Goal: Task Accomplishment & Management: Complete application form

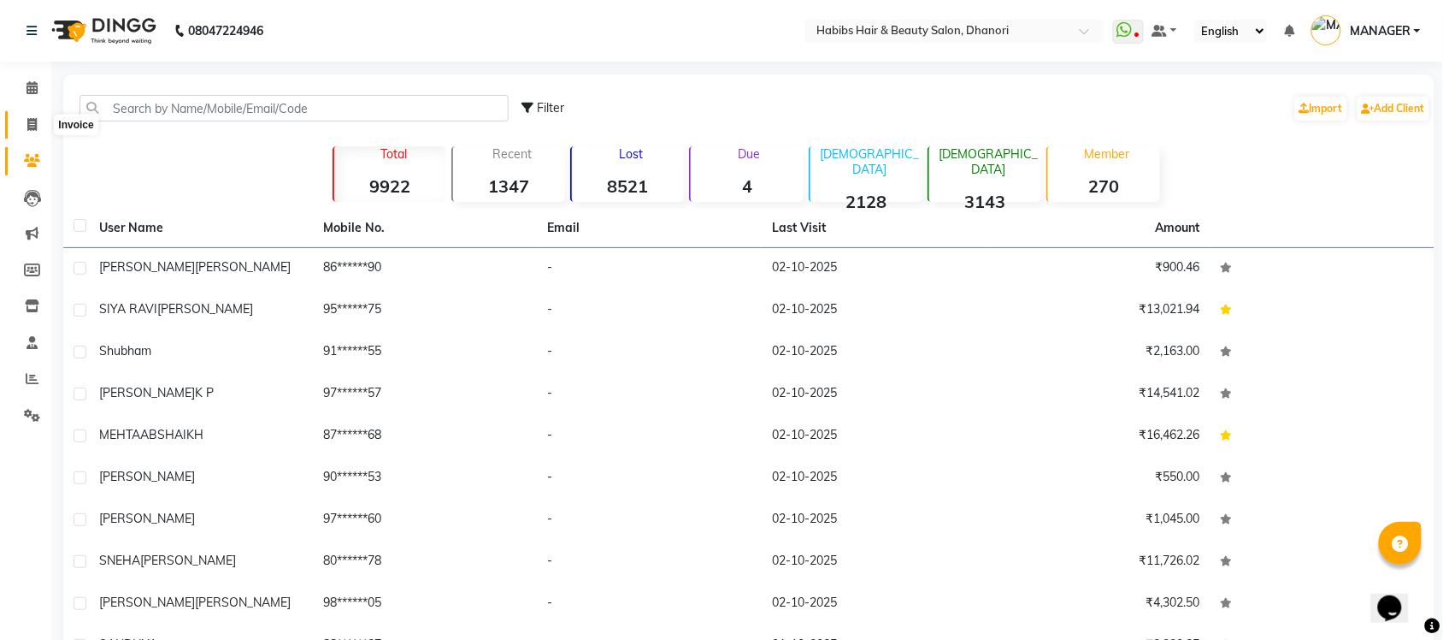
click at [37, 116] on span at bounding box center [32, 125] width 30 height 20
select select "service"
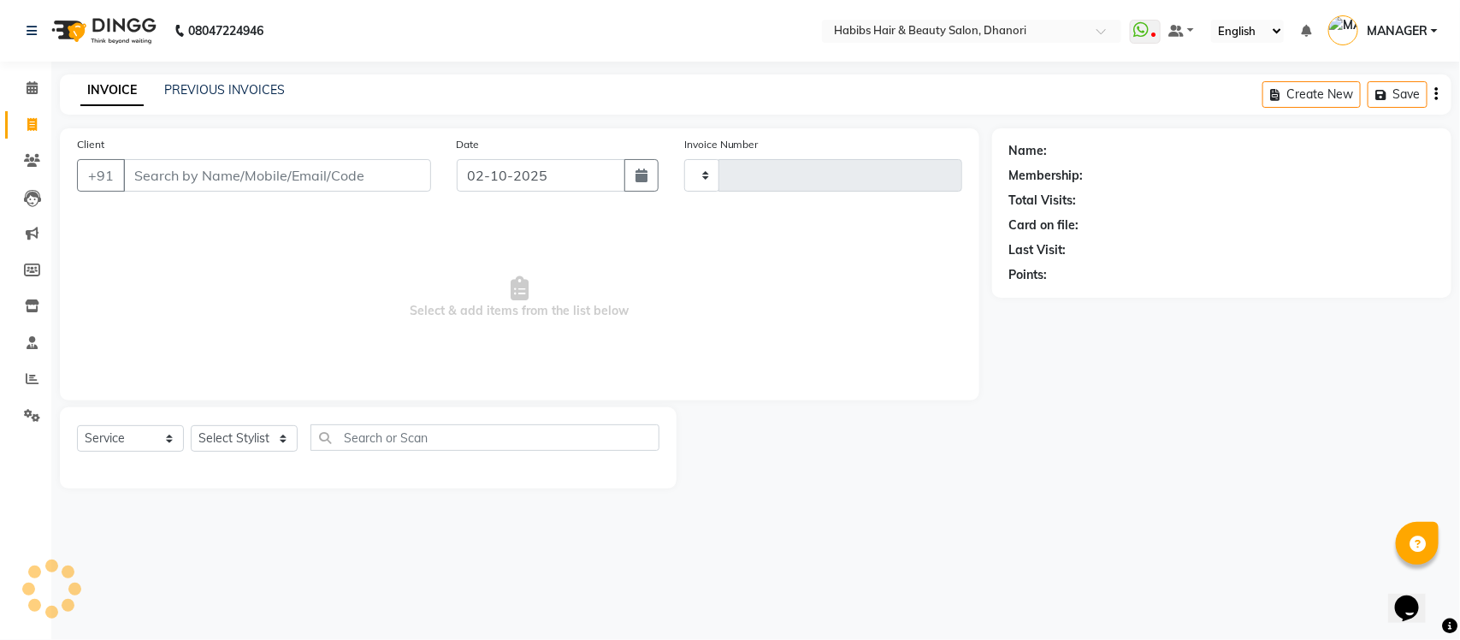
type input "4217"
select select "4967"
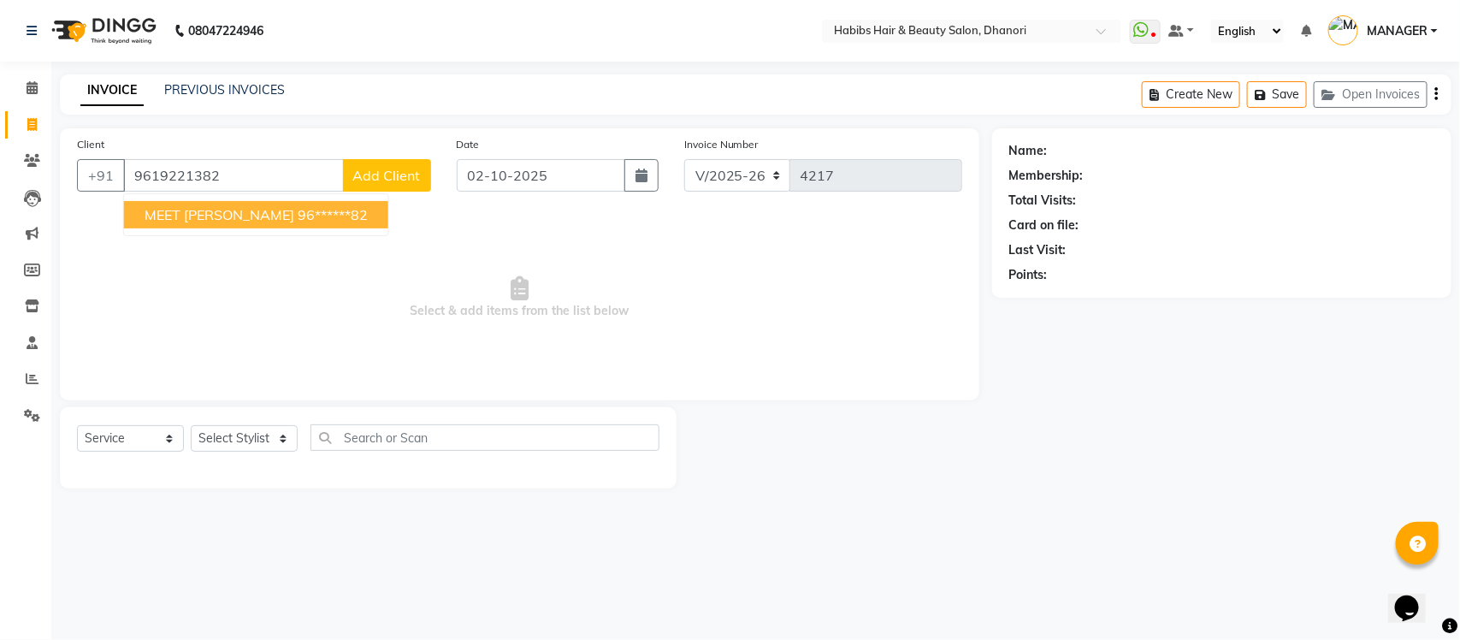
type input "9619221382"
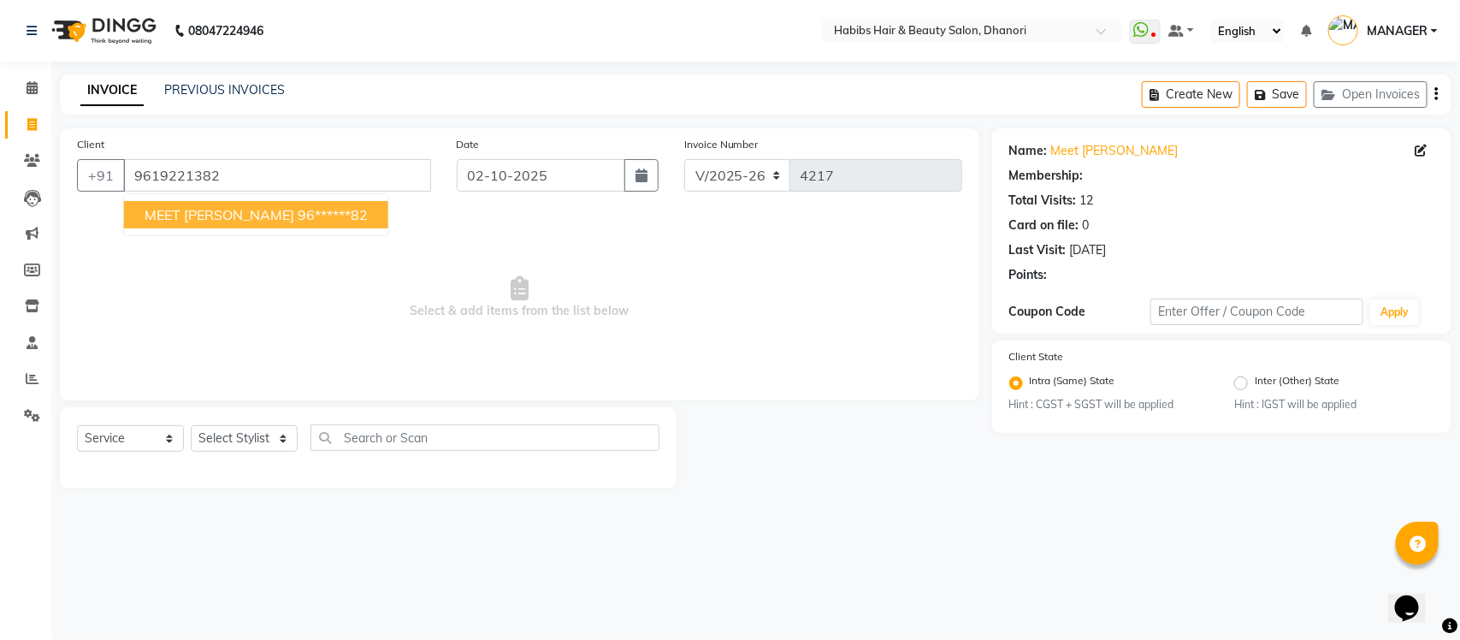
select select "1: Object"
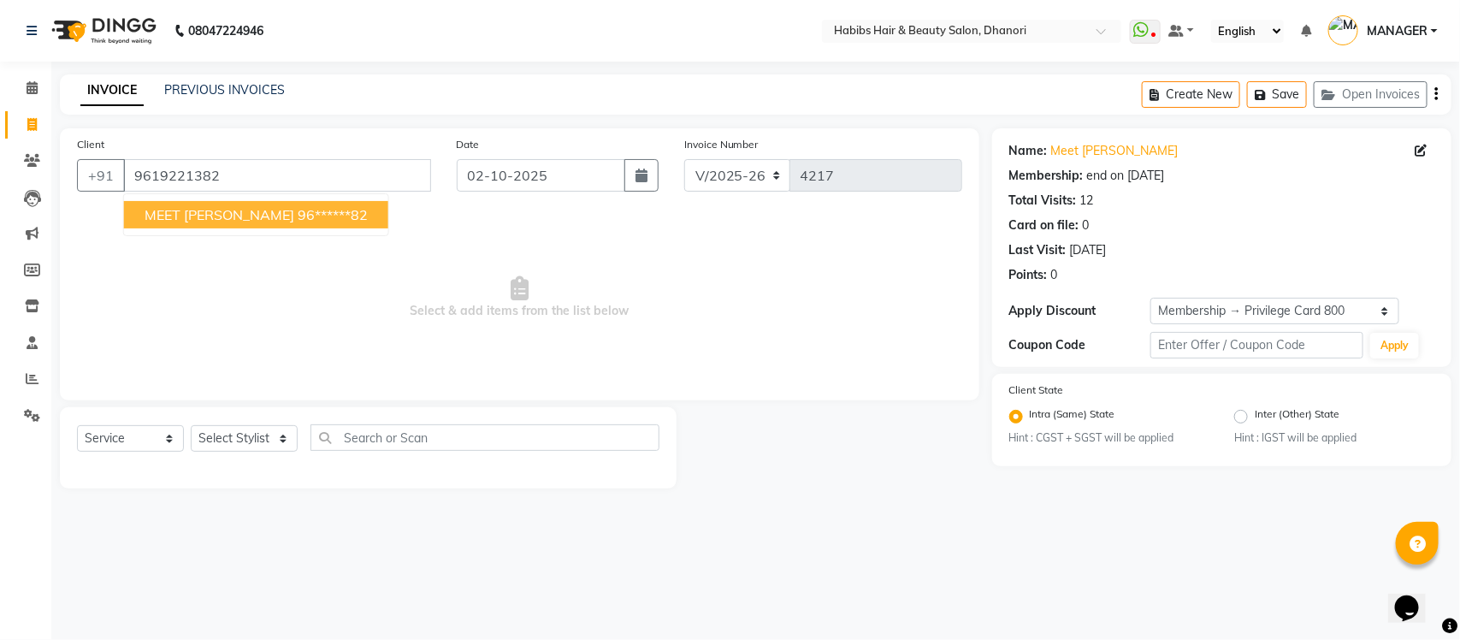
click at [252, 215] on span "MEET ALPA SANGHANI" at bounding box center [220, 214] width 150 height 17
type input "96******82"
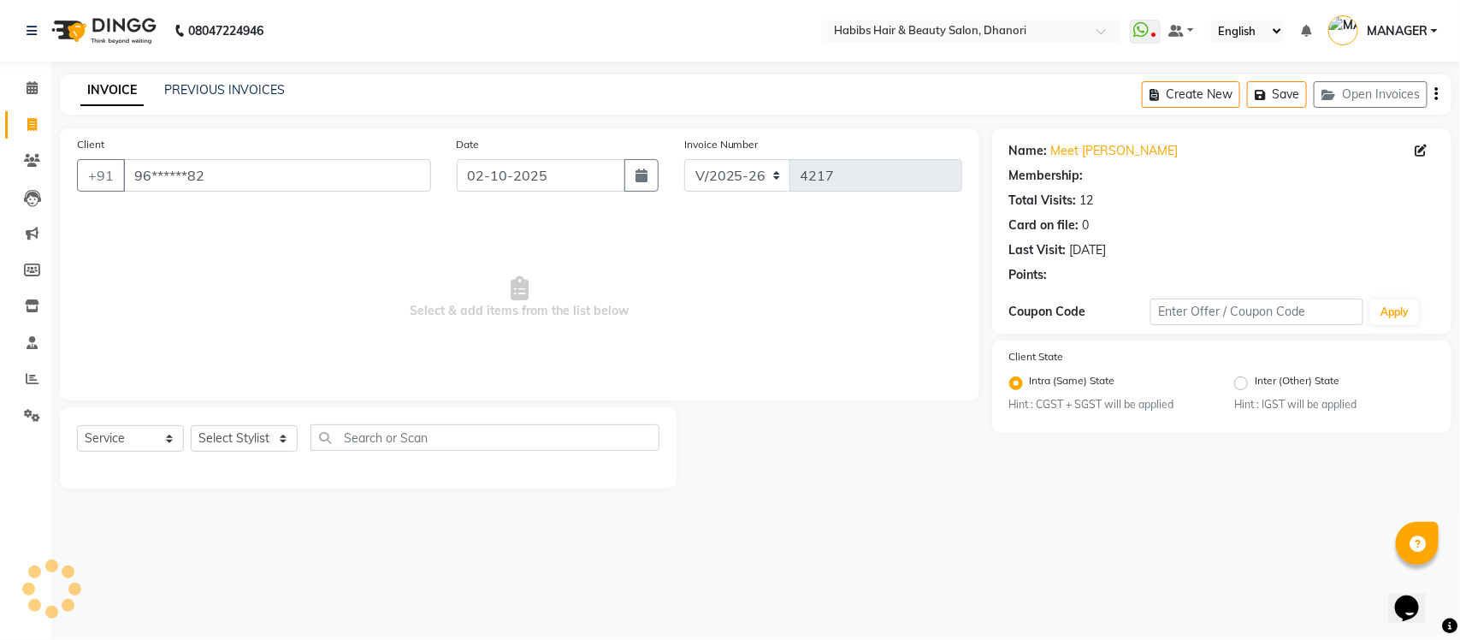
select select "1: Object"
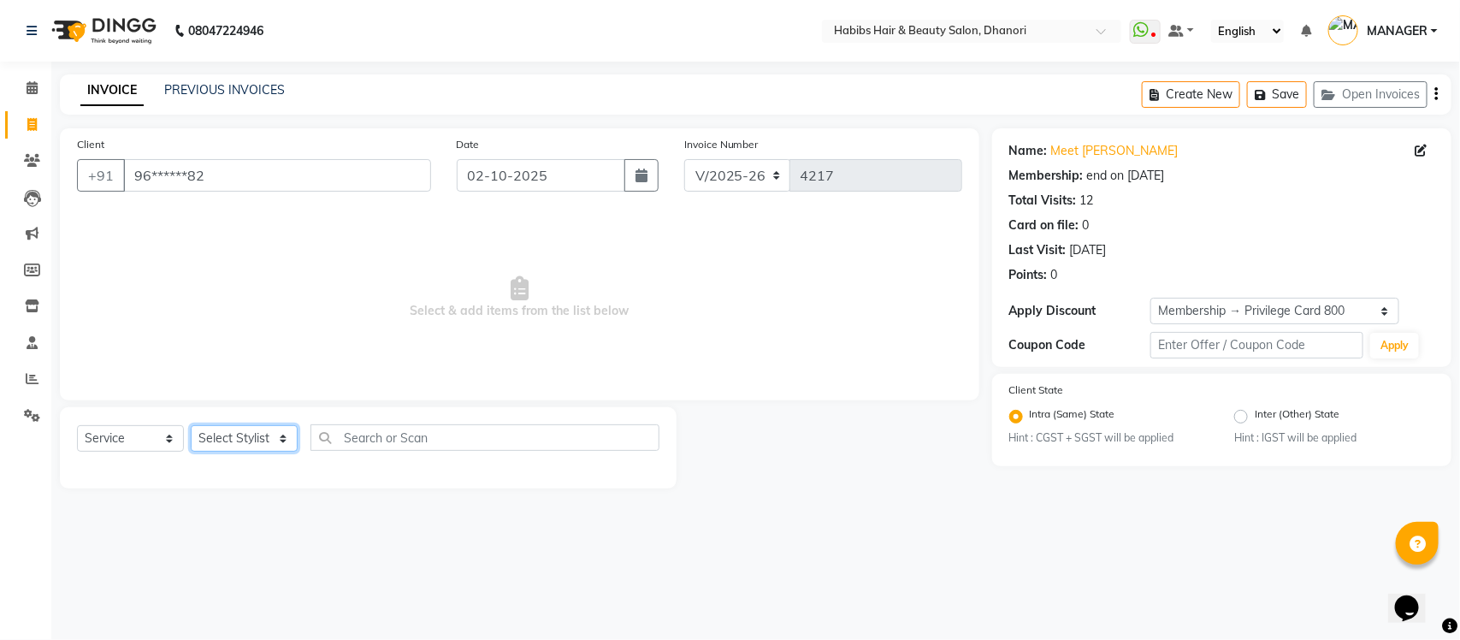
click at [240, 439] on select "Select Stylist Admin Alishan ARMAN Daksha DIVYA FAIZAN IRFAN MANAGER MUZAMMIL R…" at bounding box center [244, 438] width 107 height 27
select select "39984"
click at [191, 425] on select "Select Stylist Admin Alishan ARMAN Daksha DIVYA FAIZAN IRFAN MANAGER MUZAMMIL R…" at bounding box center [244, 438] width 107 height 27
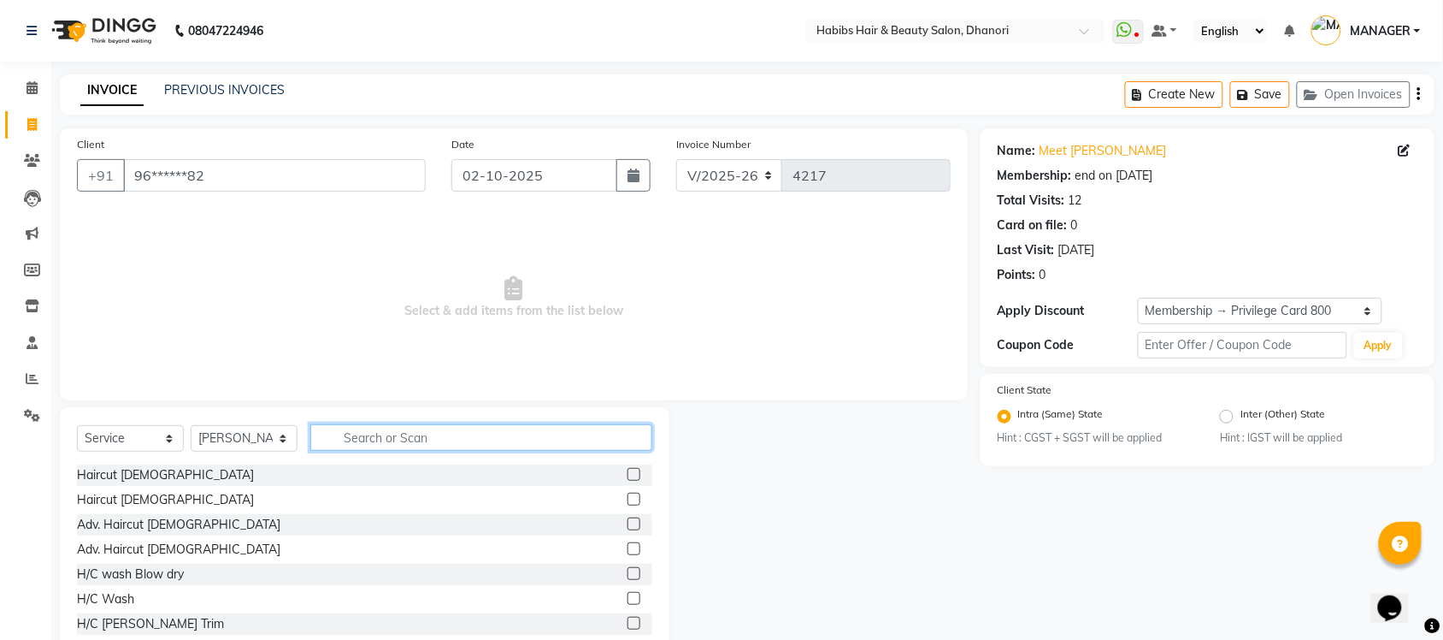
click at [396, 445] on input "text" at bounding box center [481, 437] width 342 height 27
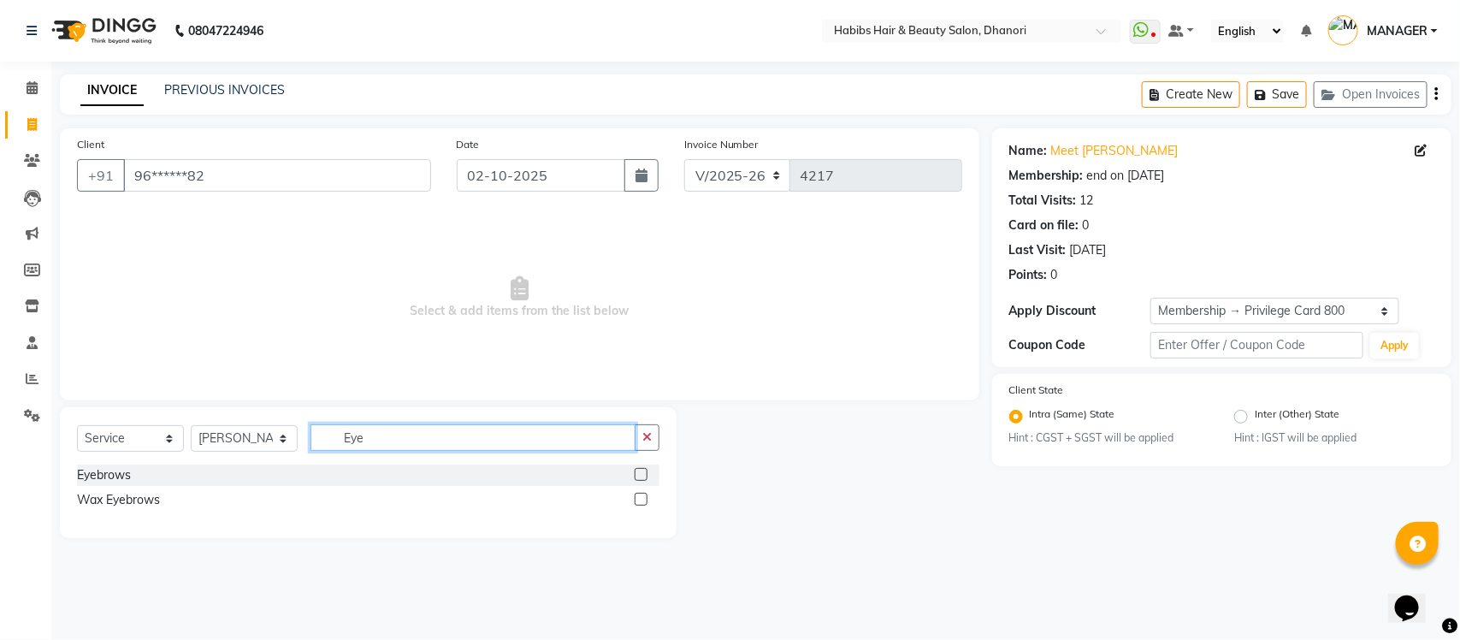
type input "Eye"
click at [638, 470] on label at bounding box center [641, 474] width 13 height 13
click at [638, 470] on input "checkbox" at bounding box center [640, 474] width 11 height 11
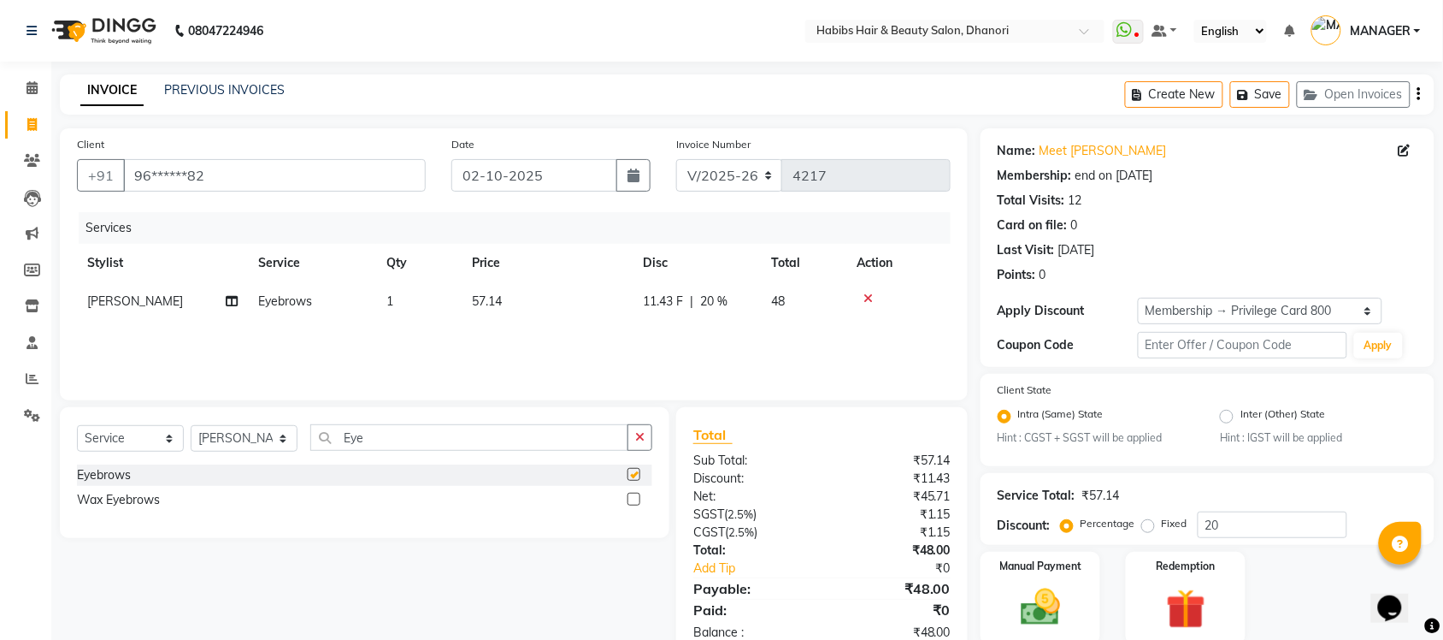
checkbox input "false"
click at [1238, 513] on input "20" at bounding box center [1273, 524] width 150 height 27
type input "2"
click at [526, 433] on input "Eye" at bounding box center [469, 437] width 318 height 27
type input "E"
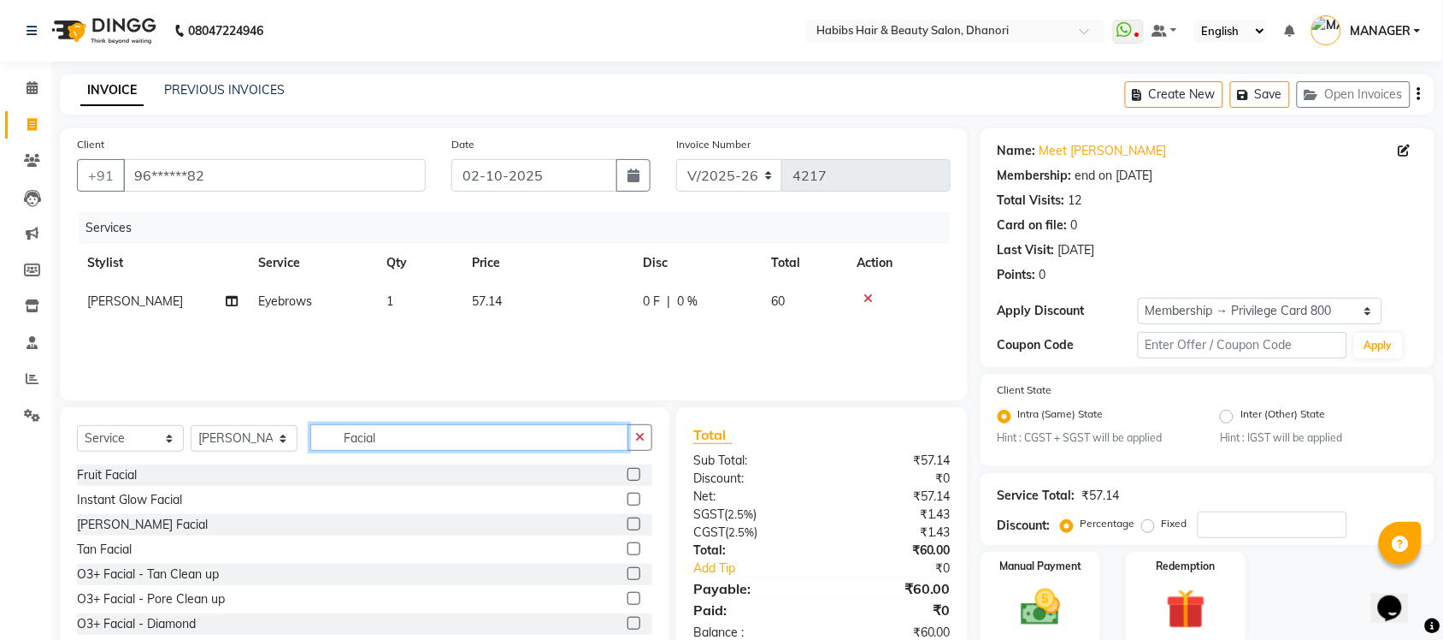
type input "Facial"
click at [628, 533] on div at bounding box center [640, 524] width 25 height 21
click at [628, 543] on label at bounding box center [634, 548] width 13 height 13
click at [628, 544] on input "checkbox" at bounding box center [633, 549] width 11 height 11
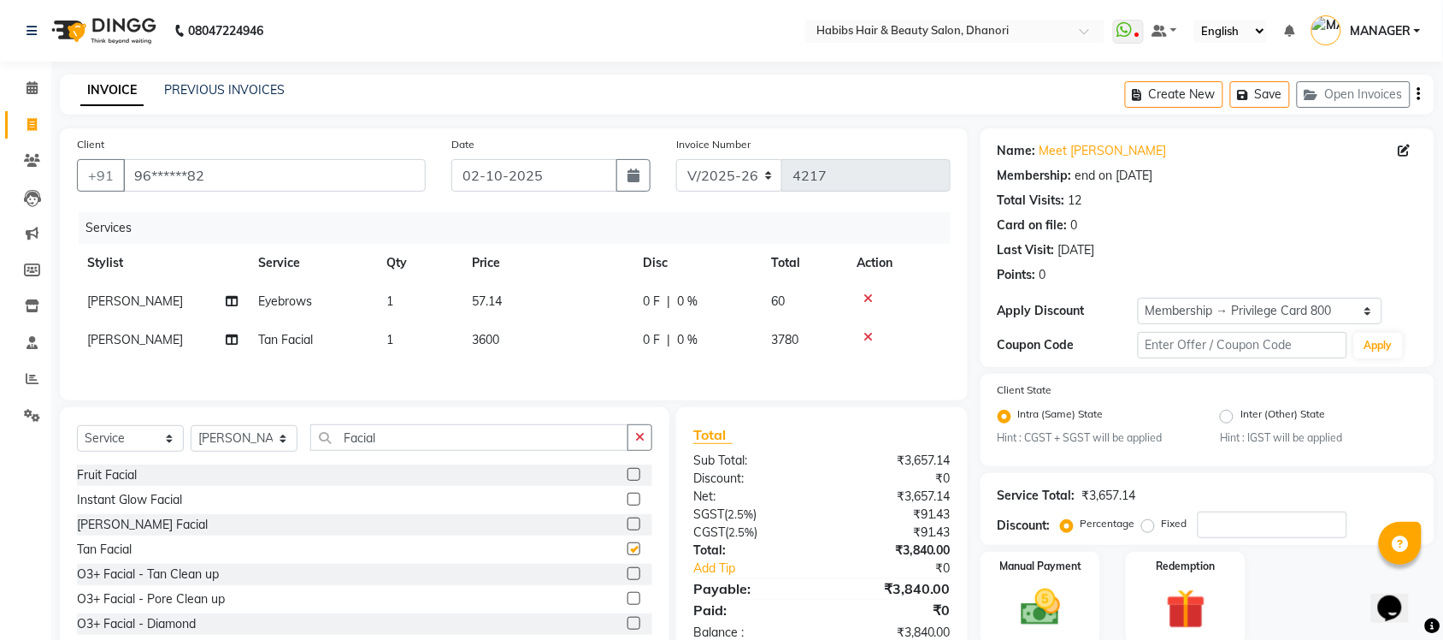
checkbox input "false"
click at [1162, 527] on label "Fixed" at bounding box center [1175, 523] width 26 height 15
click at [1148, 527] on input "Fixed" at bounding box center [1152, 523] width 12 height 12
radio input "true"
click at [643, 344] on span "0 F" at bounding box center [651, 340] width 17 height 18
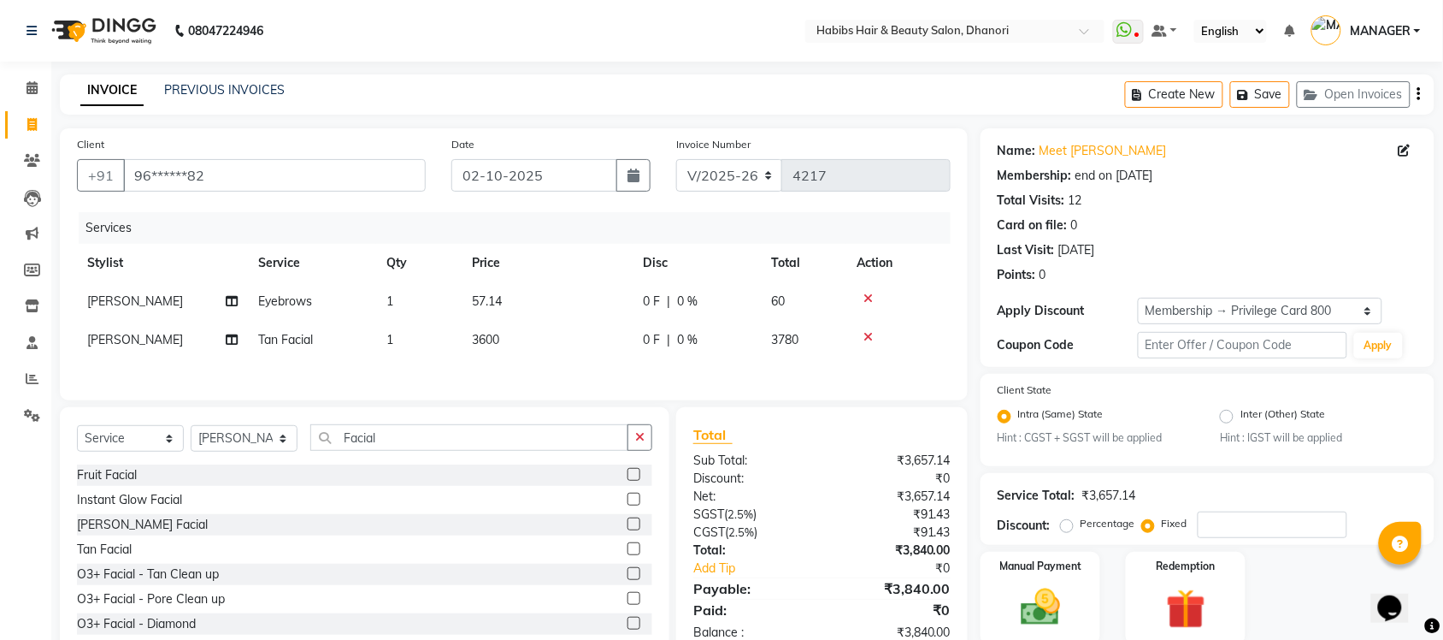
select select "39984"
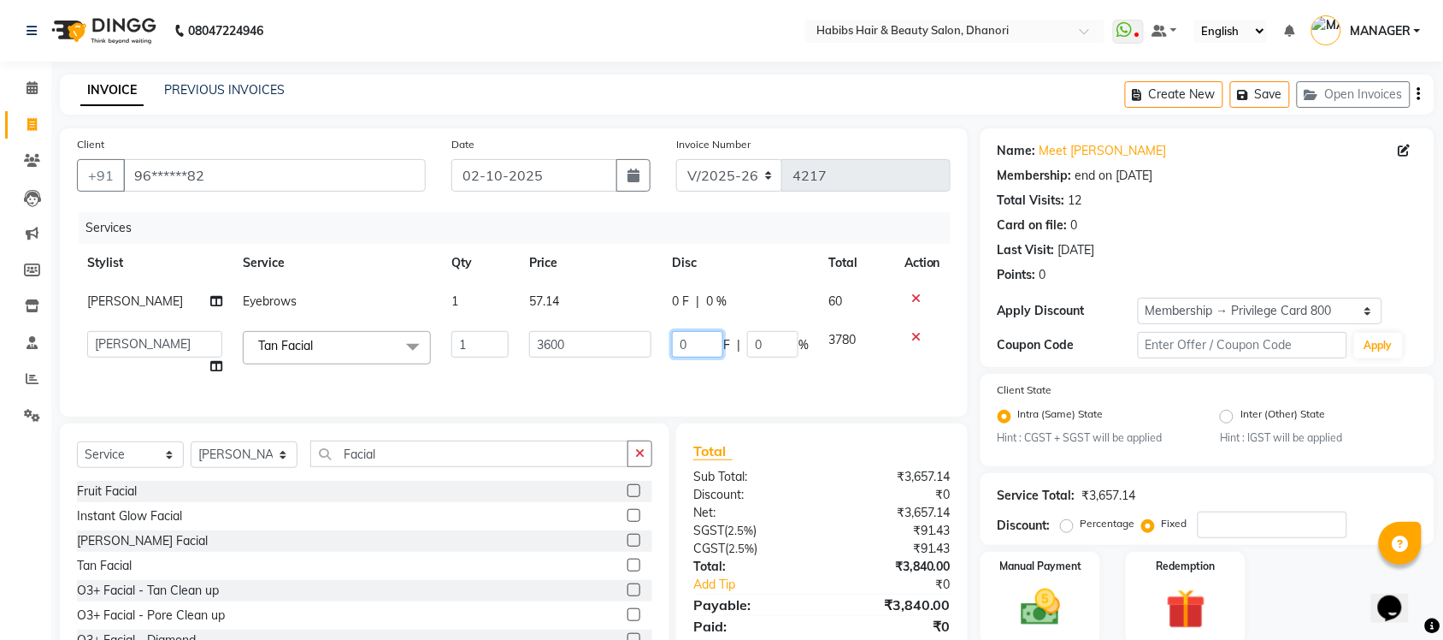
click at [687, 343] on input "0" at bounding box center [697, 344] width 51 height 27
type input "65"
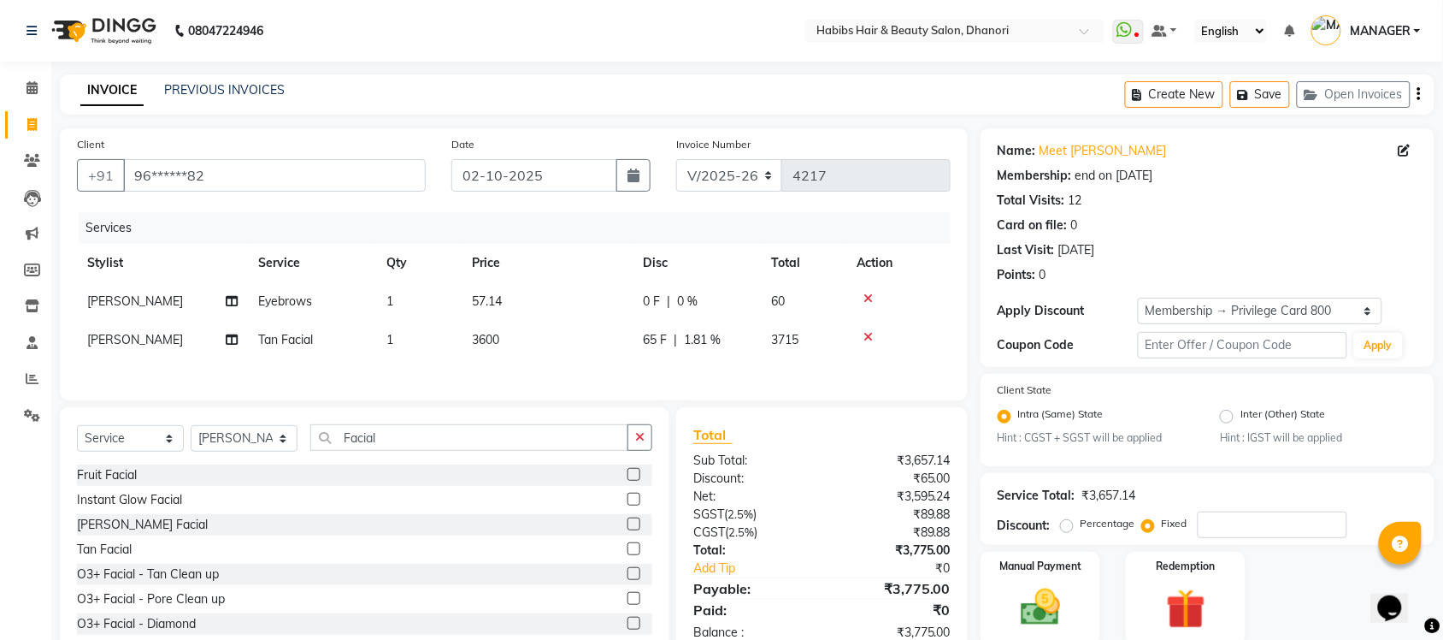
click at [676, 383] on div "Services Stylist Service Qty Price Disc Total Action SONAL Eyebrows 1 57.14 0 F…" at bounding box center [514, 297] width 874 height 171
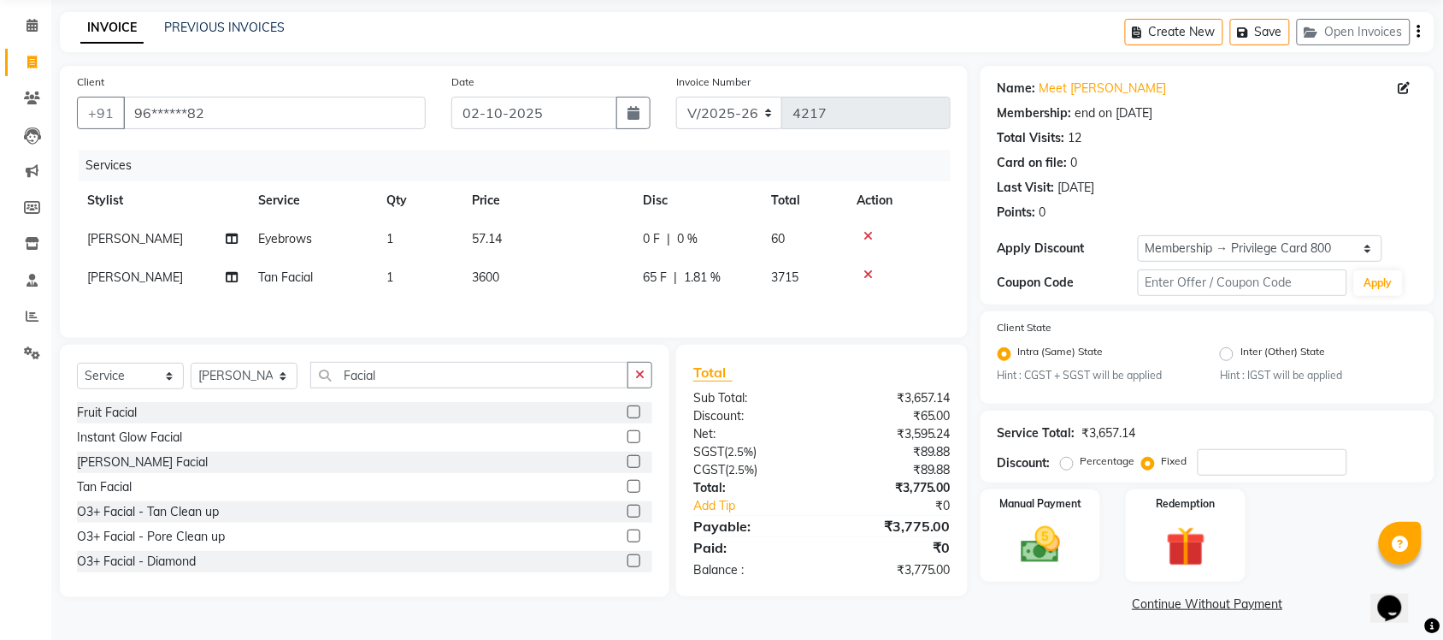
click at [493, 275] on span "3600" at bounding box center [485, 276] width 27 height 15
select select "39984"
click at [561, 272] on td "3600" at bounding box center [547, 277] width 171 height 38
select select "39984"
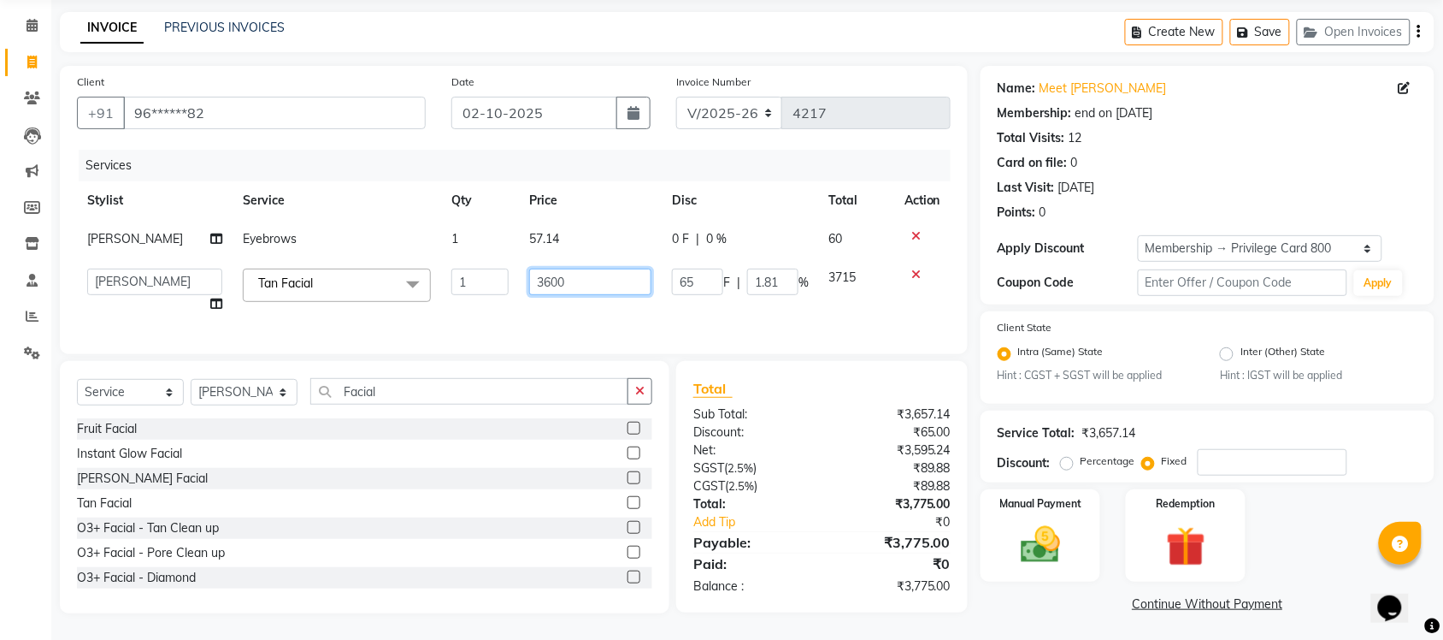
click at [561, 272] on input "3600" at bounding box center [590, 282] width 122 height 27
type input "3500"
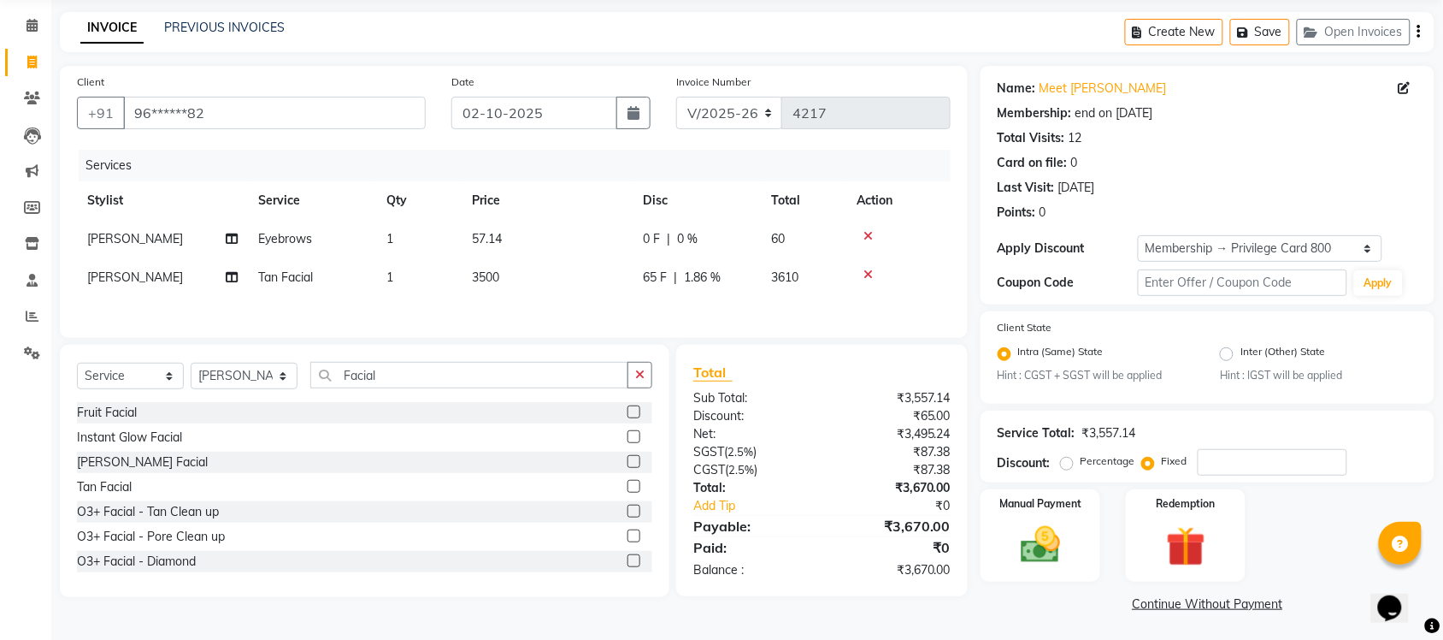
click at [643, 321] on div "Services Stylist Service Qty Price Disc Total Action SONAL Eyebrows 1 57.14 0 F…" at bounding box center [514, 235] width 874 height 171
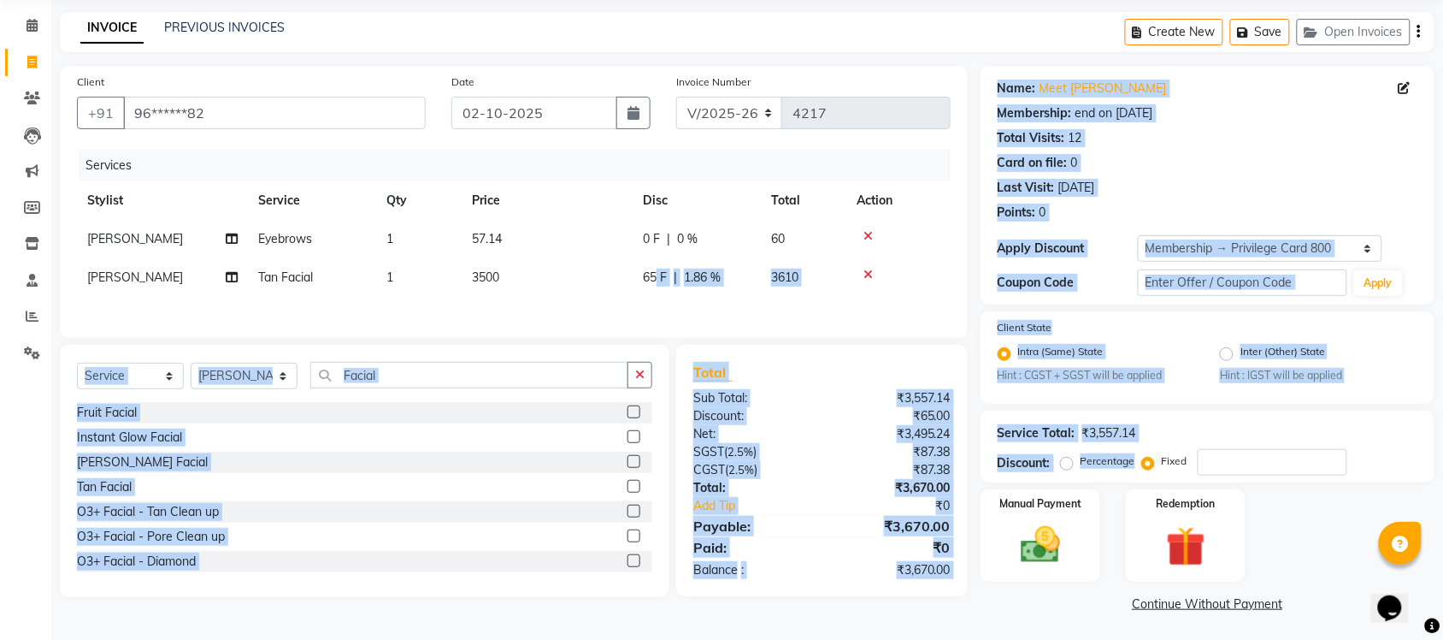
drag, startPoint x: 1155, startPoint y: 460, endPoint x: 658, endPoint y: 270, distance: 531.9
click at [658, 270] on div "Client +91 96******82 Date 02-10-2025 Invoice Number V/2025 V/2025-26 4217 Serv…" at bounding box center [747, 341] width 1401 height 551
click at [658, 270] on span "65 F" at bounding box center [655, 278] width 24 height 18
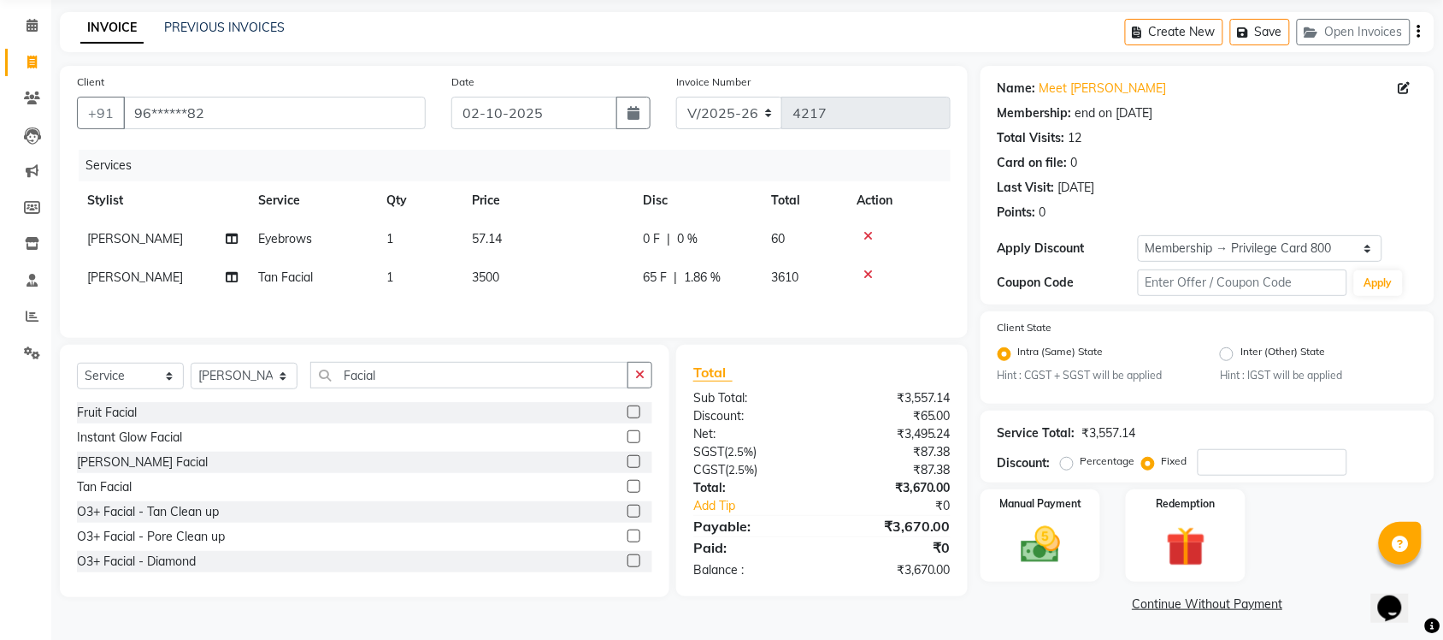
select select "39984"
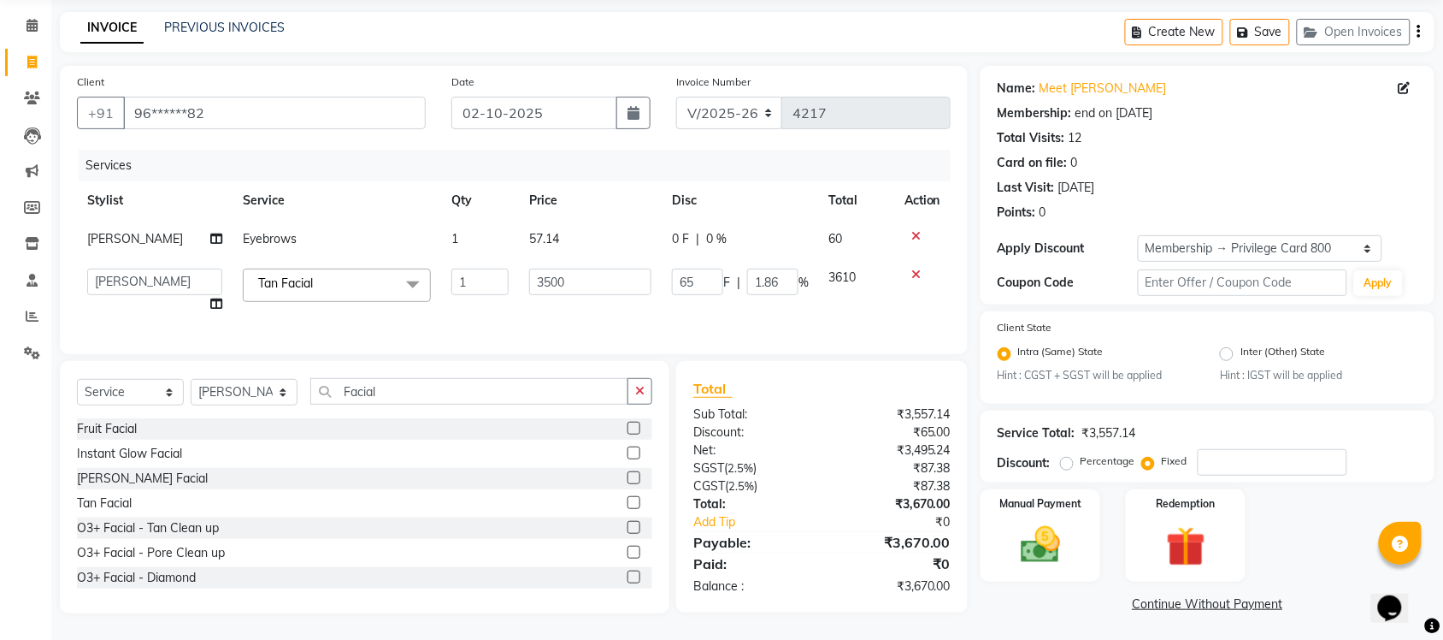
click at [658, 270] on td "3500" at bounding box center [590, 290] width 143 height 65
click at [691, 276] on input "65" at bounding box center [697, 282] width 51 height 27
type input "6"
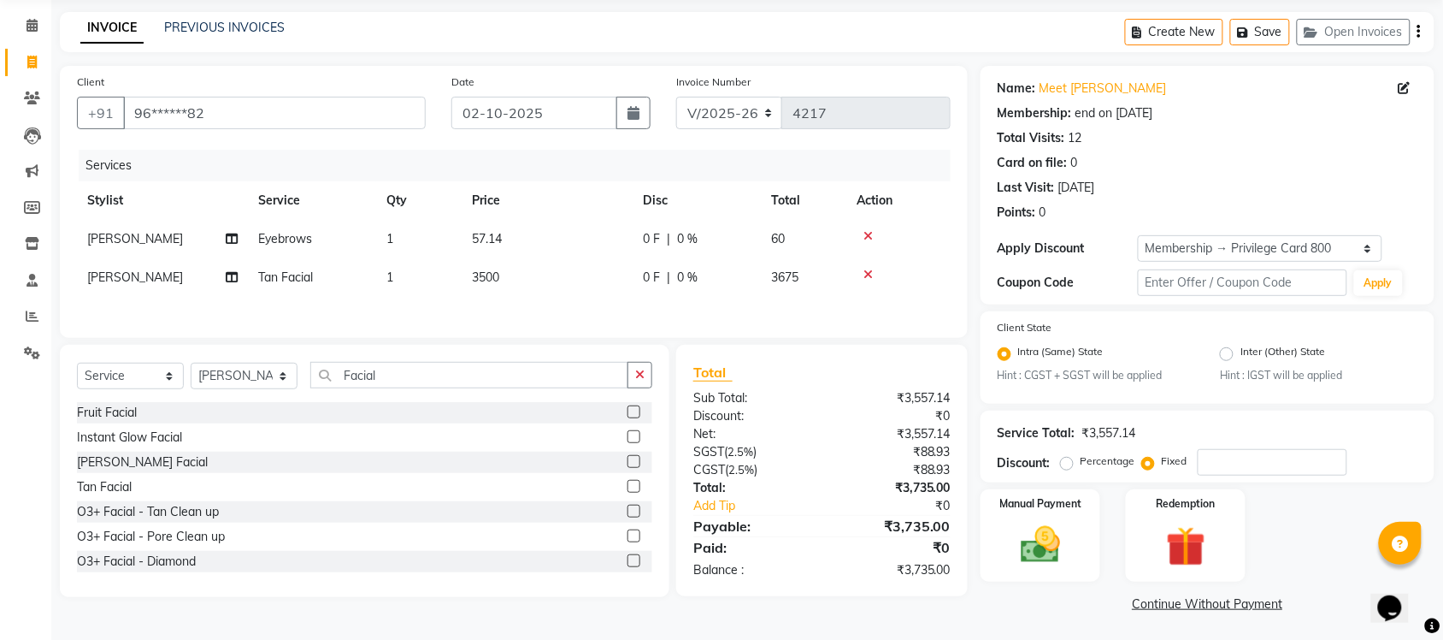
click at [694, 334] on div "Client +91 96******82 Date 02-10-2025 Invoice Number V/2025 V/2025-26 4217 Serv…" at bounding box center [514, 202] width 908 height 272
click at [398, 387] on input "Facial" at bounding box center [469, 375] width 318 height 27
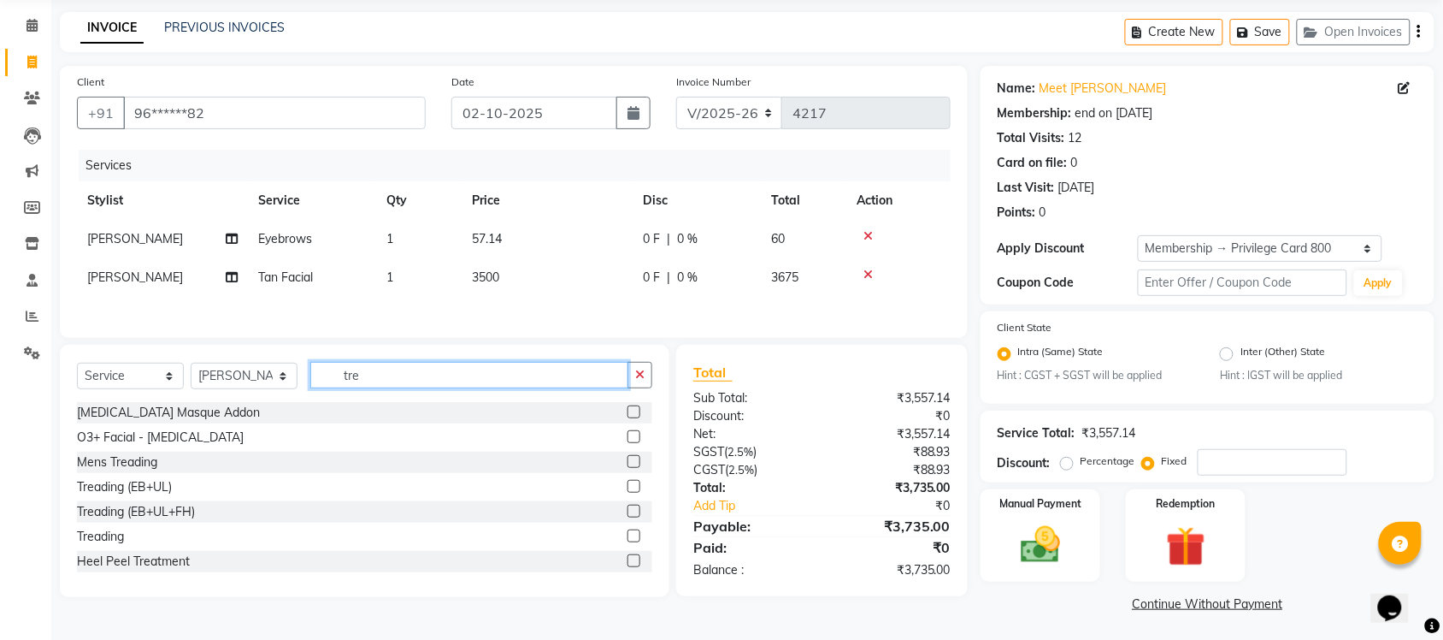
type input "tre"
click at [628, 493] on label at bounding box center [634, 486] width 13 height 13
click at [628, 493] on input "checkbox" at bounding box center [633, 486] width 11 height 11
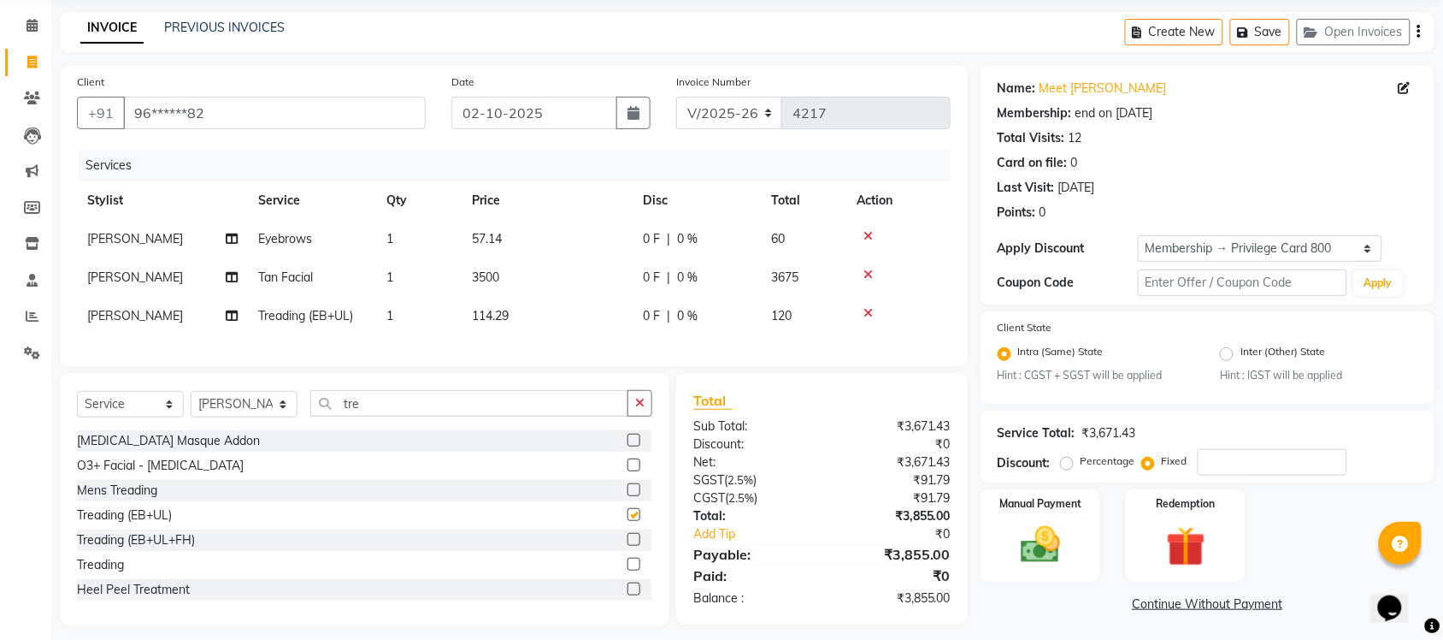
checkbox input "false"
click at [868, 230] on icon at bounding box center [868, 236] width 9 height 12
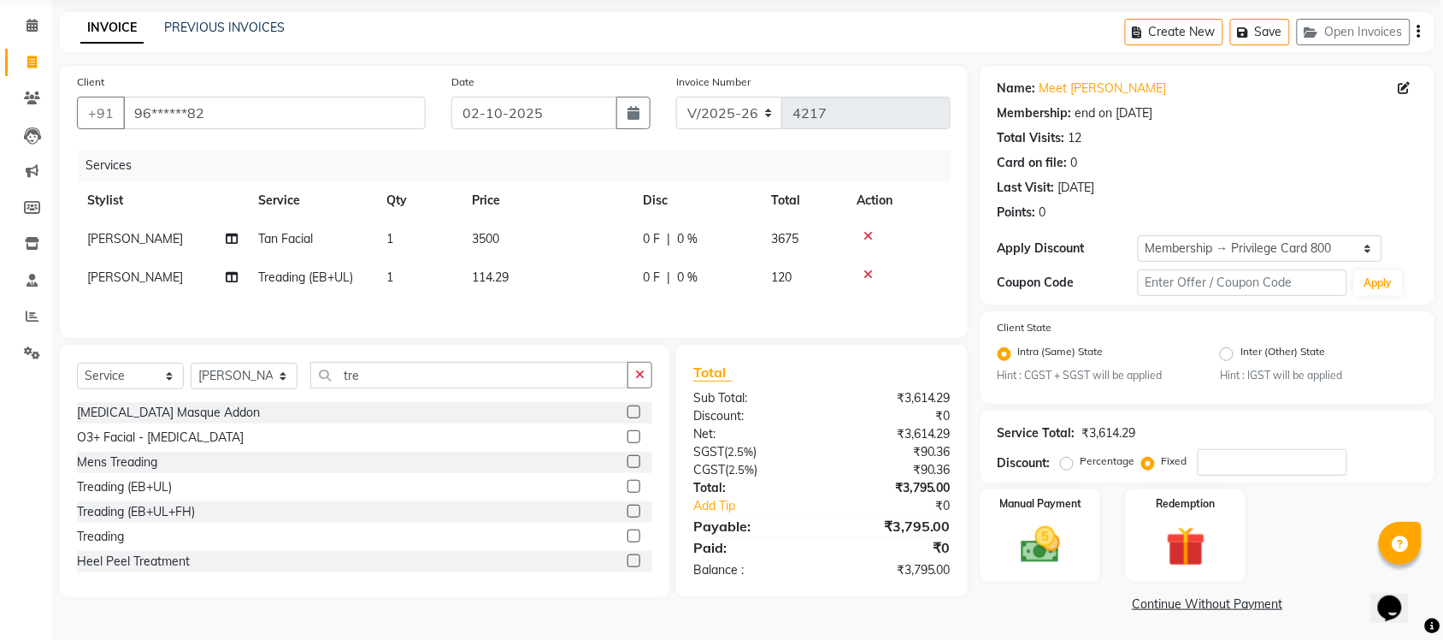
click at [485, 235] on span "3500" at bounding box center [485, 238] width 27 height 15
select select "39984"
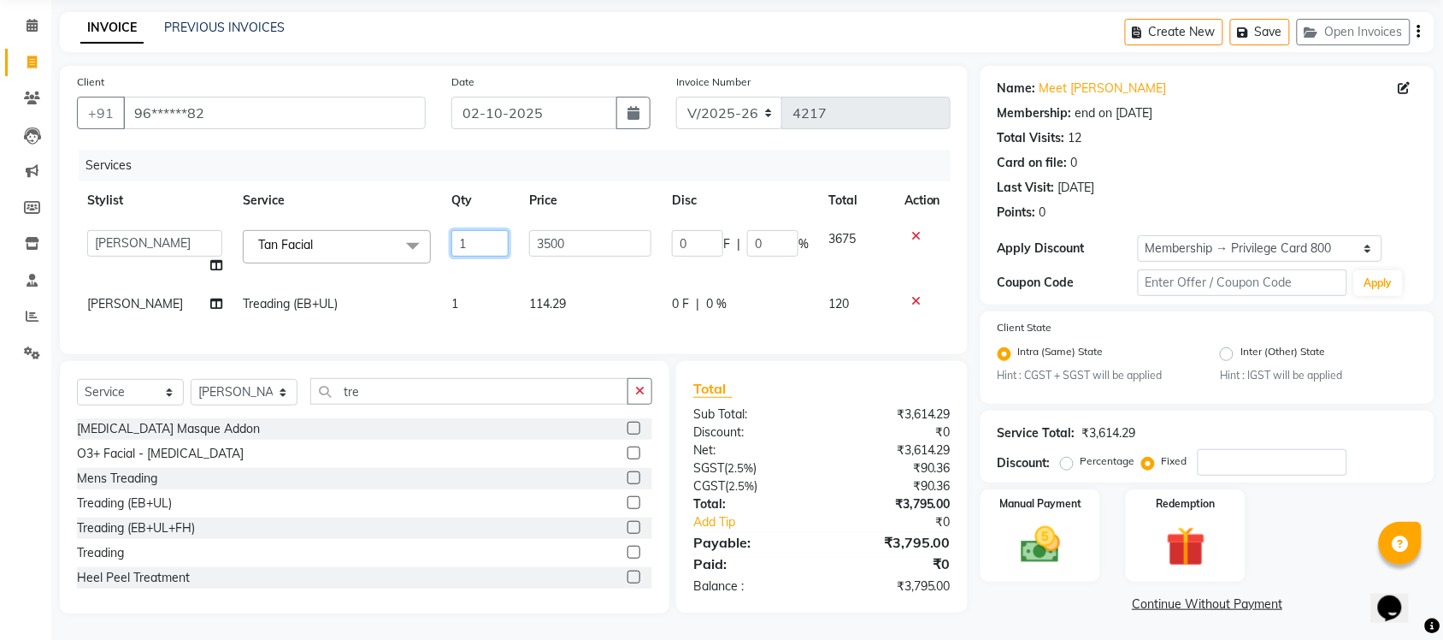
click at [485, 235] on input "1" at bounding box center [480, 243] width 57 height 27
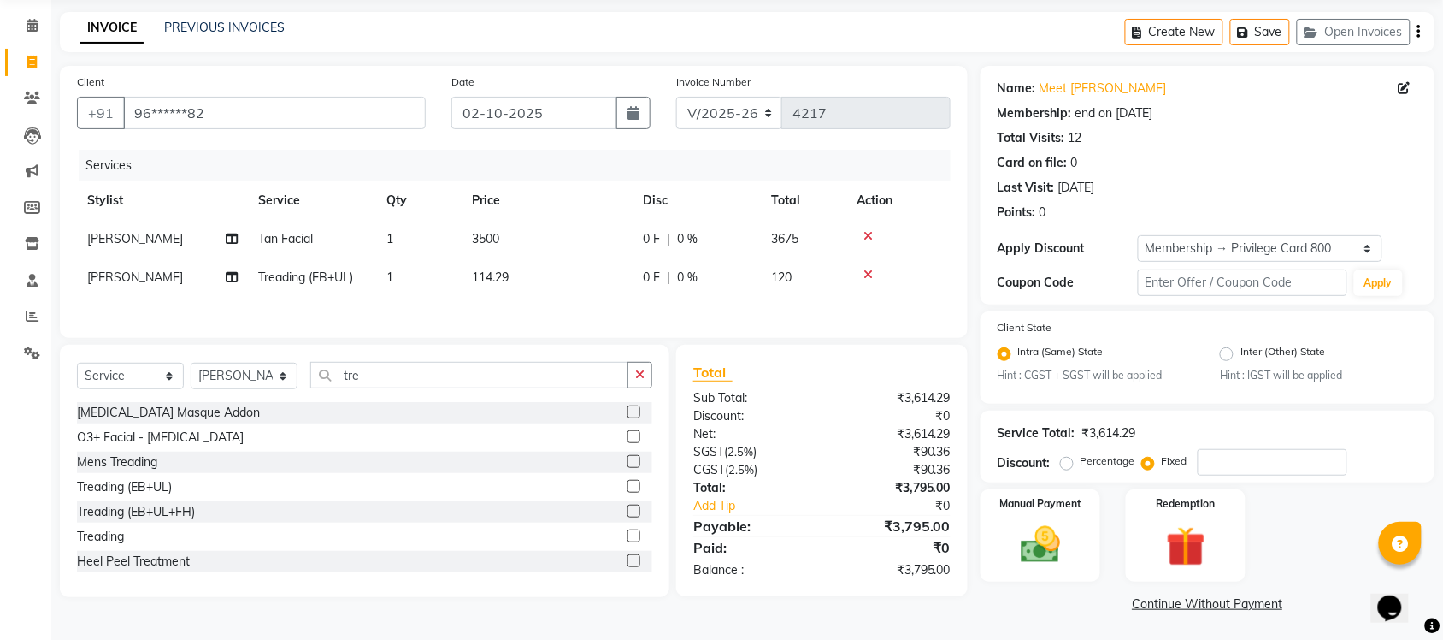
click at [590, 373] on div "Client +91 96******82 Date 02-10-2025 Invoice Number V/2025 V/2025-26 4217 Serv…" at bounding box center [514, 341] width 934 height 551
click at [498, 275] on span "114.29" at bounding box center [490, 276] width 37 height 15
select select "39984"
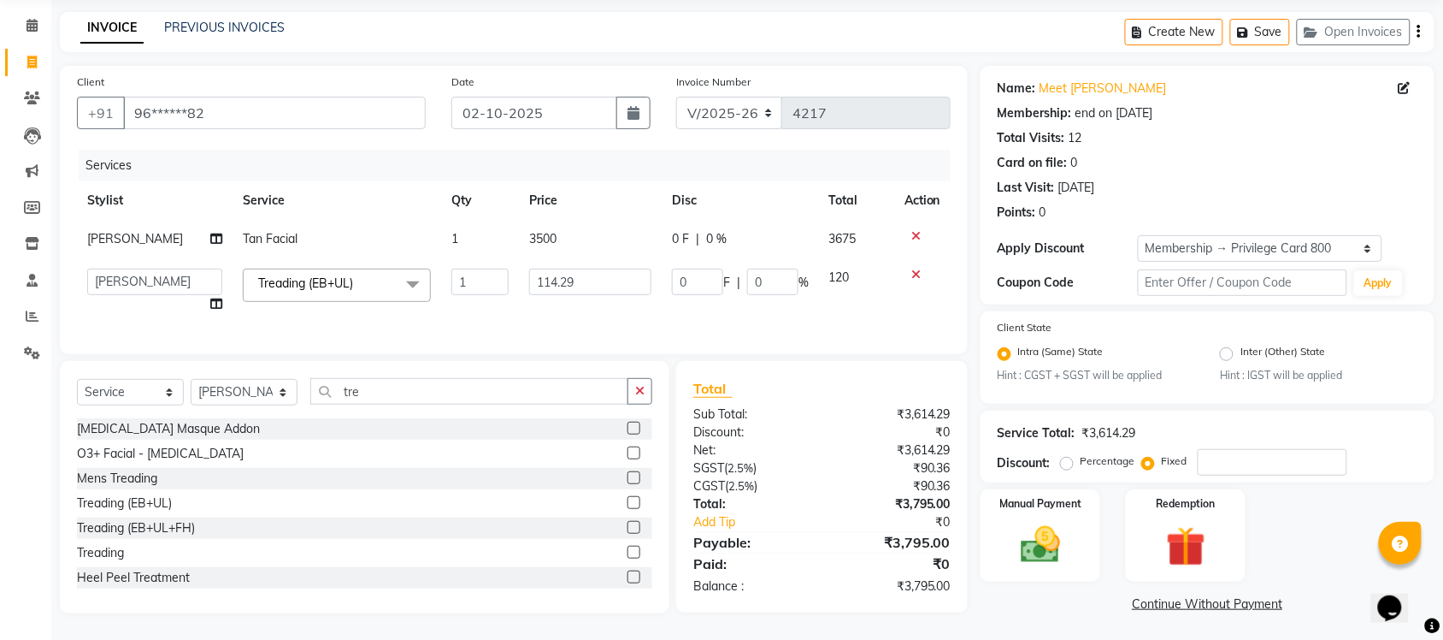
click at [498, 275] on input "1" at bounding box center [480, 282] width 57 height 27
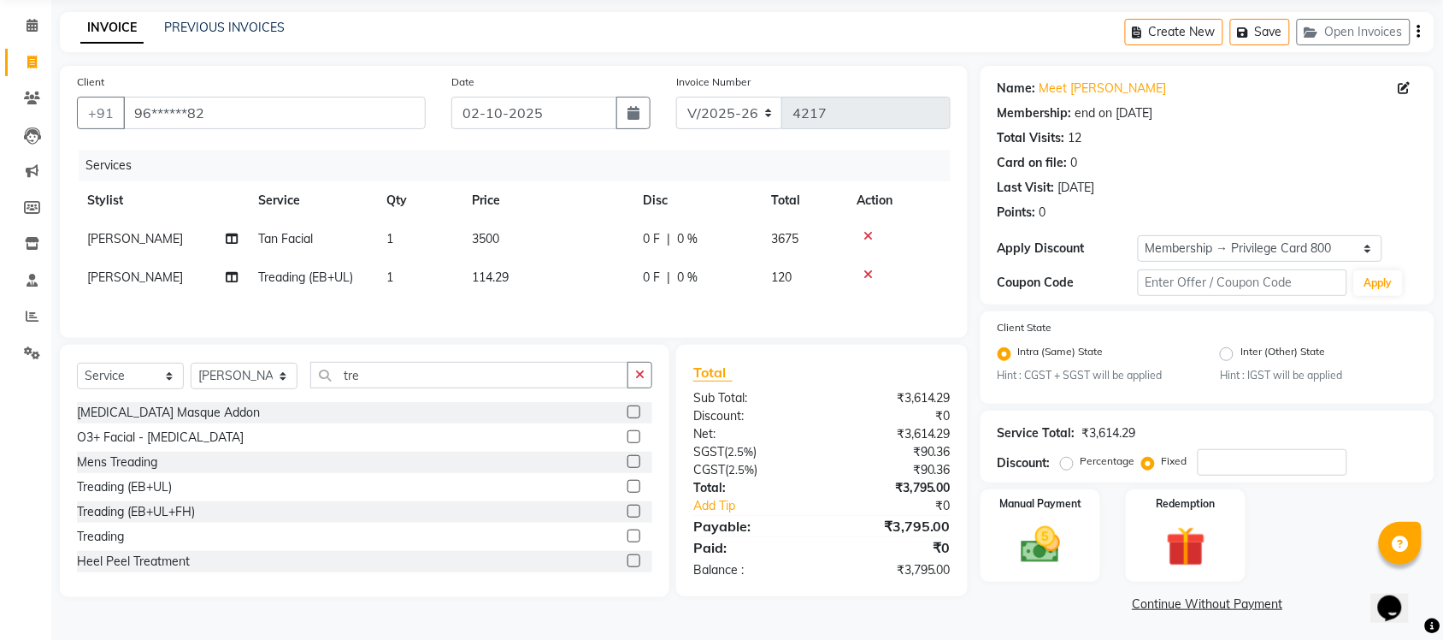
click at [569, 276] on td "114.29" at bounding box center [547, 277] width 171 height 38
select select "39984"
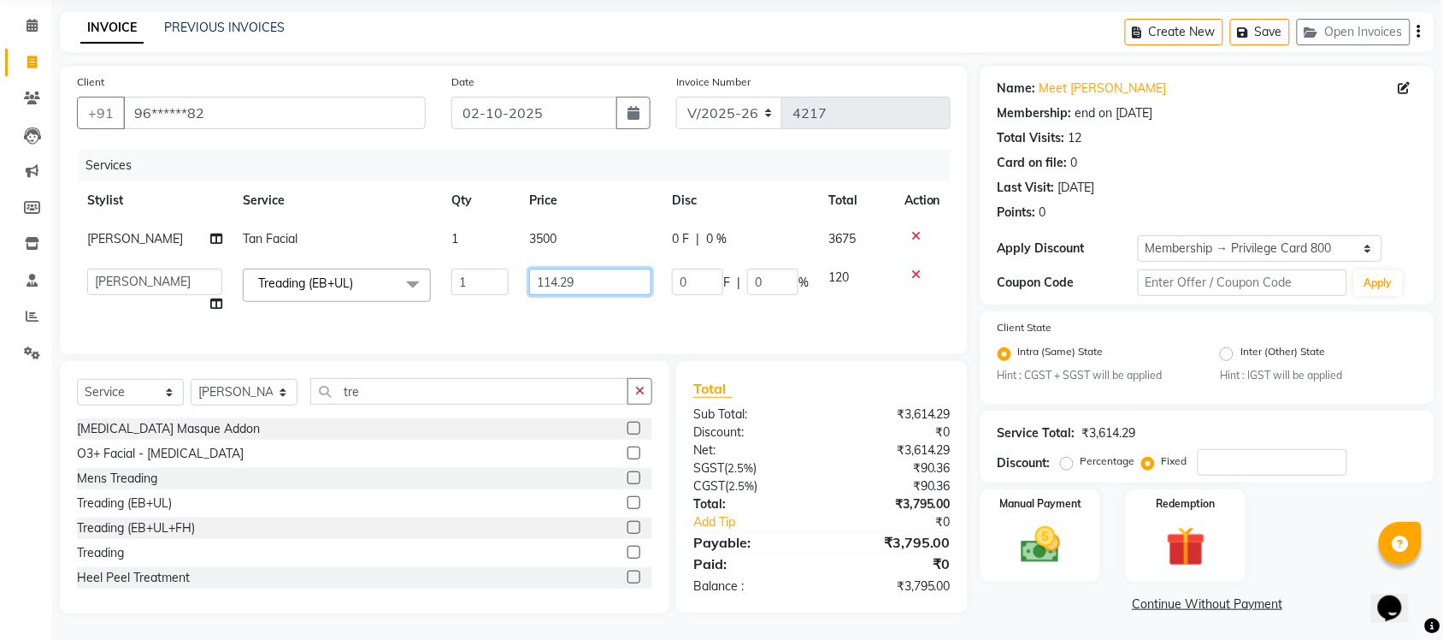
click at [569, 276] on input "114.29" at bounding box center [590, 282] width 122 height 27
type input "95.23"
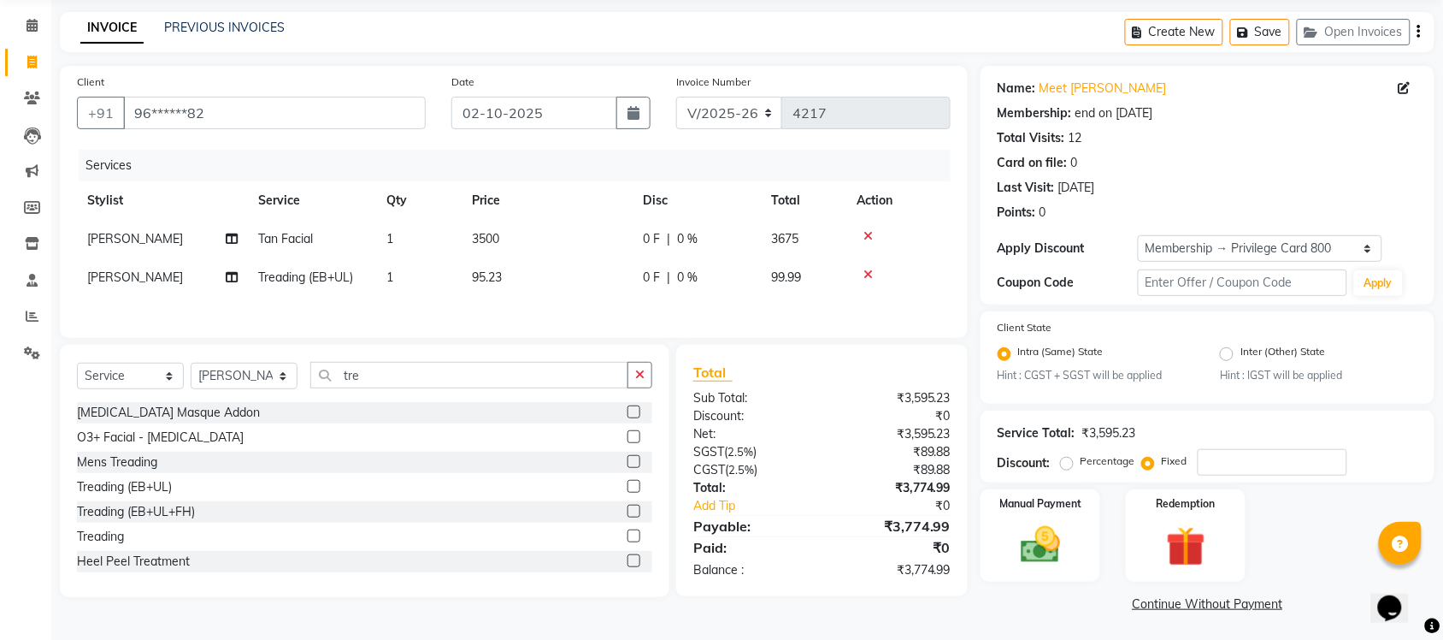
click at [557, 321] on div "Services Stylist Service Qty Price Disc Total Action SONAL Tan Facial 1 3500 0 …" at bounding box center [514, 235] width 874 height 171
click at [1076, 548] on div "Manual Payment" at bounding box center [1040, 535] width 125 height 96
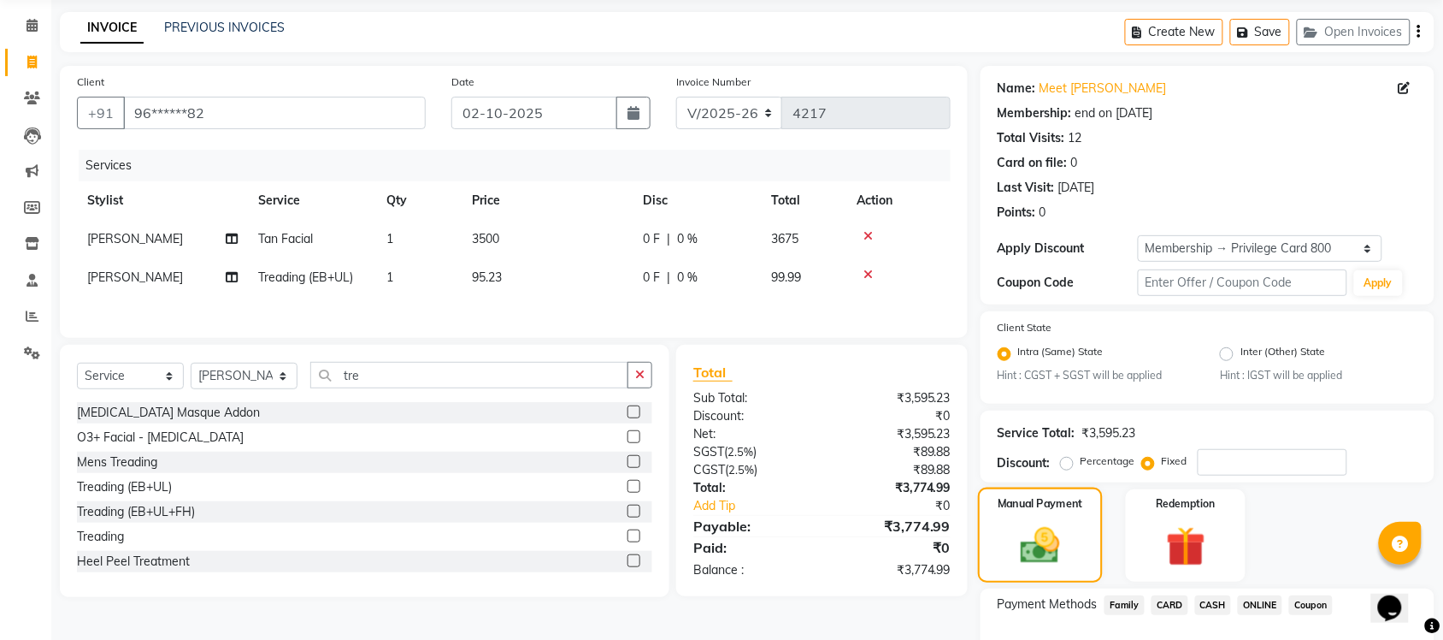
scroll to position [172, 0]
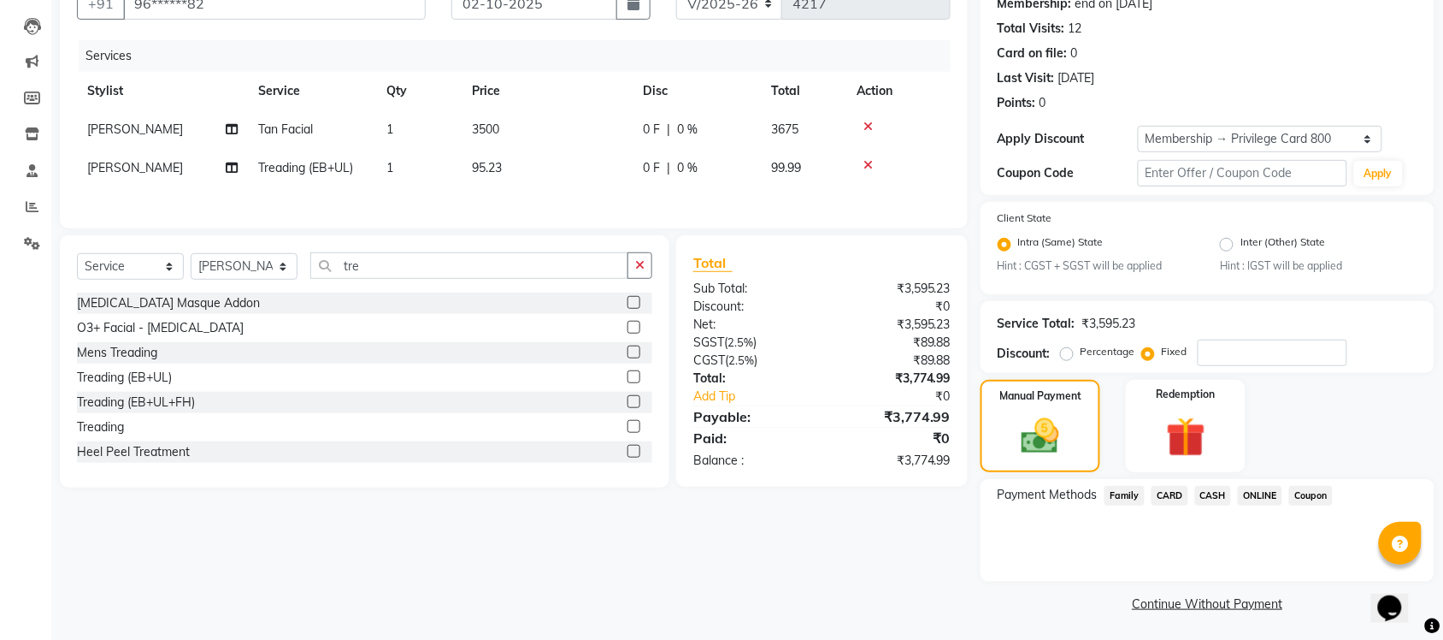
click at [1275, 503] on span "ONLINE" at bounding box center [1260, 496] width 44 height 20
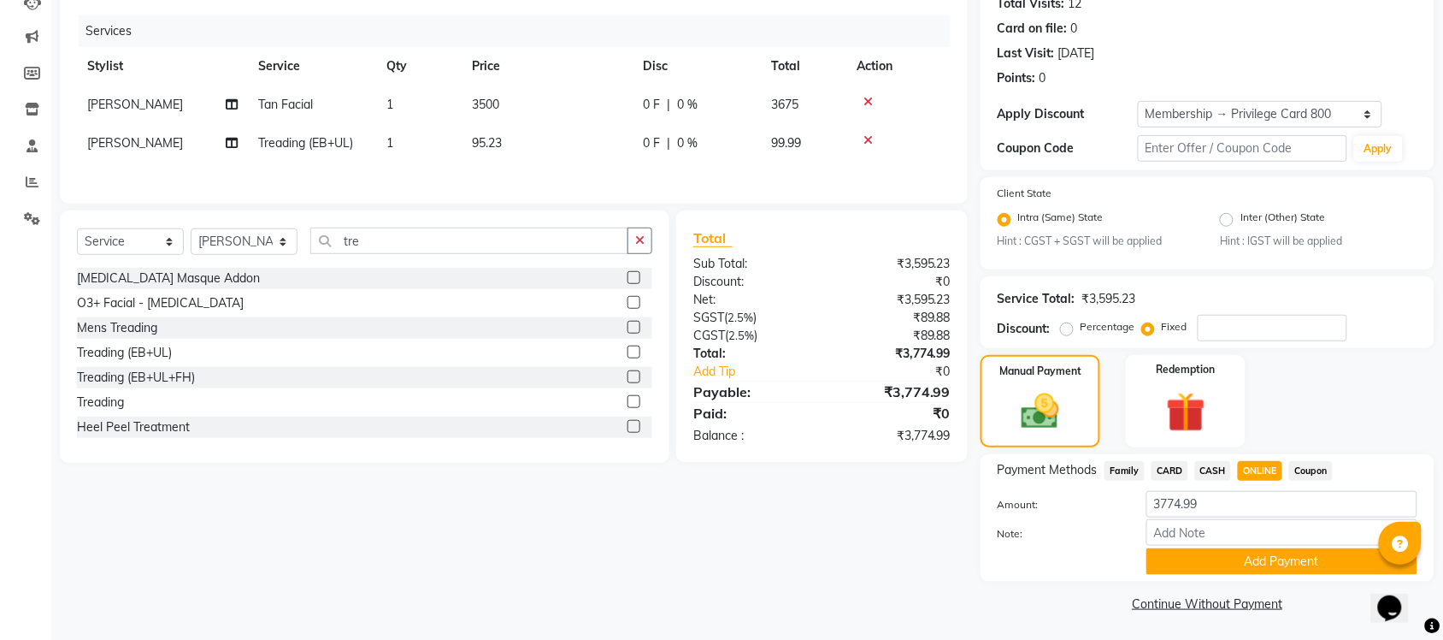
scroll to position [195, 0]
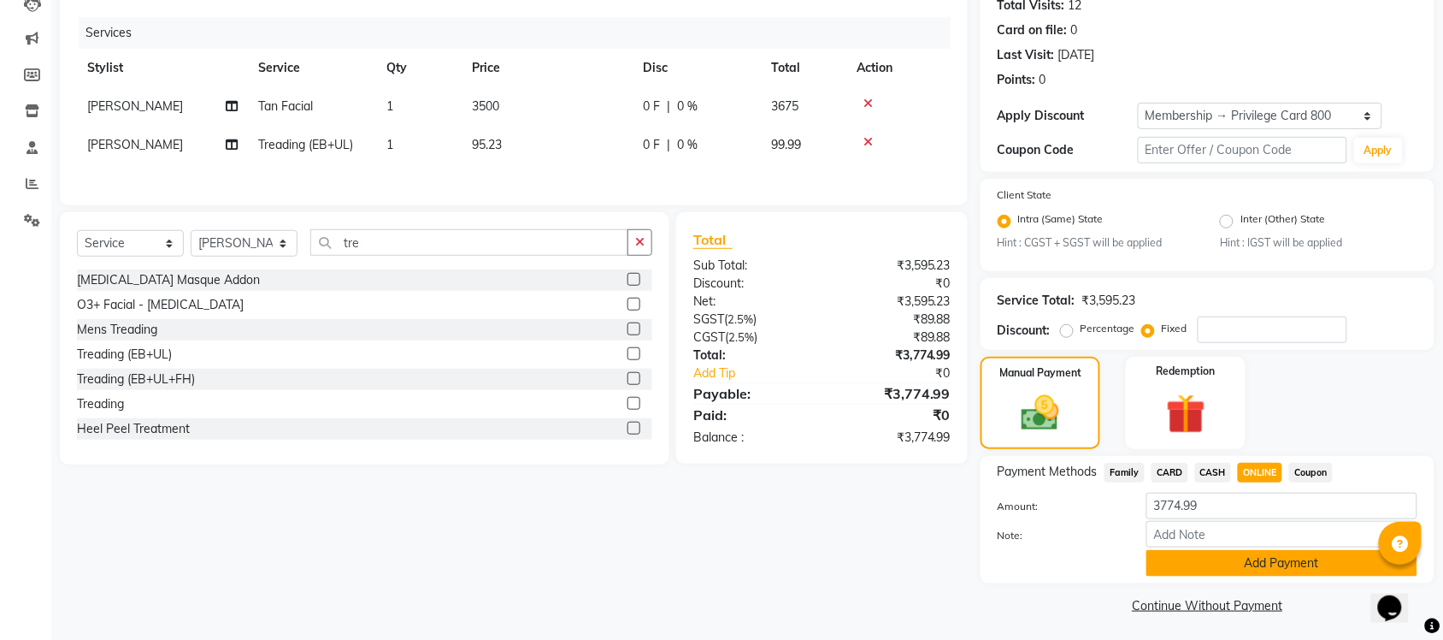
click at [1229, 560] on button "Add Payment" at bounding box center [1282, 563] width 271 height 27
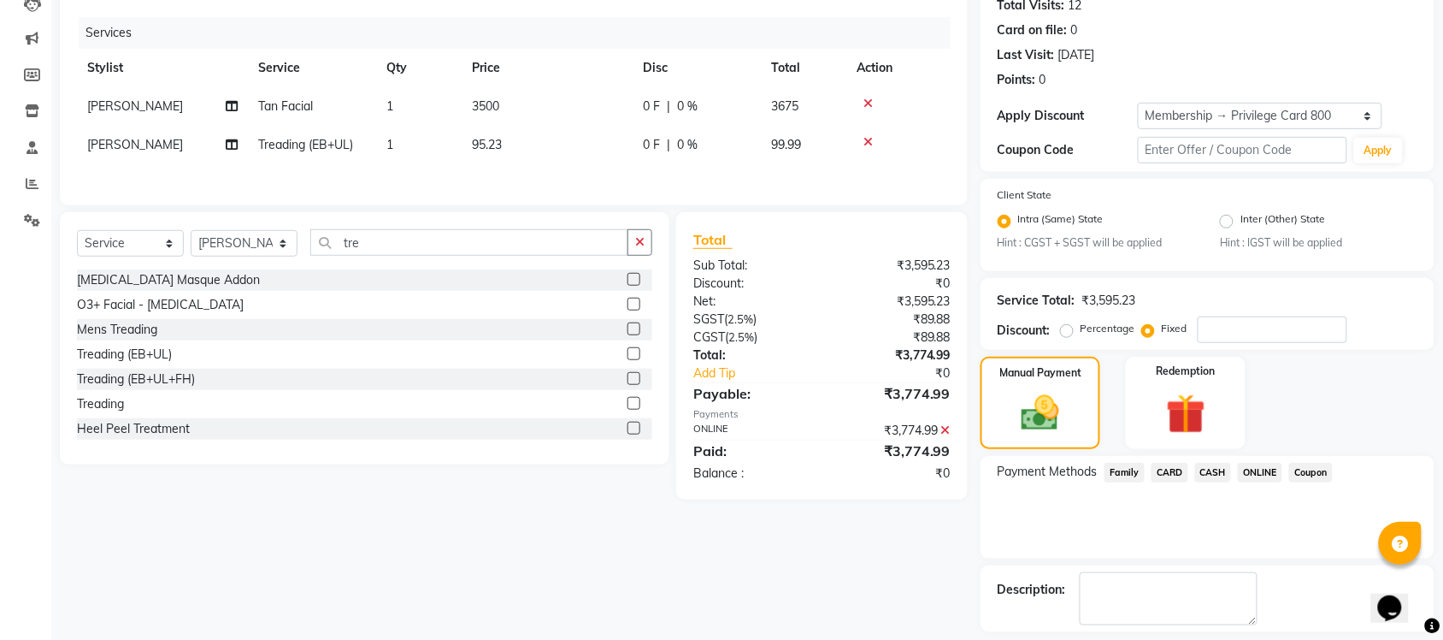
scroll to position [269, 0]
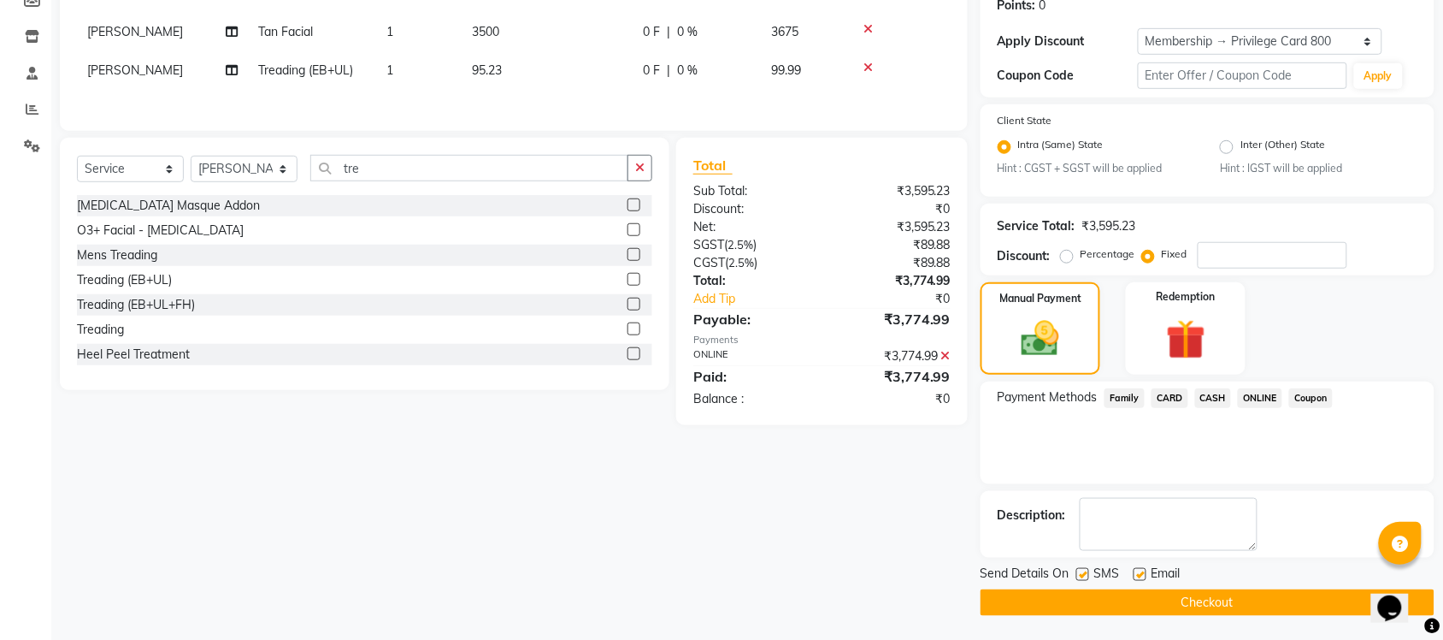
click at [1219, 589] on button "Checkout" at bounding box center [1208, 602] width 454 height 27
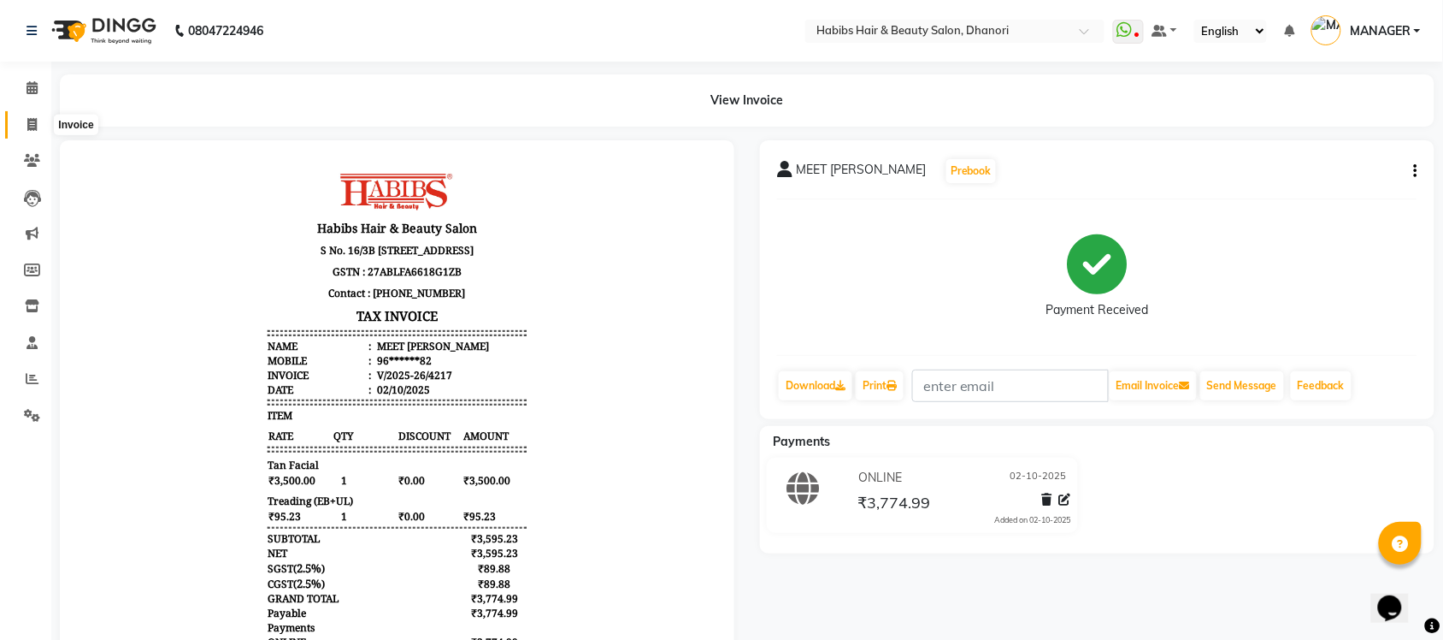
click at [44, 130] on span at bounding box center [32, 125] width 30 height 20
select select "4967"
select select "service"
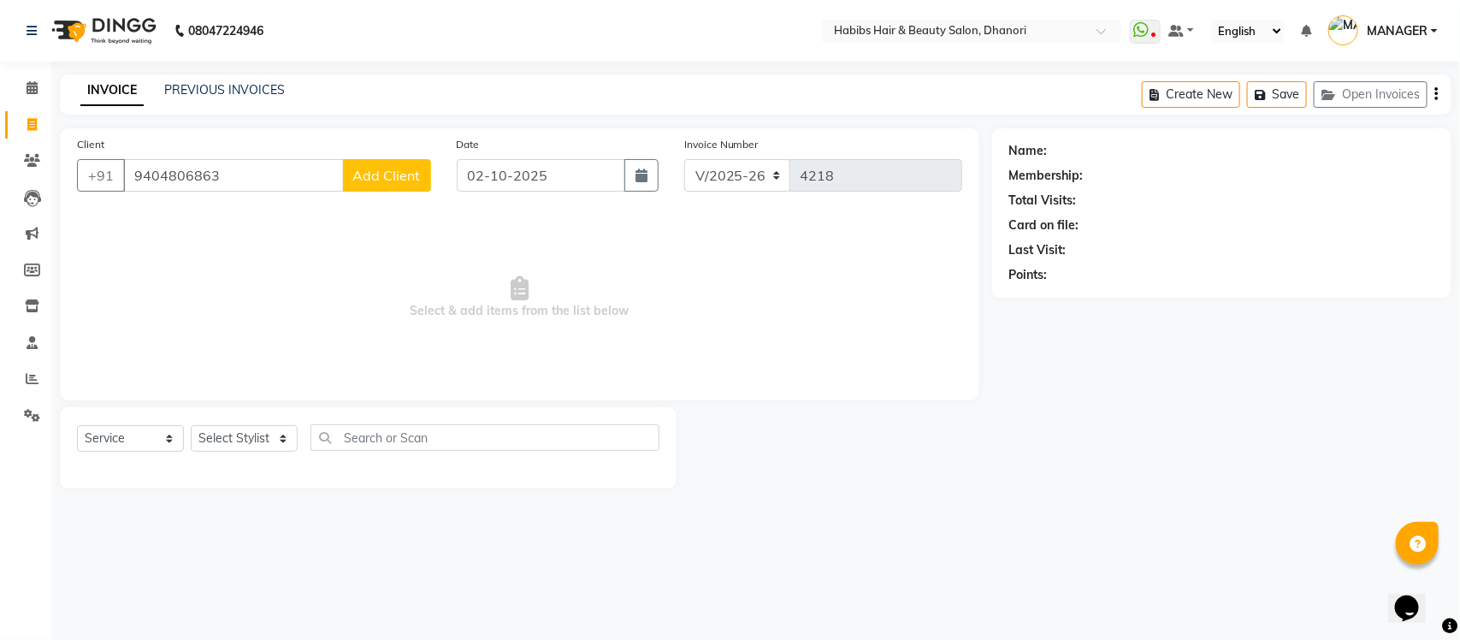
type input "9404806863"
click at [381, 185] on button "Add Client" at bounding box center [387, 175] width 88 height 32
select select "22"
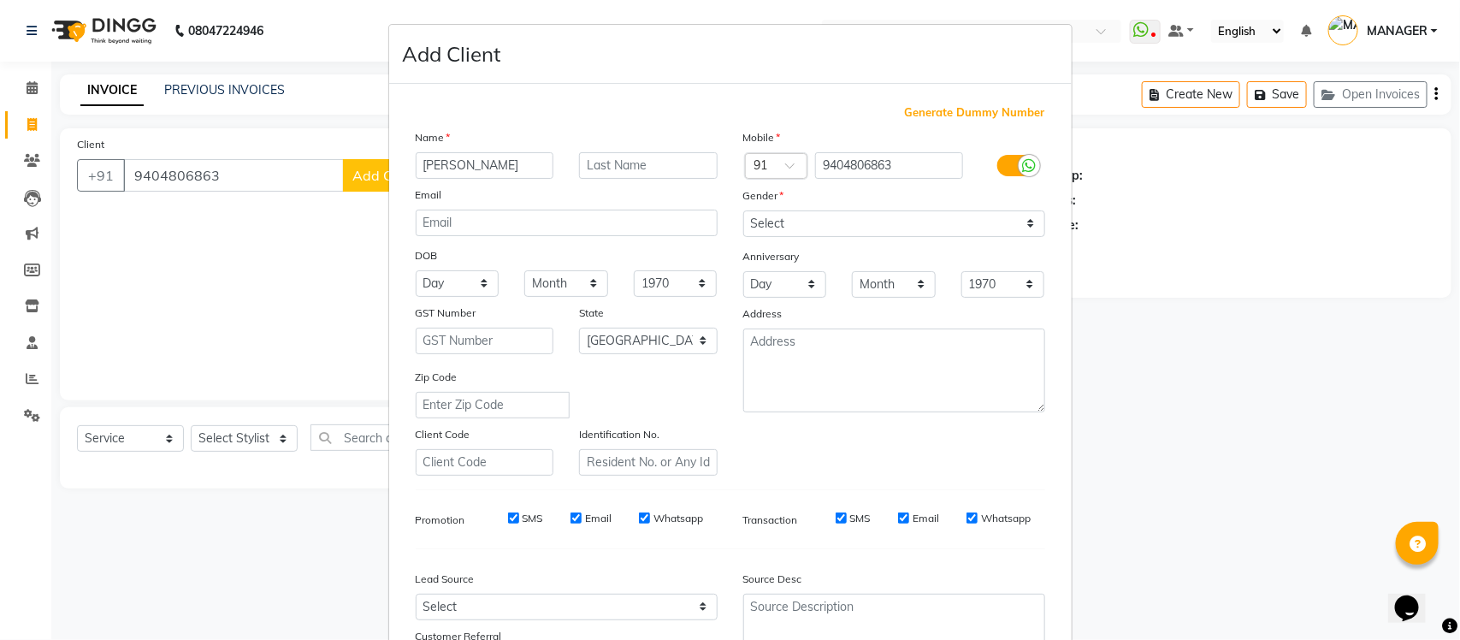
type input "[PERSON_NAME]"
click at [866, 219] on select "Select Male Female Other Prefer Not To Say" at bounding box center [894, 223] width 302 height 27
select select "male"
click at [743, 210] on select "Select Male Female Other Prefer Not To Say" at bounding box center [894, 223] width 302 height 27
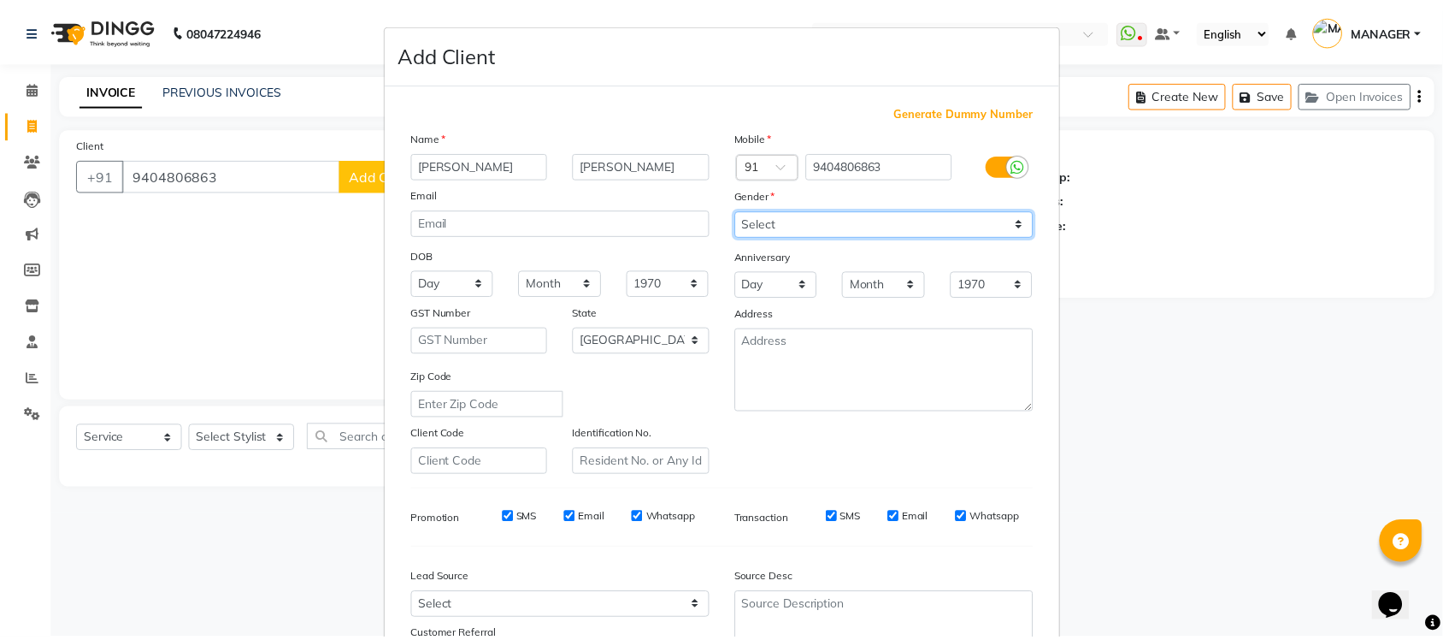
scroll to position [143, 0]
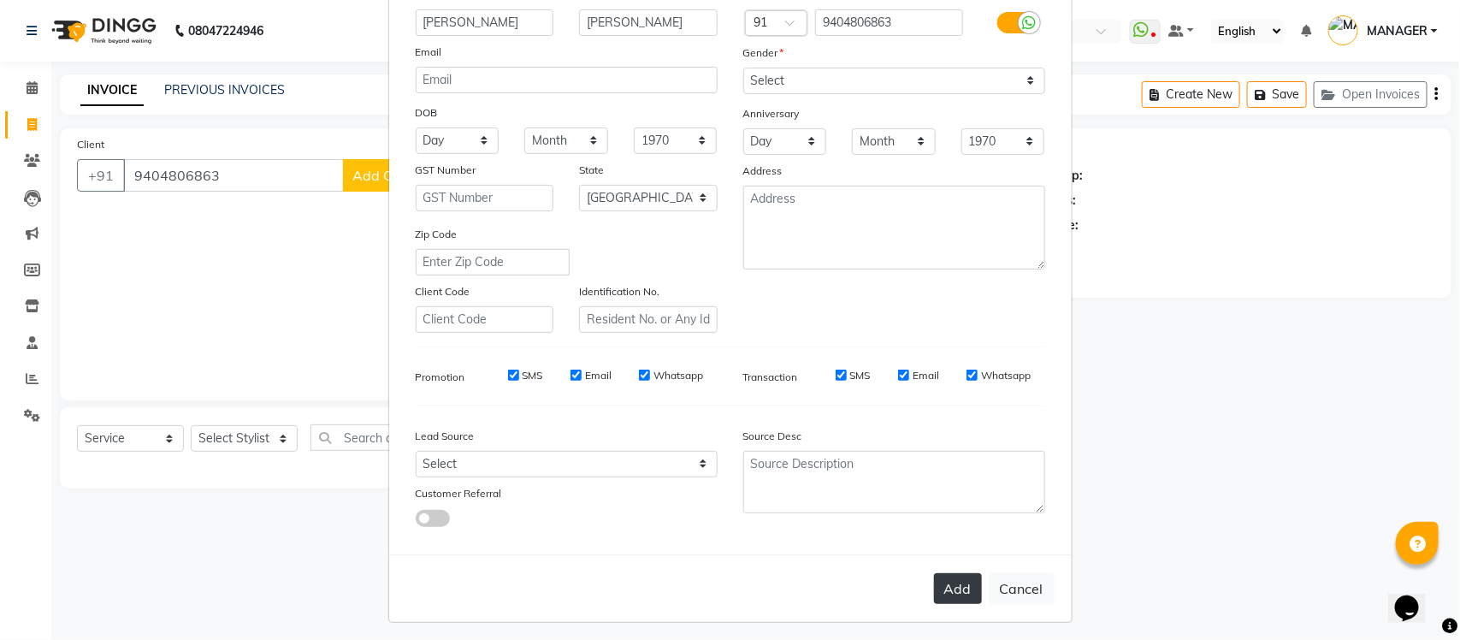
click at [939, 591] on button "Add" at bounding box center [958, 588] width 48 height 31
type input "94******63"
select select
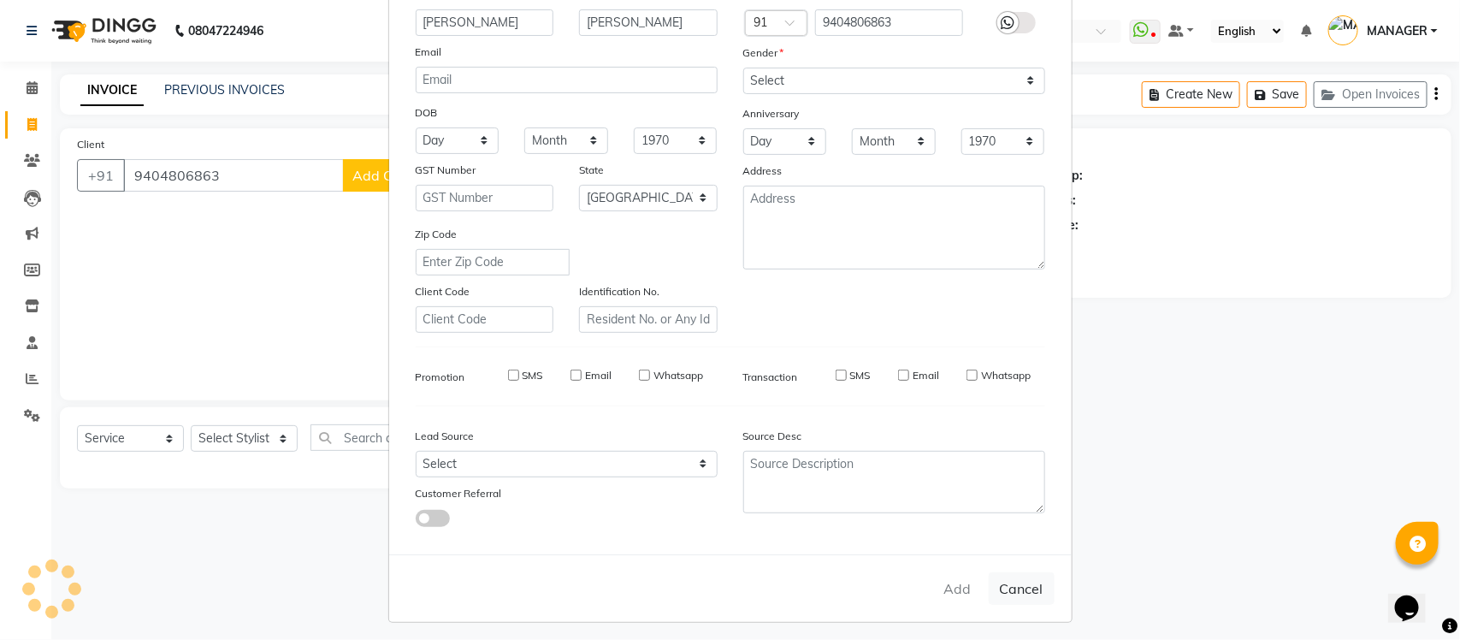
select select "null"
select select
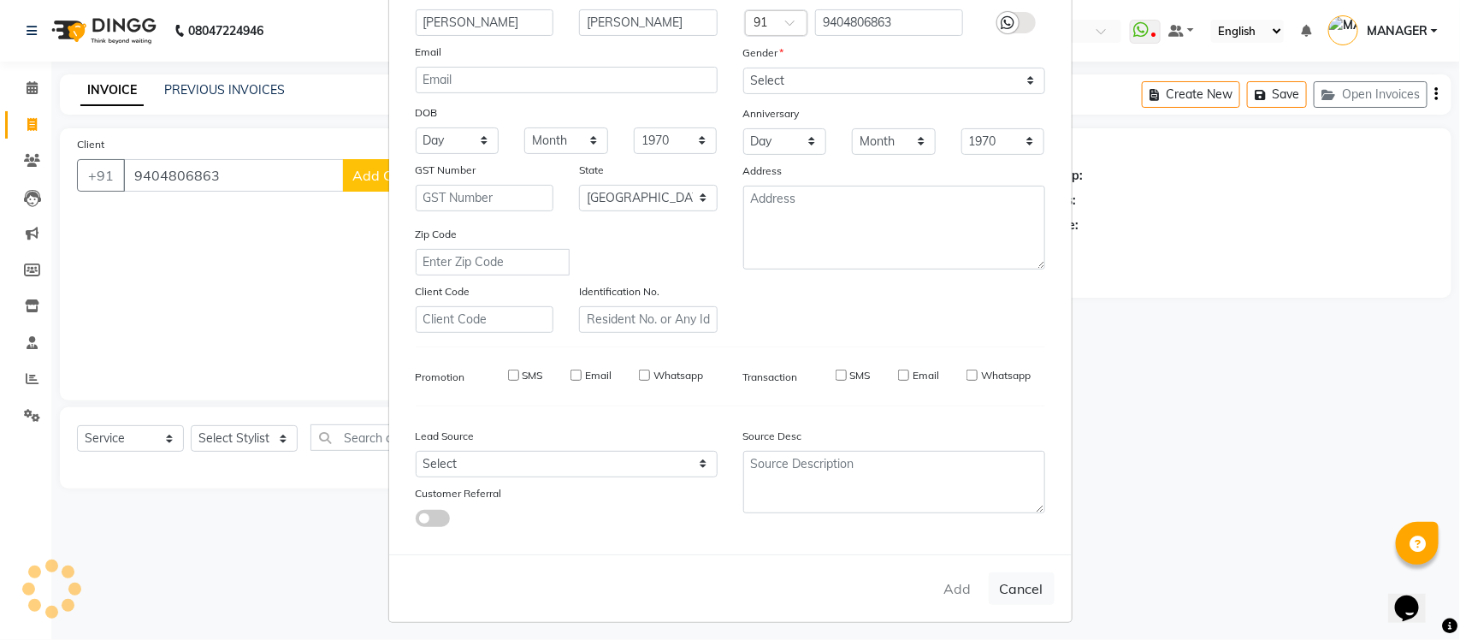
checkbox input "false"
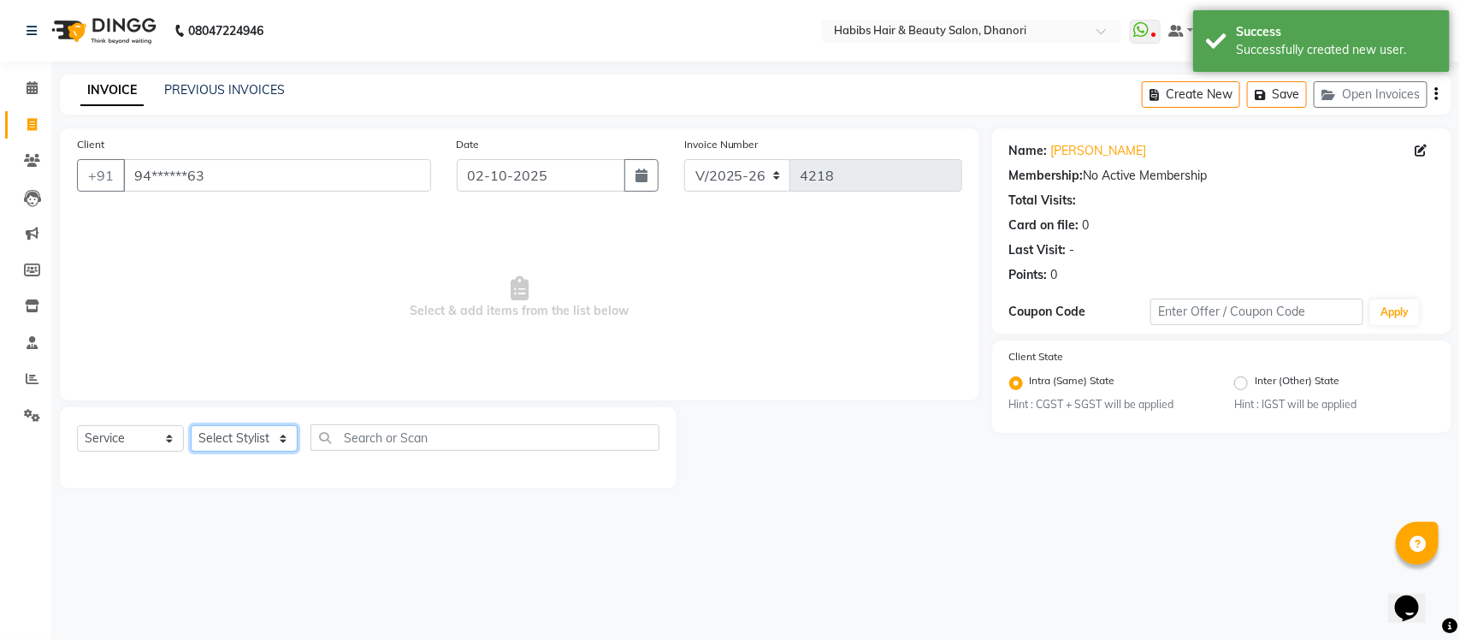
click at [228, 443] on select "Select Stylist Admin Alishan ARMAN Daksha DIVYA FAIZAN IRFAN MANAGER MUZAMMIL R…" at bounding box center [244, 438] width 107 height 27
select select "41588"
click at [191, 425] on select "Select Stylist Admin Alishan ARMAN Daksha DIVYA FAIZAN IRFAN MANAGER MUZAMMIL R…" at bounding box center [244, 438] width 107 height 27
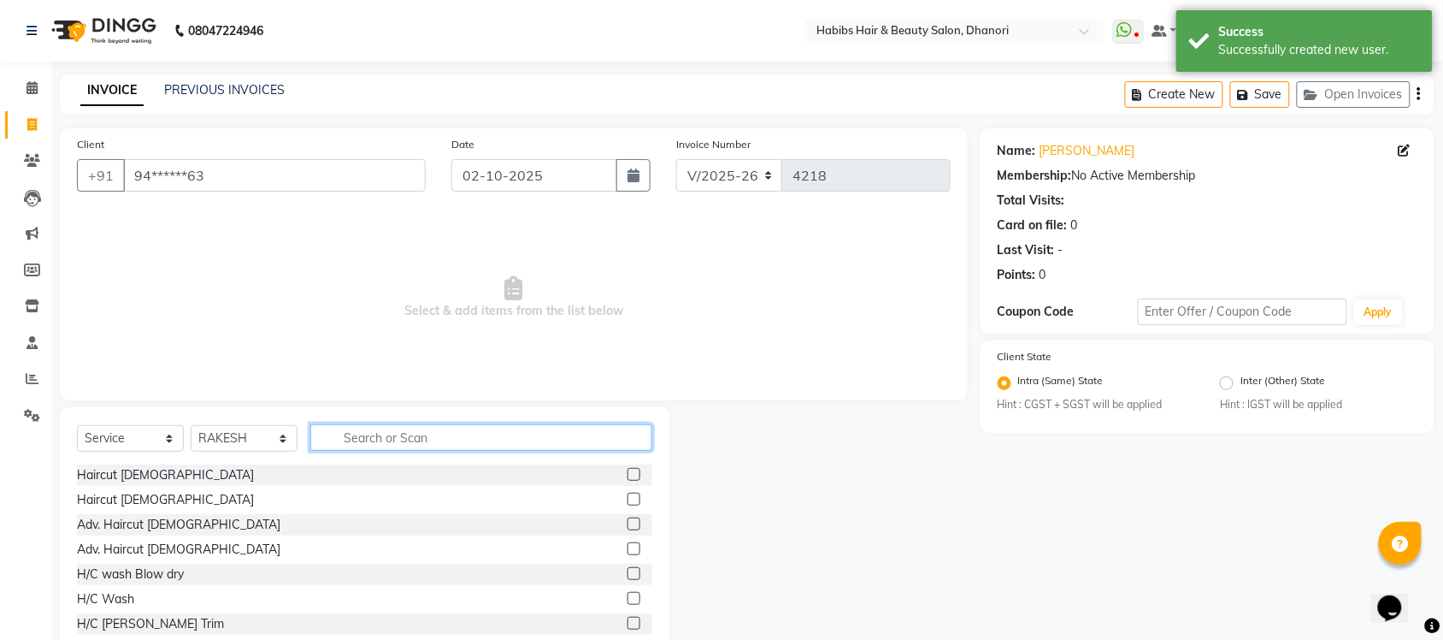
click at [379, 436] on input "text" at bounding box center [481, 437] width 342 height 27
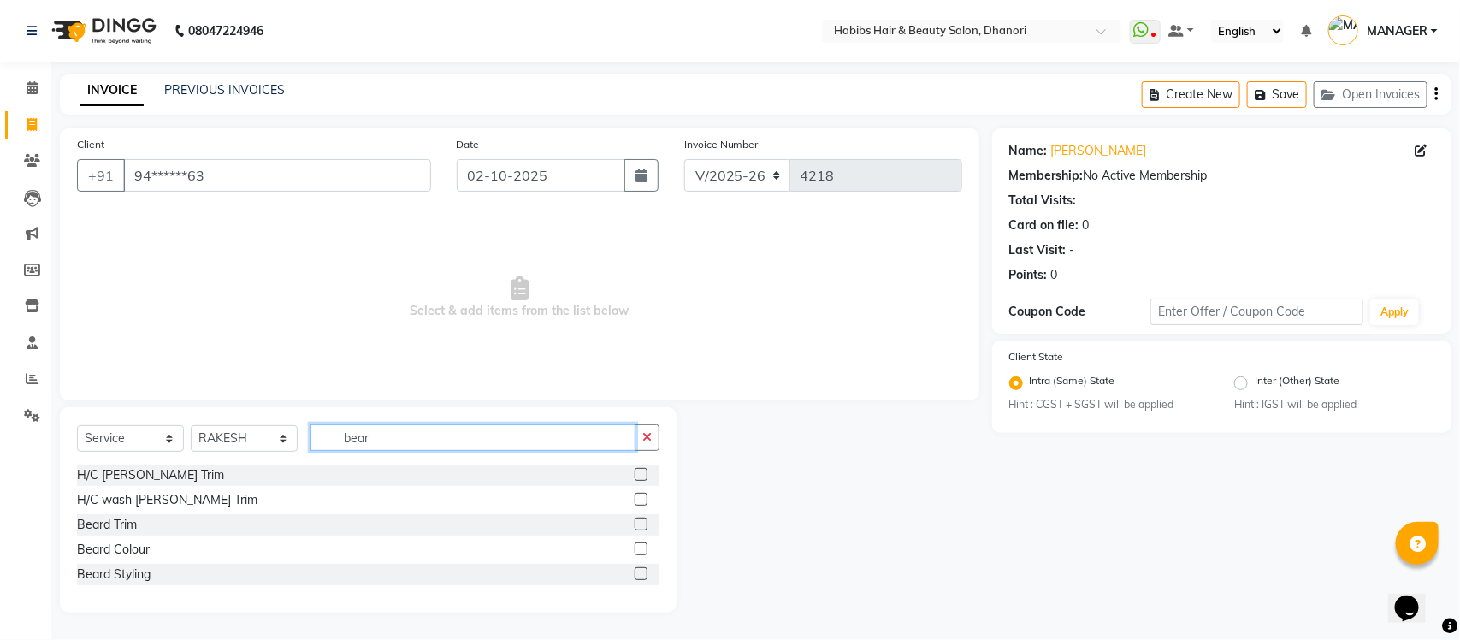
type input "bear"
click at [643, 481] on div at bounding box center [640, 477] width 11 height 18
click at [643, 480] on label at bounding box center [641, 474] width 13 height 13
click at [643, 480] on input "checkbox" at bounding box center [640, 474] width 11 height 11
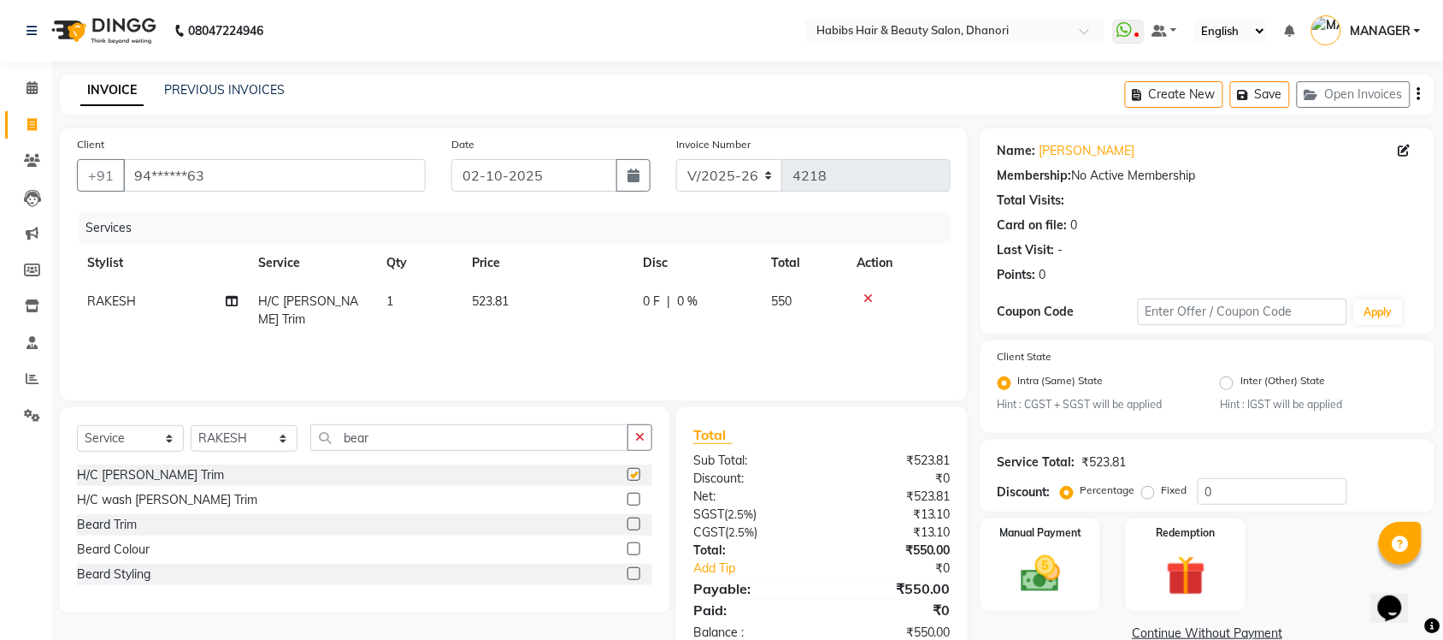
checkbox input "false"
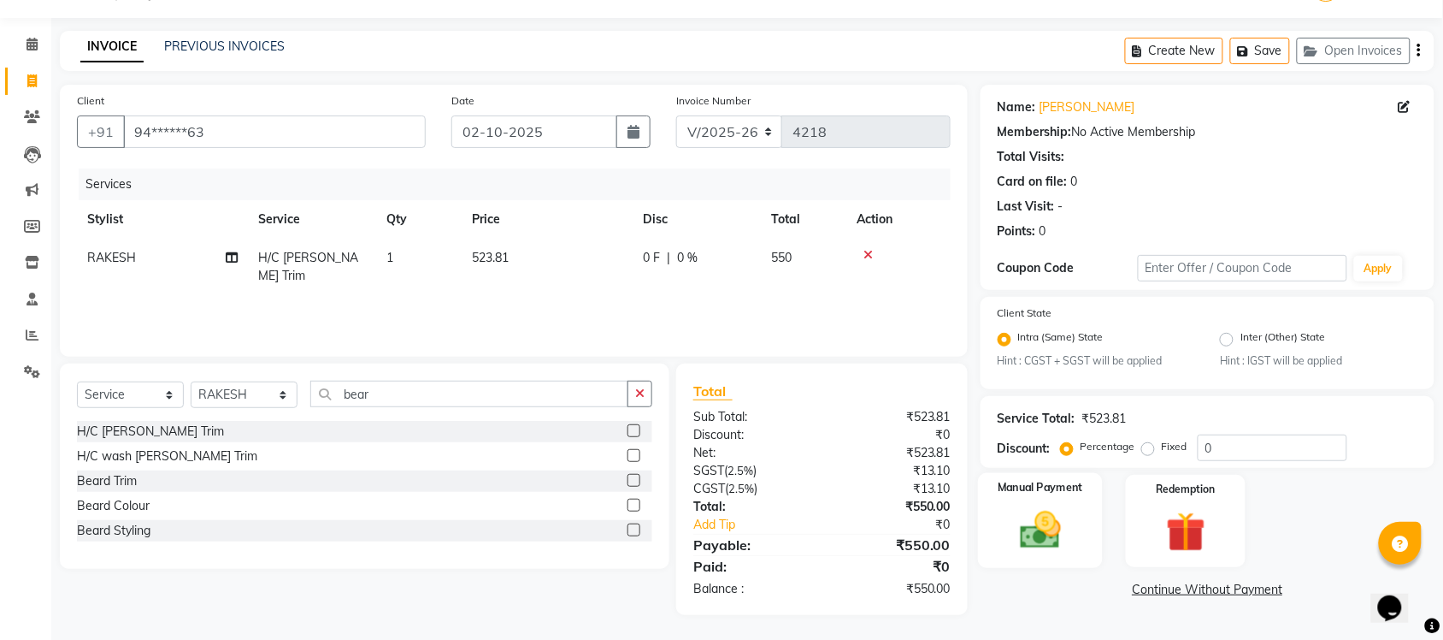
click at [1018, 544] on img at bounding box center [1040, 530] width 67 height 47
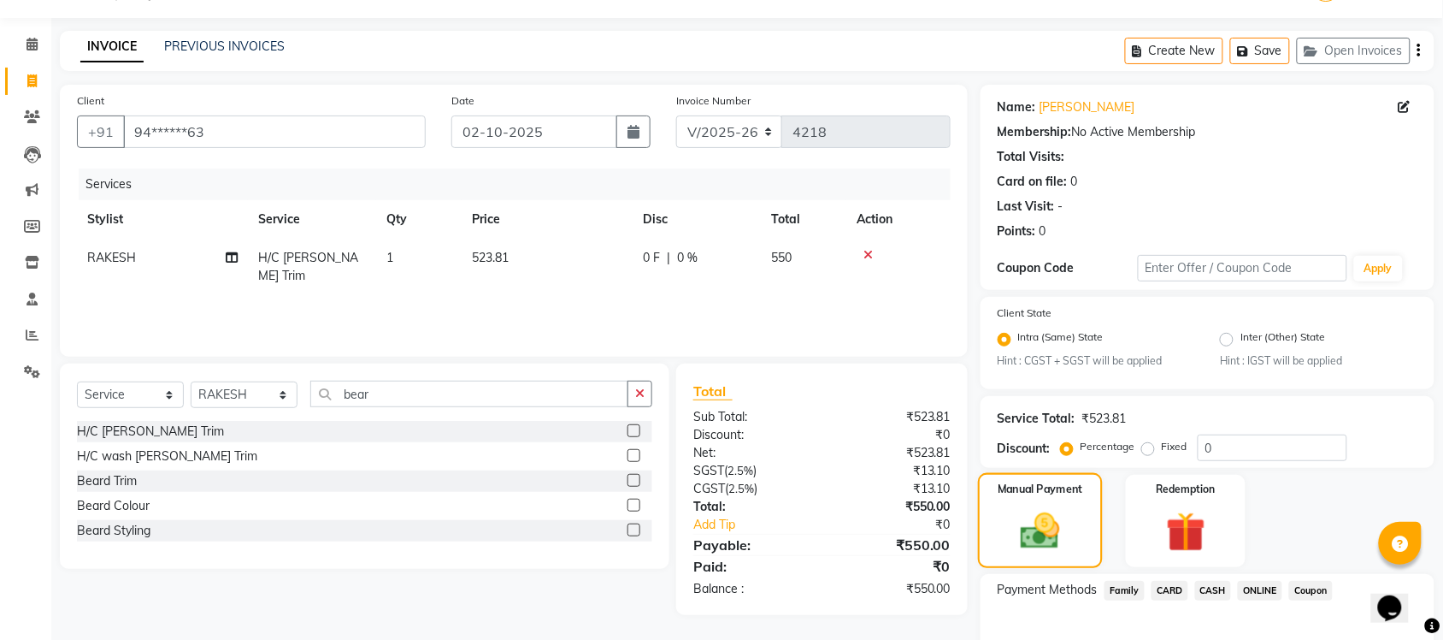
scroll to position [139, 0]
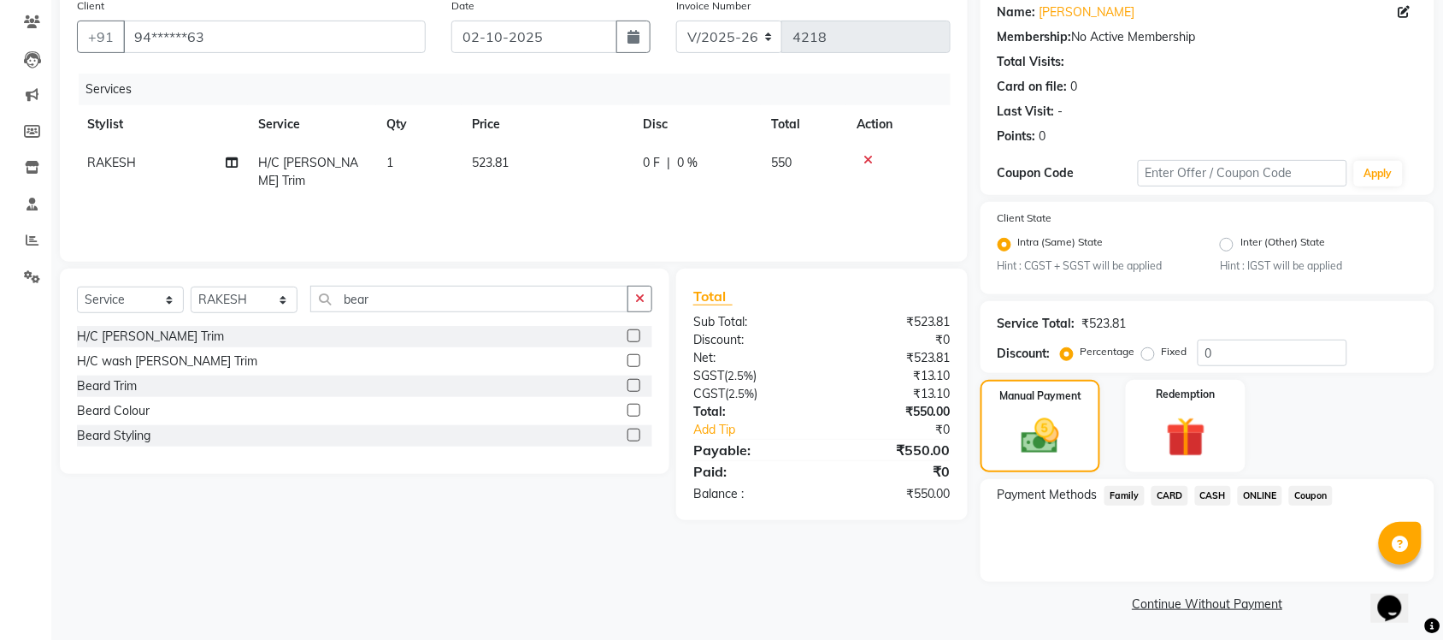
click at [1248, 498] on span "ONLINE" at bounding box center [1260, 496] width 44 height 20
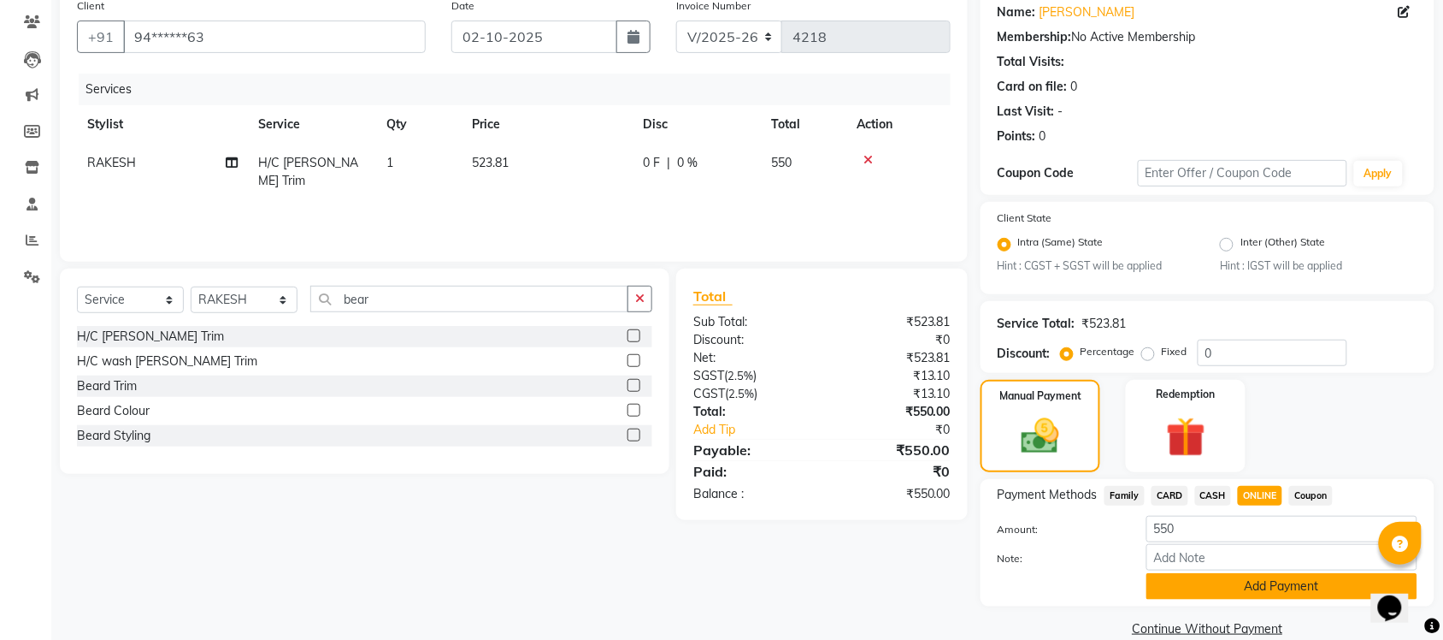
click at [1238, 577] on button "Add Payment" at bounding box center [1282, 586] width 271 height 27
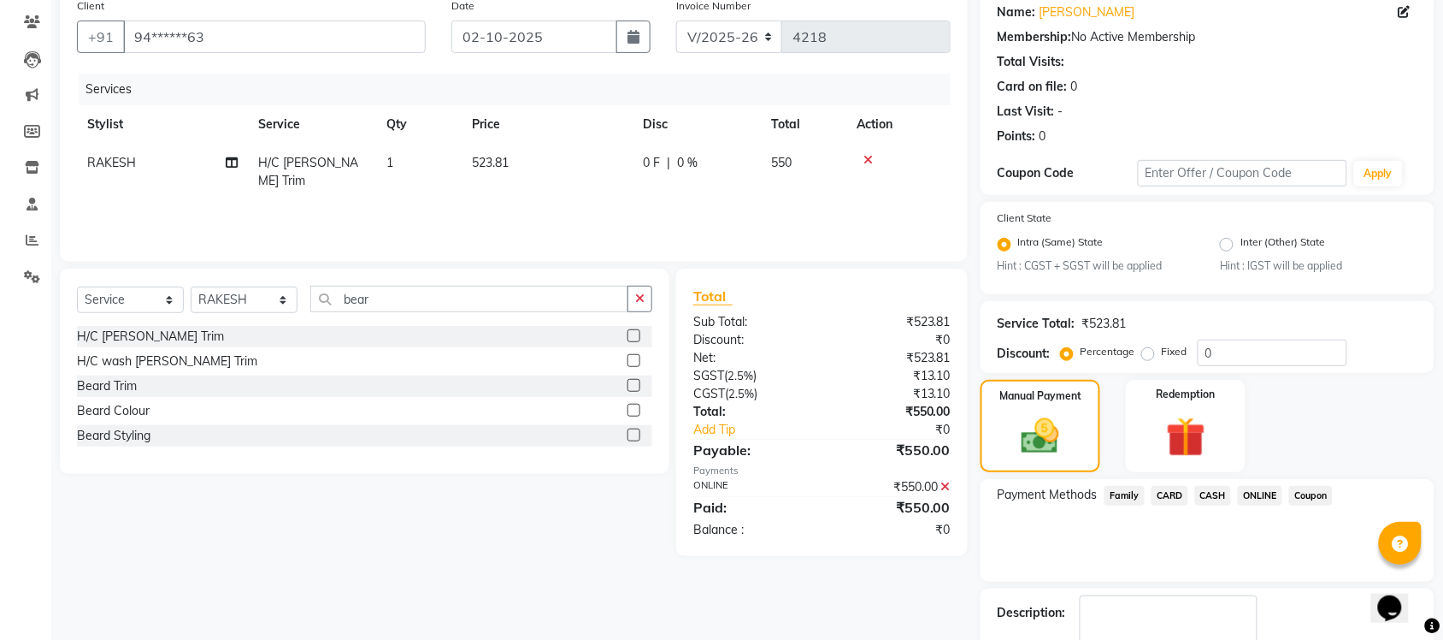
scroll to position [236, 0]
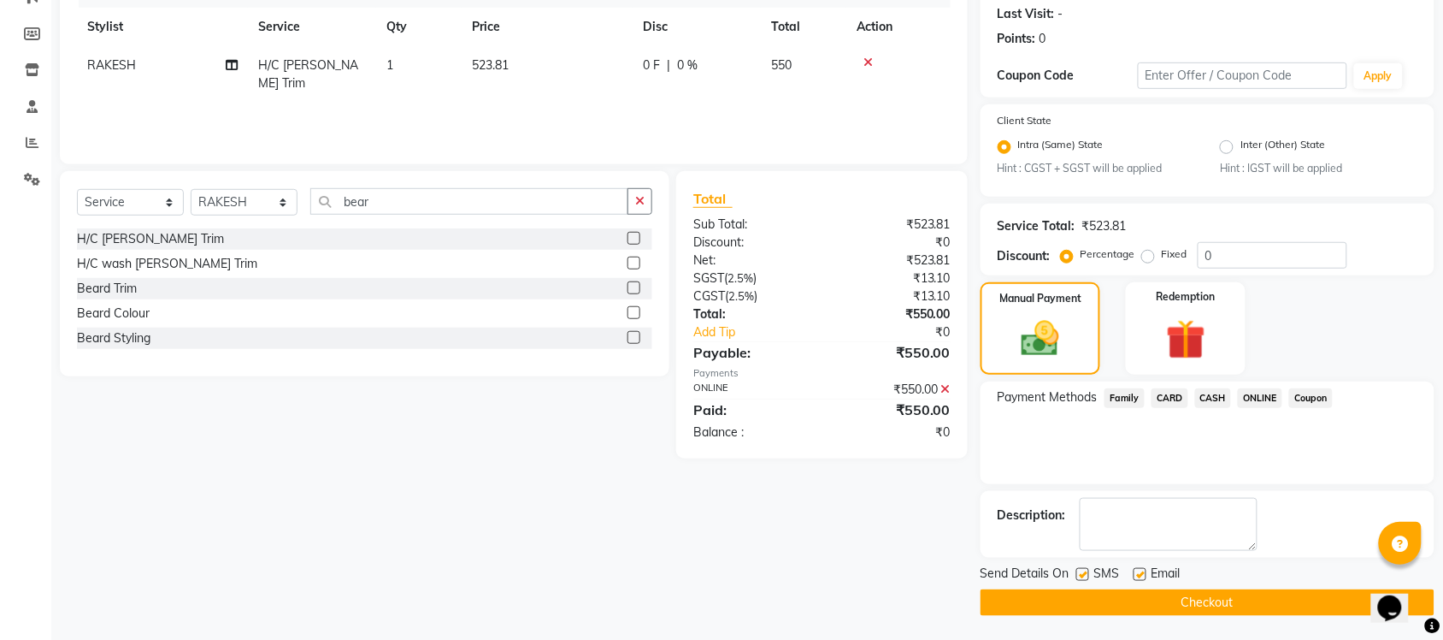
click at [1221, 601] on button "Checkout" at bounding box center [1208, 602] width 454 height 27
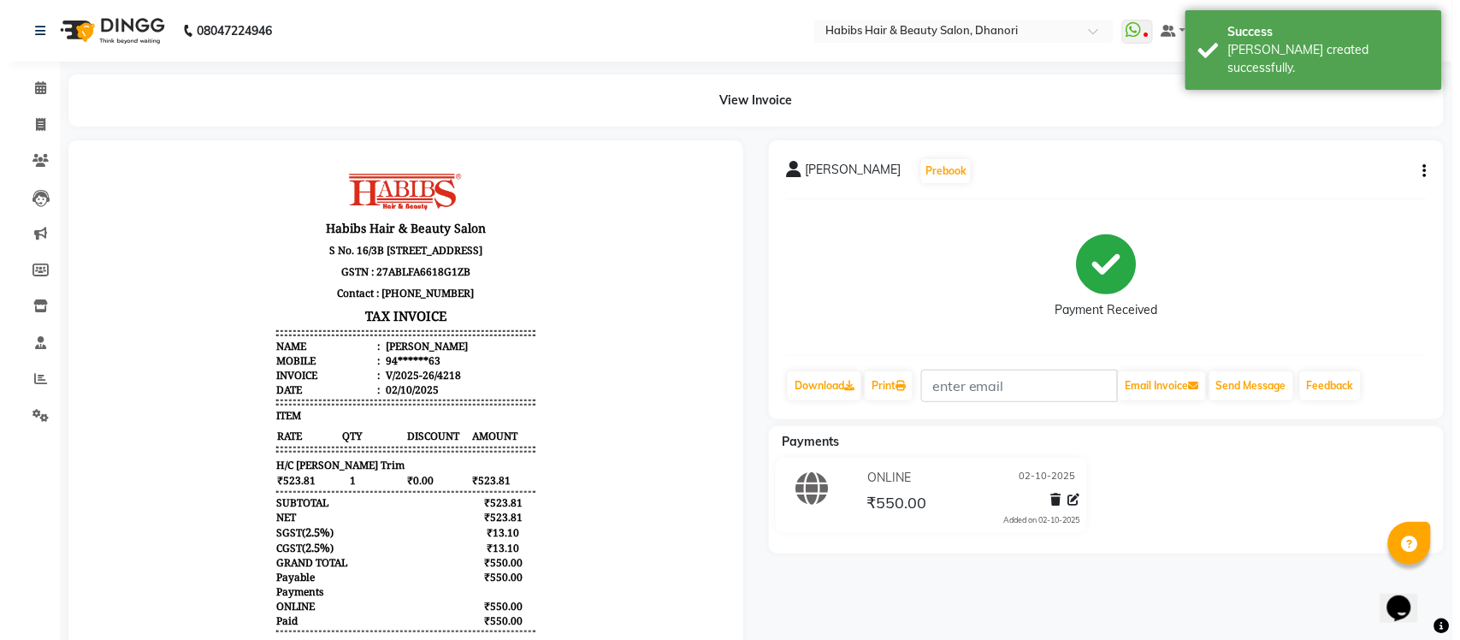
scroll to position [14, 0]
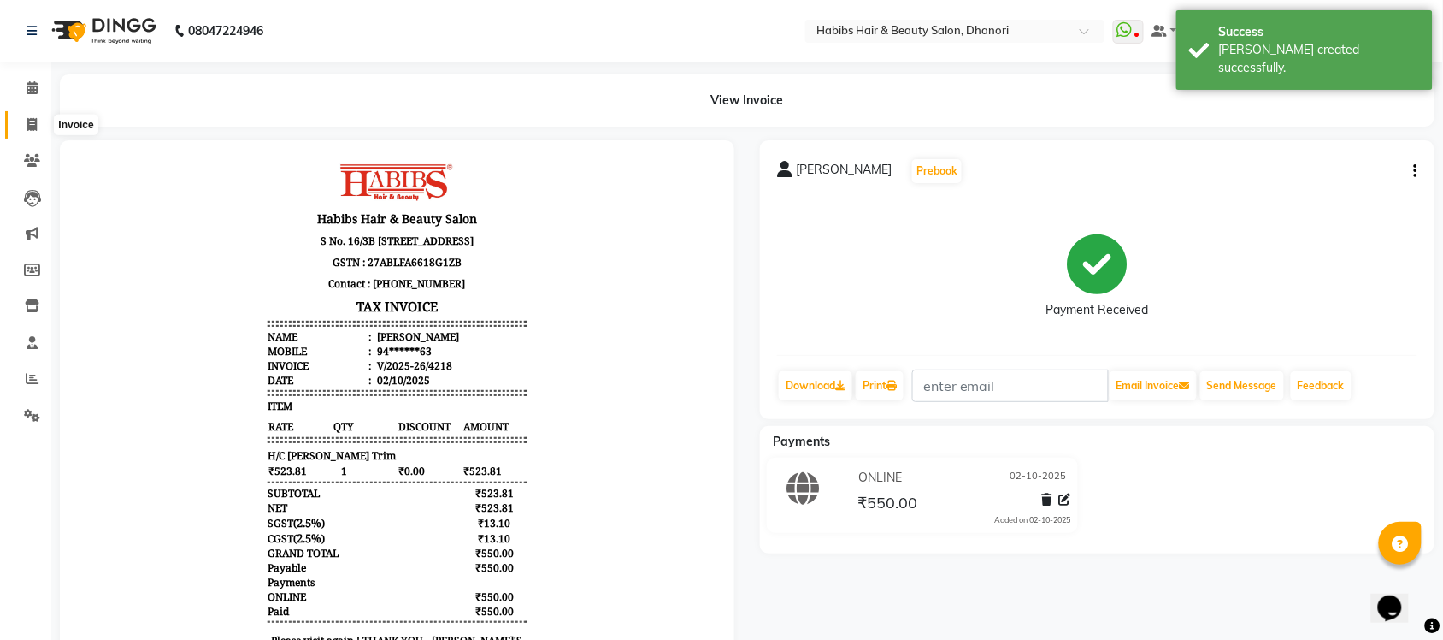
click at [24, 129] on span at bounding box center [32, 125] width 30 height 20
select select "4967"
select select "service"
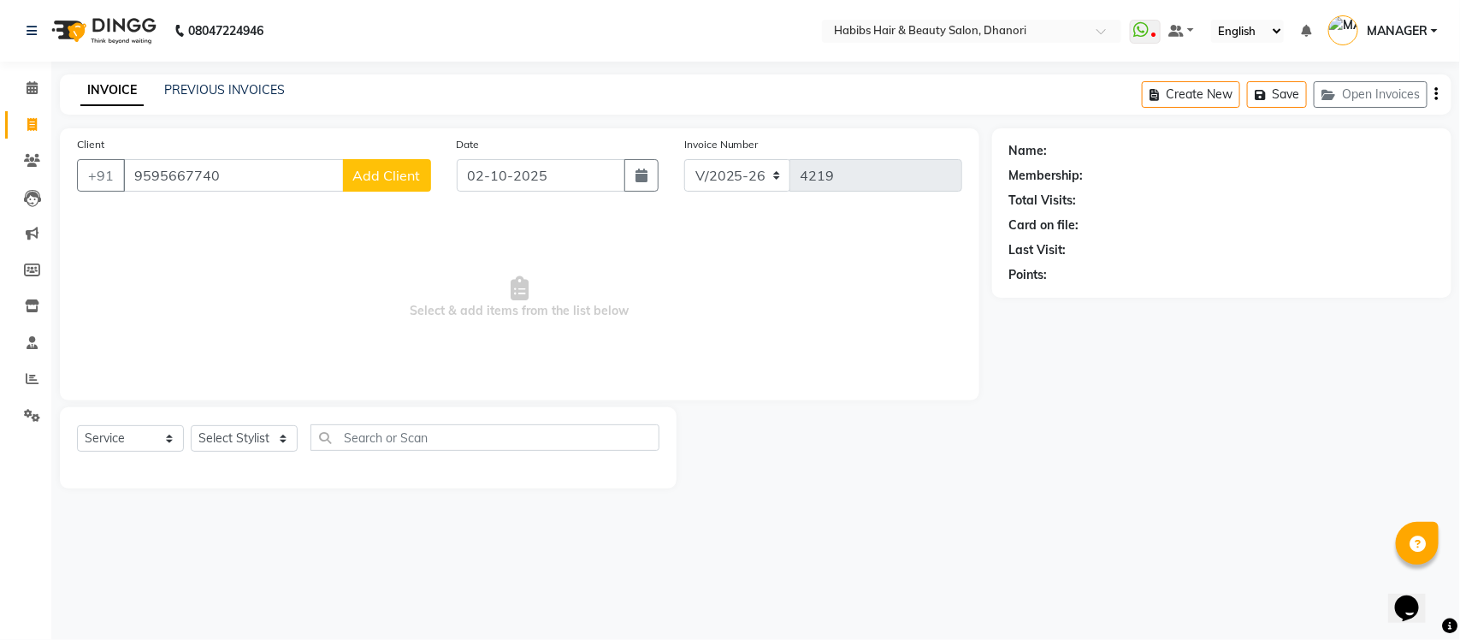
type input "9595667740"
click at [361, 168] on span "Add Client" at bounding box center [387, 175] width 68 height 17
select select "22"
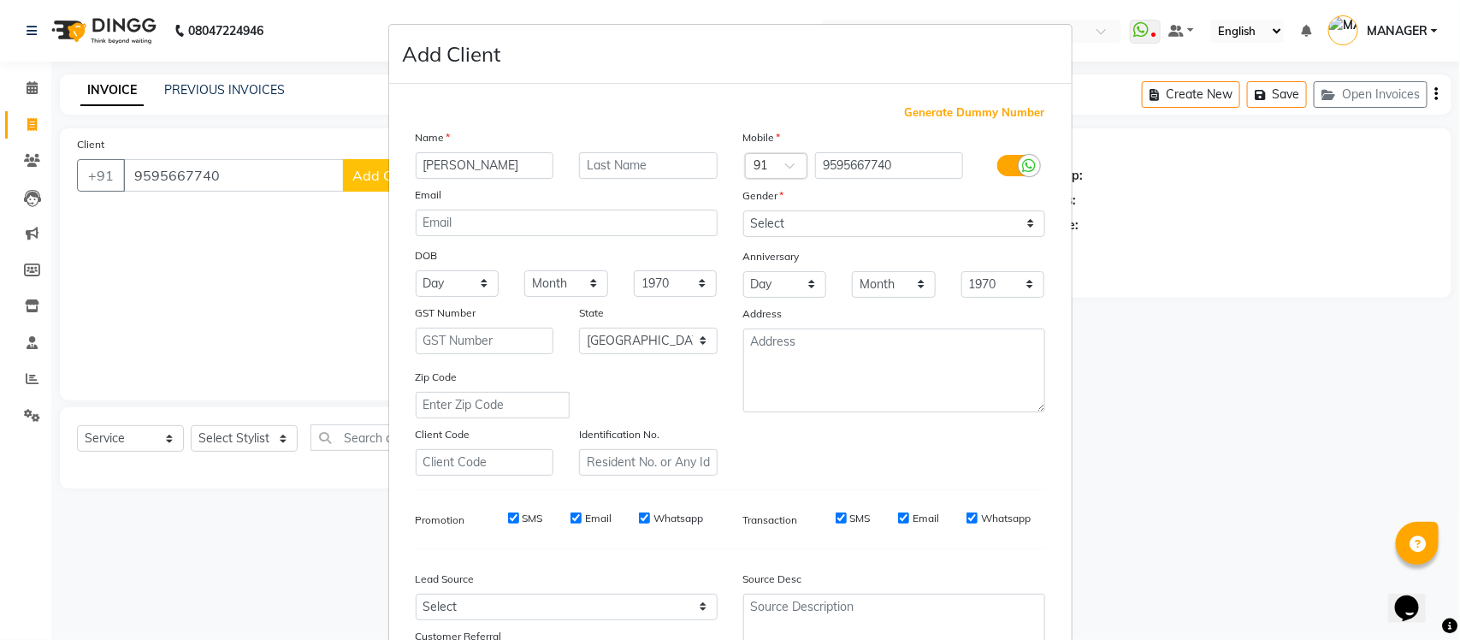
type input "[PERSON_NAME]"
type input "Adhaleshaikh"
click at [804, 210] on select "Select Male Female Other Prefer Not To Say" at bounding box center [894, 223] width 302 height 27
select select "male"
click at [743, 210] on select "Select Male Female Other Prefer Not To Say" at bounding box center [894, 223] width 302 height 27
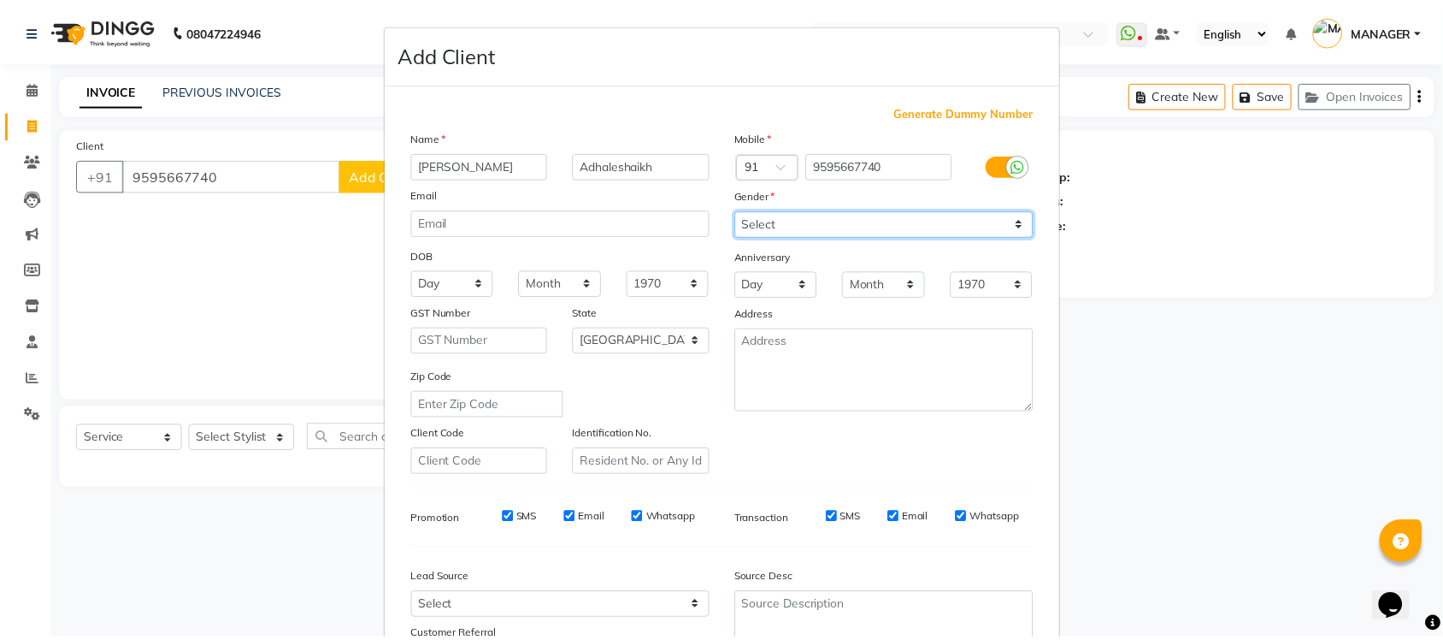
scroll to position [143, 0]
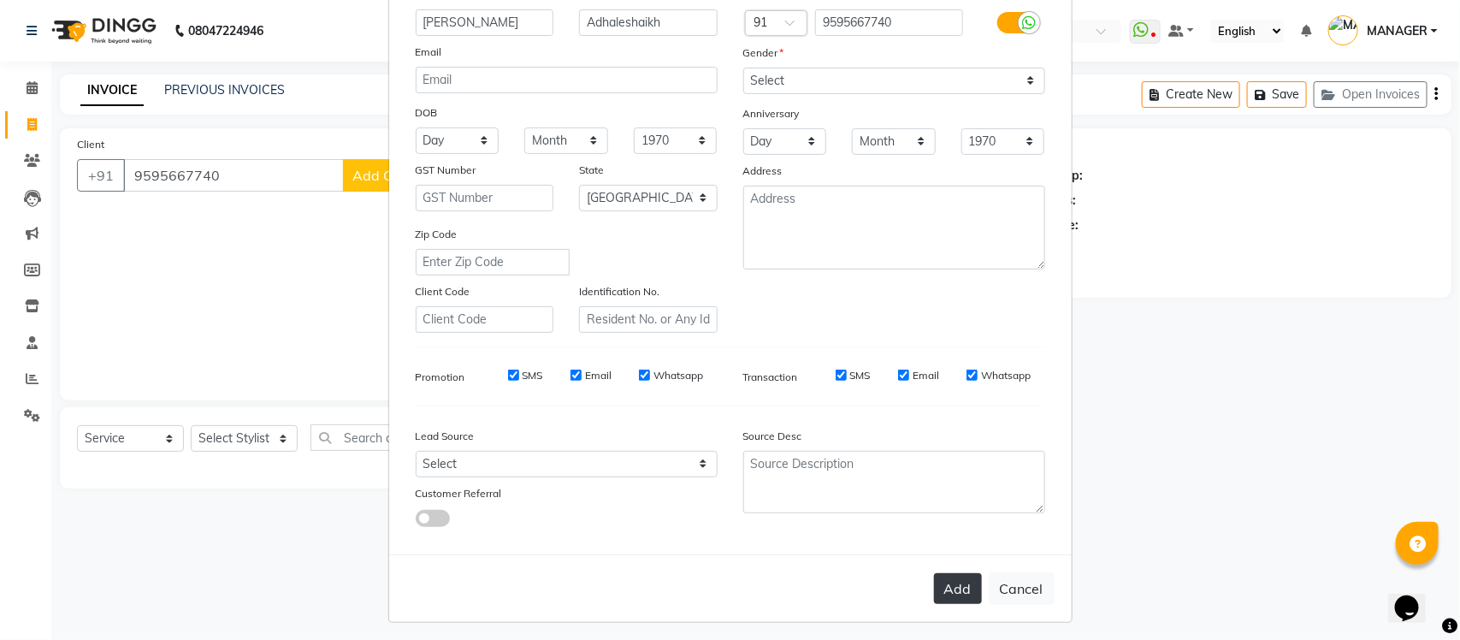
click at [943, 581] on button "Add" at bounding box center [958, 588] width 48 height 31
type input "95******40"
select select
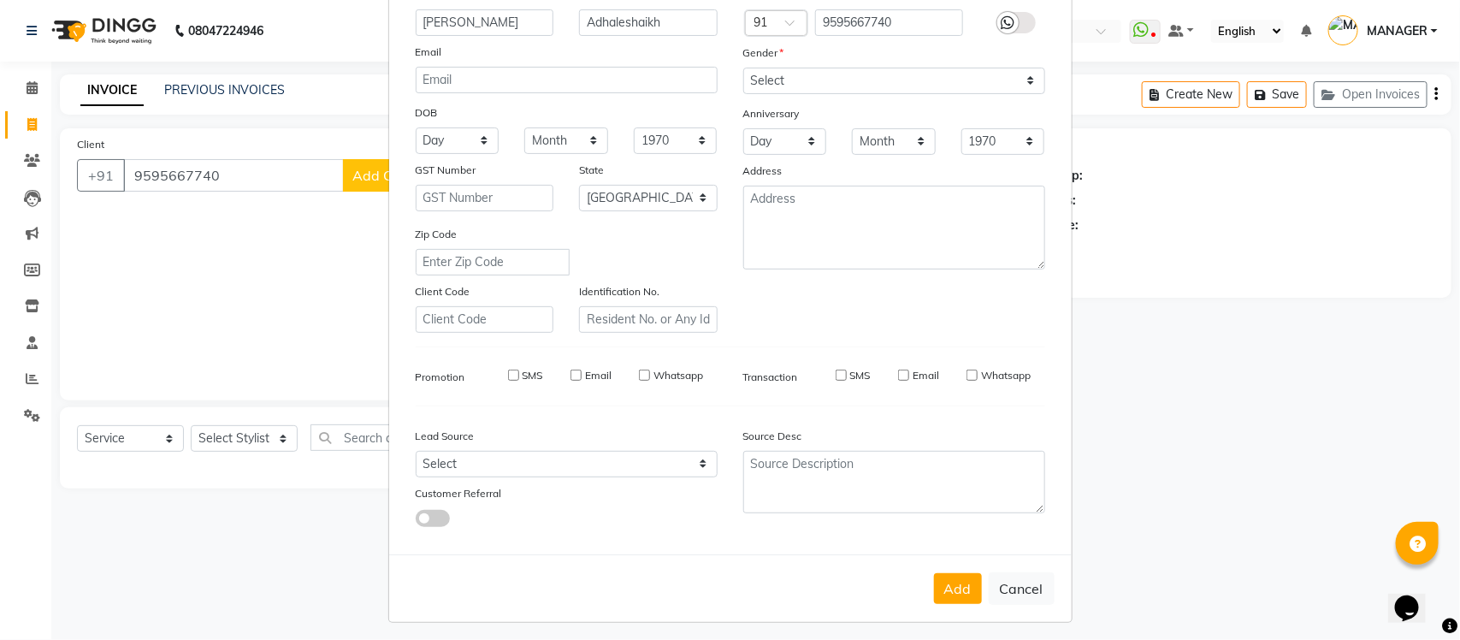
select select "null"
select select
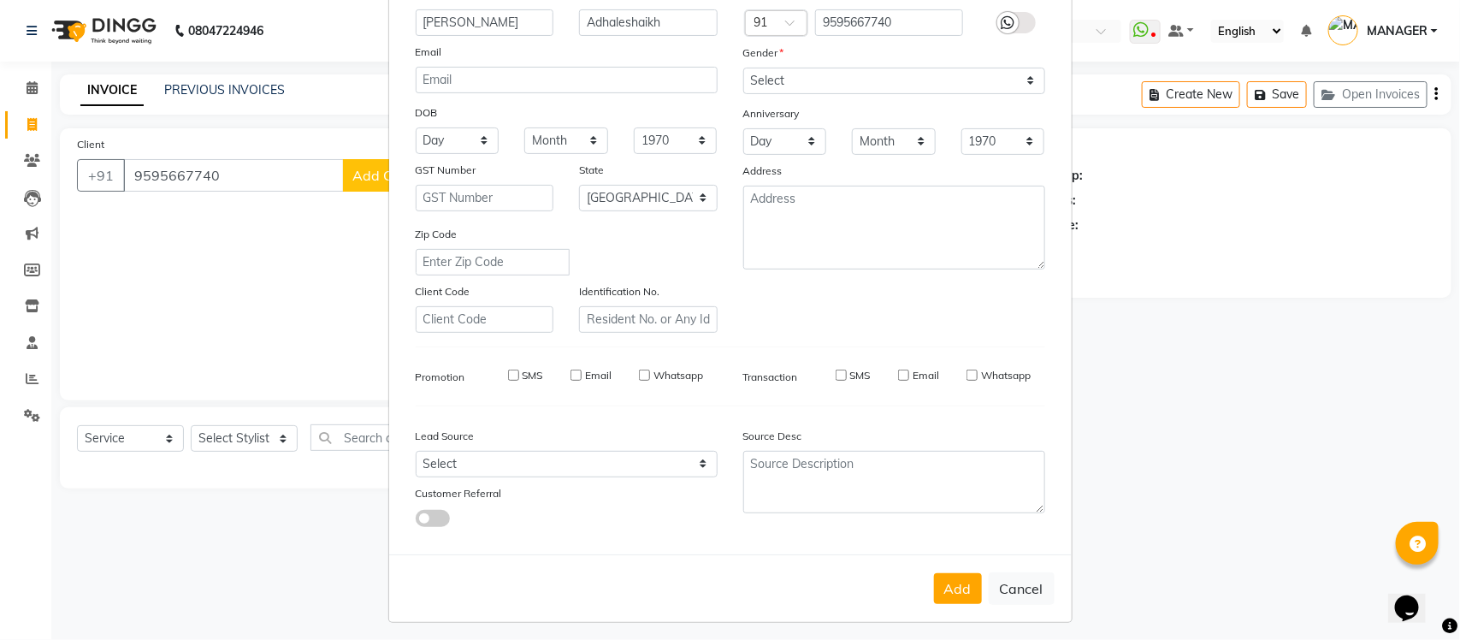
checkbox input "false"
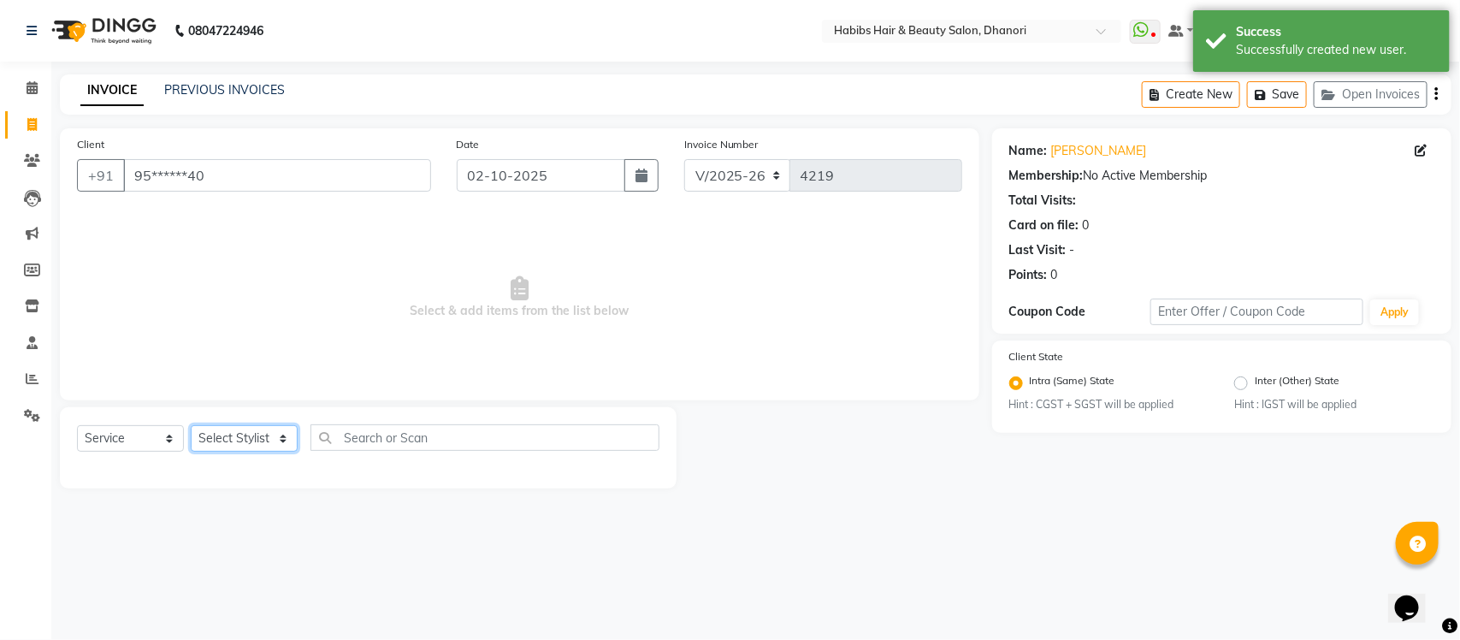
click at [268, 445] on select "Select Stylist Admin Alishan ARMAN Daksha DIVYA FAIZAN IRFAN MANAGER MUZAMMIL R…" at bounding box center [244, 438] width 107 height 27
select select "35846"
click at [191, 425] on select "Select Stylist Admin Alishan ARMAN Daksha DIVYA FAIZAN IRFAN MANAGER MUZAMMIL R…" at bounding box center [244, 438] width 107 height 27
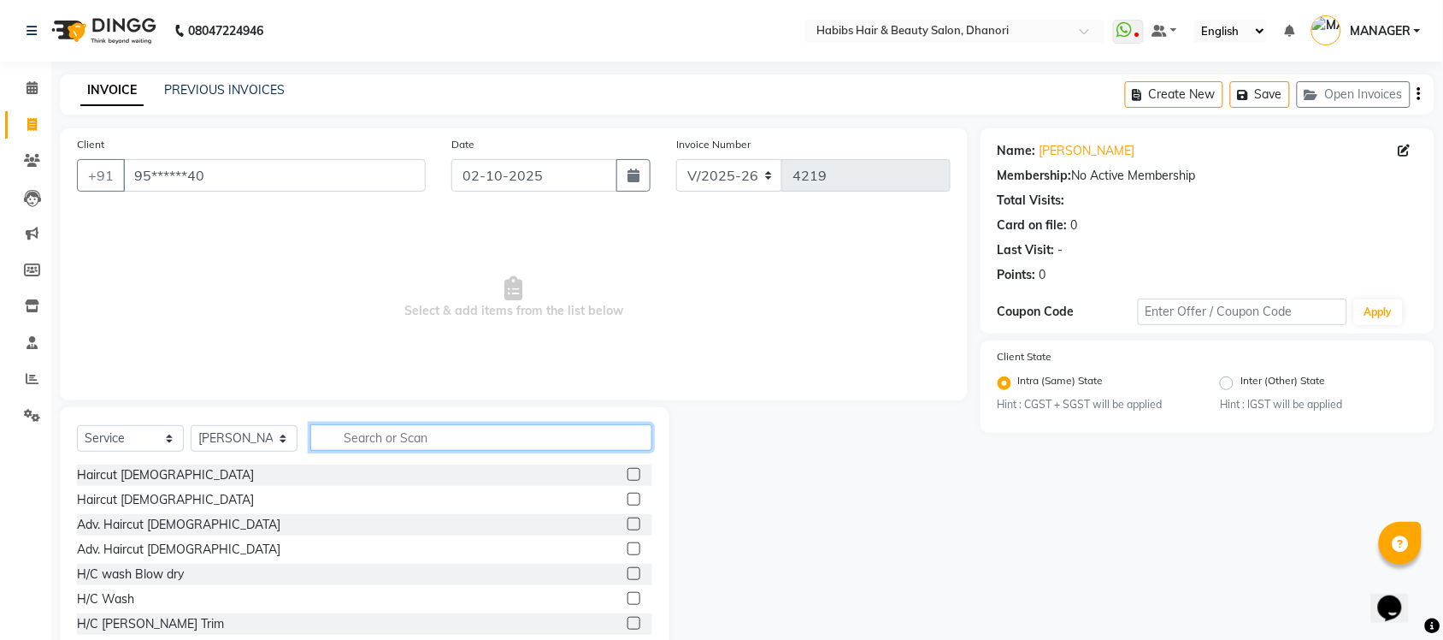
click at [391, 429] on input "text" at bounding box center [481, 437] width 342 height 27
click at [628, 472] on label at bounding box center [634, 474] width 13 height 13
click at [628, 472] on input "checkbox" at bounding box center [633, 474] width 11 height 11
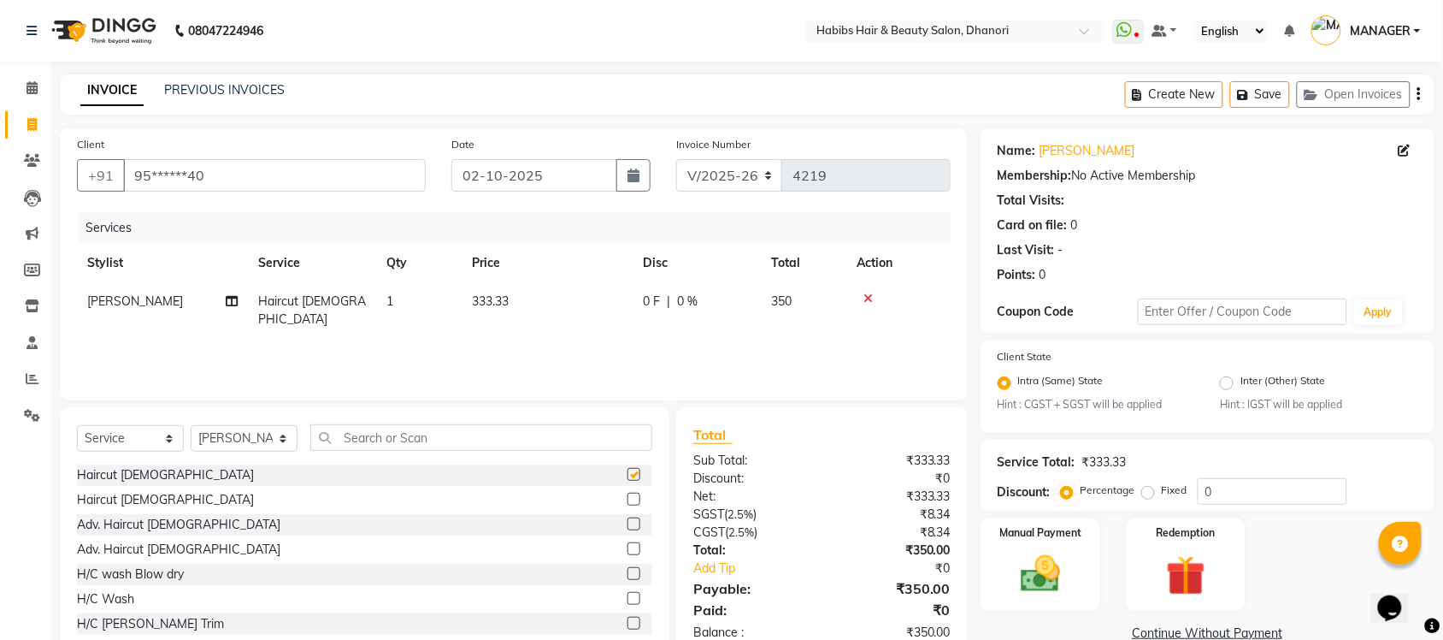
checkbox input "false"
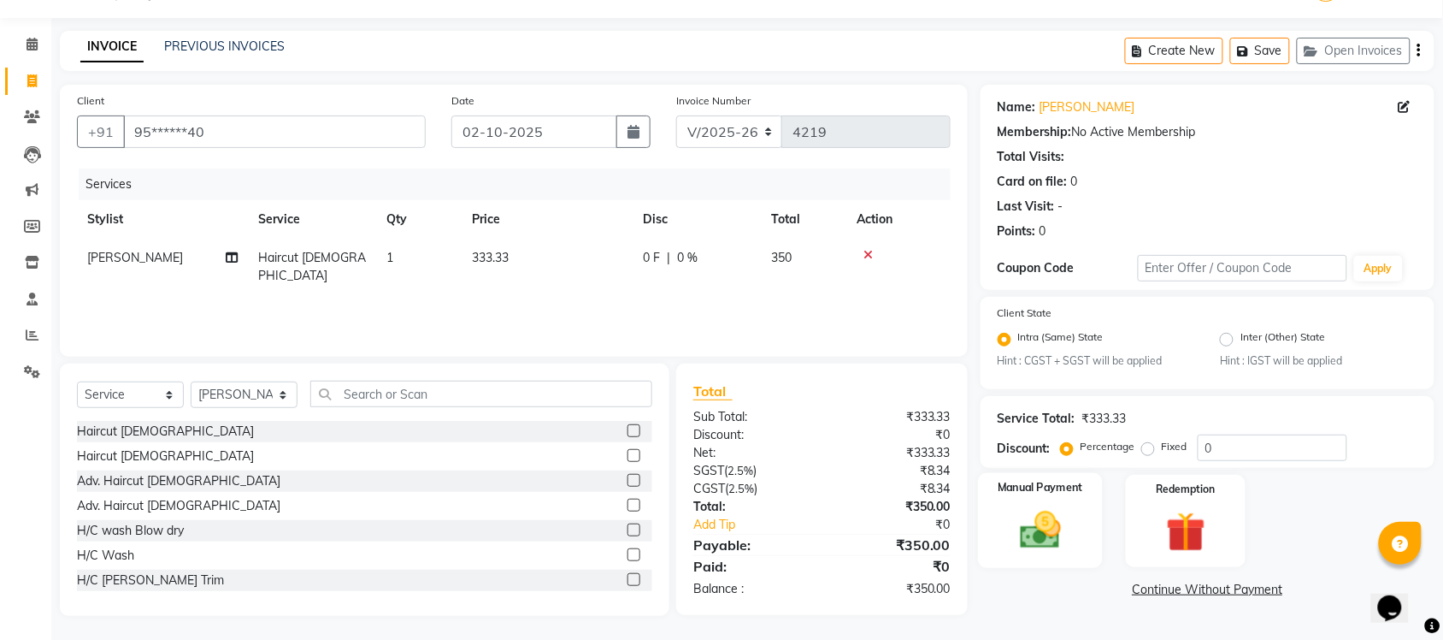
click at [1097, 509] on div "Manual Payment" at bounding box center [1040, 521] width 125 height 96
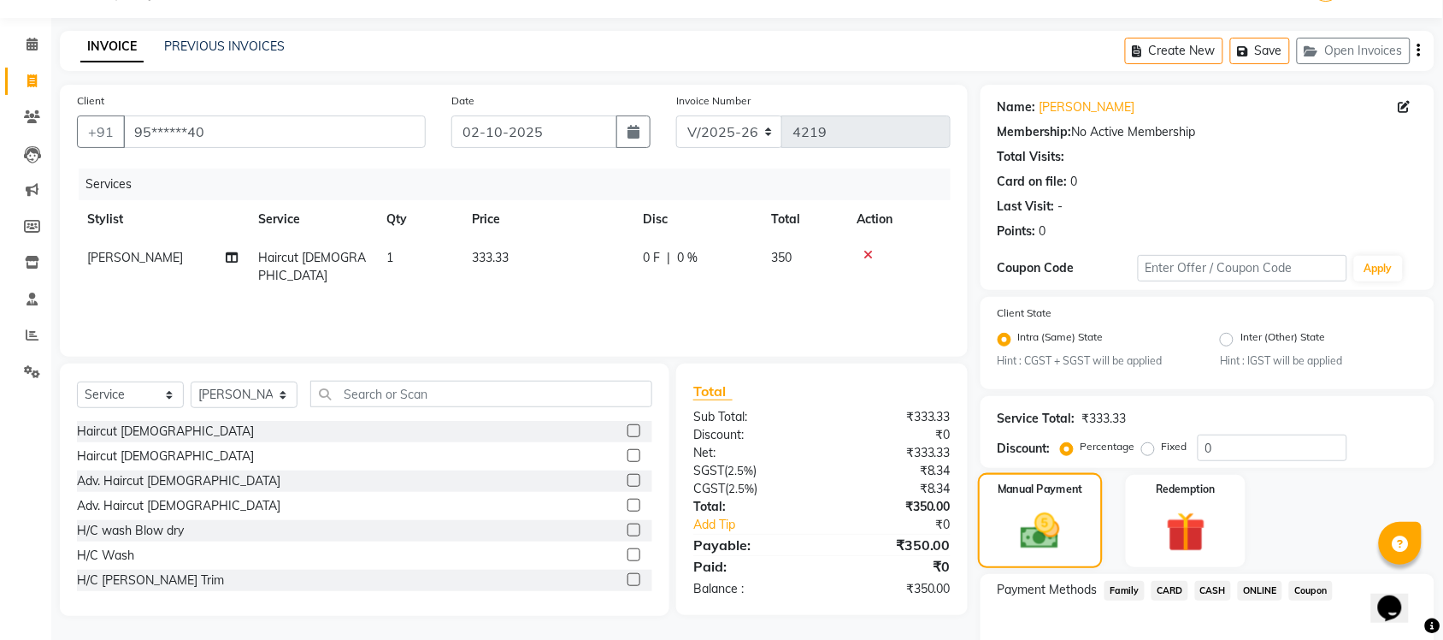
scroll to position [139, 0]
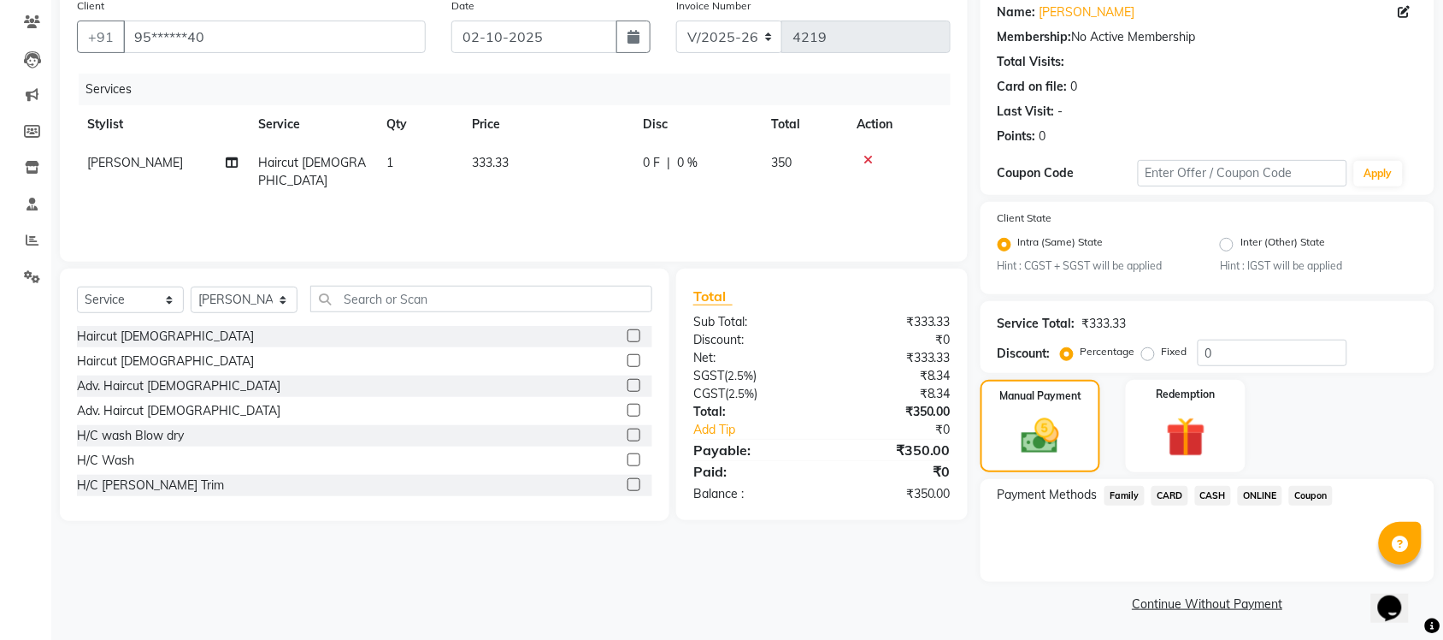
click at [1270, 497] on span "ONLINE" at bounding box center [1260, 496] width 44 height 20
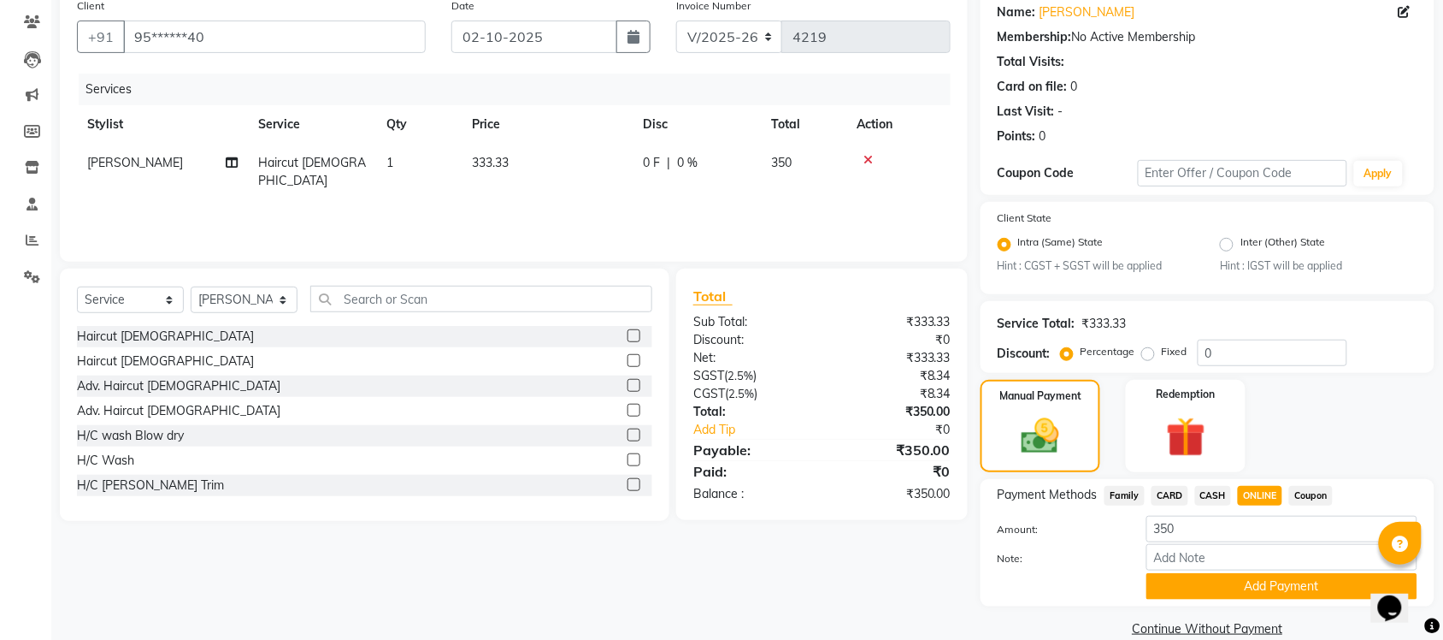
scroll to position [162, 0]
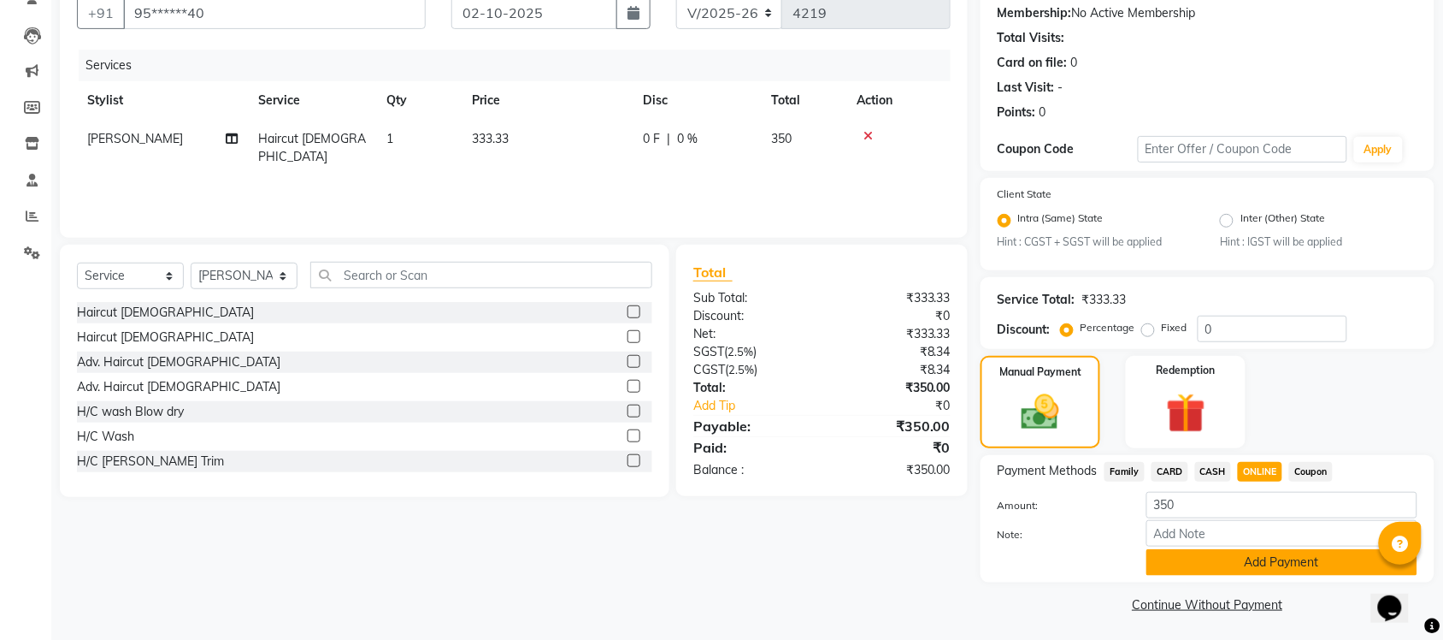
click at [1255, 565] on button "Add Payment" at bounding box center [1282, 562] width 271 height 27
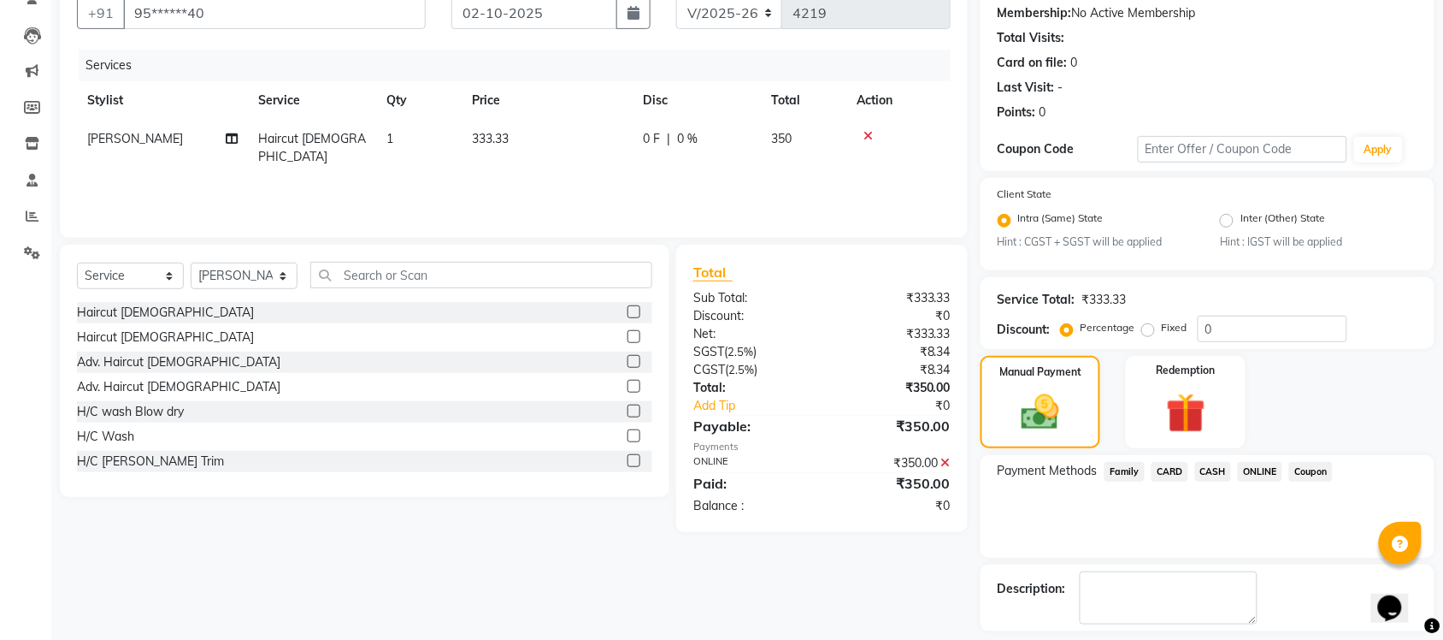
scroll to position [236, 0]
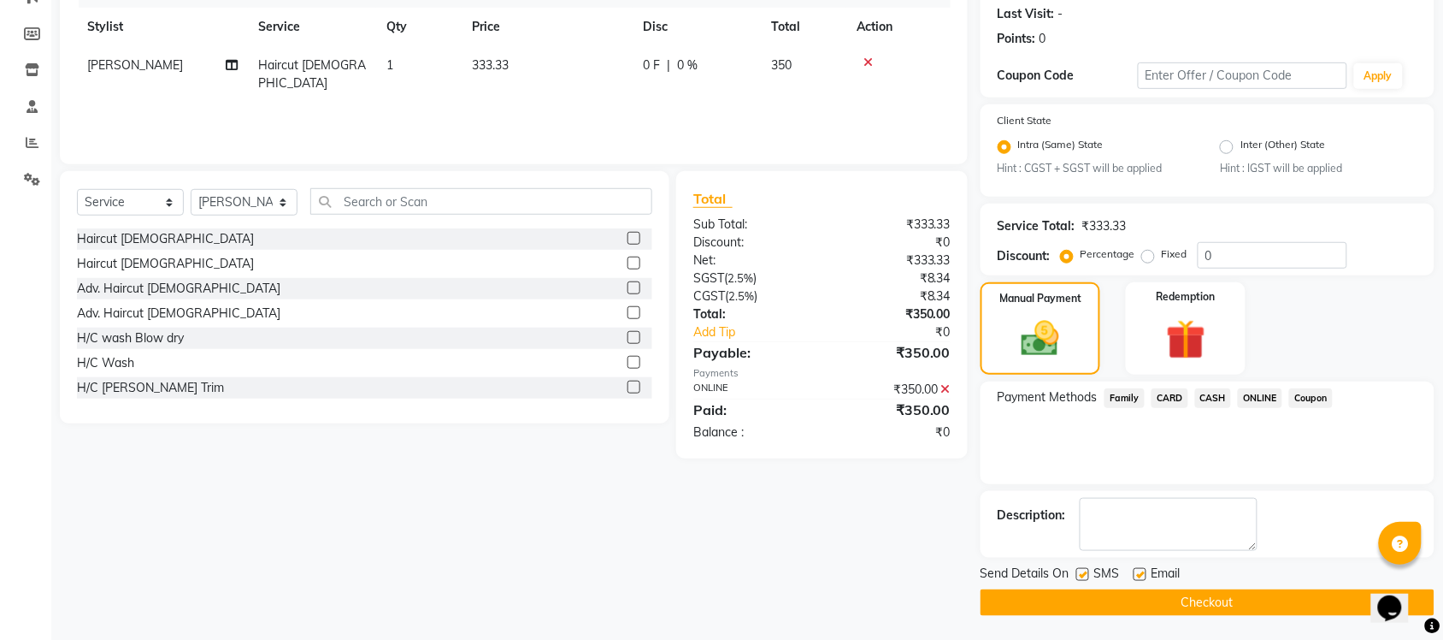
click at [1223, 601] on button "Checkout" at bounding box center [1208, 602] width 454 height 27
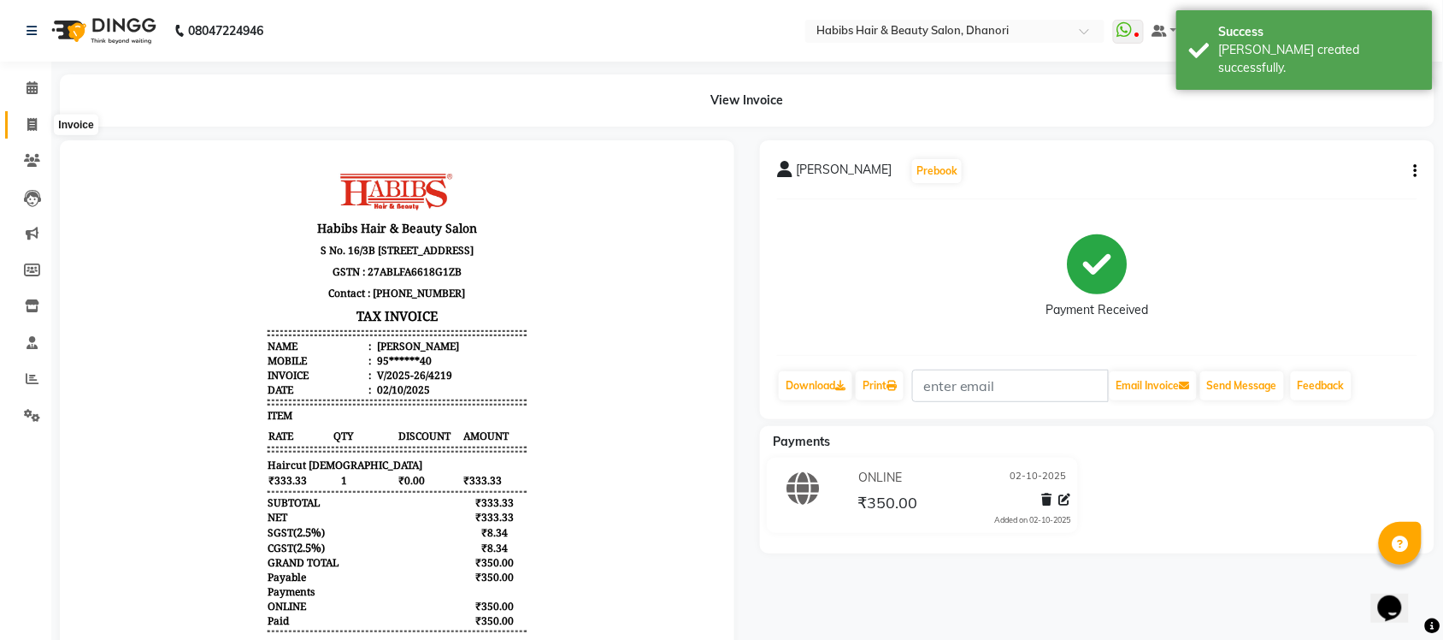
click at [32, 118] on icon at bounding box center [31, 124] width 9 height 13
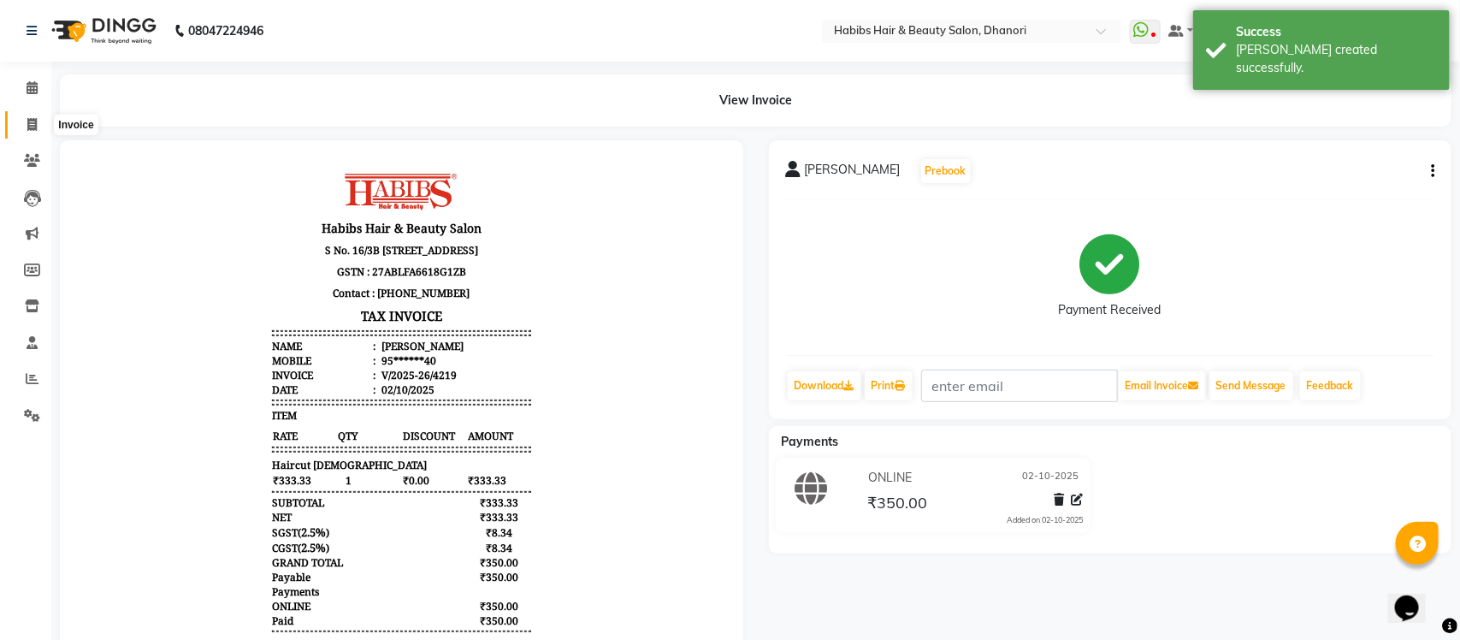
select select "4967"
select select "service"
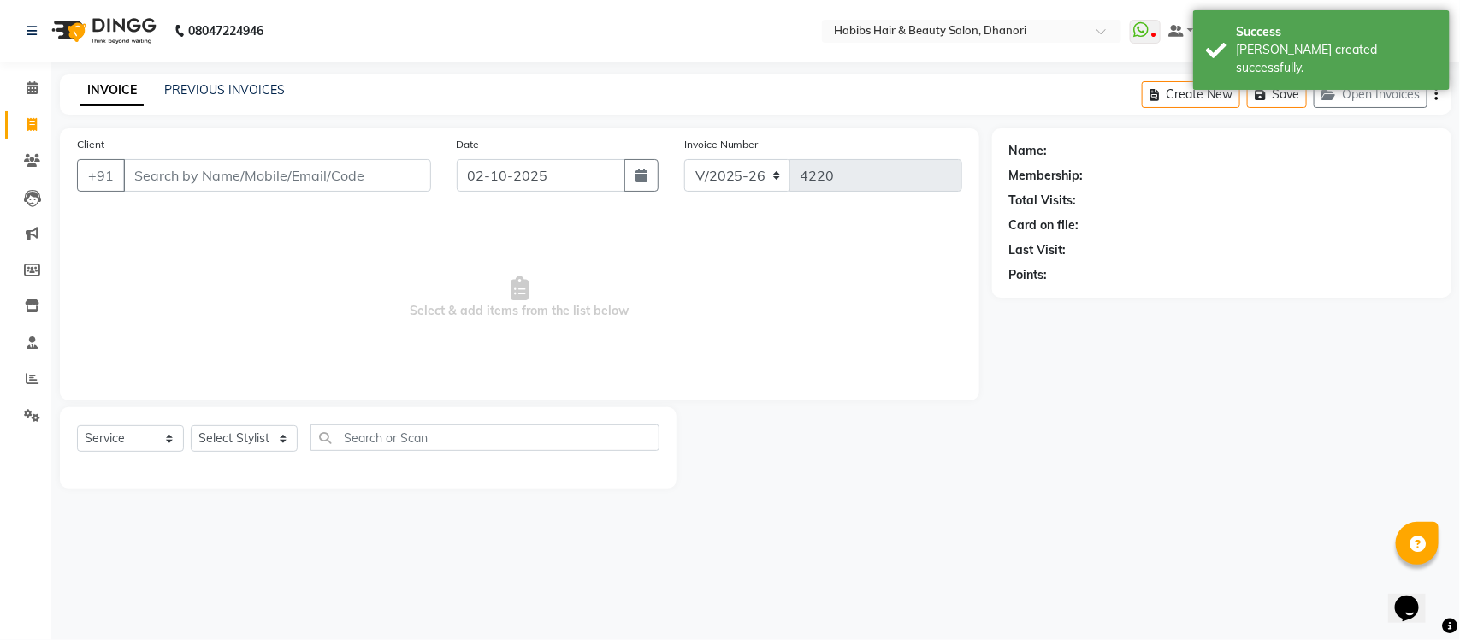
click at [253, 176] on input "Client" at bounding box center [277, 175] width 308 height 32
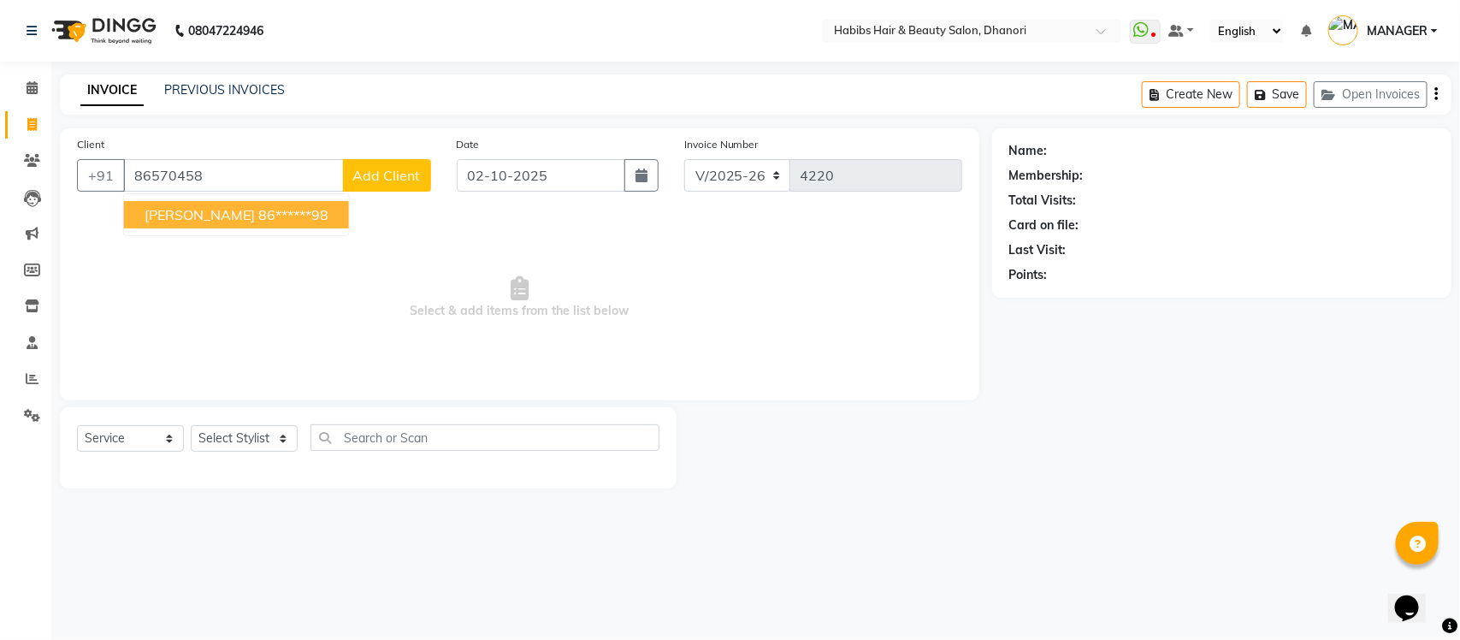
click at [308, 208] on ngb-highlight "86******98" at bounding box center [293, 214] width 70 height 17
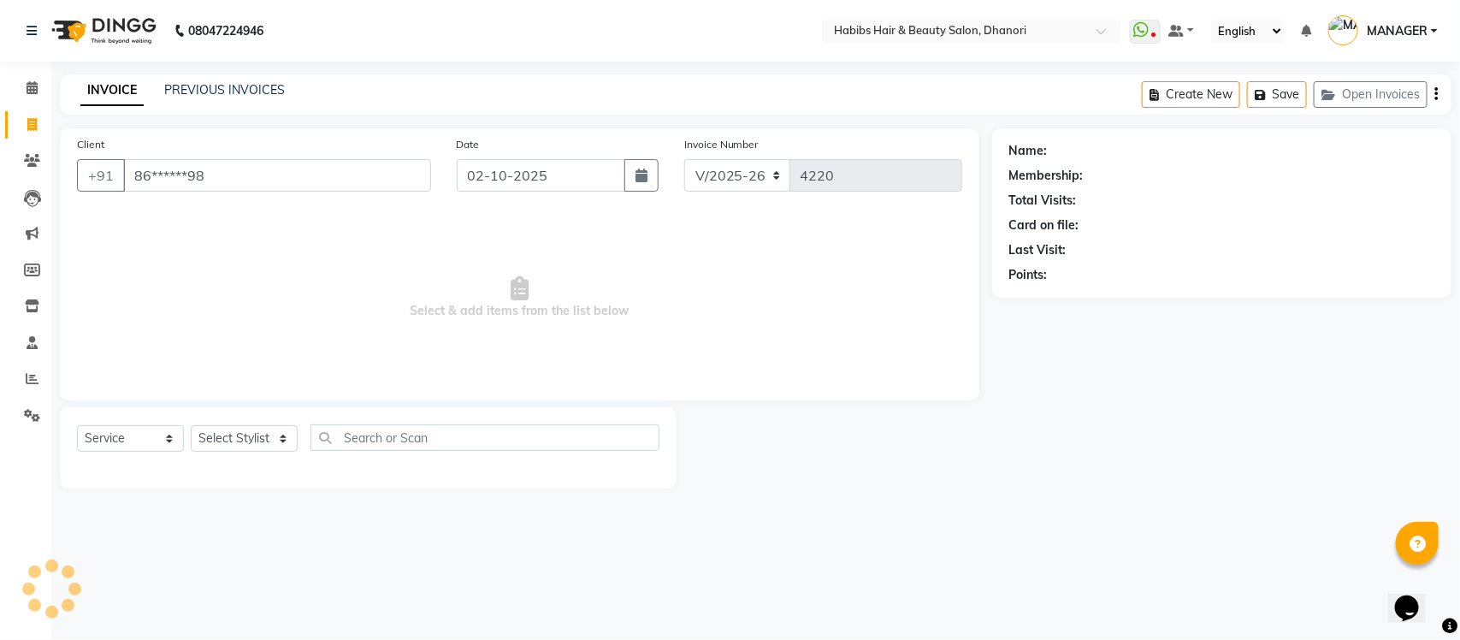
type input "86******98"
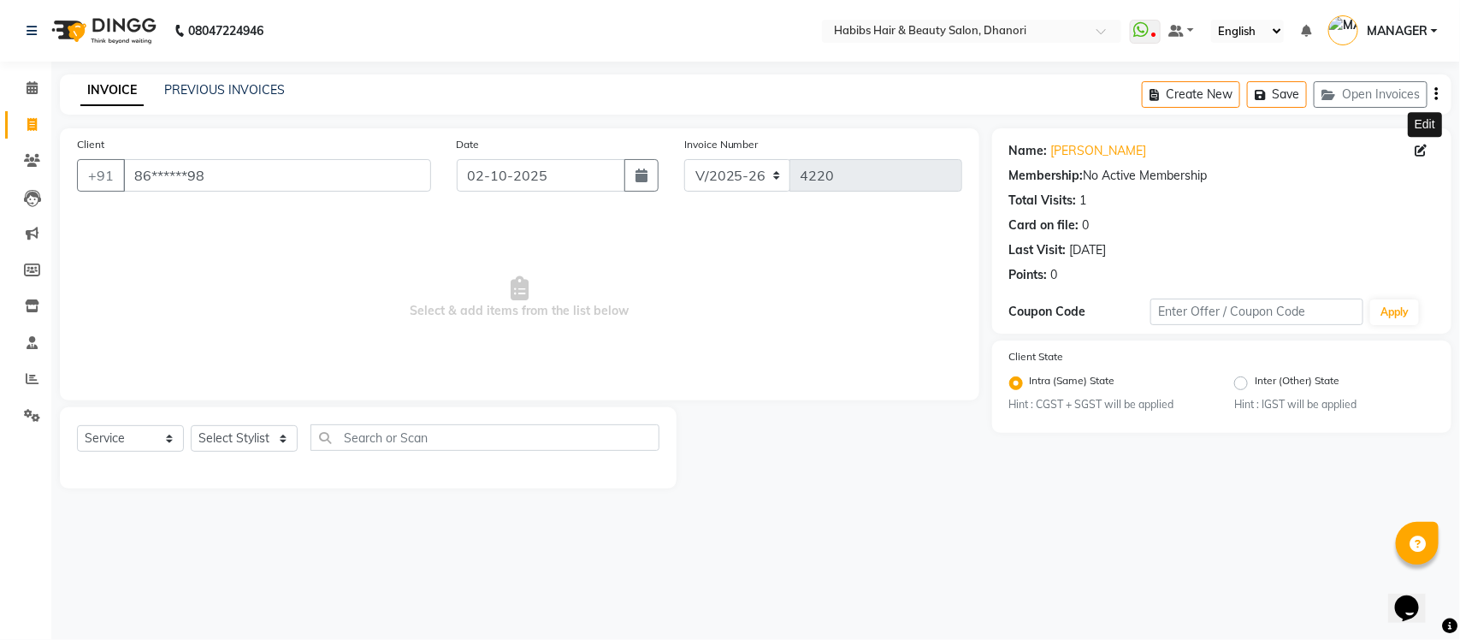
click at [1420, 150] on icon at bounding box center [1421, 151] width 12 height 12
select select "22"
select select "male"
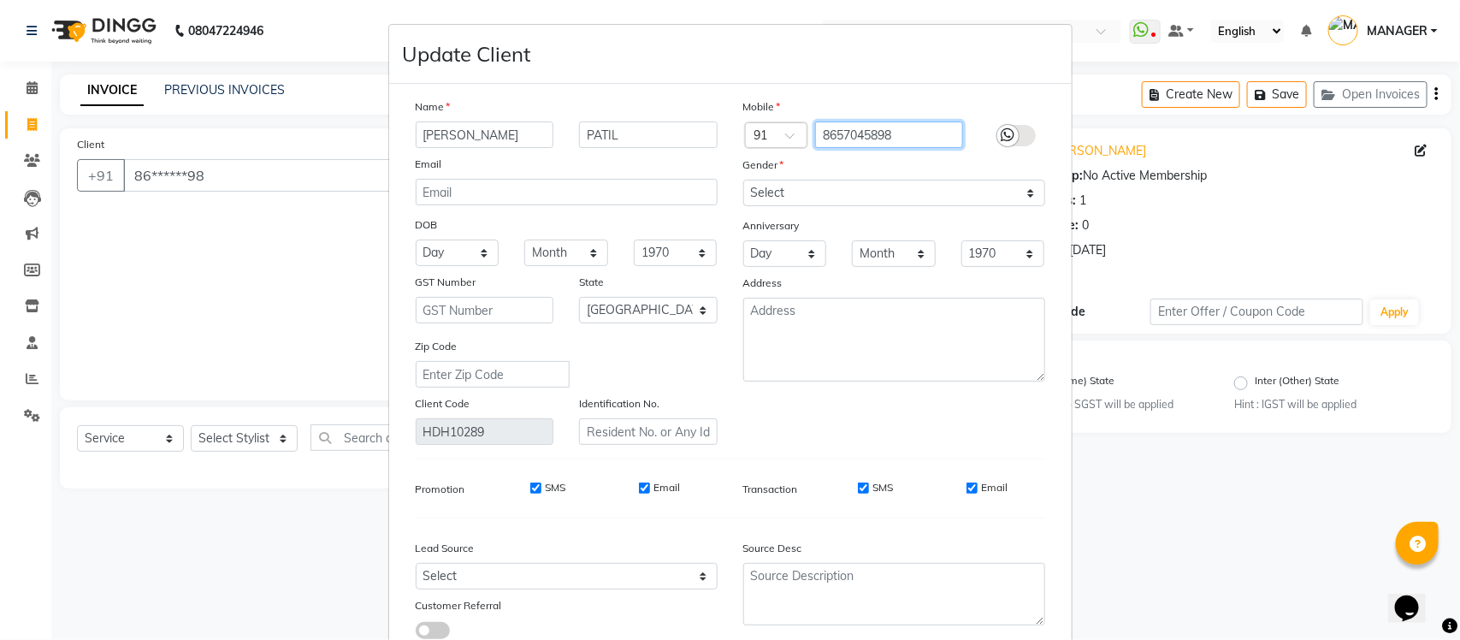
click at [874, 134] on input "8657045898" at bounding box center [889, 134] width 148 height 27
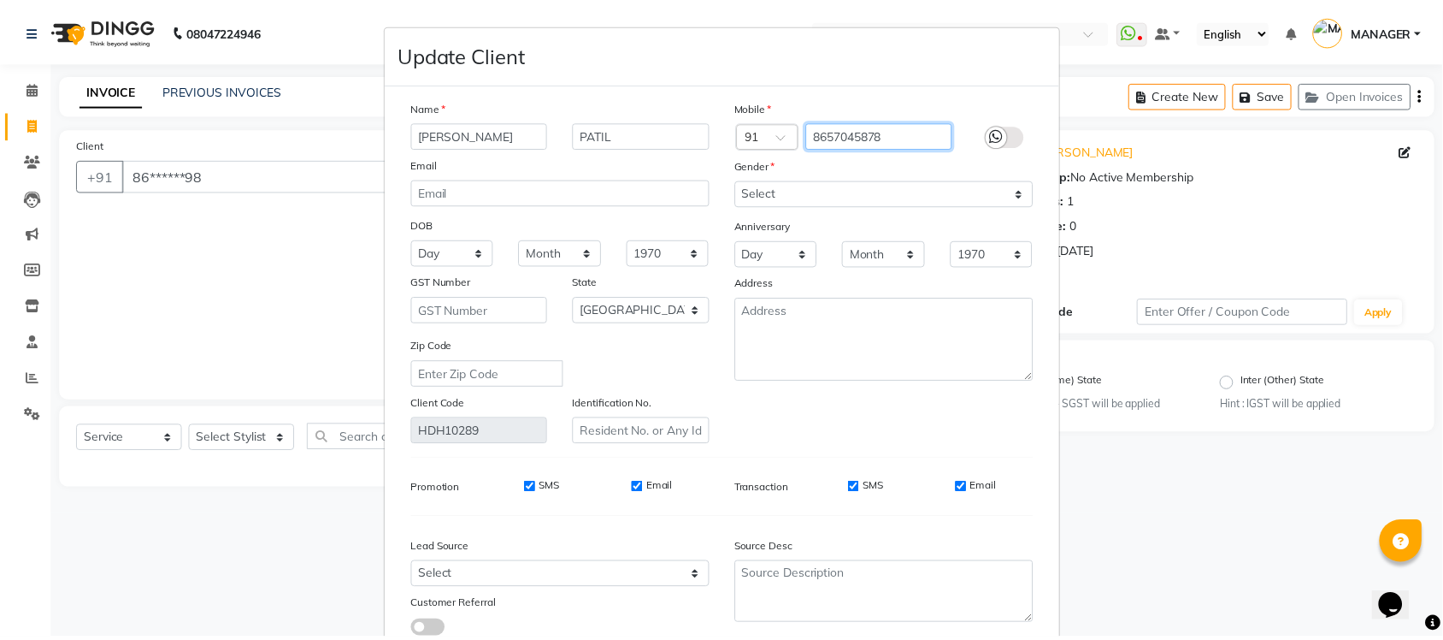
scroll to position [113, 0]
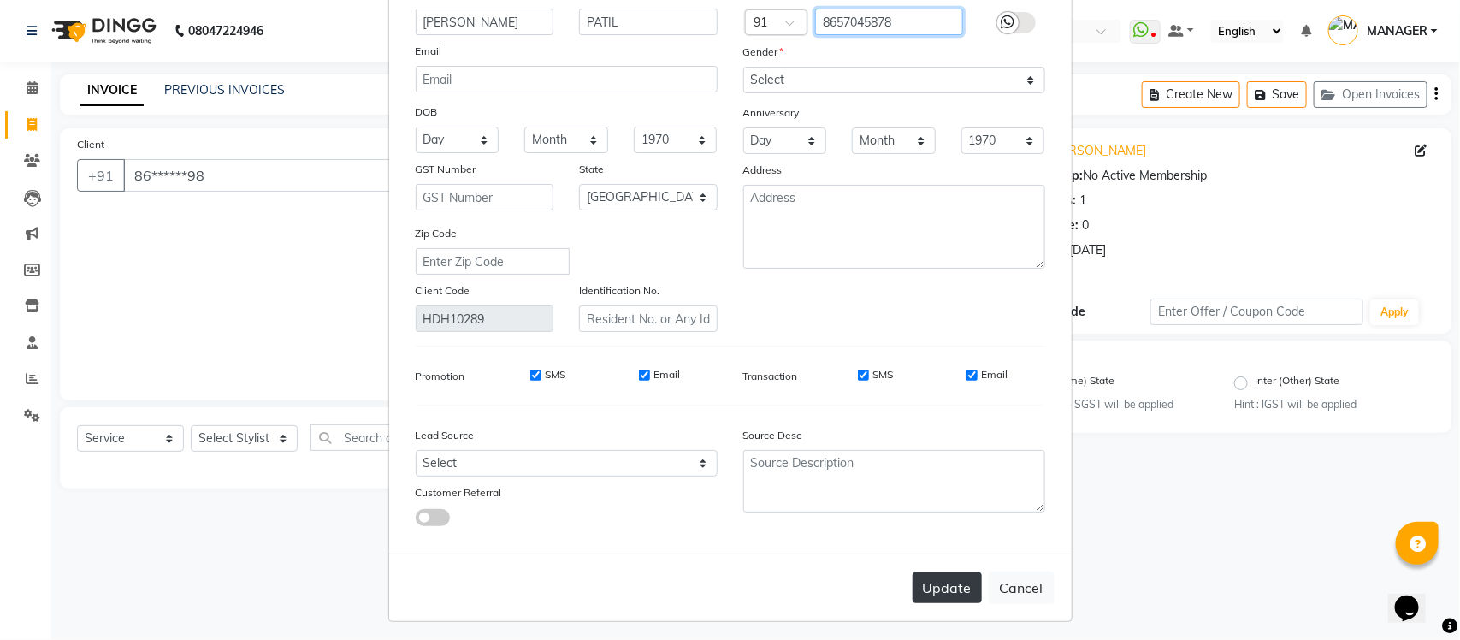
type input "8657045878"
click at [941, 576] on button "Update" at bounding box center [946, 587] width 69 height 31
type input "86******78"
select select
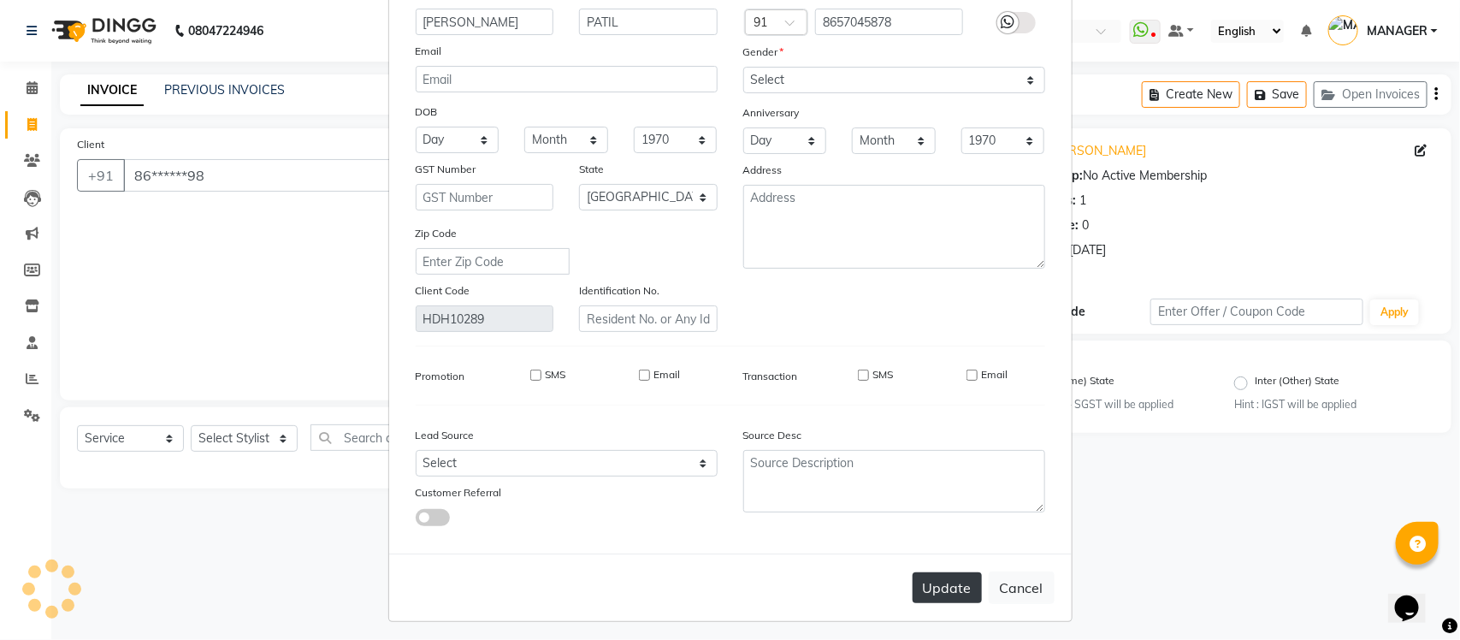
select select
select select "null"
select select
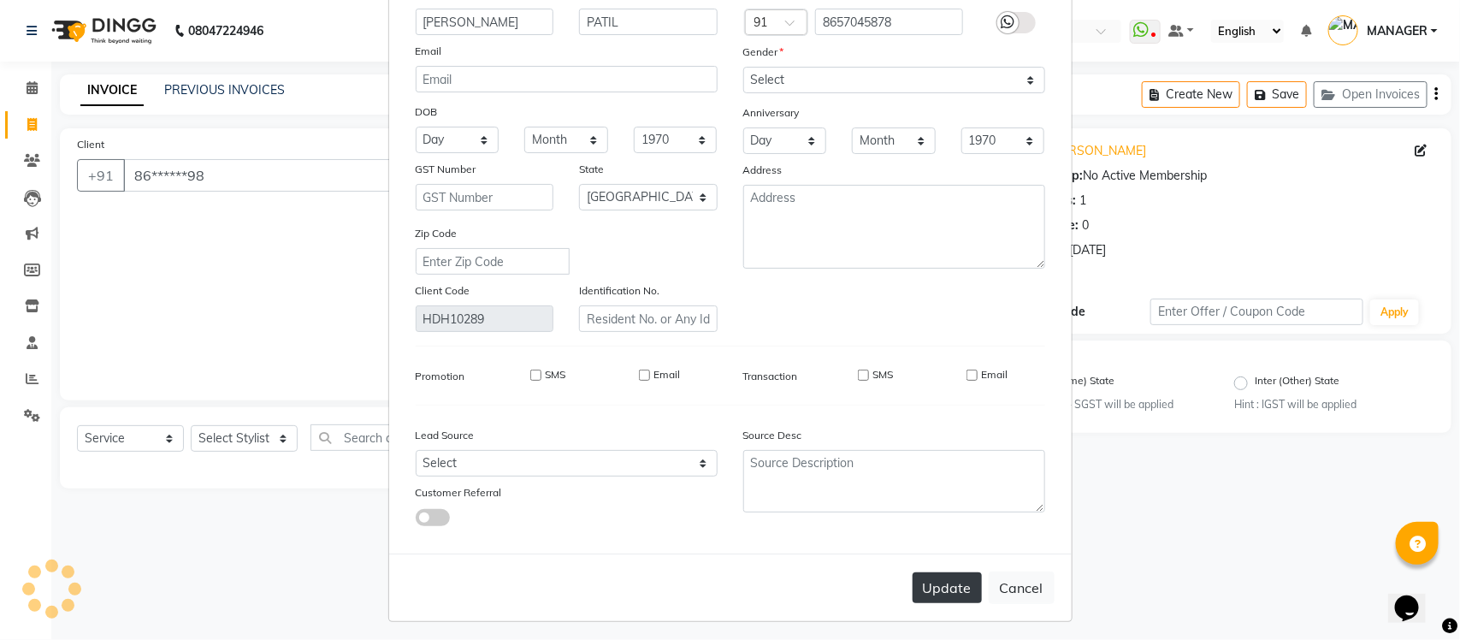
select select
checkbox input "false"
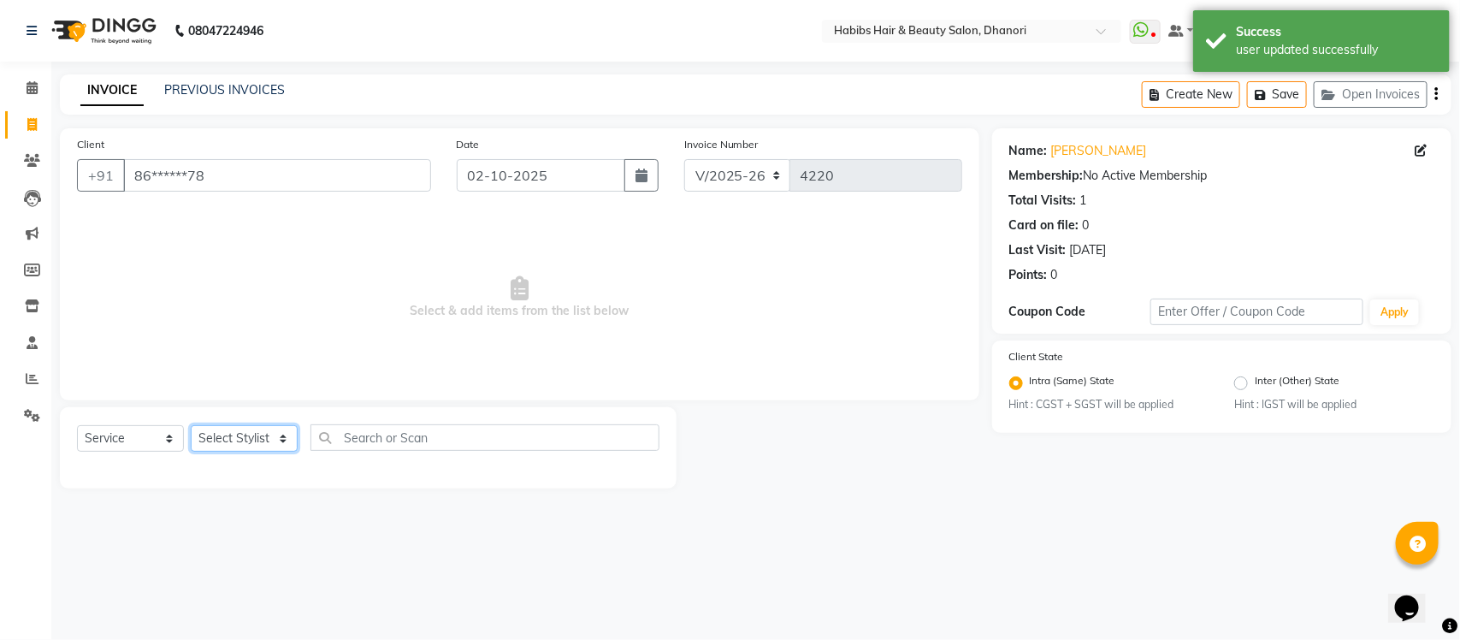
click at [242, 437] on select "Select Stylist Admin Alishan ARMAN Daksha DIVYA FAIZAN IRFAN MANAGER MUZAMMIL R…" at bounding box center [244, 438] width 107 height 27
select select "40478"
click at [191, 425] on select "Select Stylist Admin Alishan ARMAN Daksha DIVYA FAIZAN IRFAN MANAGER MUZAMMIL R…" at bounding box center [244, 438] width 107 height 27
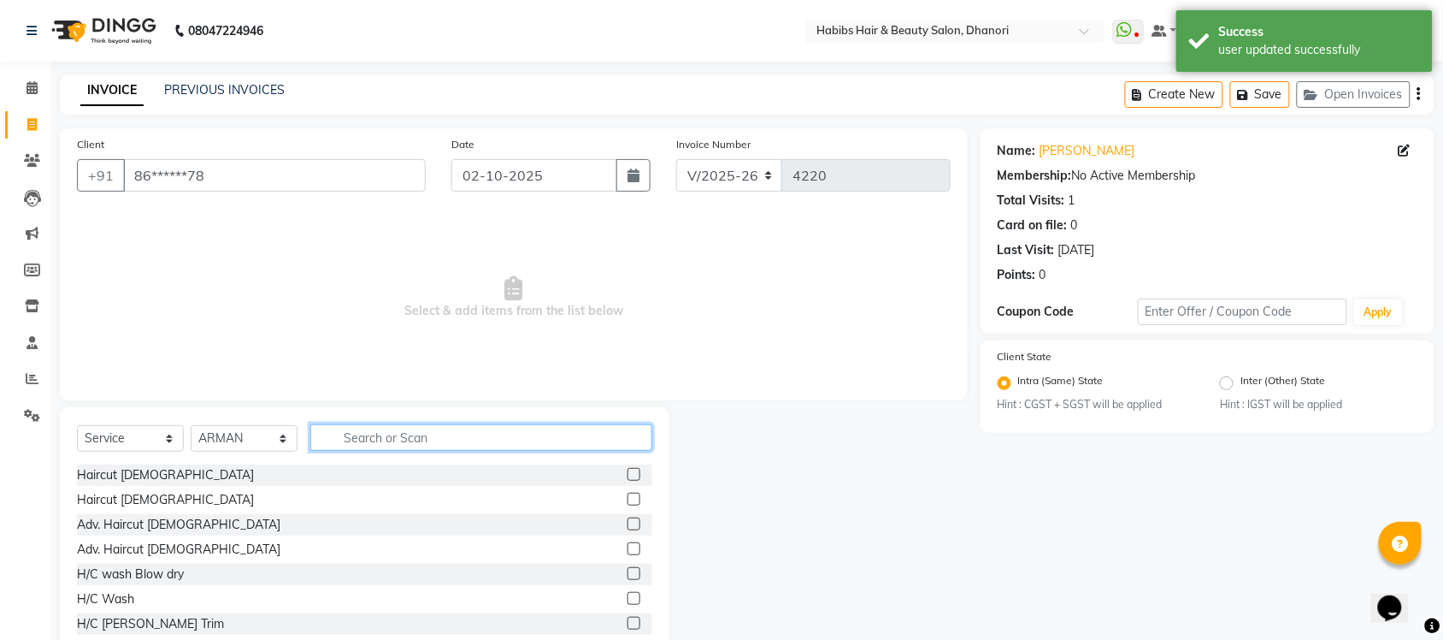
click at [415, 439] on input "text" at bounding box center [481, 437] width 342 height 27
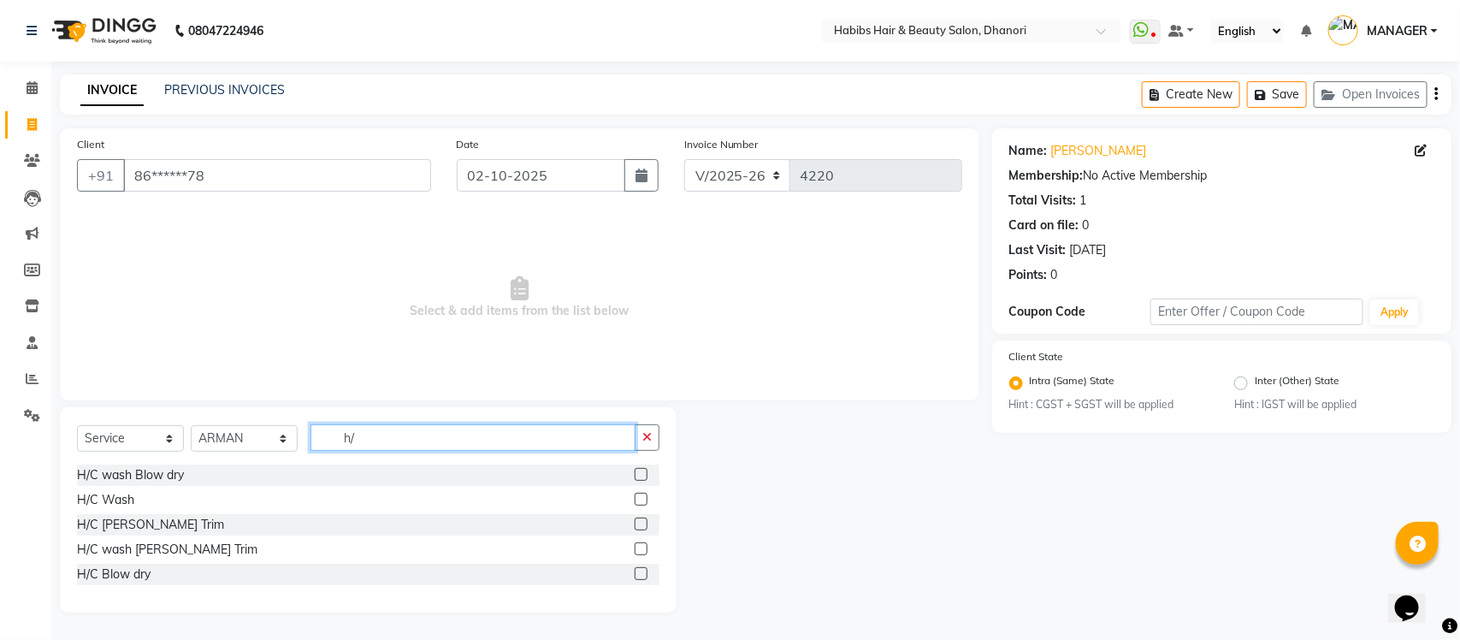
type input "h/"
click at [644, 526] on label at bounding box center [641, 523] width 13 height 13
click at [644, 526] on input "checkbox" at bounding box center [640, 524] width 11 height 11
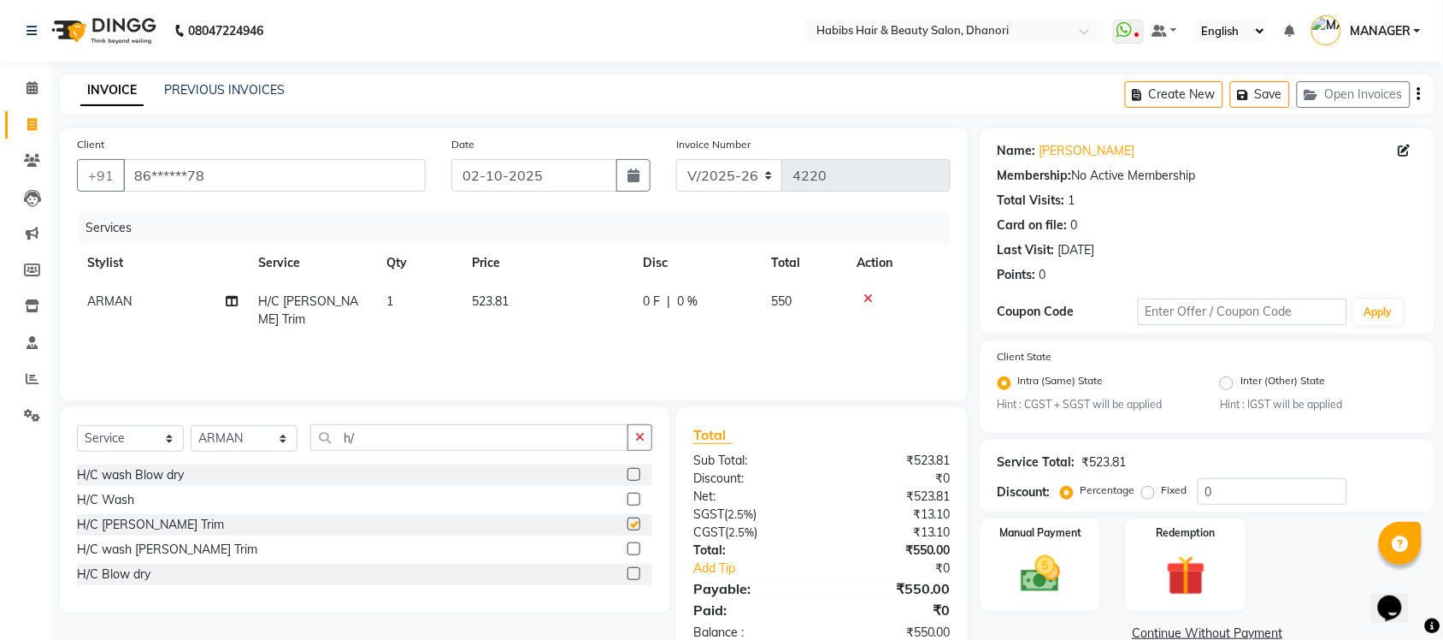
checkbox input "false"
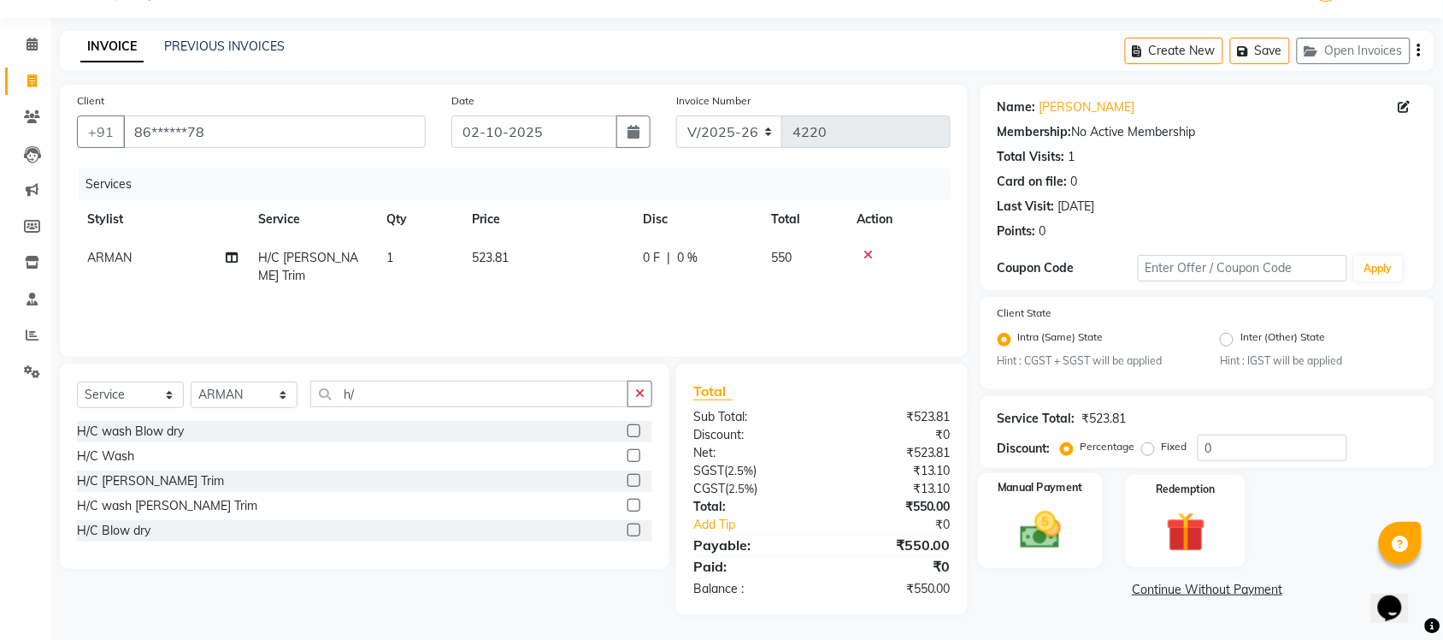
click at [1099, 506] on div "Manual Payment" at bounding box center [1040, 521] width 125 height 96
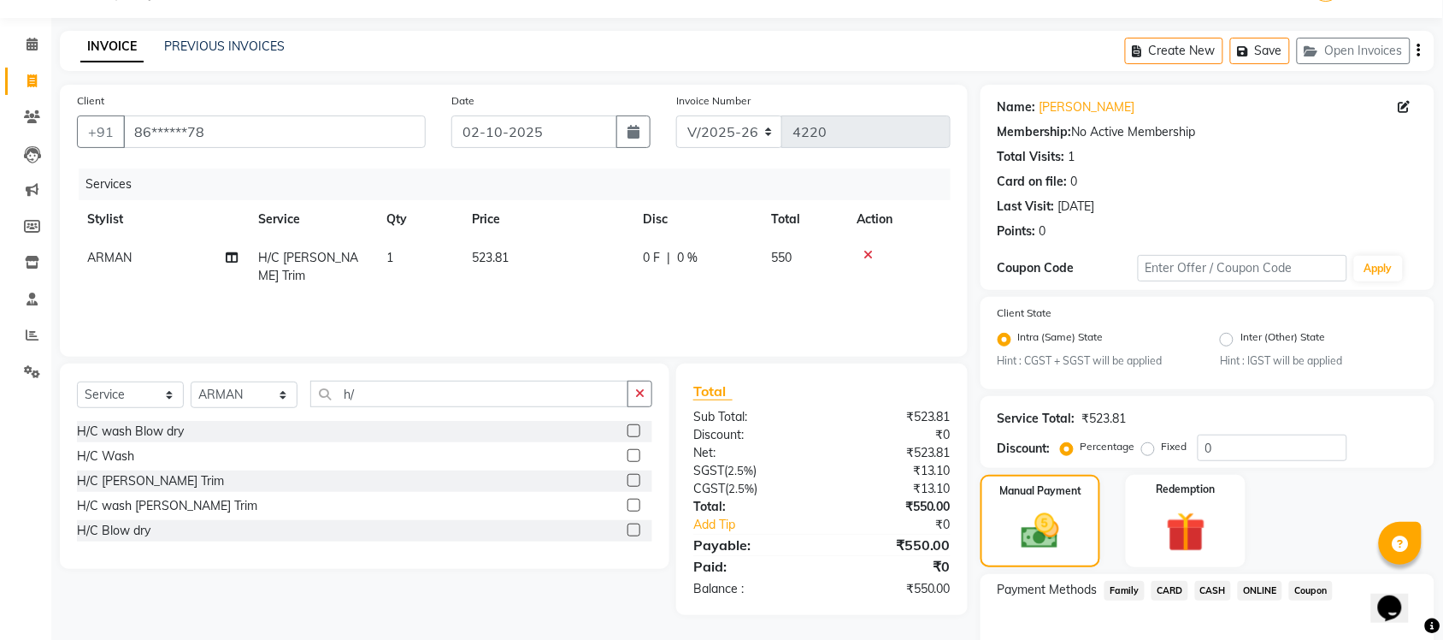
click at [1258, 597] on span "ONLINE" at bounding box center [1260, 591] width 44 height 20
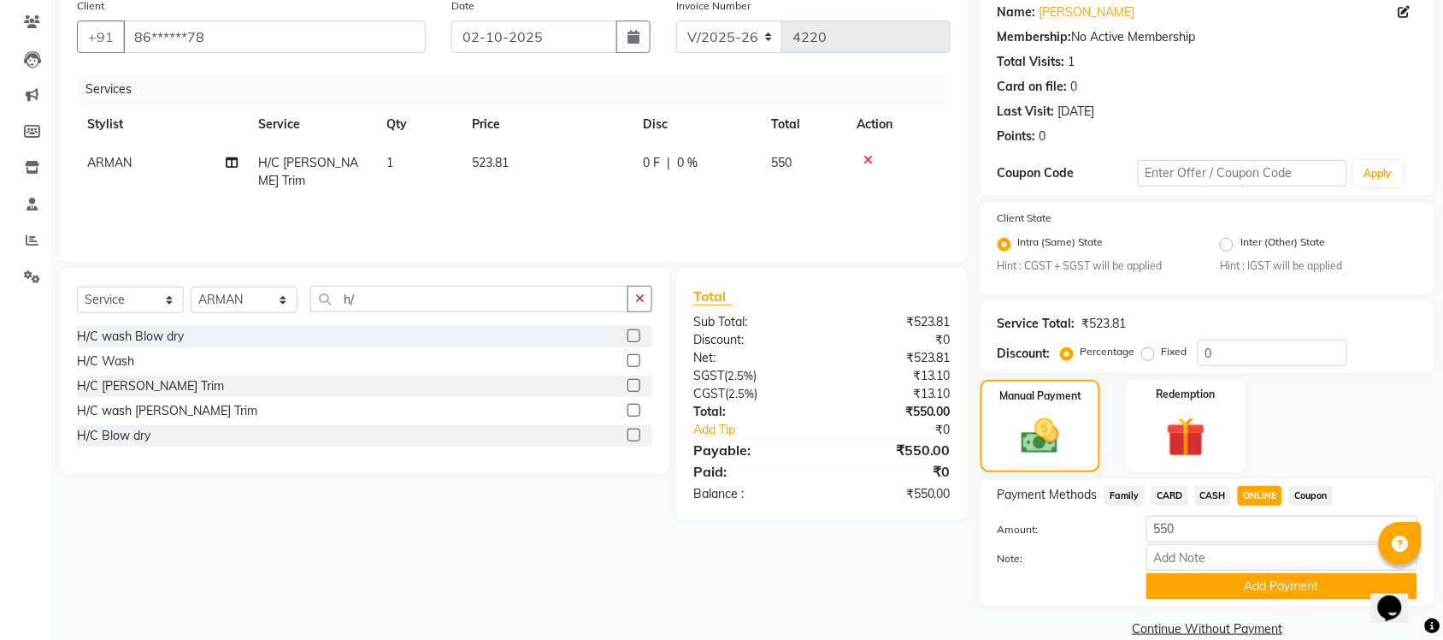
scroll to position [139, 0]
click at [1255, 590] on button "Add Payment" at bounding box center [1282, 585] width 271 height 27
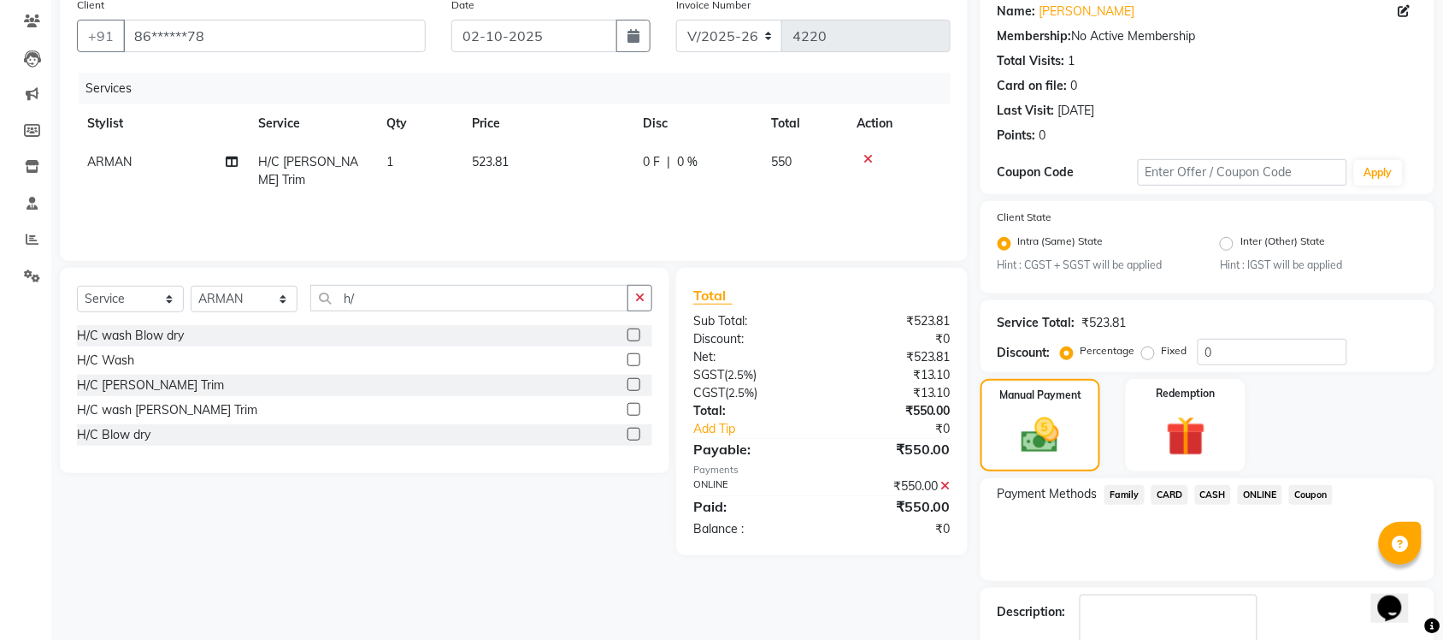
scroll to position [236, 0]
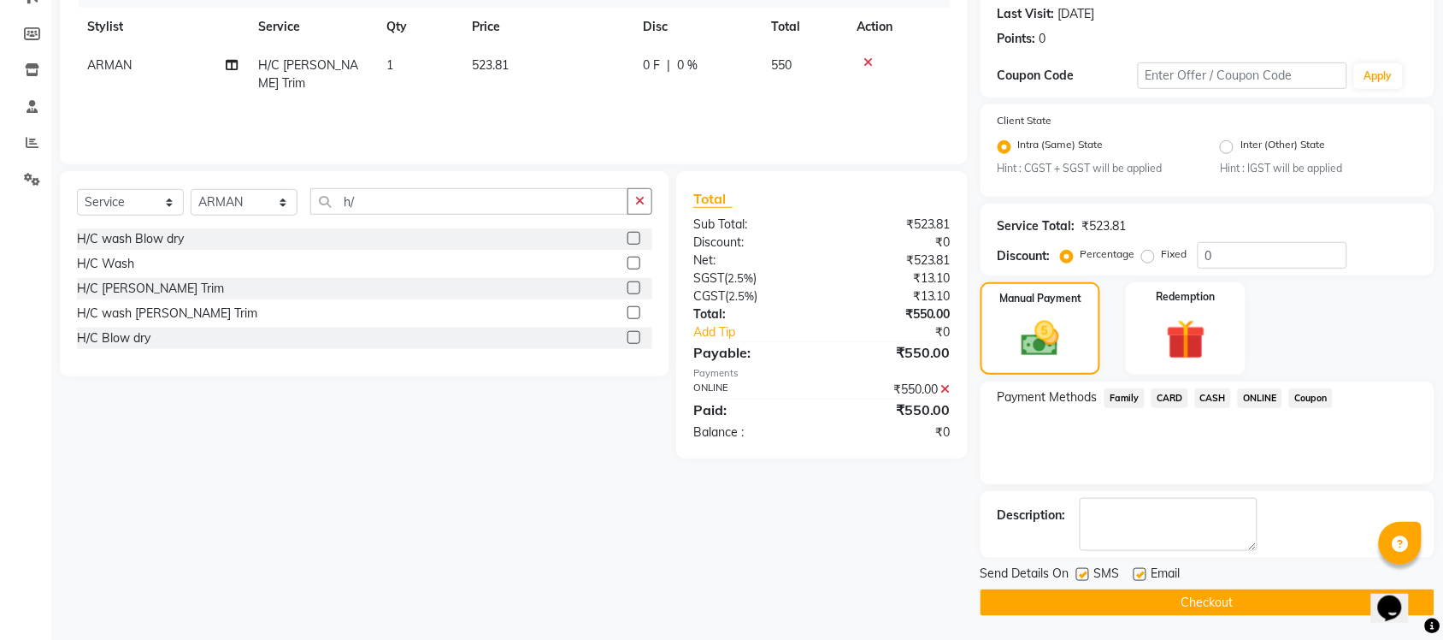
click at [1249, 596] on button "Checkout" at bounding box center [1208, 602] width 454 height 27
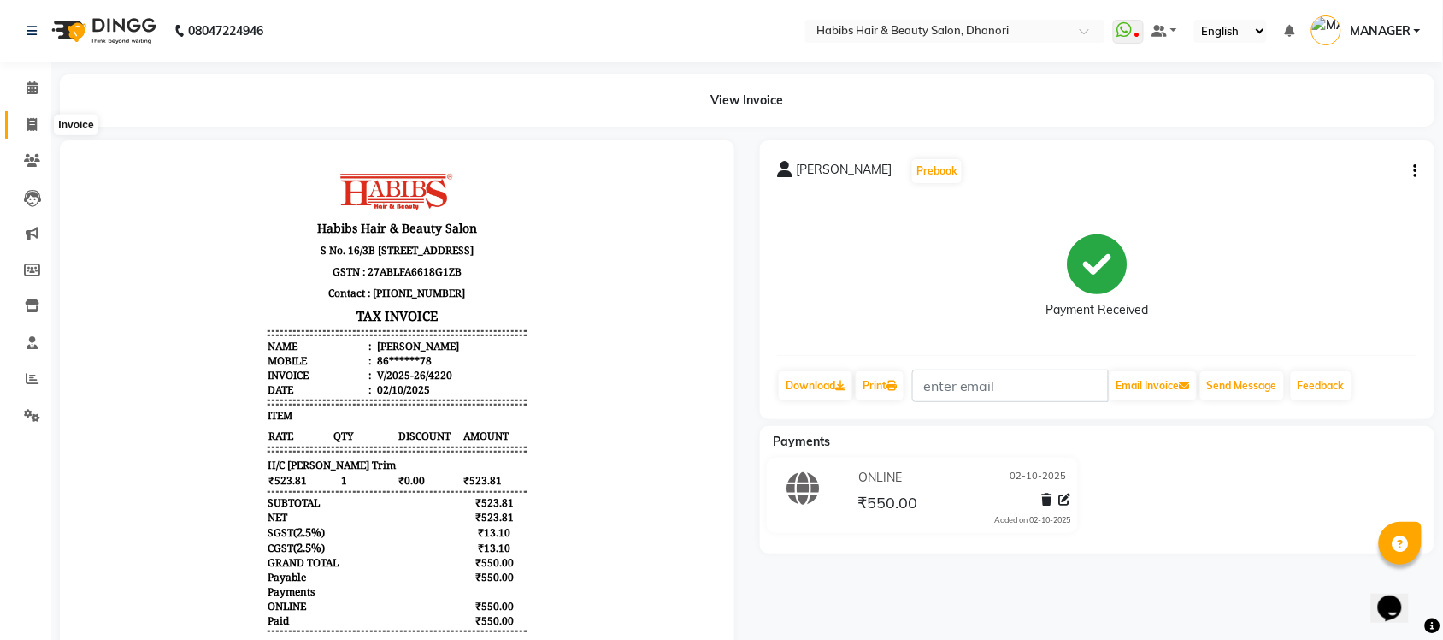
click at [39, 121] on span at bounding box center [32, 125] width 30 height 20
select select "4967"
select select "service"
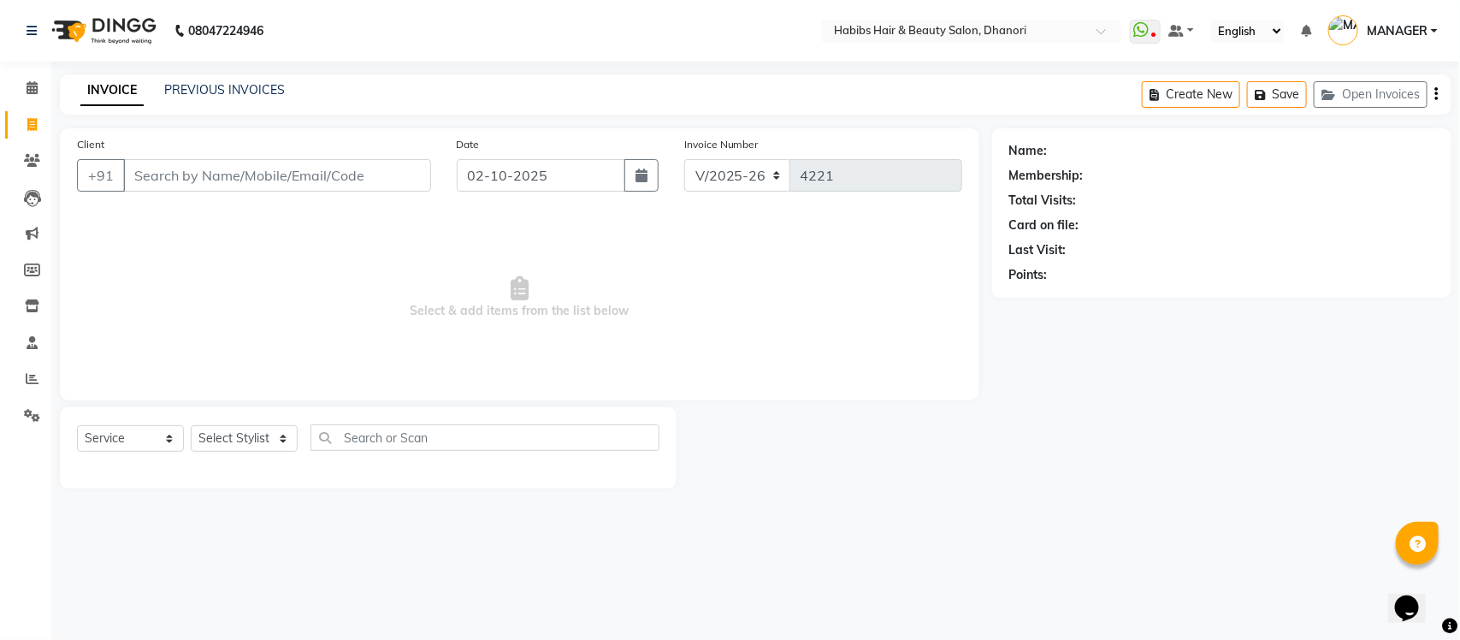
click at [265, 186] on input "Client" at bounding box center [277, 175] width 308 height 32
type input "9545027788"
click at [376, 173] on span "Add Client" at bounding box center [387, 175] width 68 height 17
select select "22"
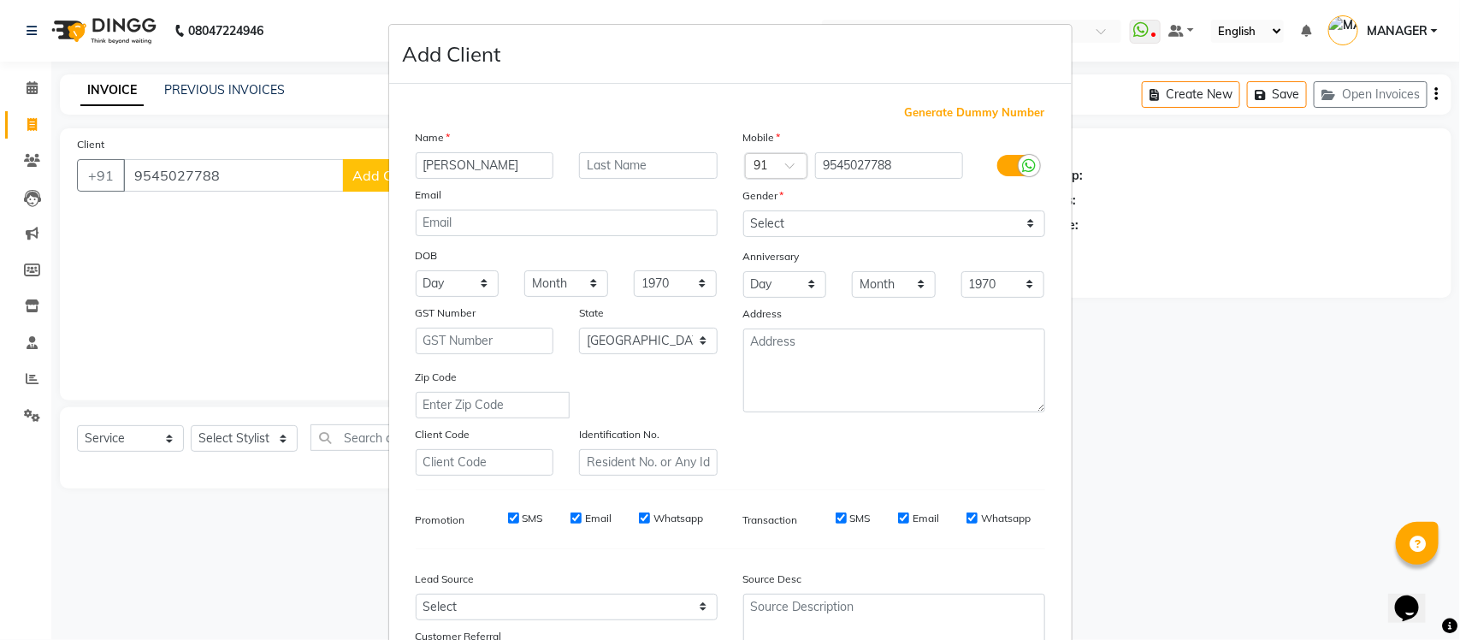
type input "[PERSON_NAME]"
click at [900, 219] on select "Select Male Female Other Prefer Not To Say" at bounding box center [894, 223] width 302 height 27
select select "female"
click at [743, 210] on select "Select Male Female Other Prefer Not To Say" at bounding box center [894, 223] width 302 height 27
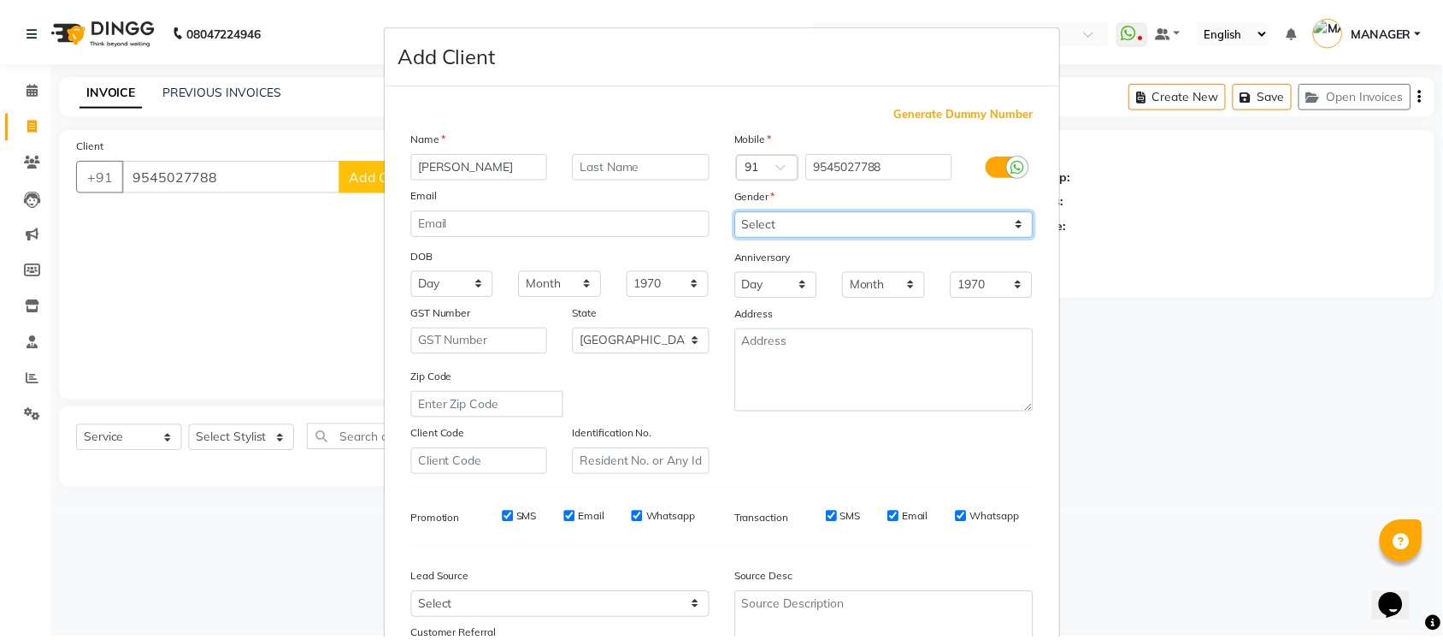
scroll to position [143, 0]
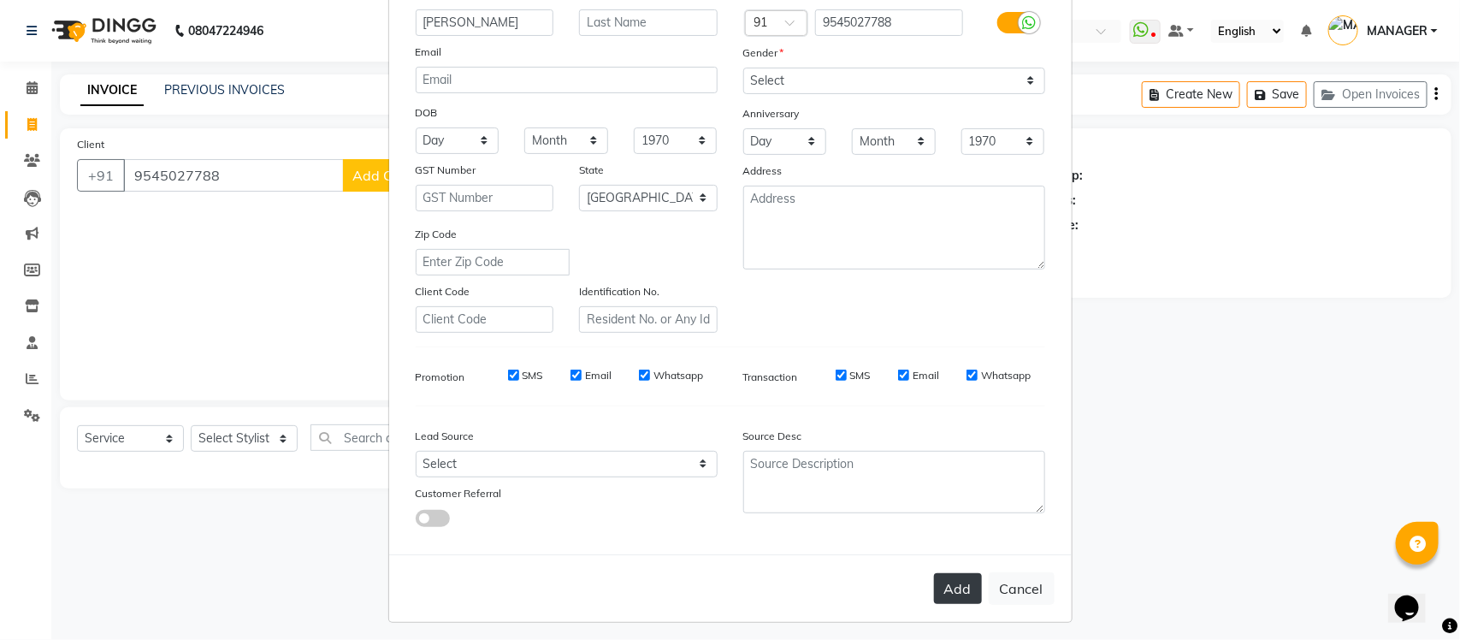
click at [963, 578] on button "Add" at bounding box center [958, 588] width 48 height 31
type input "95******88"
select select
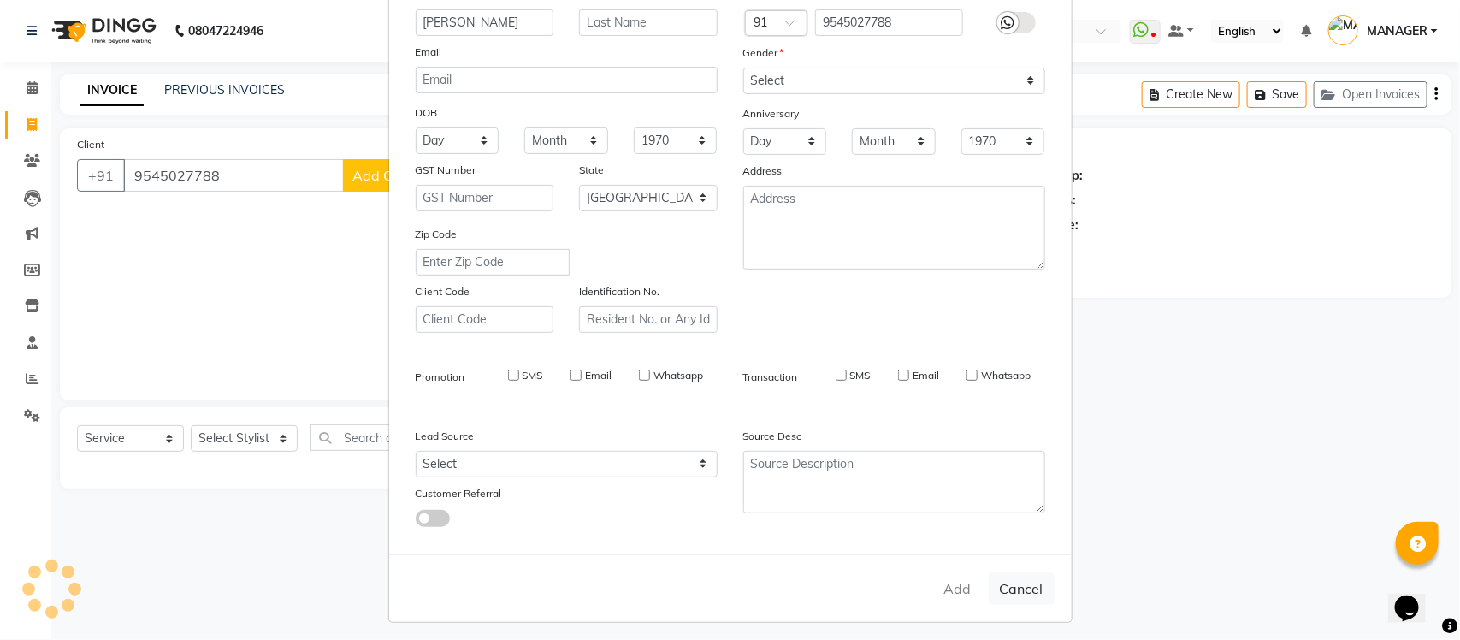
select select "null"
select select
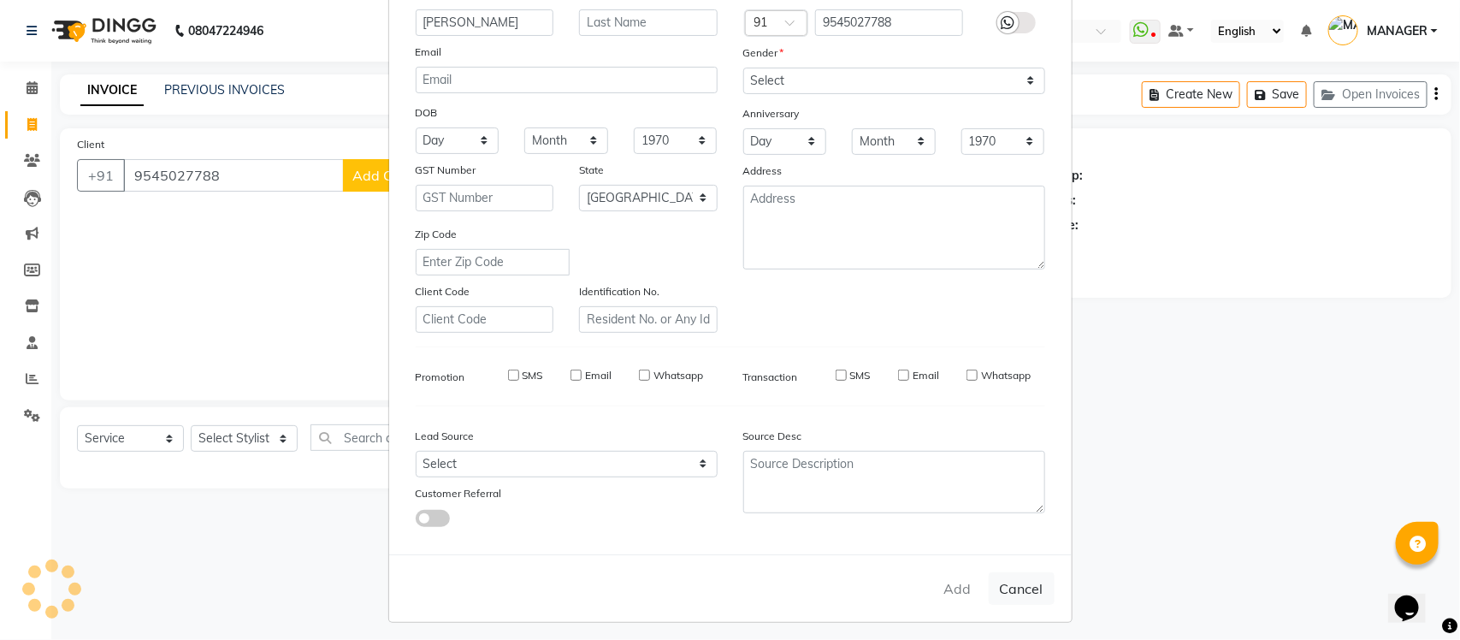
checkbox input "false"
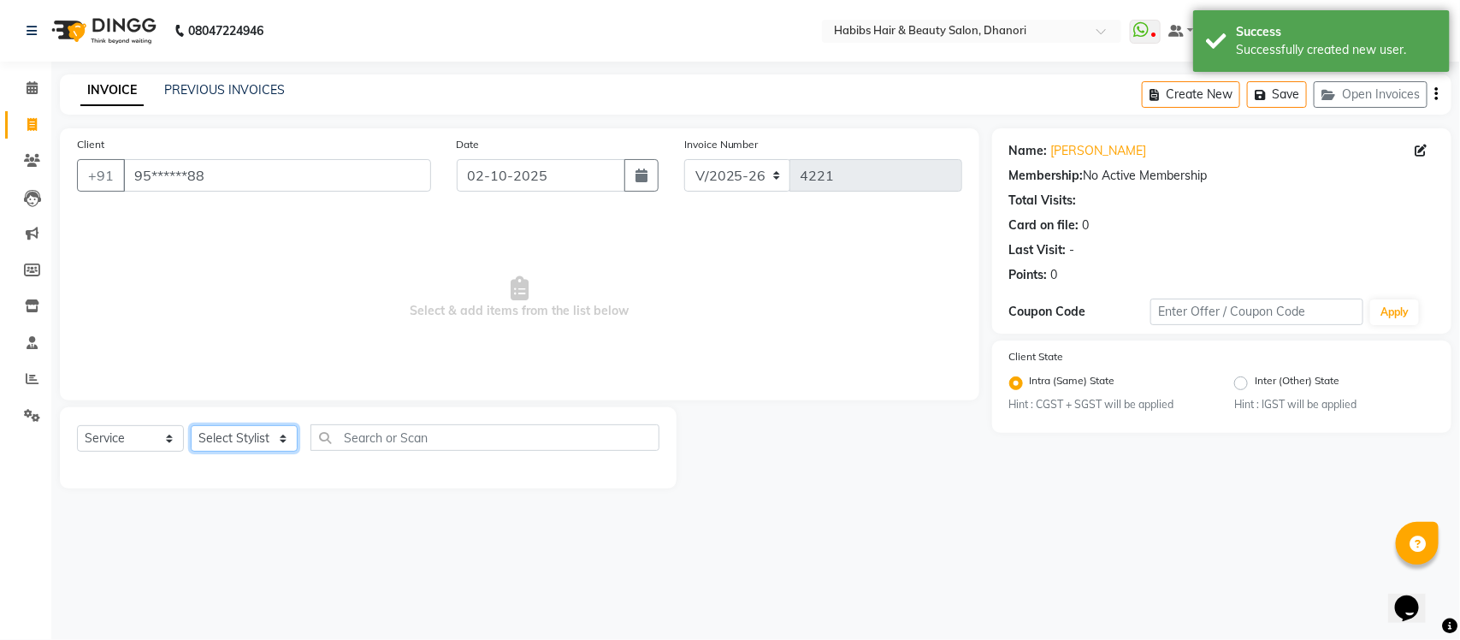
click at [238, 446] on select "Select Stylist Admin Alishan ARMAN Daksha DIVYA FAIZAN IRFAN MANAGER MUZAMMIL R…" at bounding box center [244, 438] width 107 height 27
select select "31280"
click at [191, 425] on select "Select Stylist Admin Alishan ARMAN Daksha DIVYA FAIZAN IRFAN MANAGER MUZAMMIL R…" at bounding box center [244, 438] width 107 height 27
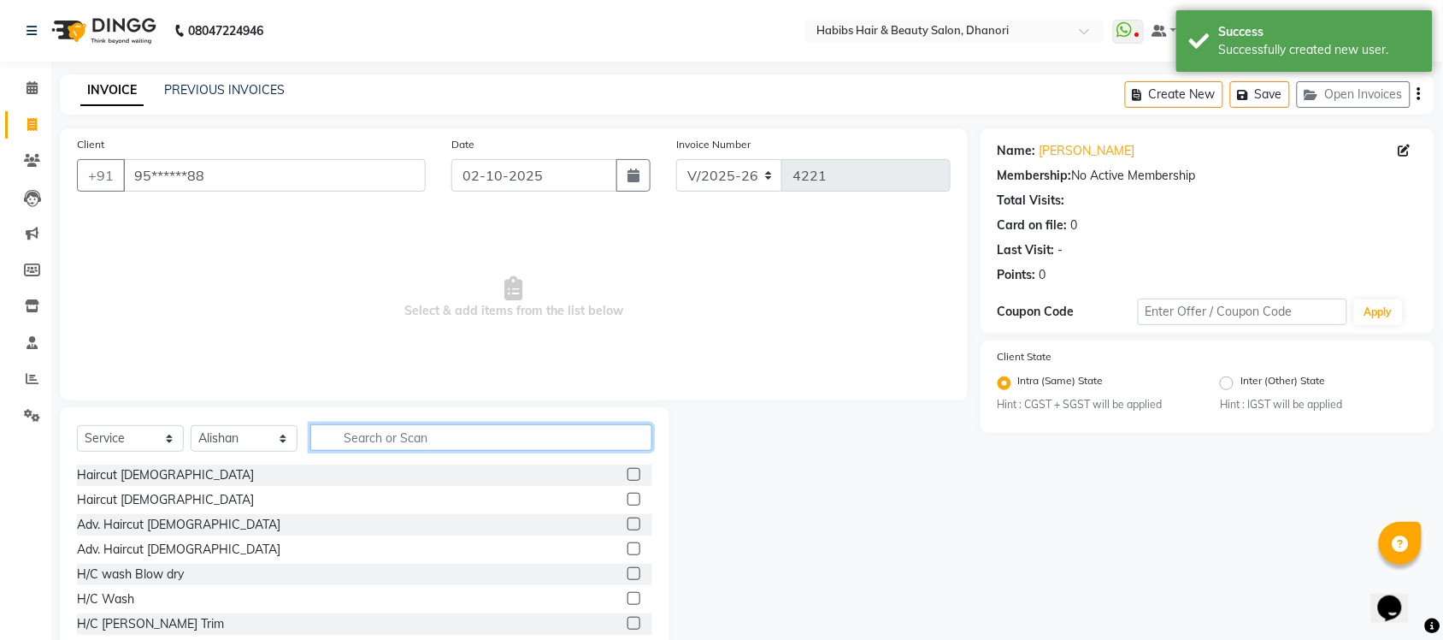
click at [425, 441] on input "text" at bounding box center [481, 437] width 342 height 27
type input "spa"
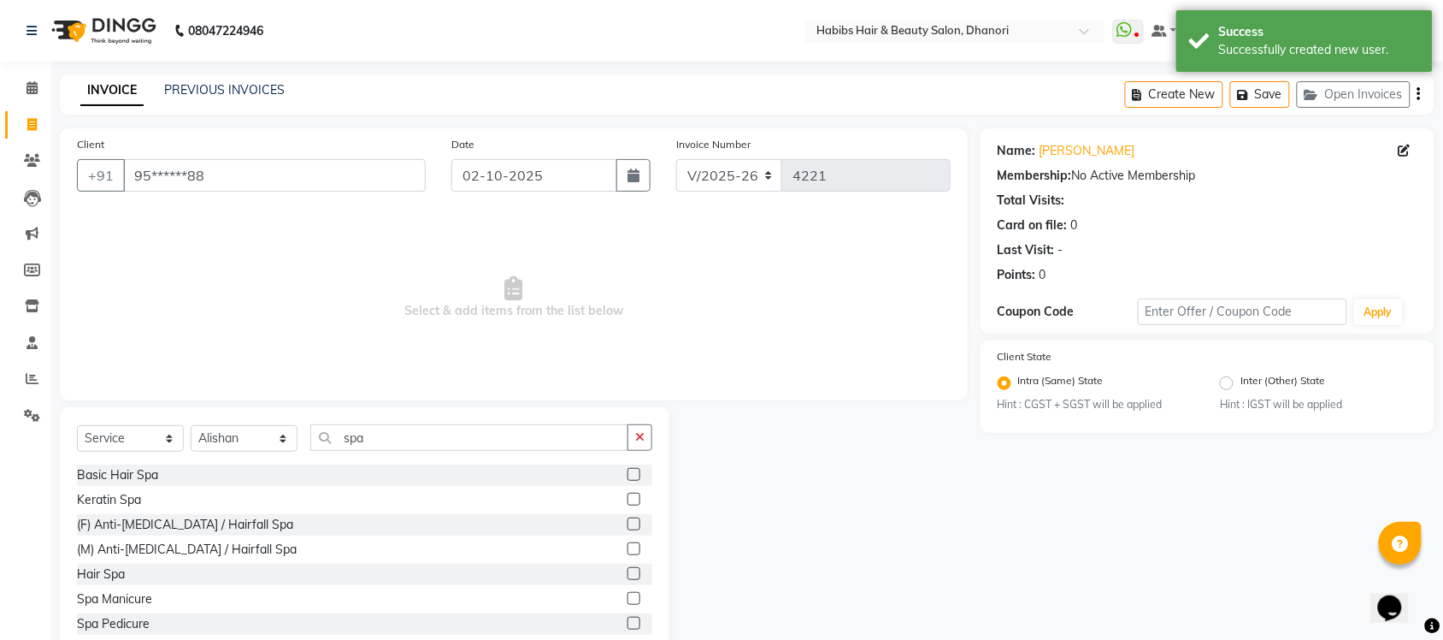
click at [628, 481] on div at bounding box center [633, 477] width 11 height 18
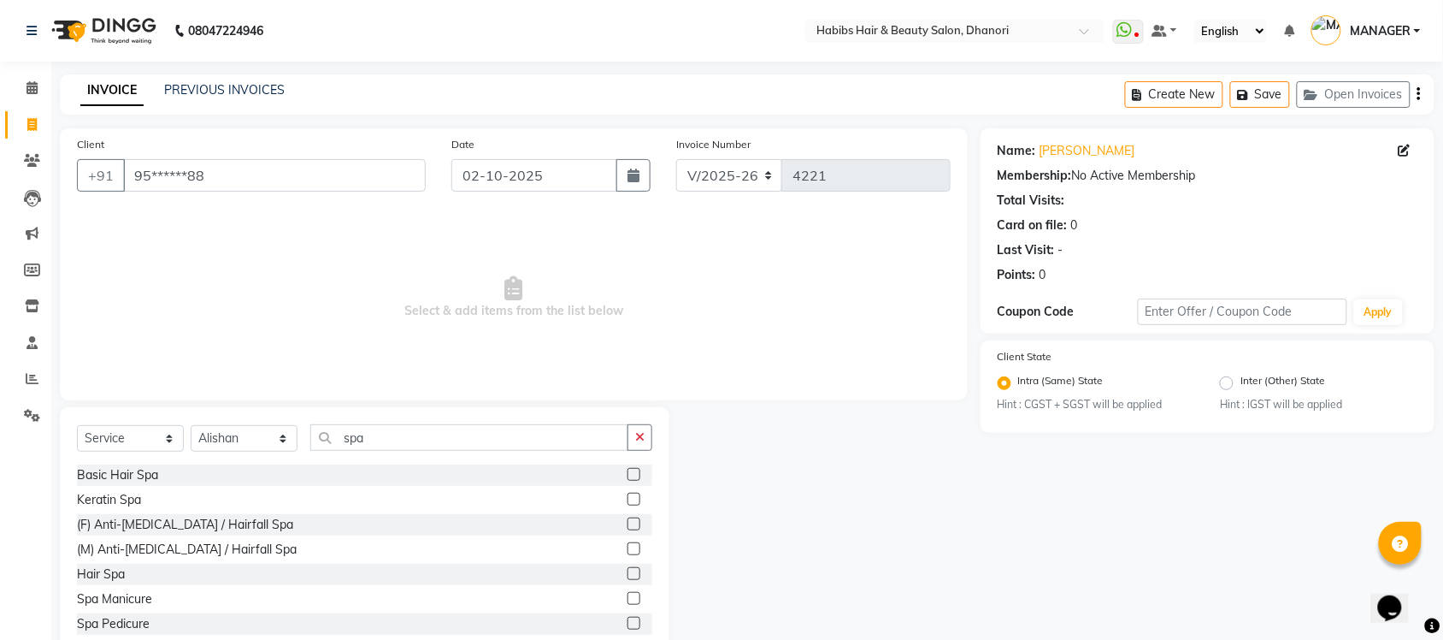
click at [628, 477] on label at bounding box center [634, 474] width 13 height 13
click at [628, 477] on input "checkbox" at bounding box center [633, 474] width 11 height 11
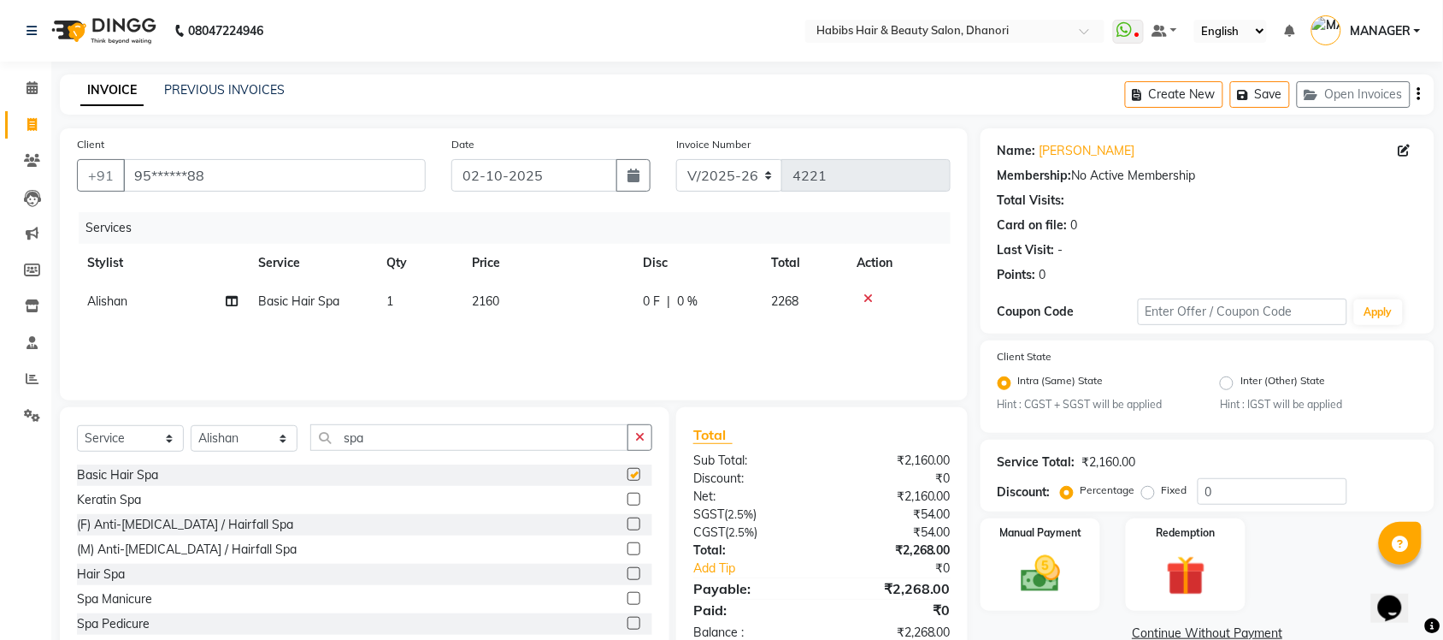
checkbox input "false"
click at [628, 571] on label at bounding box center [634, 573] width 13 height 13
click at [628, 571] on input "checkbox" at bounding box center [633, 574] width 11 height 11
checkbox input "false"
click at [865, 296] on icon at bounding box center [868, 298] width 9 height 12
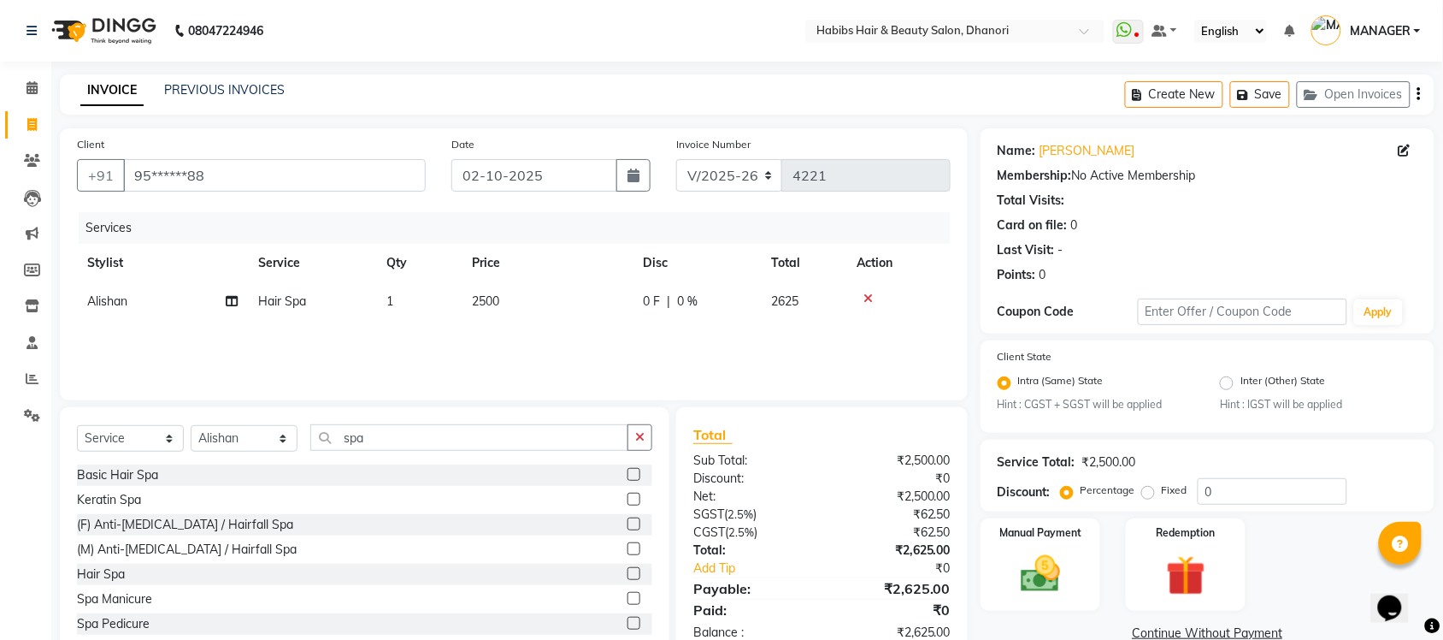
click at [393, 348] on div "Services Stylist Service Qty Price Disc Total Action Alishan Hair Spa 1 2500 0 …" at bounding box center [514, 297] width 874 height 171
click at [481, 295] on span "2500" at bounding box center [485, 300] width 27 height 15
select select "31280"
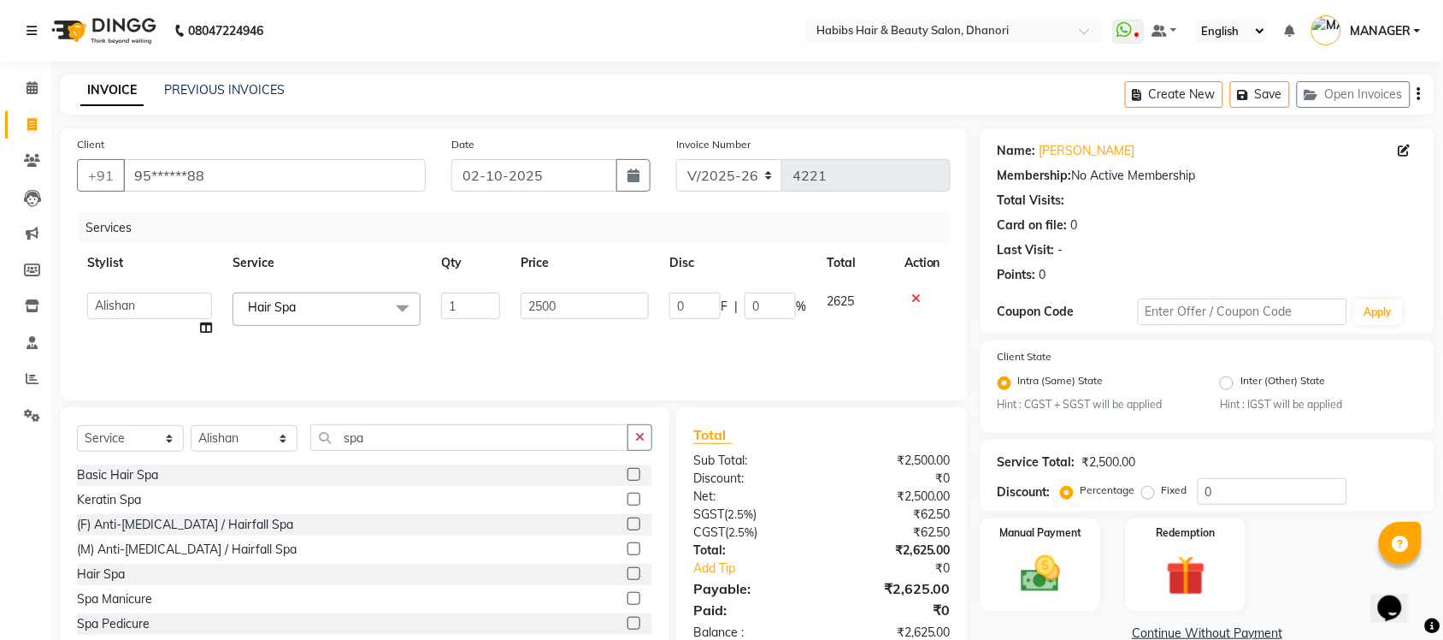
click at [481, 295] on input "1" at bounding box center [470, 305] width 59 height 27
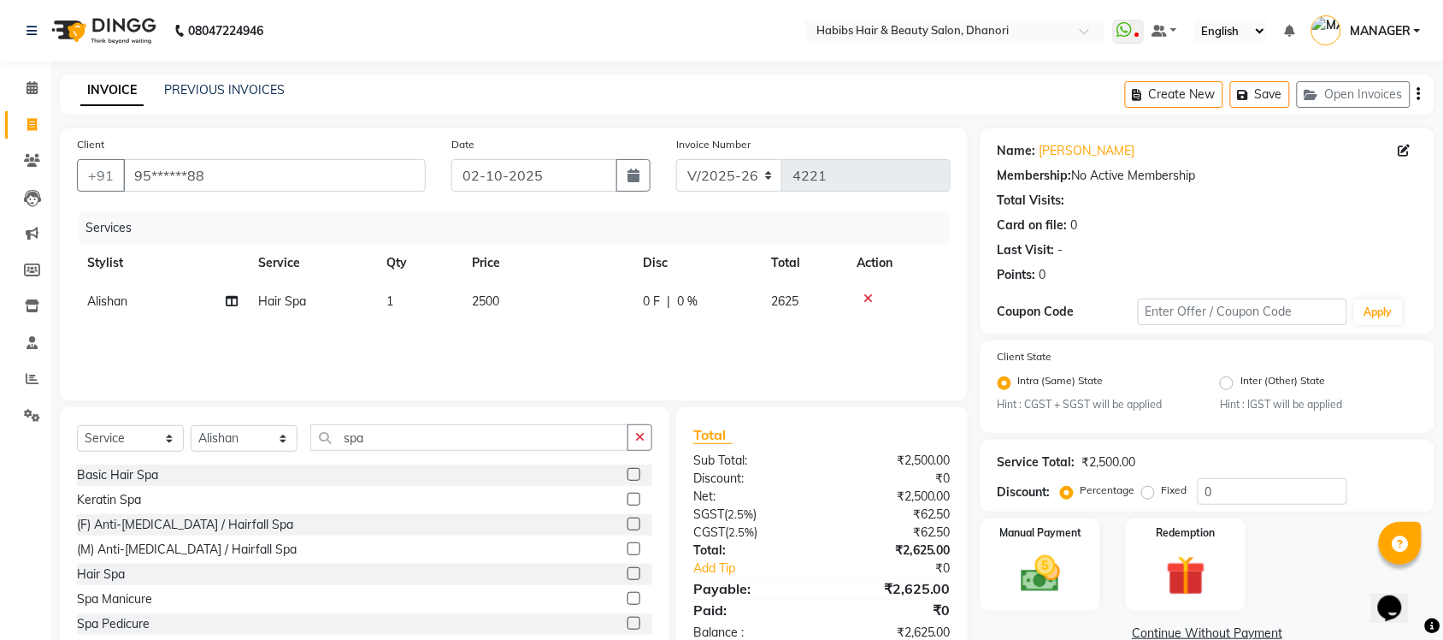
click at [554, 296] on td "2500" at bounding box center [547, 301] width 171 height 38
select select "31280"
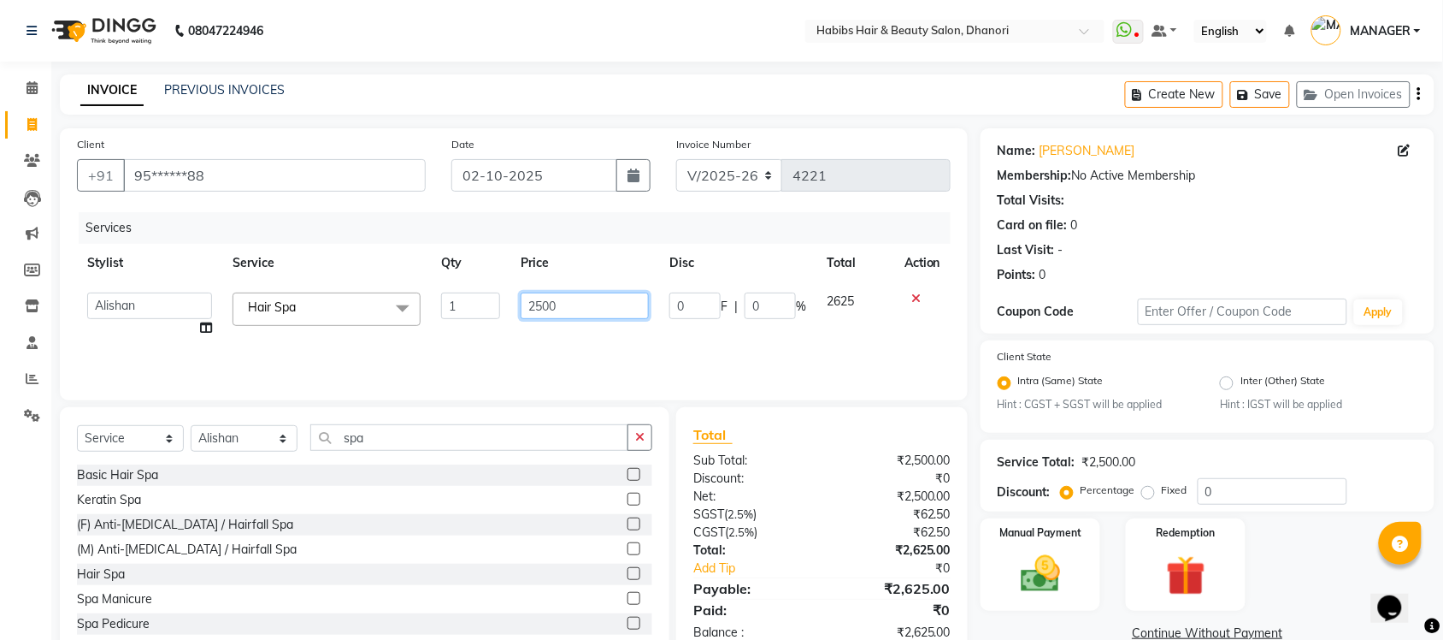
click at [554, 296] on input "2500" at bounding box center [585, 305] width 128 height 27
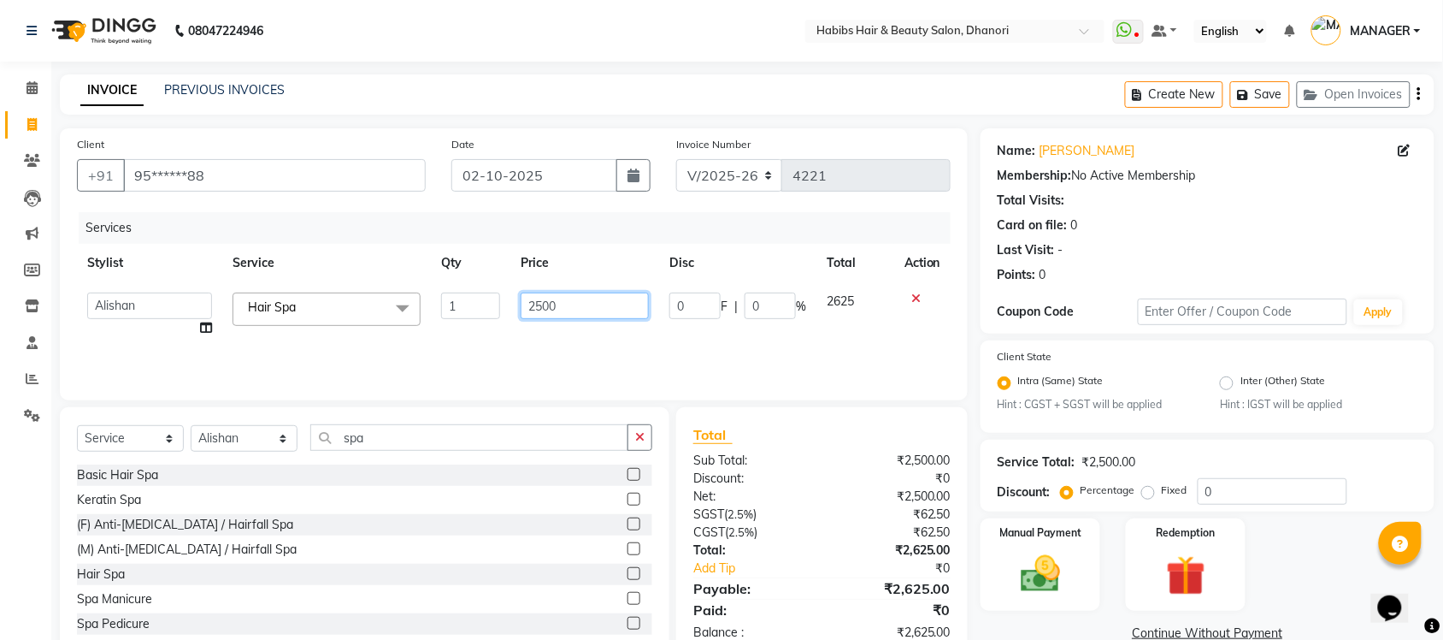
click at [535, 306] on input "2500" at bounding box center [585, 305] width 128 height 27
type input "3200"
click at [597, 342] on div "Services Stylist Service Qty Price Disc Total Action Admin Alishan ARMAN Daksha…" at bounding box center [514, 297] width 874 height 171
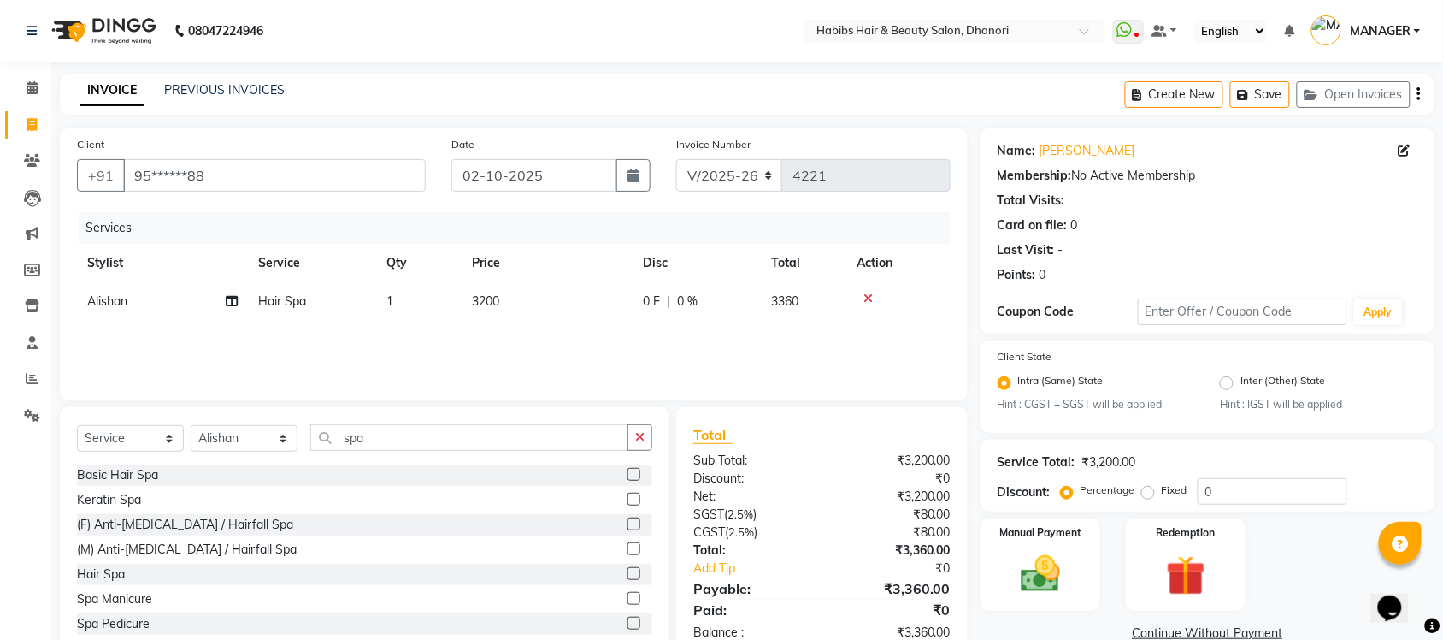
scroll to position [44, 0]
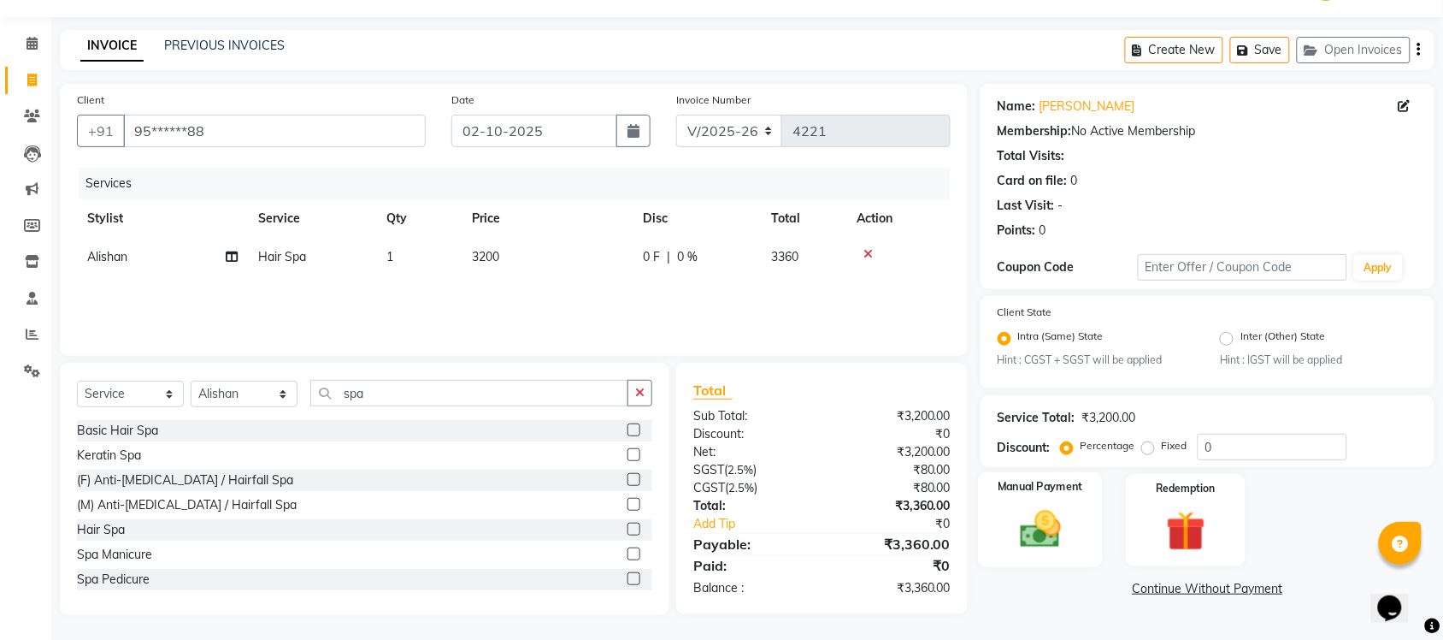
click at [1012, 537] on img at bounding box center [1040, 529] width 67 height 47
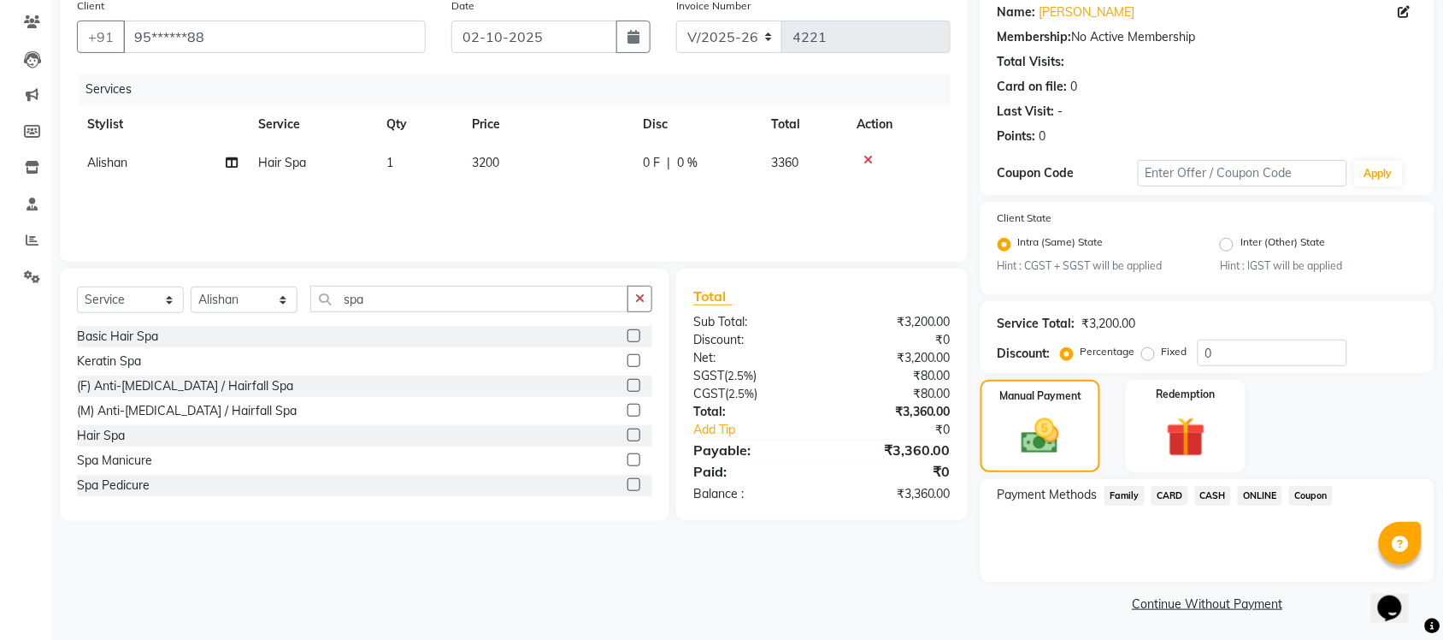
click at [1259, 493] on span "ONLINE" at bounding box center [1260, 496] width 44 height 20
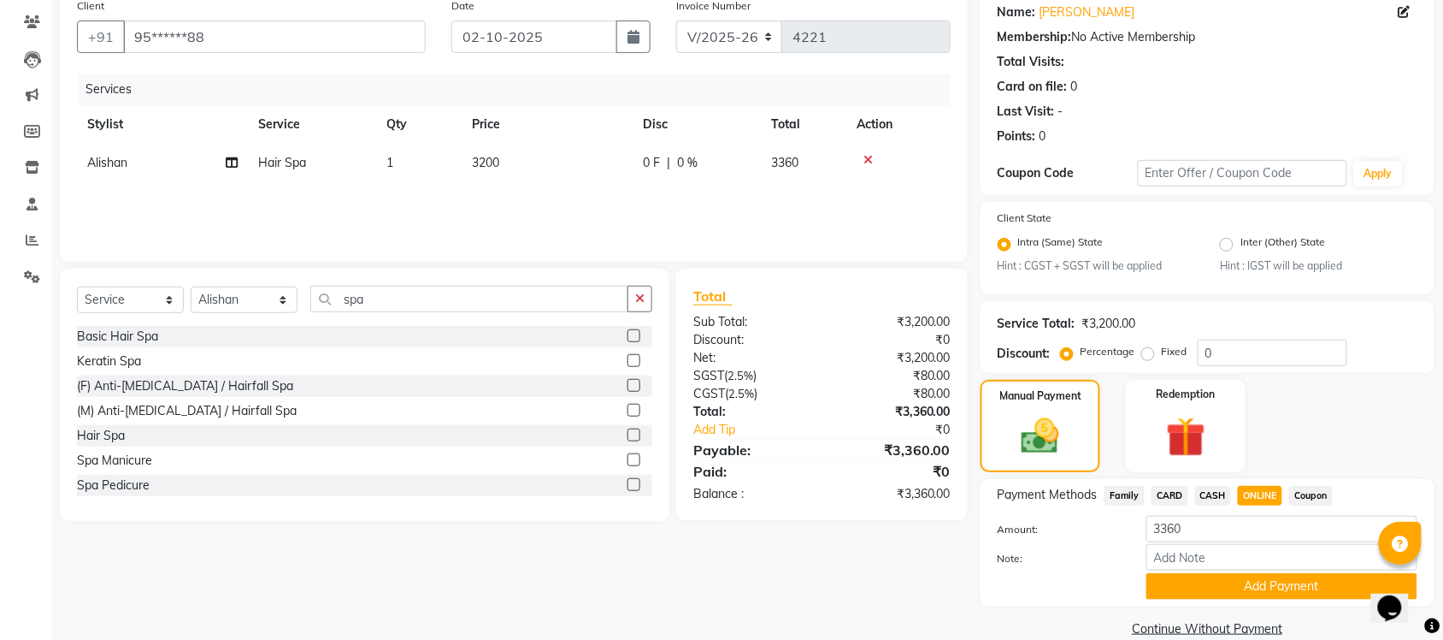
scroll to position [162, 0]
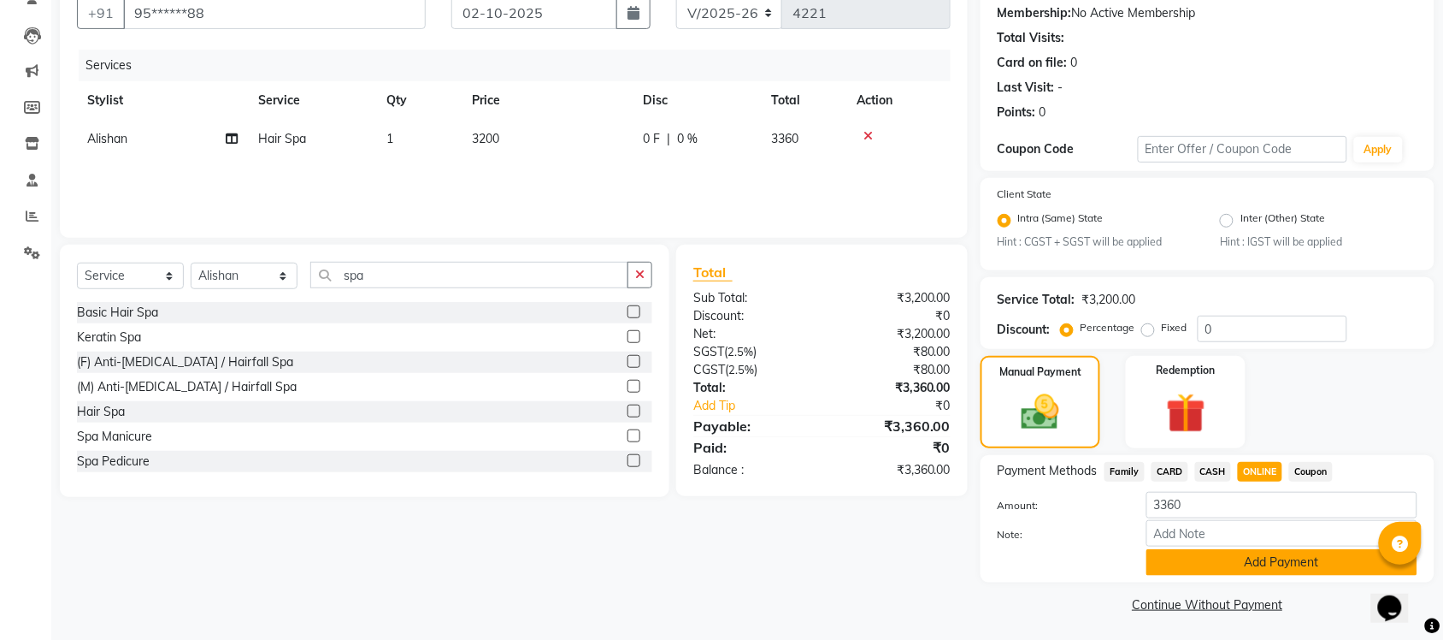
click at [1214, 562] on button "Add Payment" at bounding box center [1282, 562] width 271 height 27
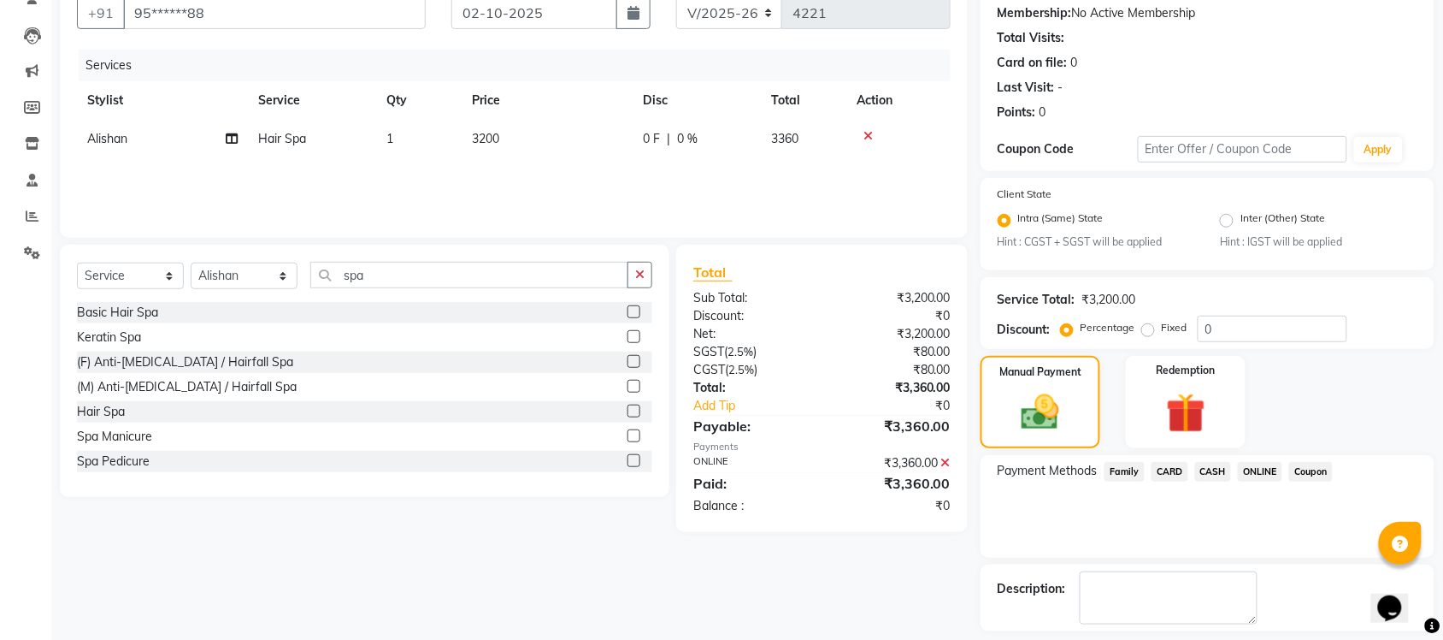
scroll to position [236, 0]
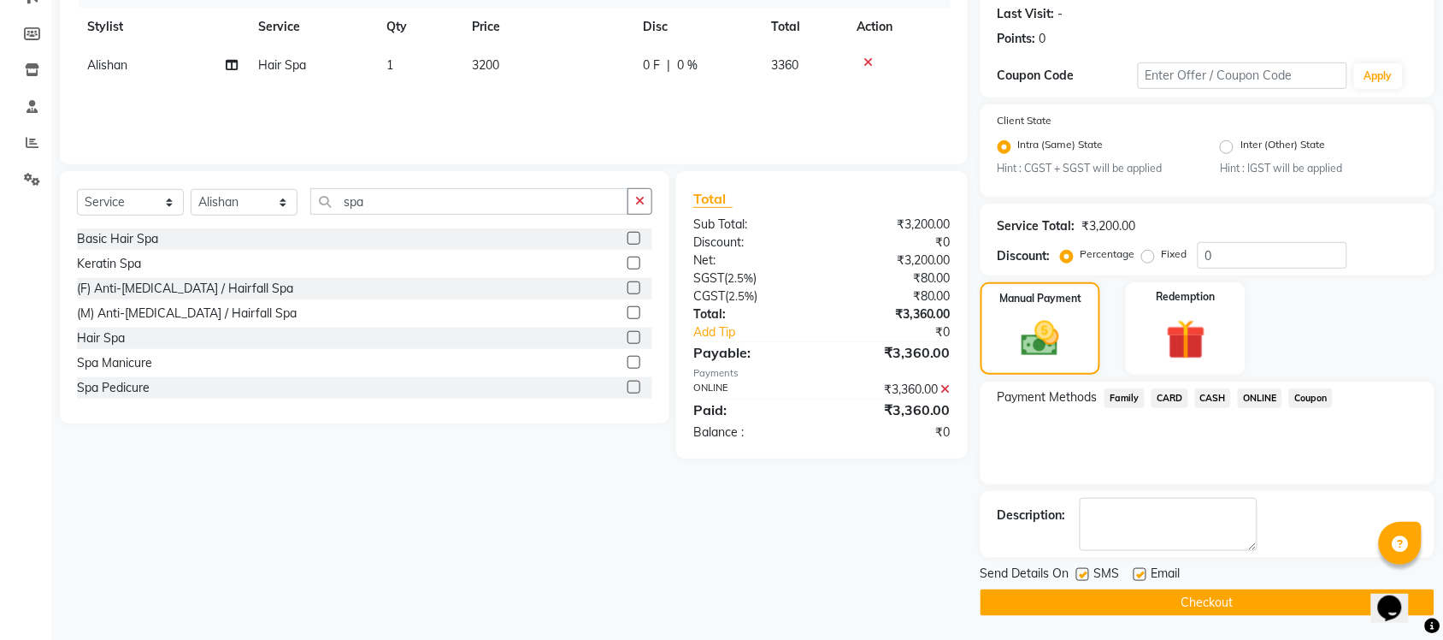
click at [1169, 595] on button "Checkout" at bounding box center [1208, 602] width 454 height 27
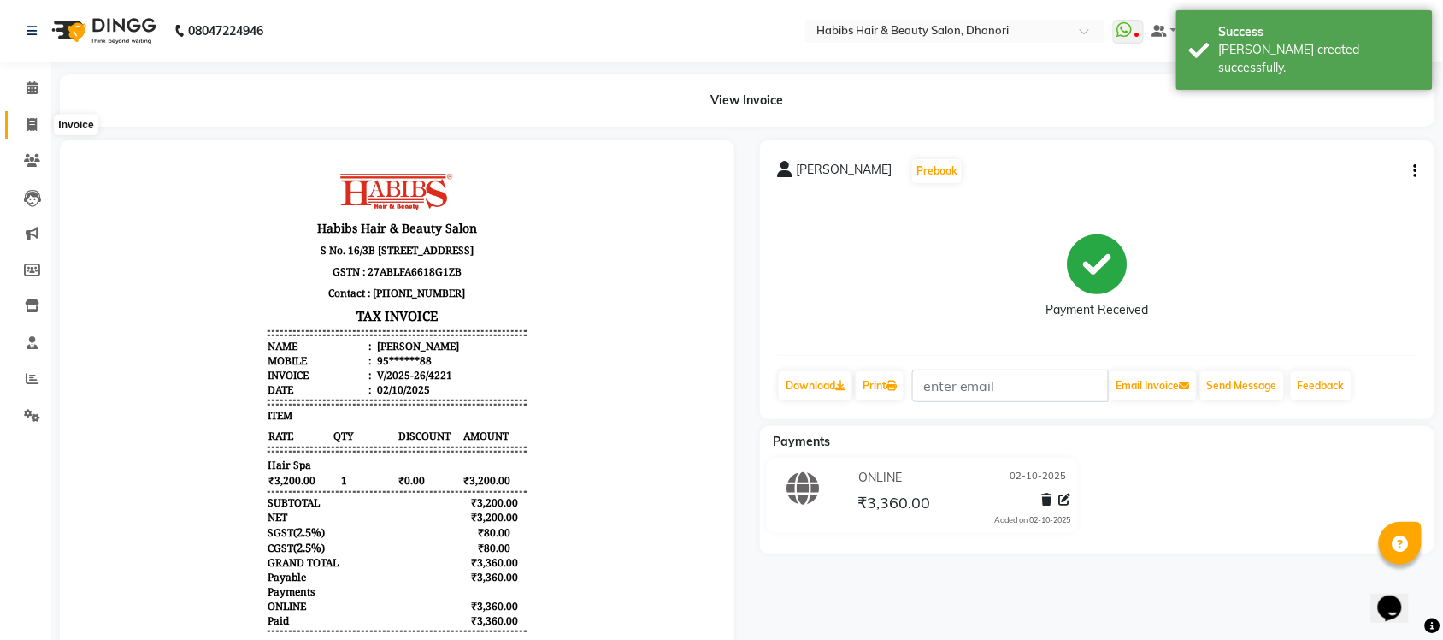
click at [19, 116] on span at bounding box center [32, 125] width 30 height 20
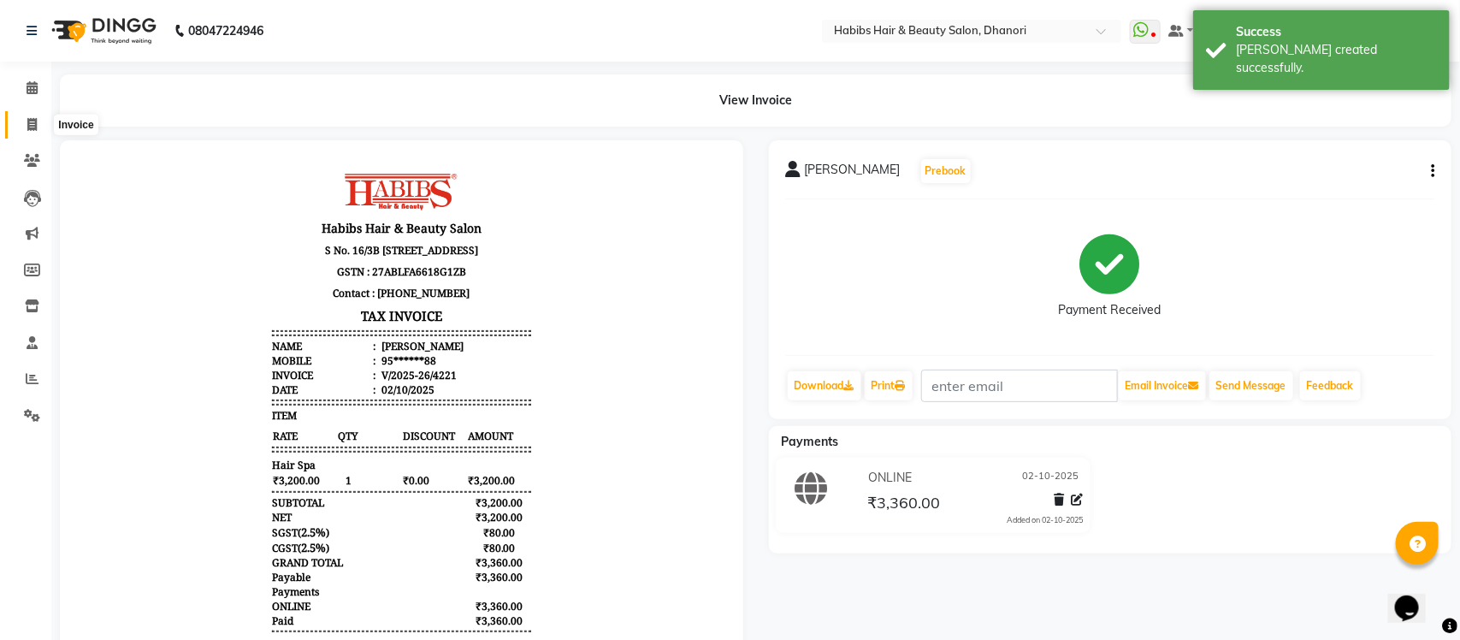
select select "4967"
select select "service"
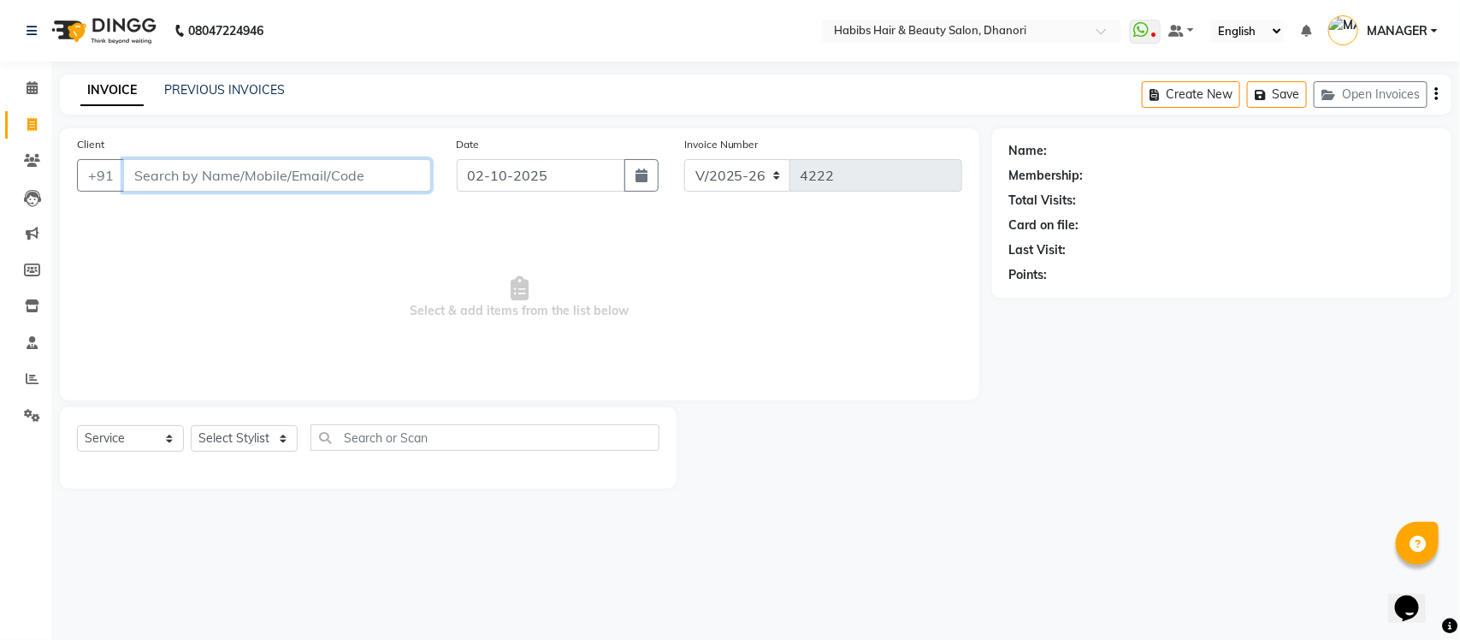
click at [233, 172] on input "Client" at bounding box center [277, 175] width 308 height 32
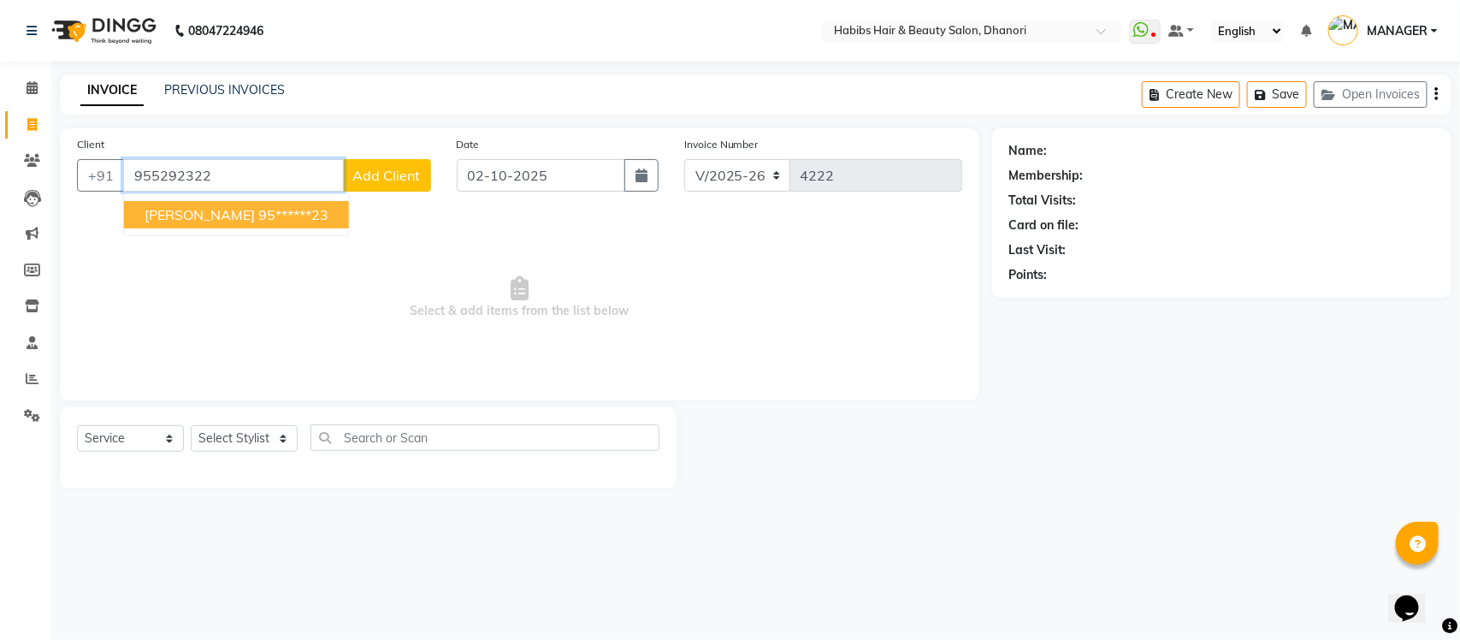
click at [255, 216] on span "ARCHANA DEVKAR" at bounding box center [200, 214] width 110 height 17
type input "95******23"
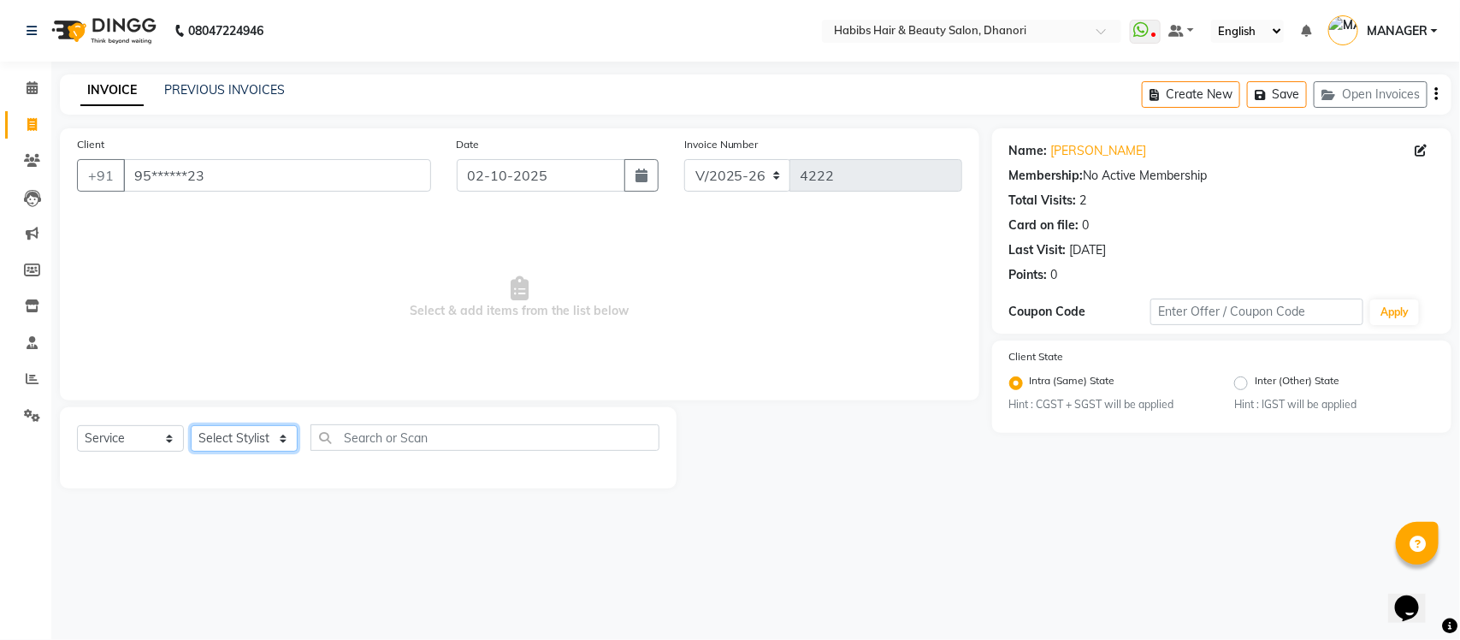
click at [263, 442] on select "Select Stylist Admin Alishan ARMAN Daksha DIVYA FAIZAN IRFAN MANAGER MUZAMMIL R…" at bounding box center [244, 438] width 107 height 27
select select "86440"
click at [191, 425] on select "Select Stylist Admin Alishan ARMAN Daksha DIVYA FAIZAN IRFAN MANAGER MUZAMMIL R…" at bounding box center [244, 438] width 107 height 27
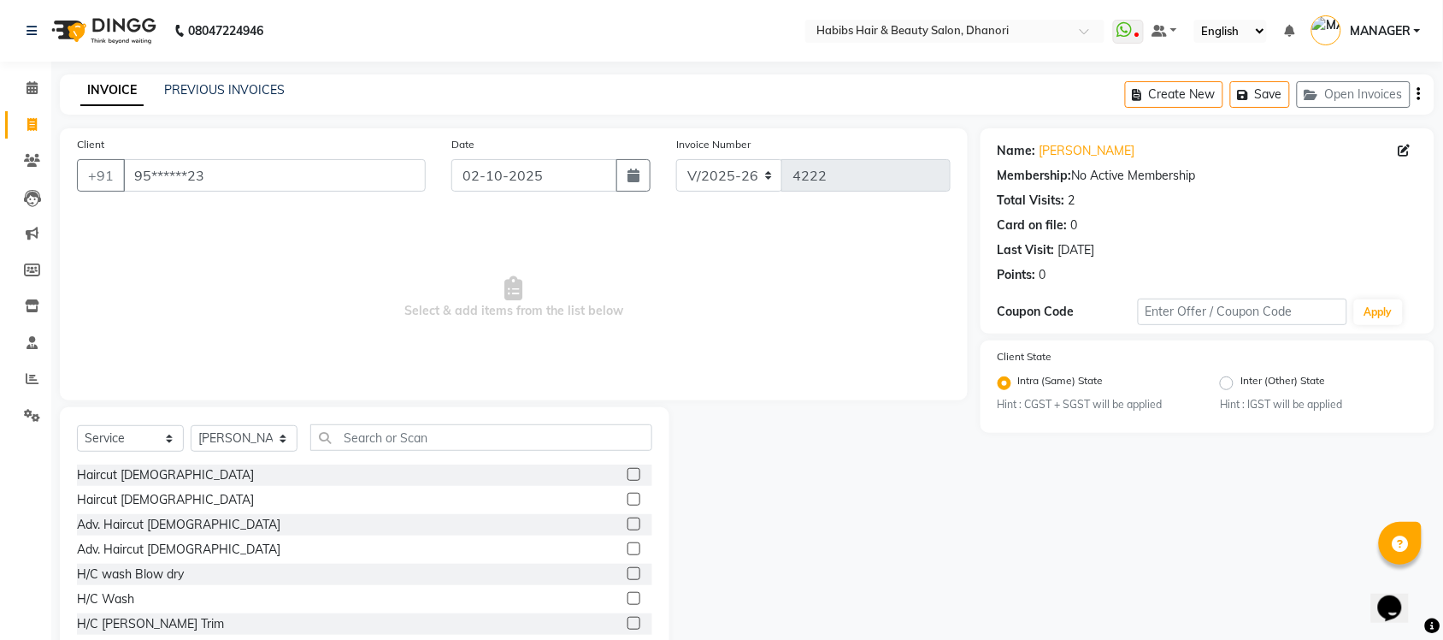
click at [628, 471] on label at bounding box center [634, 474] width 13 height 13
click at [628, 471] on input "checkbox" at bounding box center [633, 474] width 11 height 11
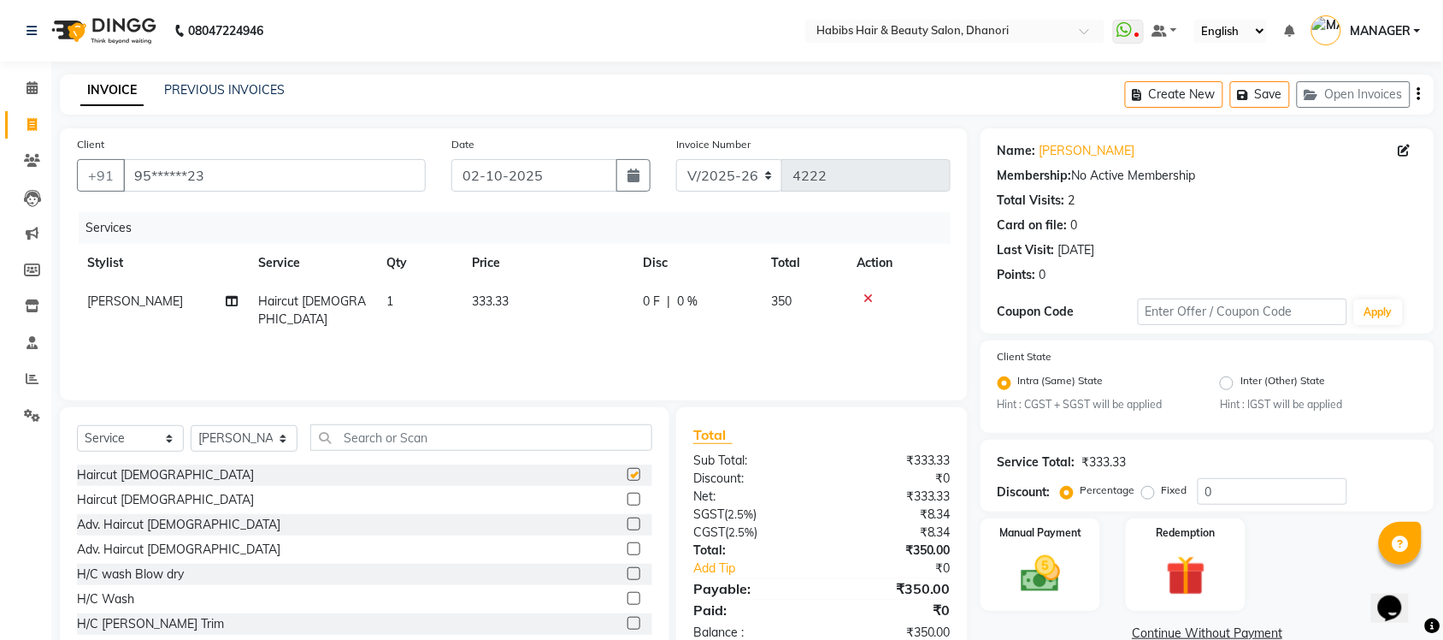
checkbox input "false"
click at [231, 442] on select "Select Stylist Admin Alishan ARMAN Daksha DIVYA FAIZAN IRFAN MANAGER MUZAMMIL R…" at bounding box center [244, 438] width 107 height 27
select select "39984"
click at [191, 425] on select "Select Stylist Admin Alishan ARMAN Daksha DIVYA FAIZAN IRFAN MANAGER MUZAMMIL R…" at bounding box center [244, 438] width 107 height 27
click at [370, 424] on input "text" at bounding box center [481, 437] width 342 height 27
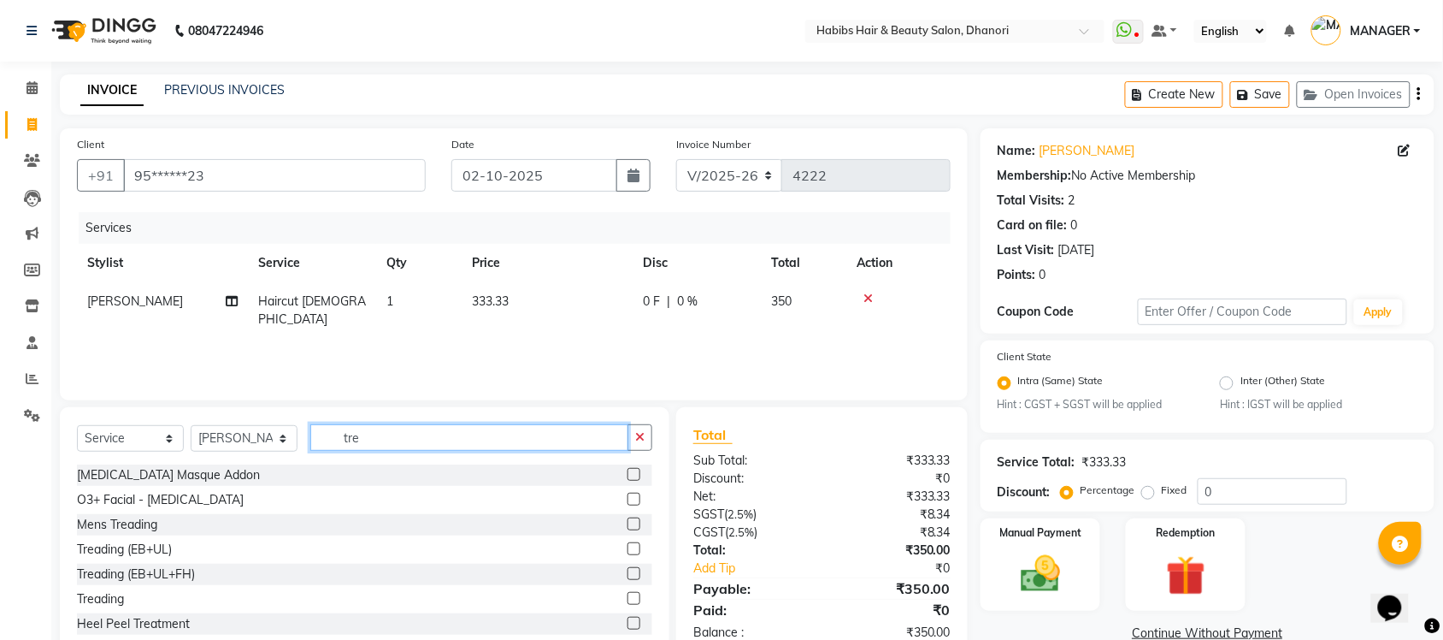
type input "tre"
click at [628, 599] on label at bounding box center [634, 598] width 13 height 13
click at [628, 599] on input "checkbox" at bounding box center [633, 598] width 11 height 11
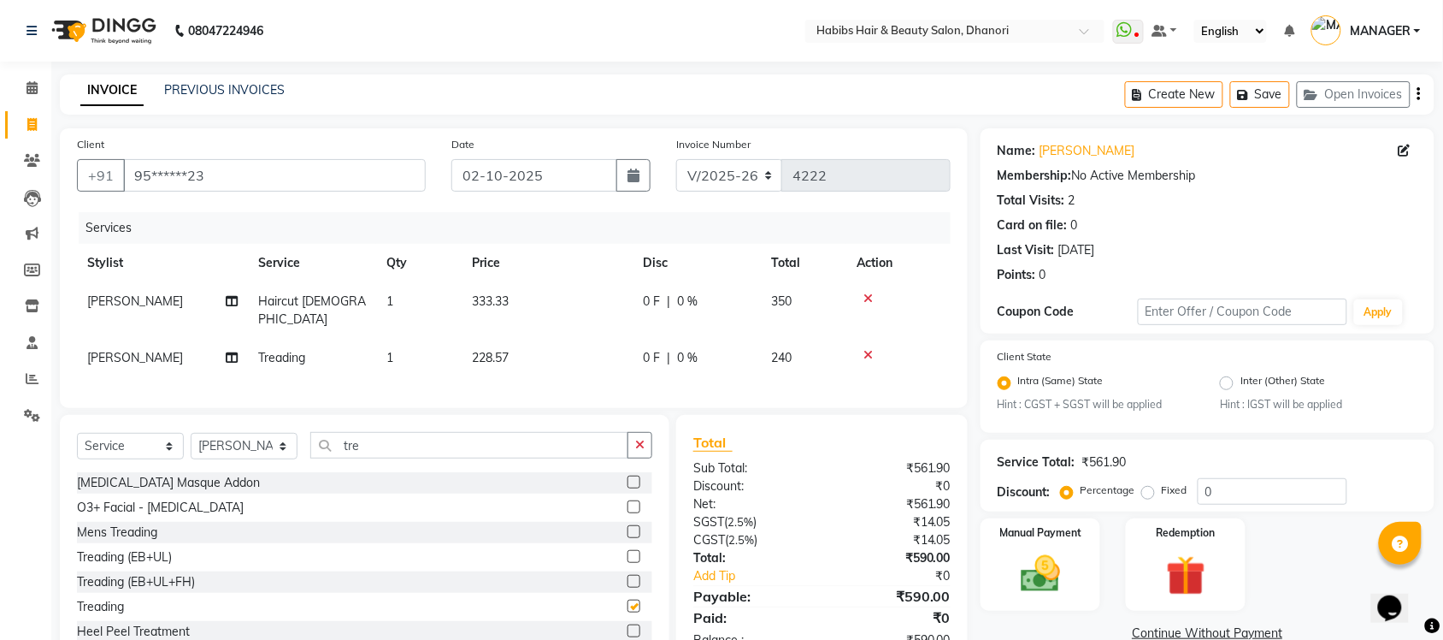
checkbox input "false"
click at [778, 350] on span "240" at bounding box center [781, 357] width 21 height 15
select select "39984"
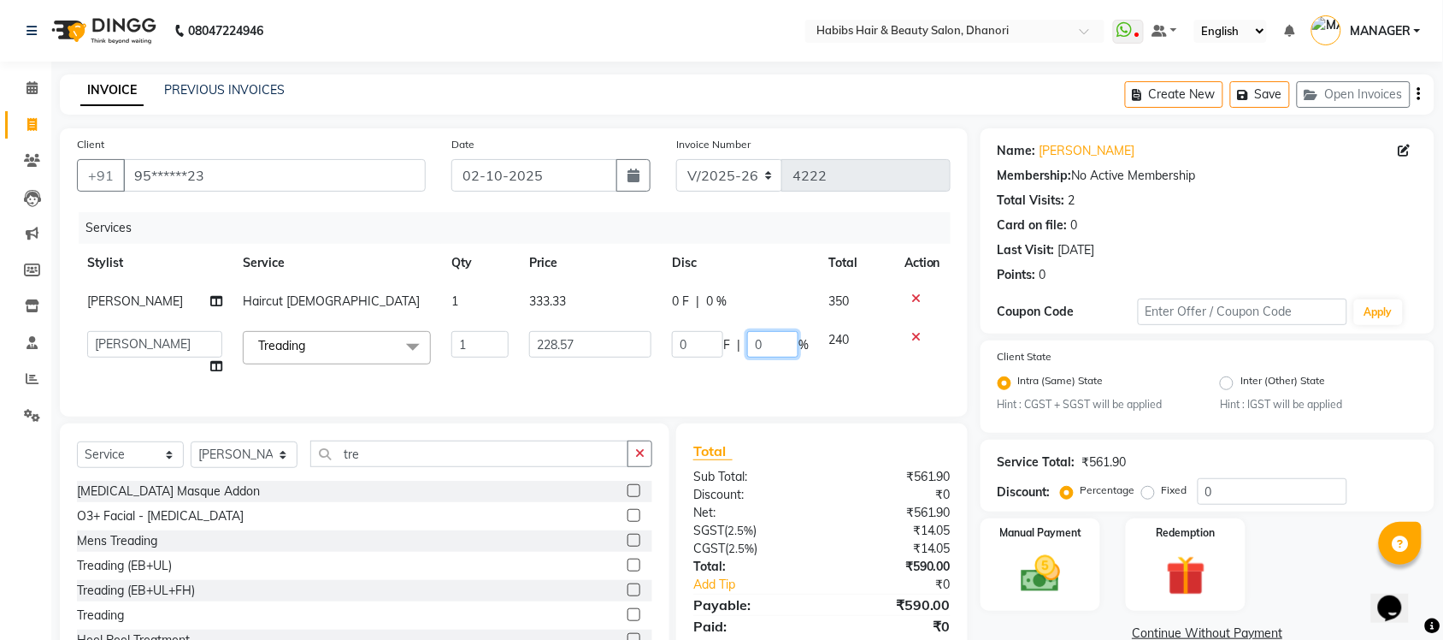
click at [778, 334] on input "0" at bounding box center [772, 344] width 51 height 27
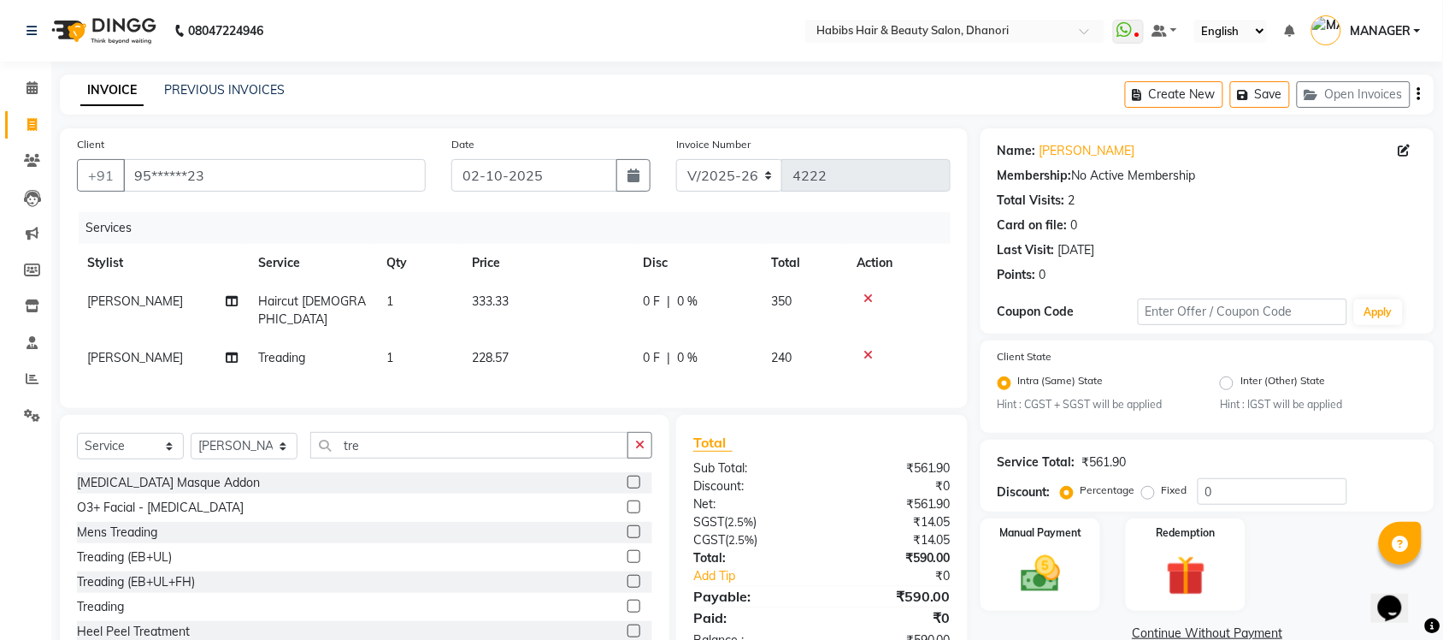
click at [591, 355] on td "228.57" at bounding box center [547, 358] width 171 height 38
select select "39984"
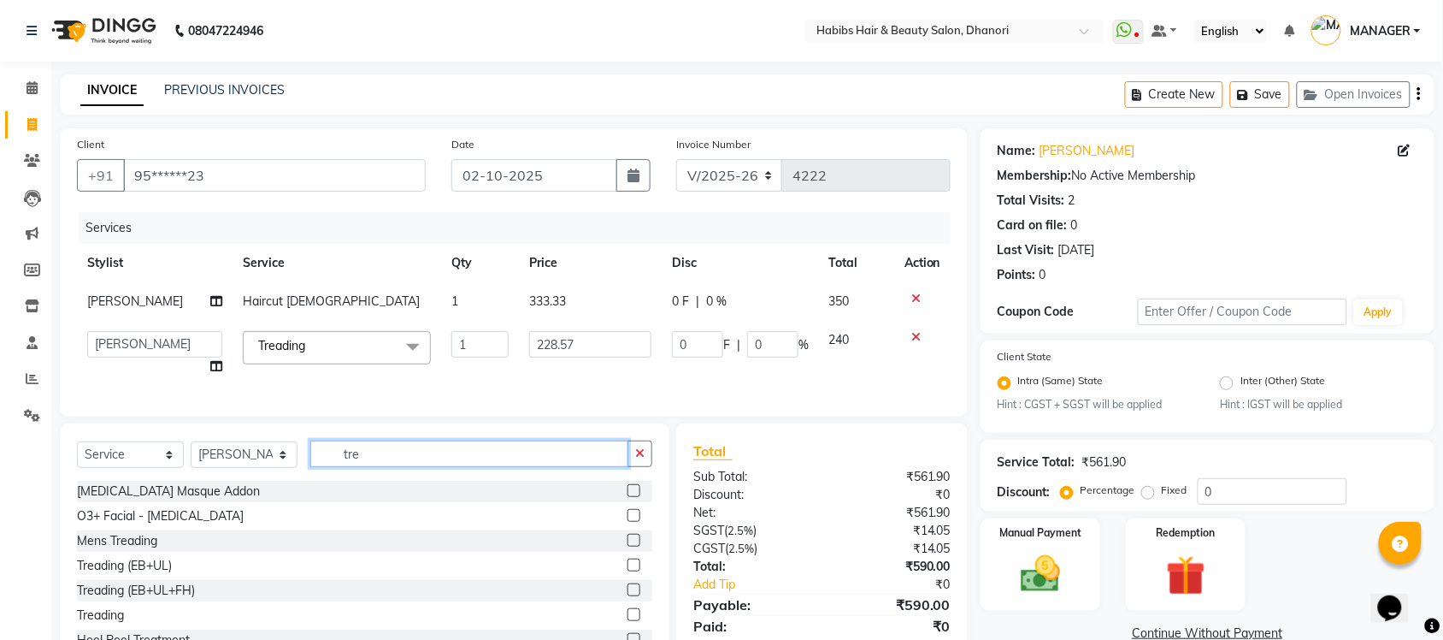
click at [498, 463] on input "tre" at bounding box center [469, 453] width 318 height 27
click at [628, 596] on label at bounding box center [634, 589] width 13 height 13
click at [628, 596] on input "checkbox" at bounding box center [633, 590] width 11 height 11
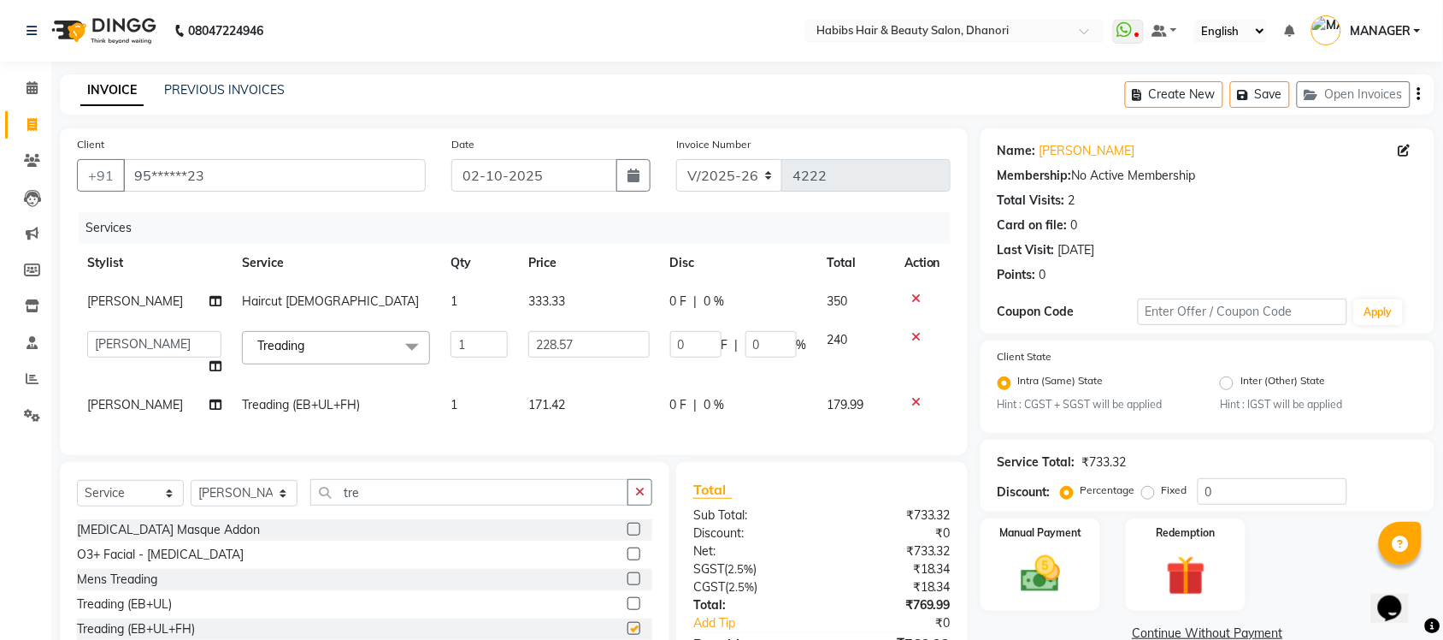
checkbox input "false"
click at [917, 334] on icon at bounding box center [916, 337] width 9 height 12
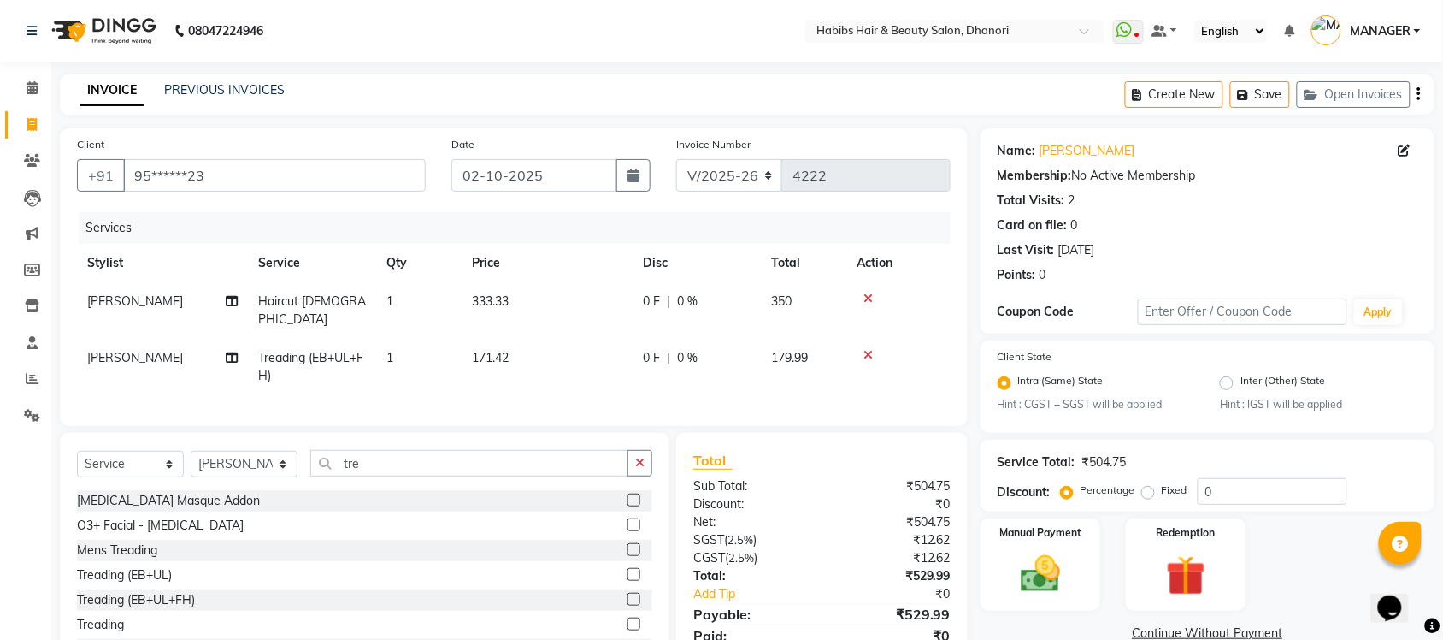
scroll to position [68, 0]
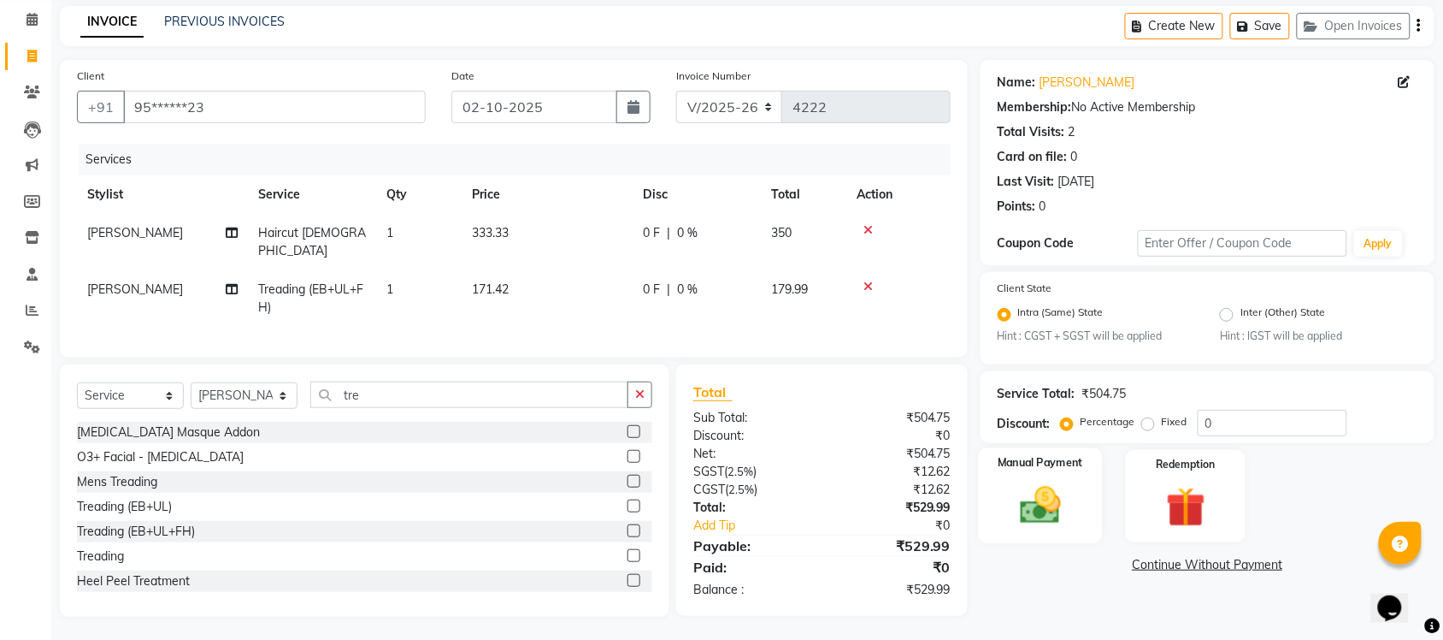
click at [1061, 493] on img at bounding box center [1040, 505] width 67 height 47
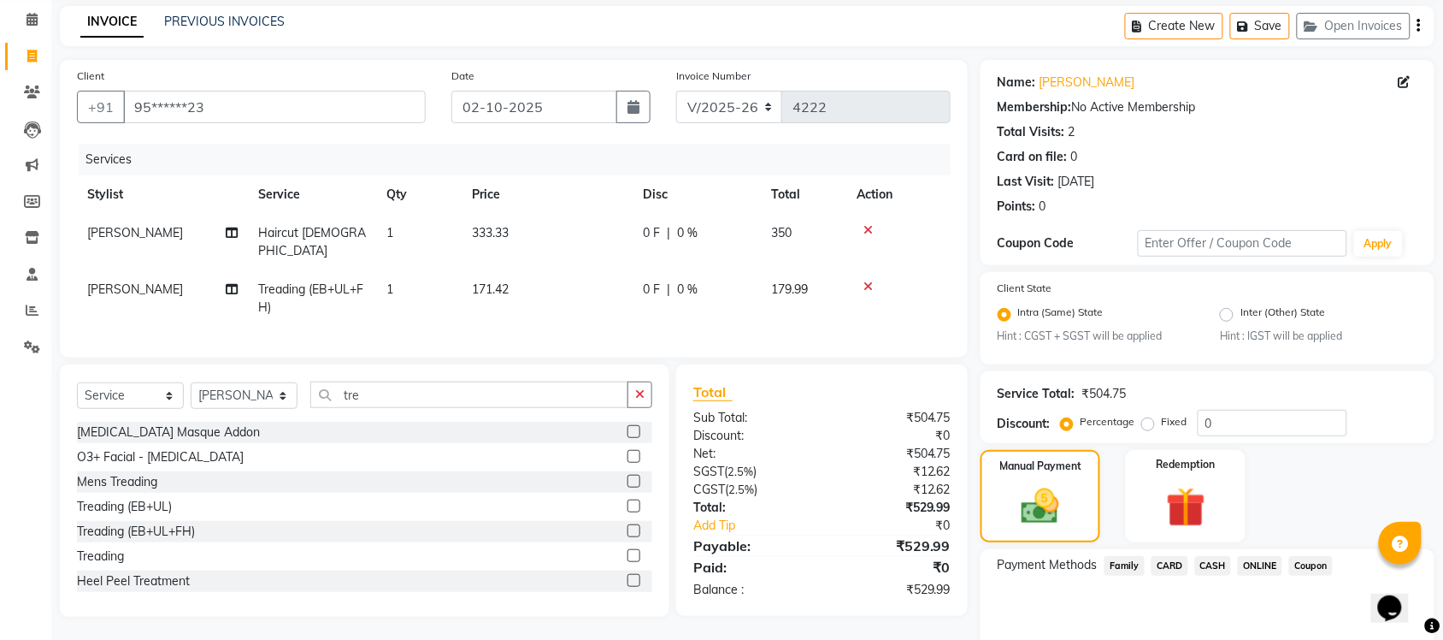
click at [1263, 557] on span "ONLINE" at bounding box center [1260, 566] width 44 height 20
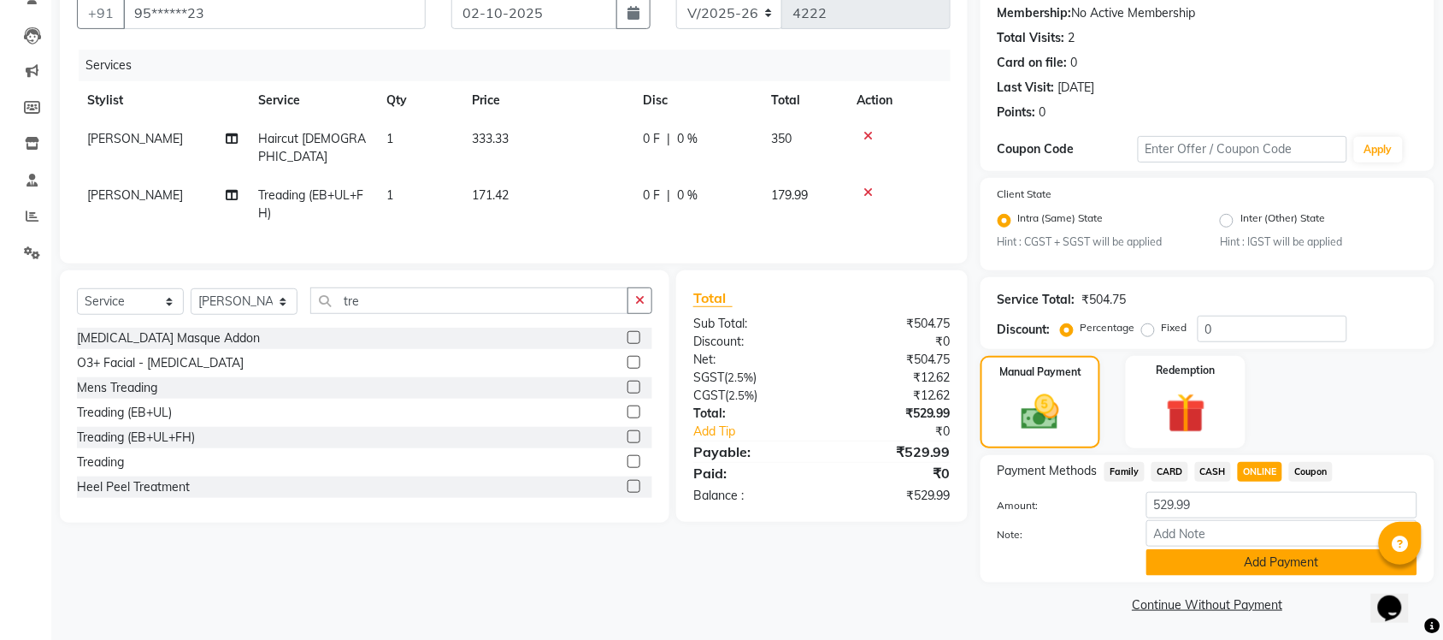
click at [1259, 549] on button "Add Payment" at bounding box center [1282, 562] width 271 height 27
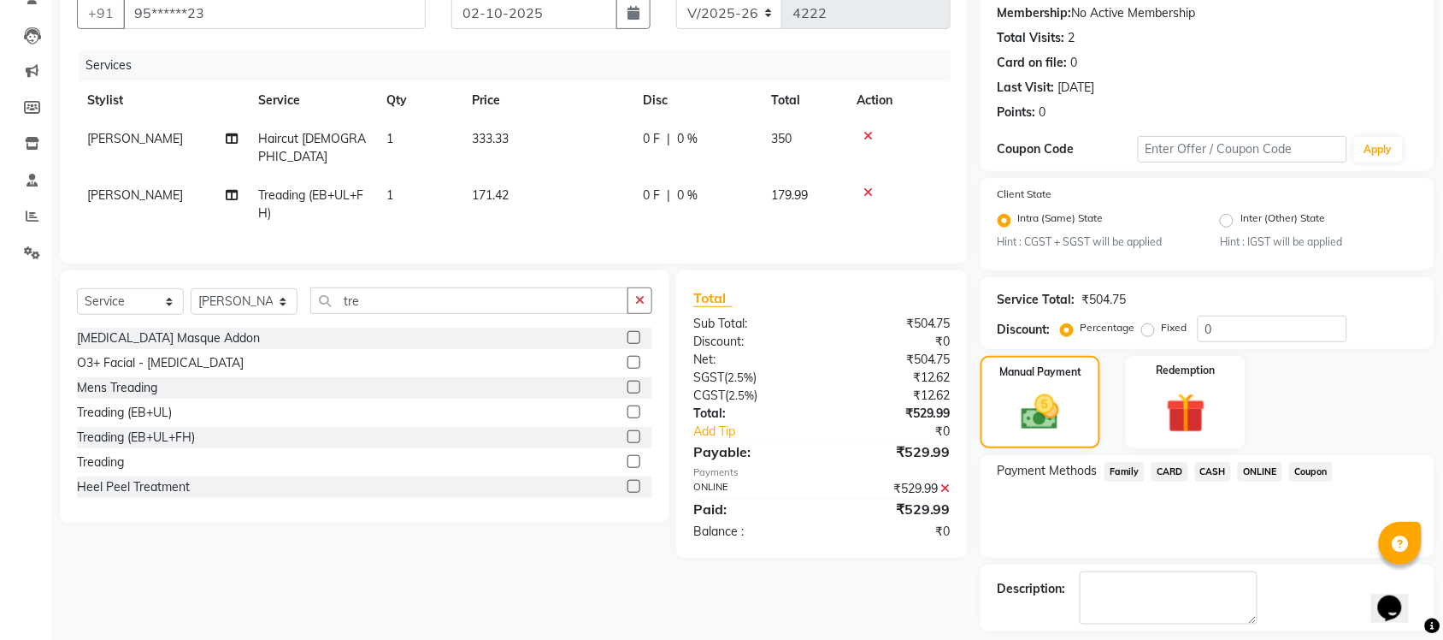
scroll to position [236, 0]
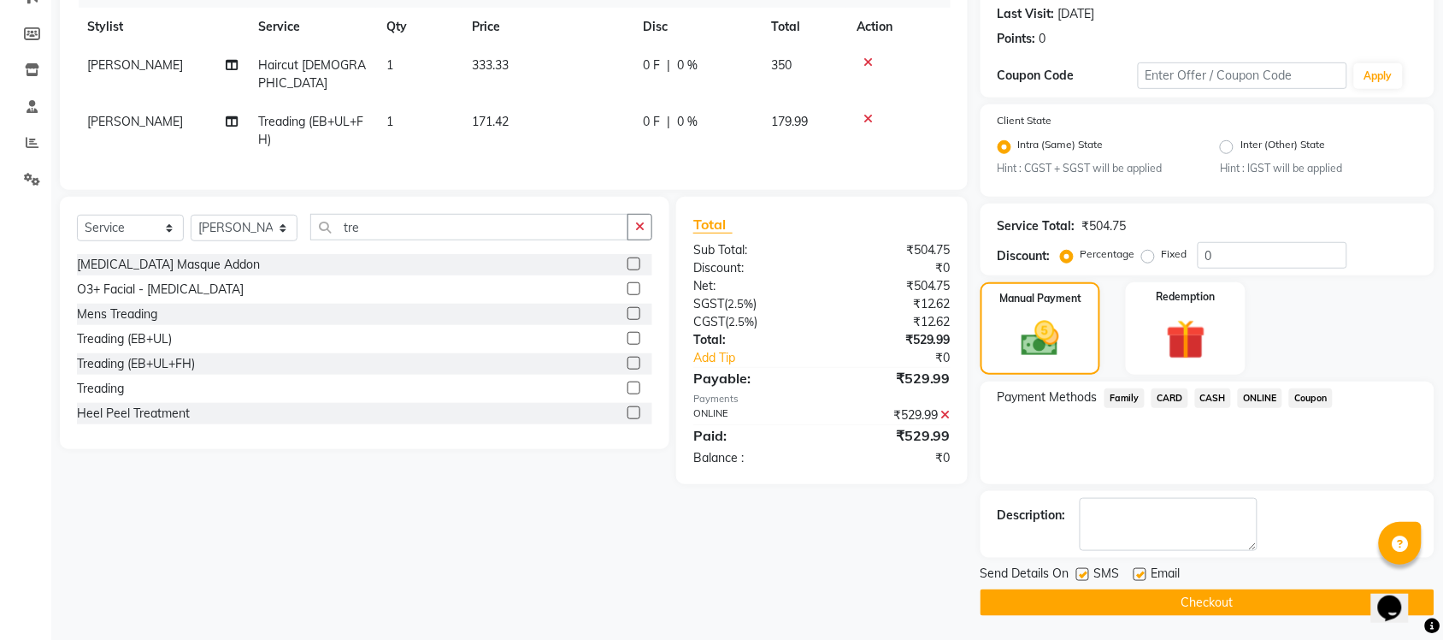
click at [1228, 591] on button "Checkout" at bounding box center [1208, 602] width 454 height 27
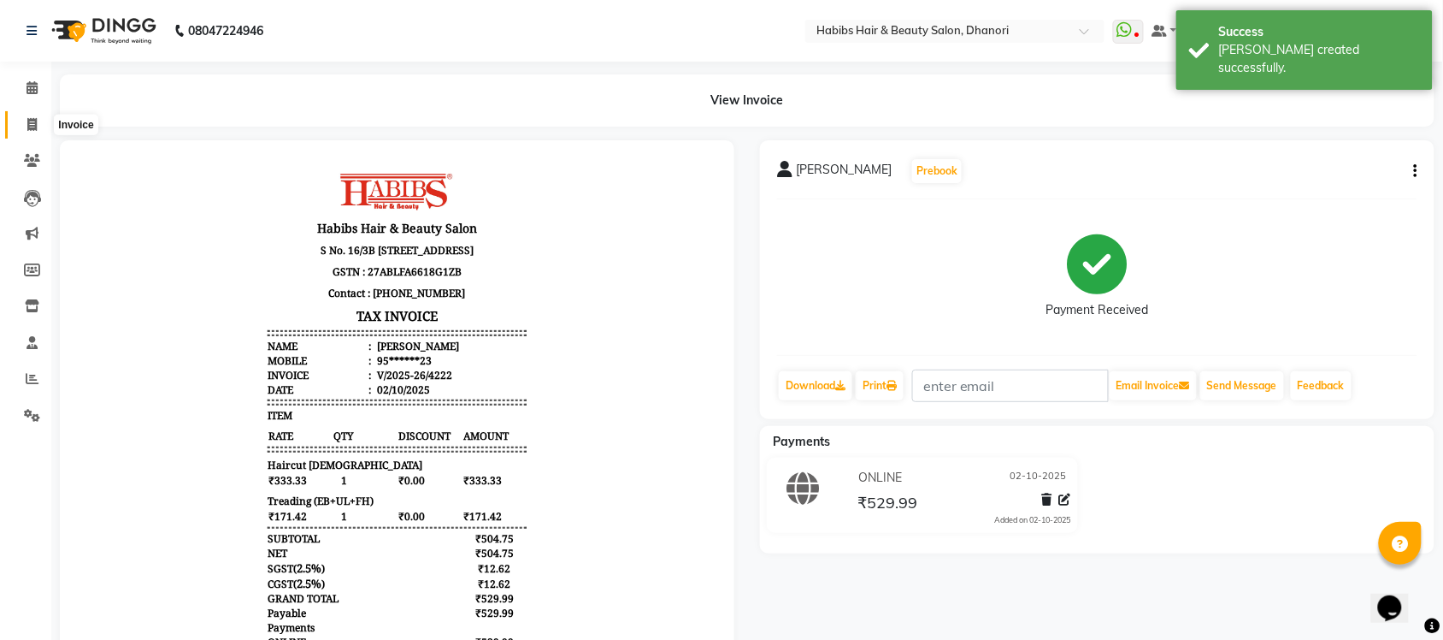
click at [27, 121] on icon at bounding box center [31, 124] width 9 height 13
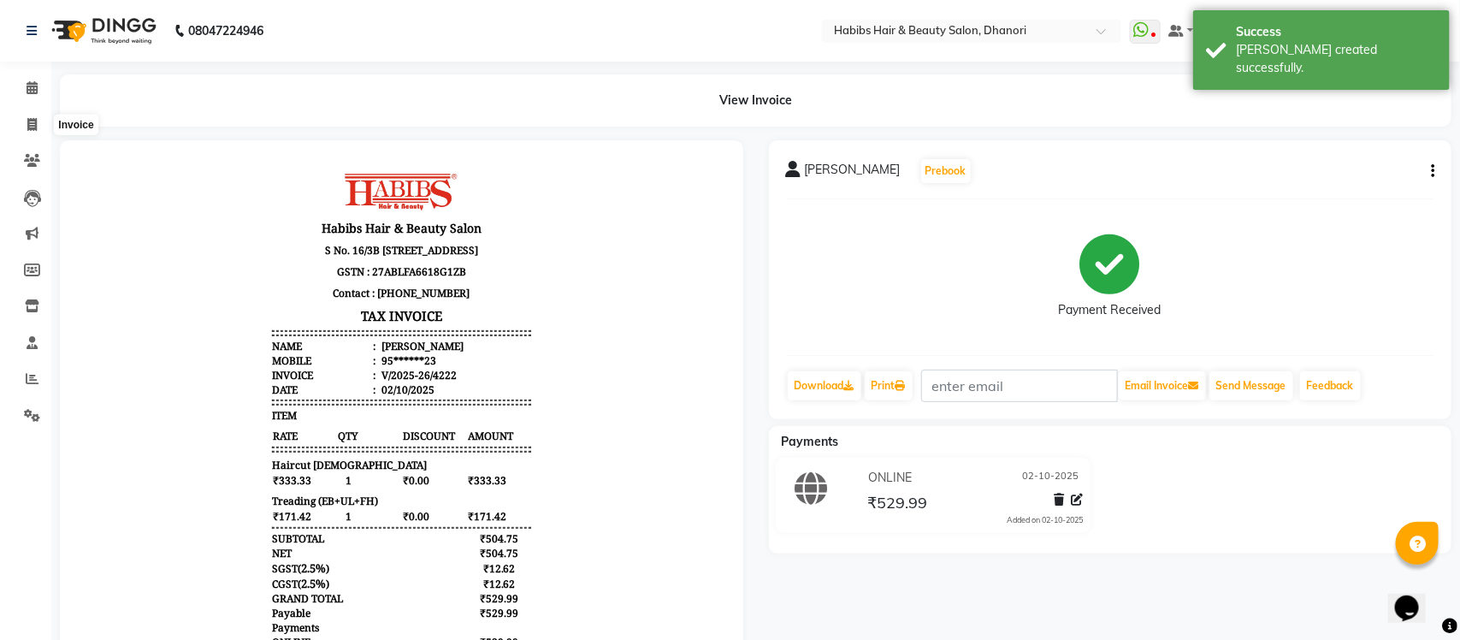
select select "4967"
select select "service"
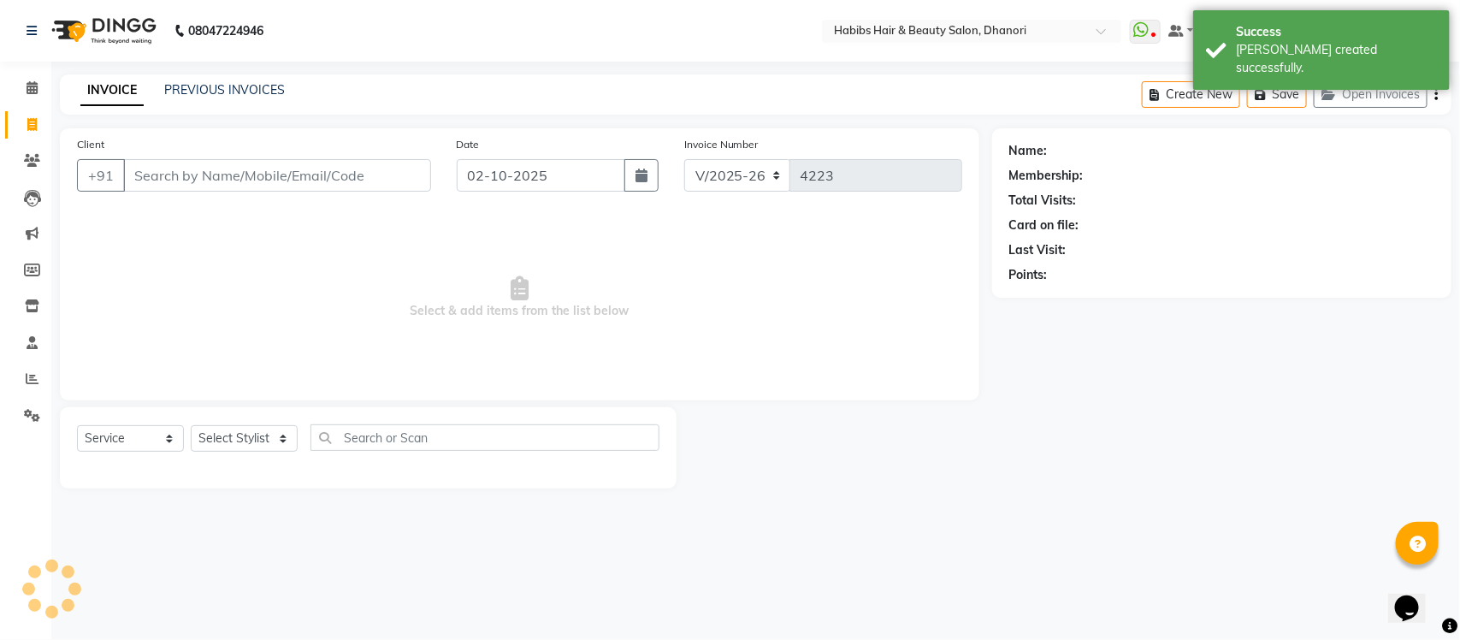
click at [194, 176] on input "Client" at bounding box center [277, 175] width 308 height 32
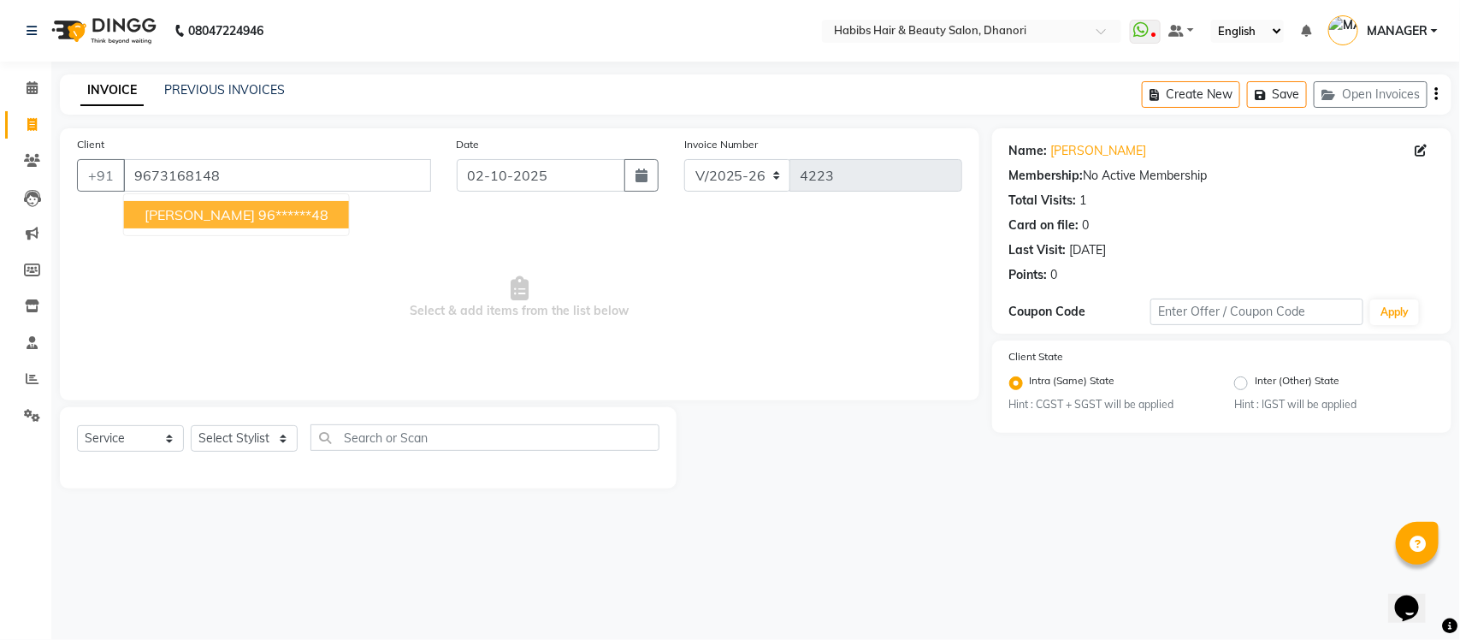
click at [258, 216] on ngb-highlight "96******48" at bounding box center [293, 214] width 70 height 17
type input "96******48"
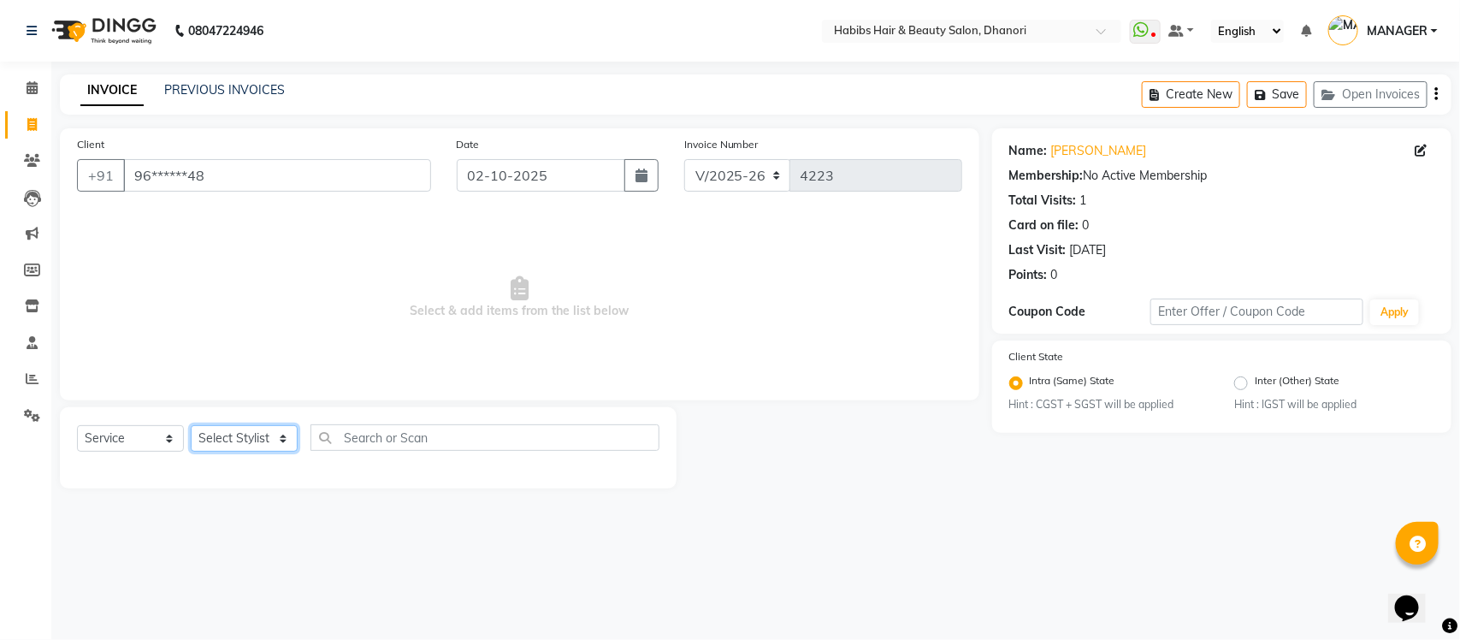
click at [235, 442] on select "Select Stylist Admin Alishan ARMAN Daksha DIVYA FAIZAN IRFAN MANAGER MUZAMMIL R…" at bounding box center [244, 438] width 107 height 27
select select "70341"
click at [191, 425] on select "Select Stylist Admin Alishan ARMAN Daksha DIVYA FAIZAN IRFAN MANAGER MUZAMMIL R…" at bounding box center [244, 438] width 107 height 27
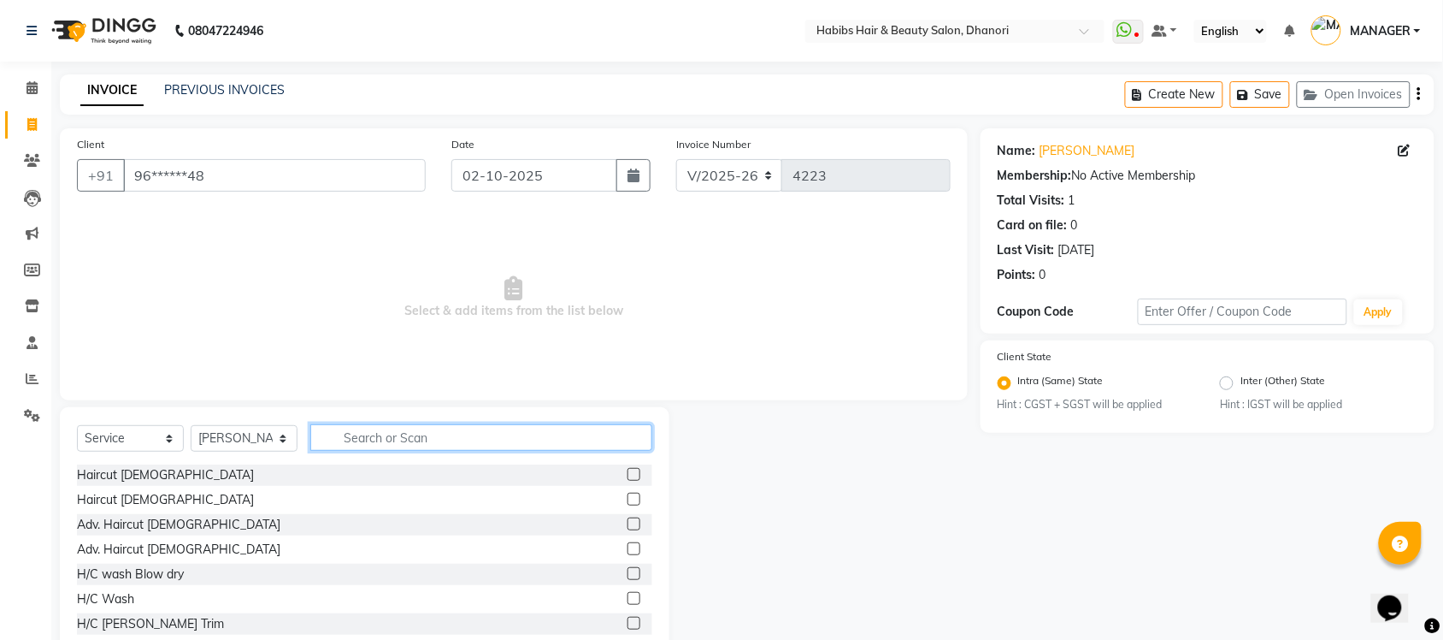
click at [373, 442] on input "text" at bounding box center [481, 437] width 342 height 27
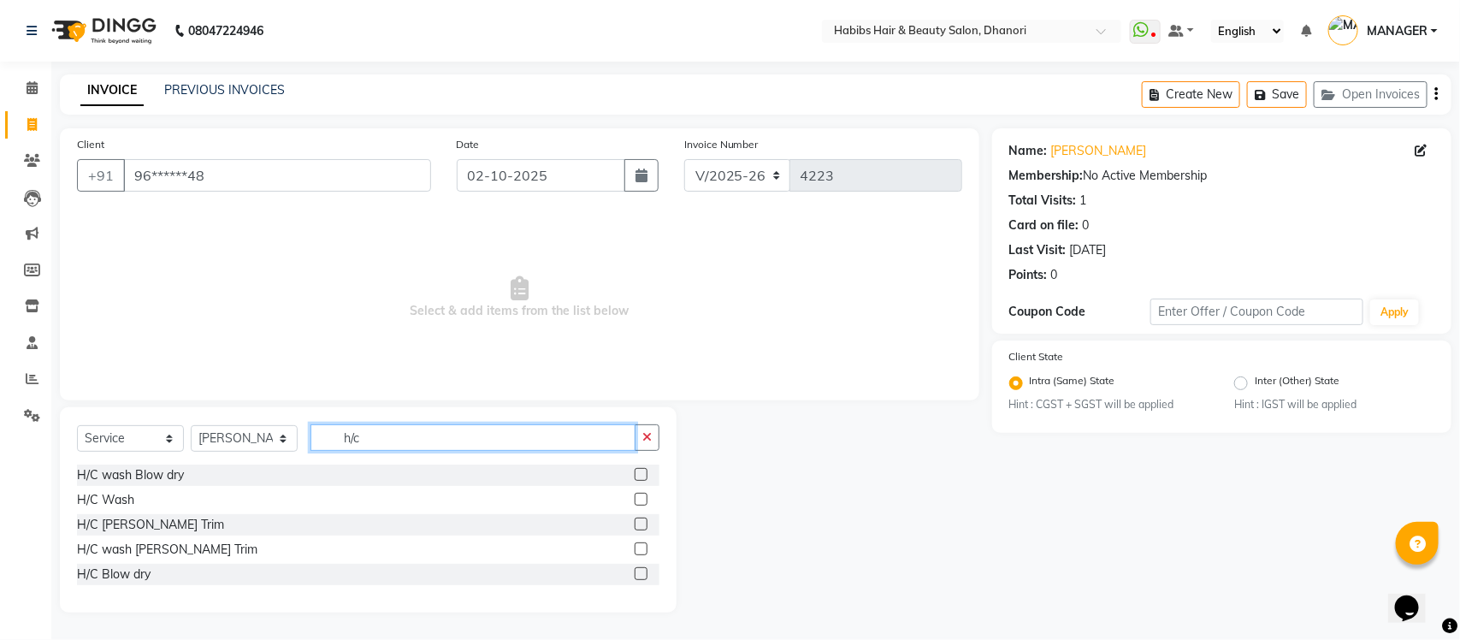
type input "h/c"
click at [641, 550] on label at bounding box center [641, 548] width 13 height 13
click at [641, 550] on input "checkbox" at bounding box center [640, 549] width 11 height 11
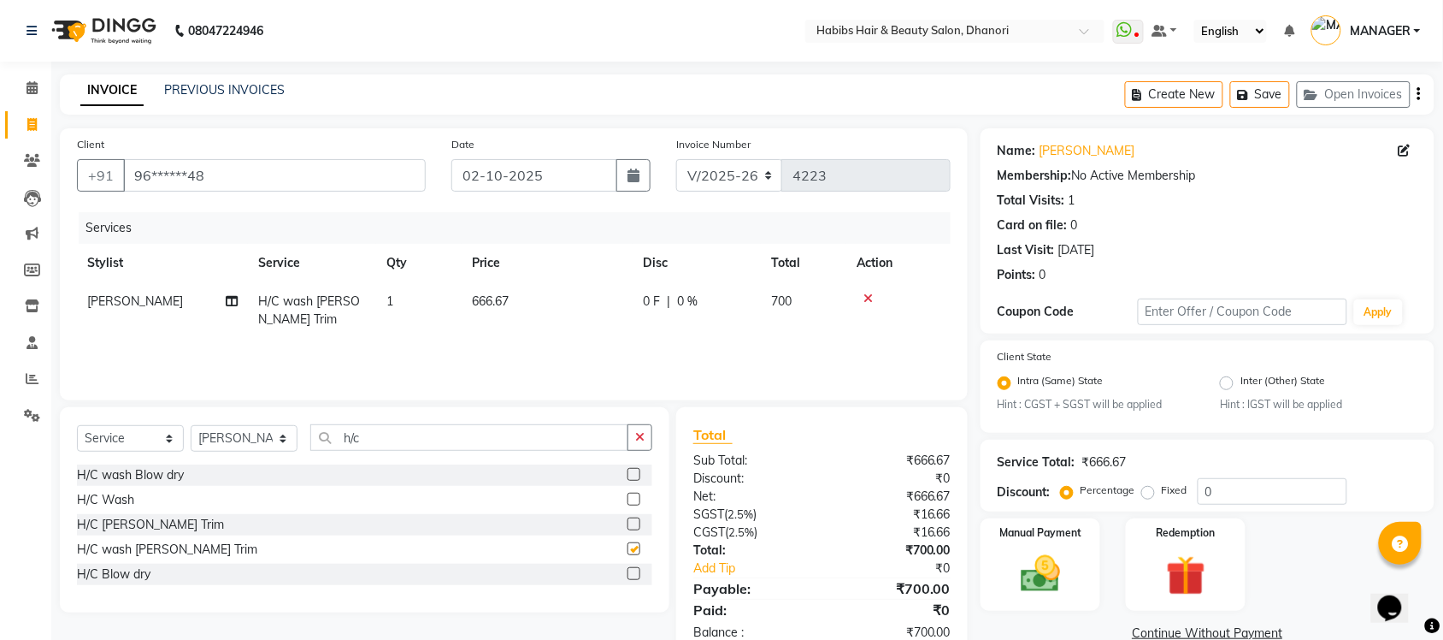
checkbox input "false"
click at [527, 434] on input "h/c" at bounding box center [469, 437] width 318 height 27
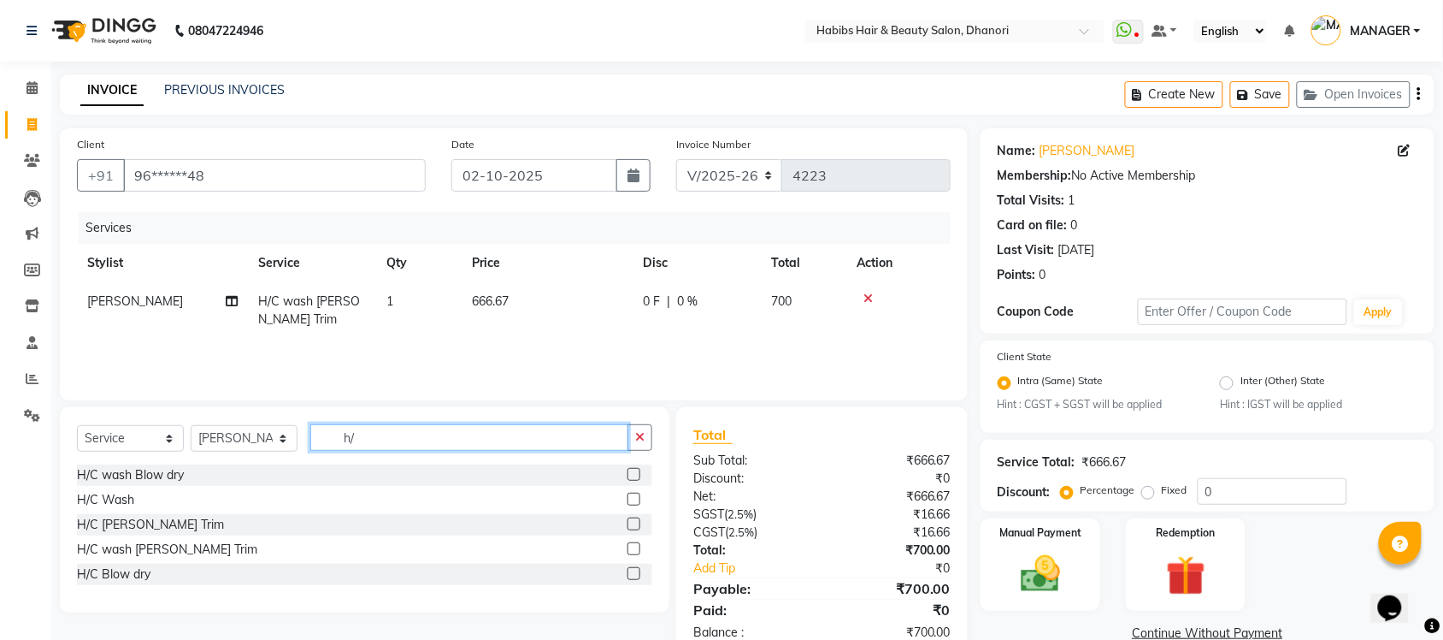
type input "h"
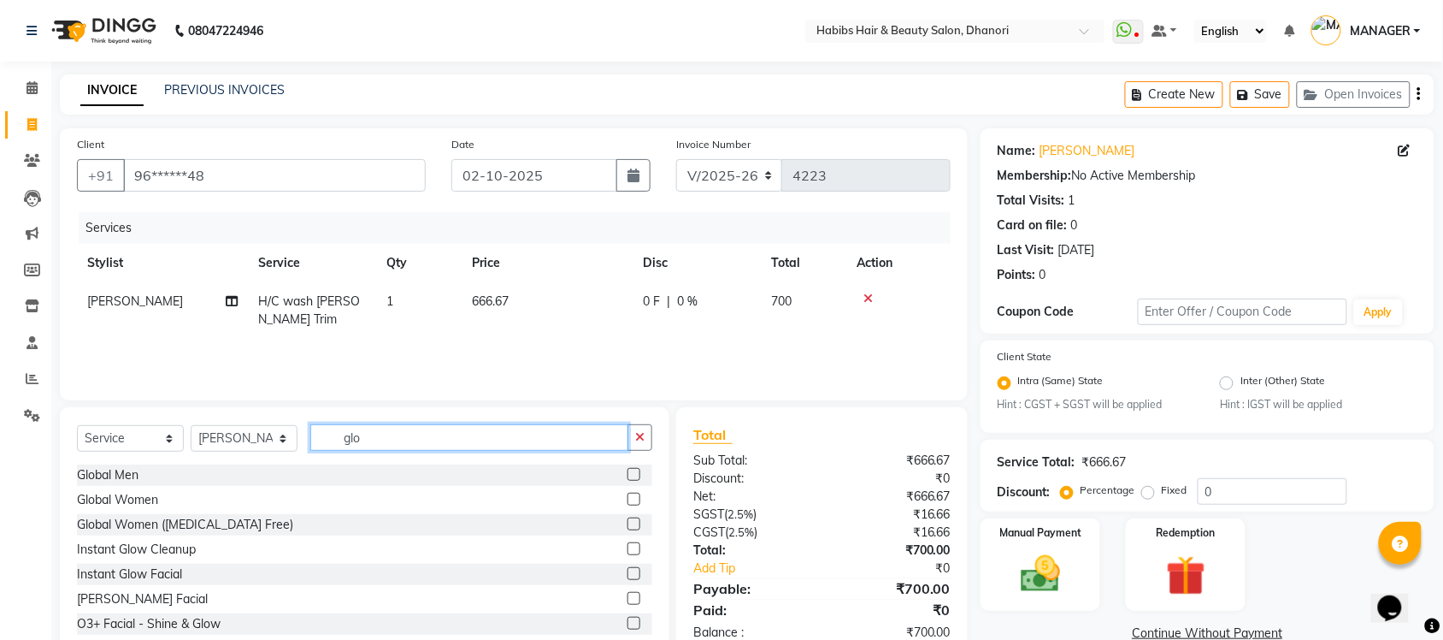
type input "glo"
click at [628, 475] on label at bounding box center [634, 474] width 13 height 13
click at [628, 475] on input "checkbox" at bounding box center [633, 474] width 11 height 11
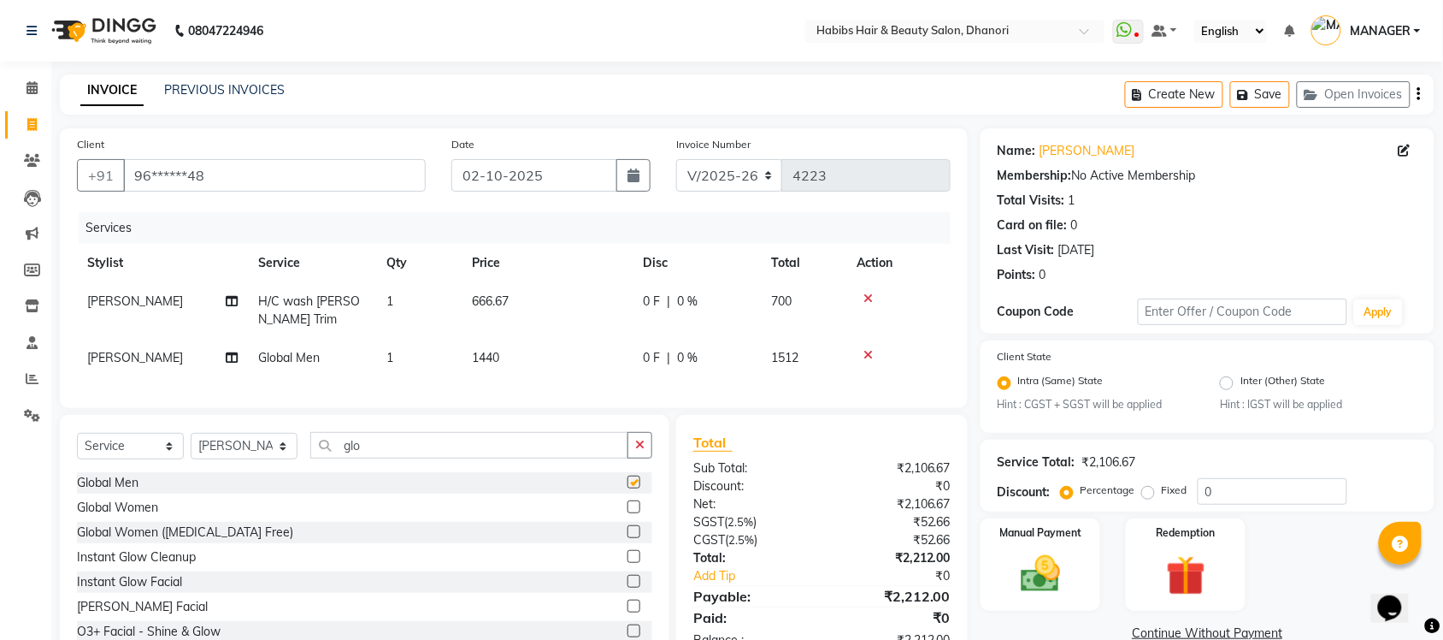
checkbox input "false"
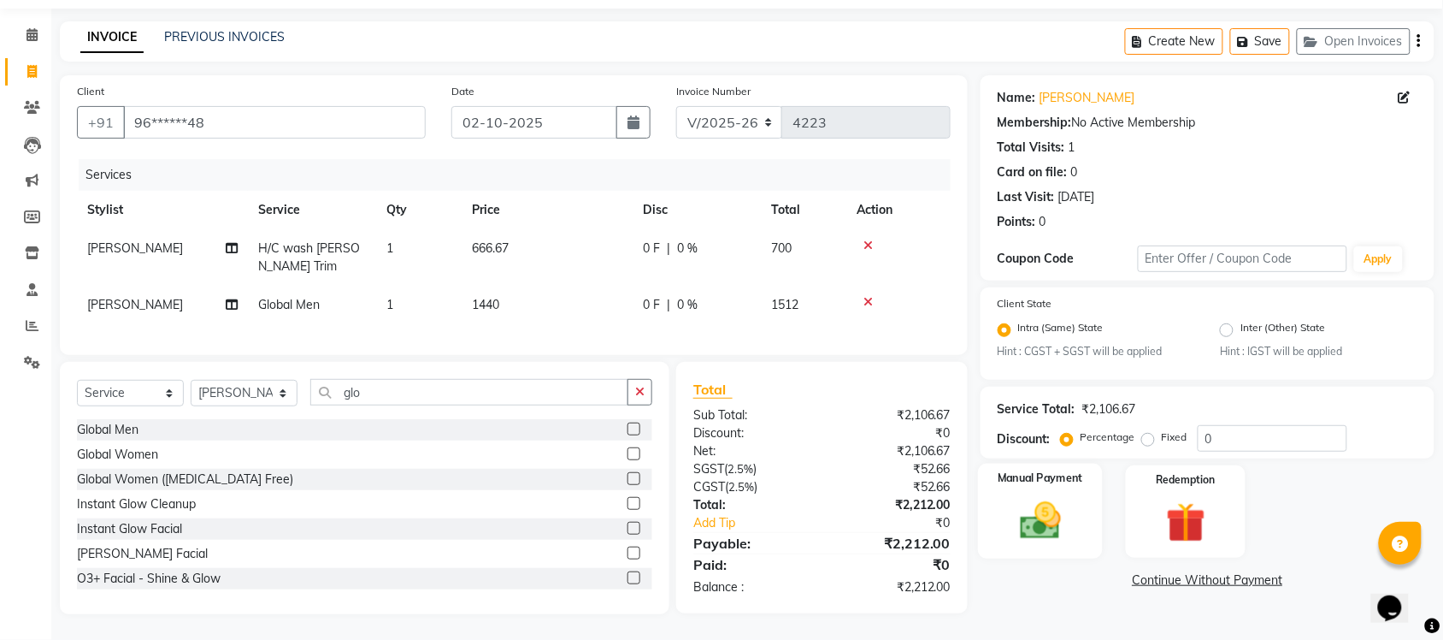
click at [1030, 498] on img at bounding box center [1040, 521] width 67 height 47
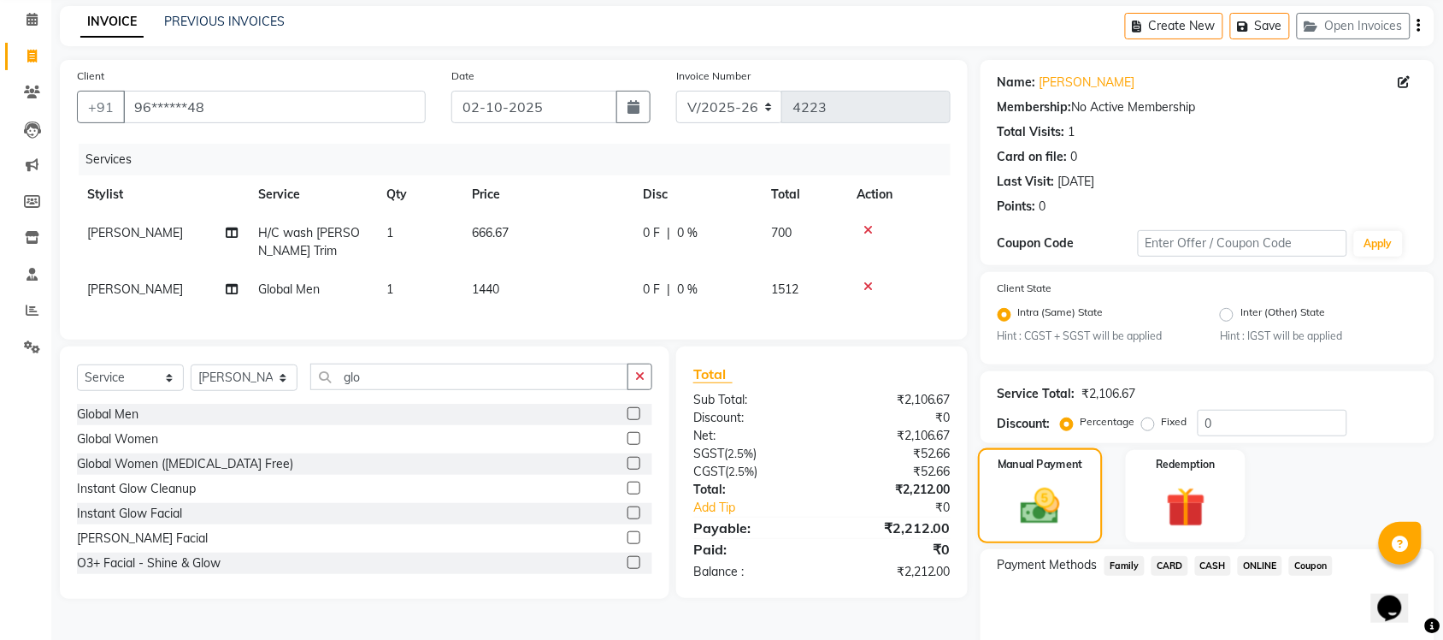
scroll to position [139, 0]
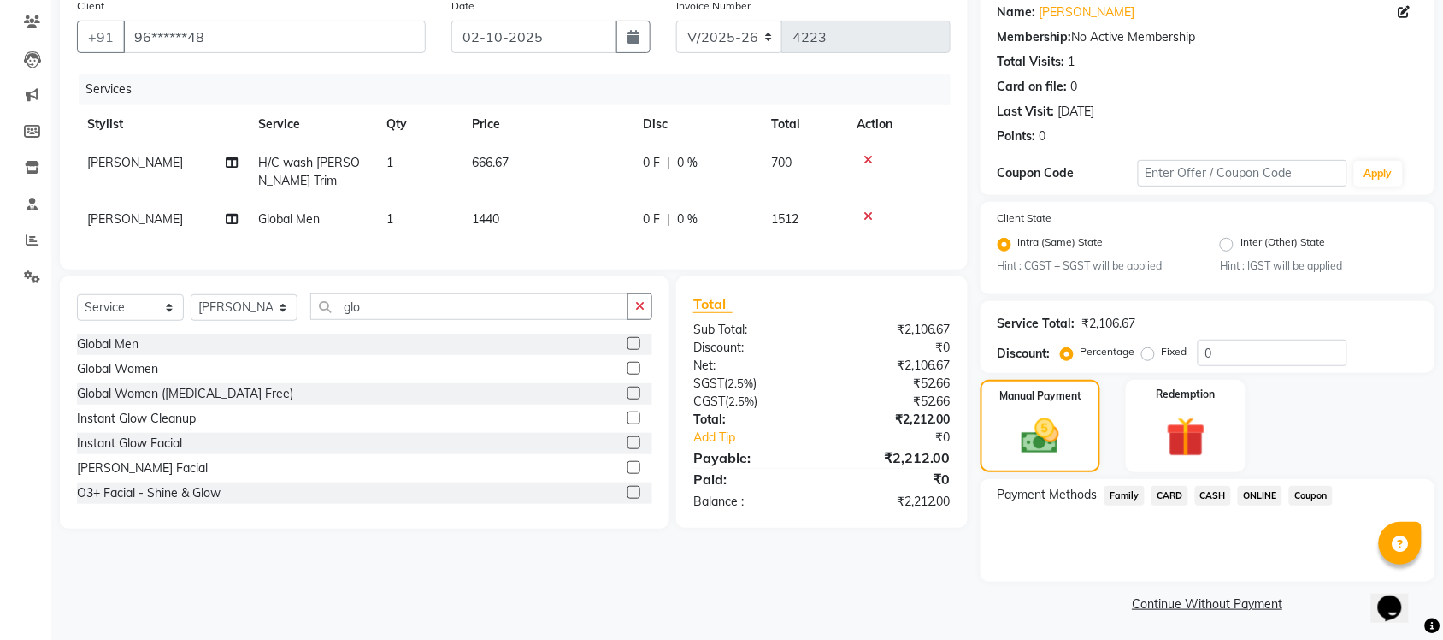
click at [1266, 497] on span "ONLINE" at bounding box center [1260, 496] width 44 height 20
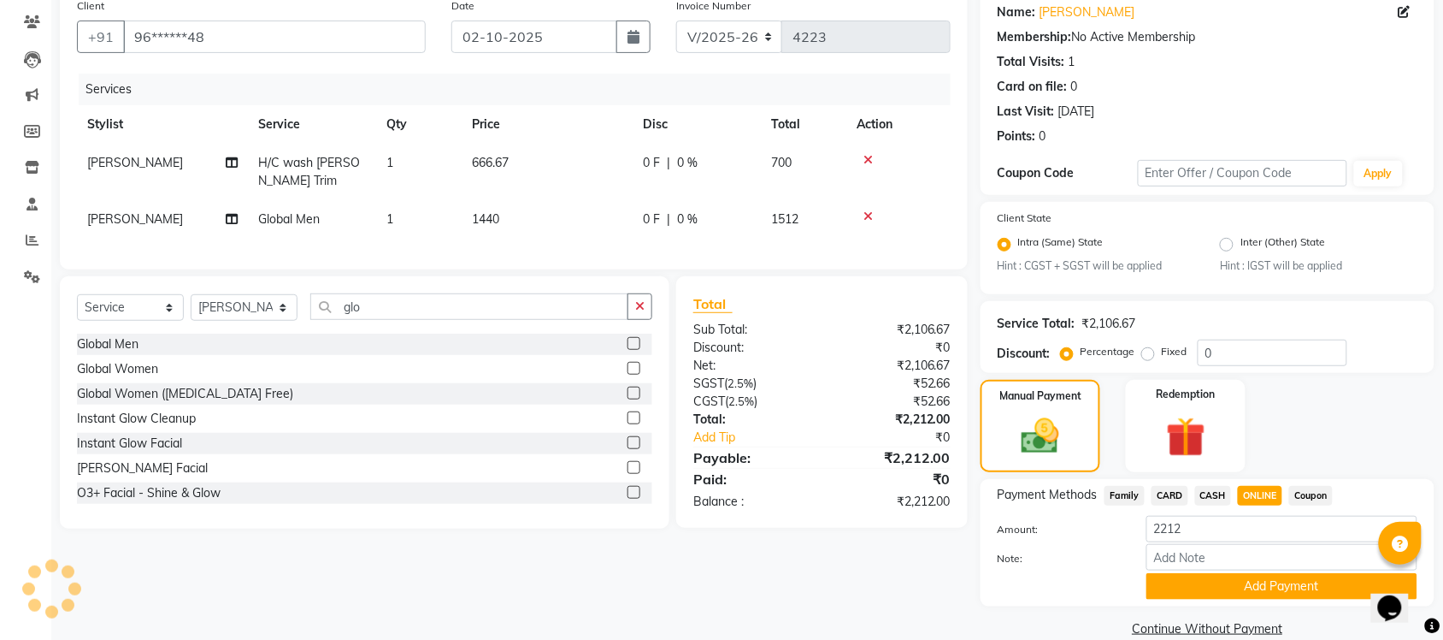
scroll to position [162, 0]
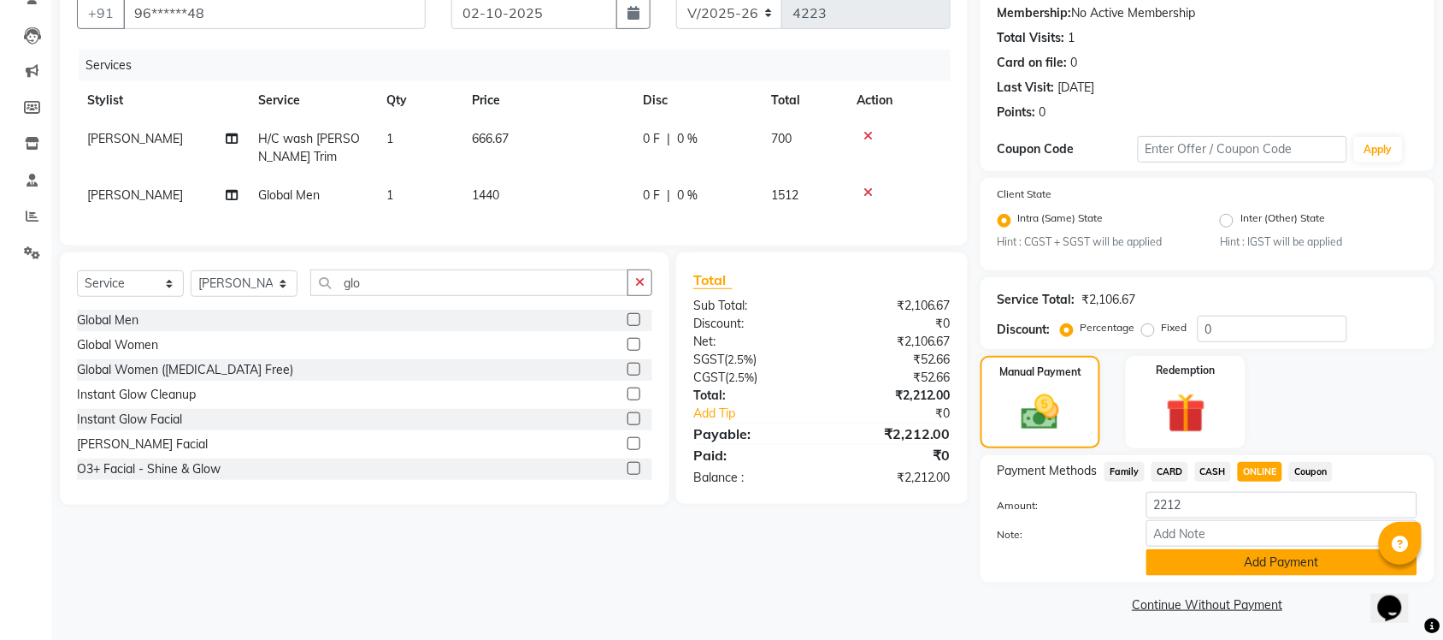
click at [1238, 561] on button "Add Payment" at bounding box center [1282, 562] width 271 height 27
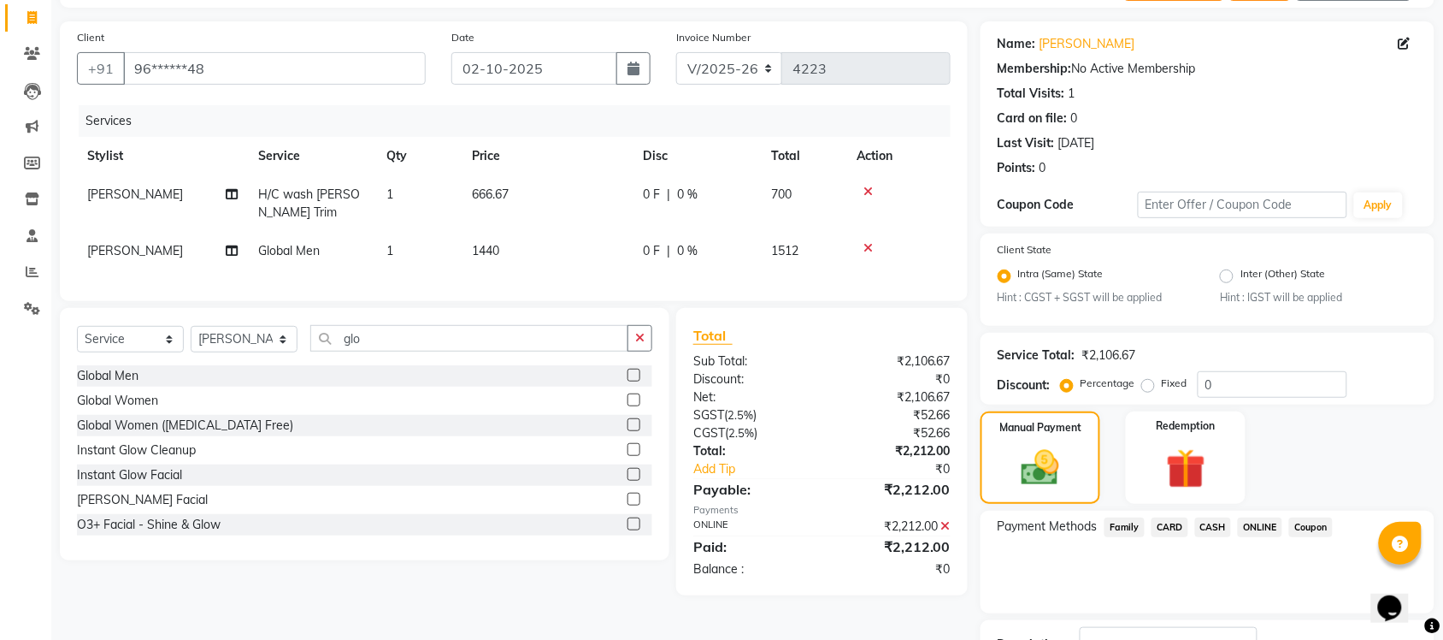
scroll to position [103, 0]
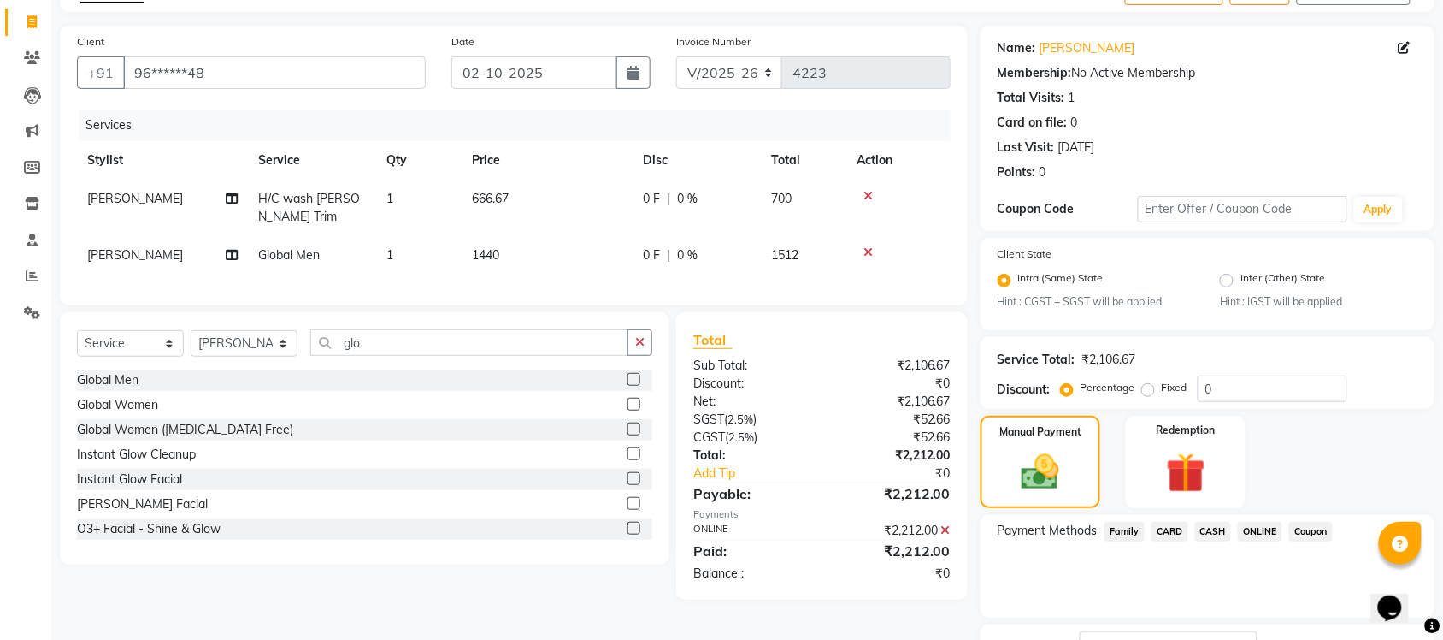
click at [1270, 524] on span "ONLINE" at bounding box center [1260, 532] width 44 height 20
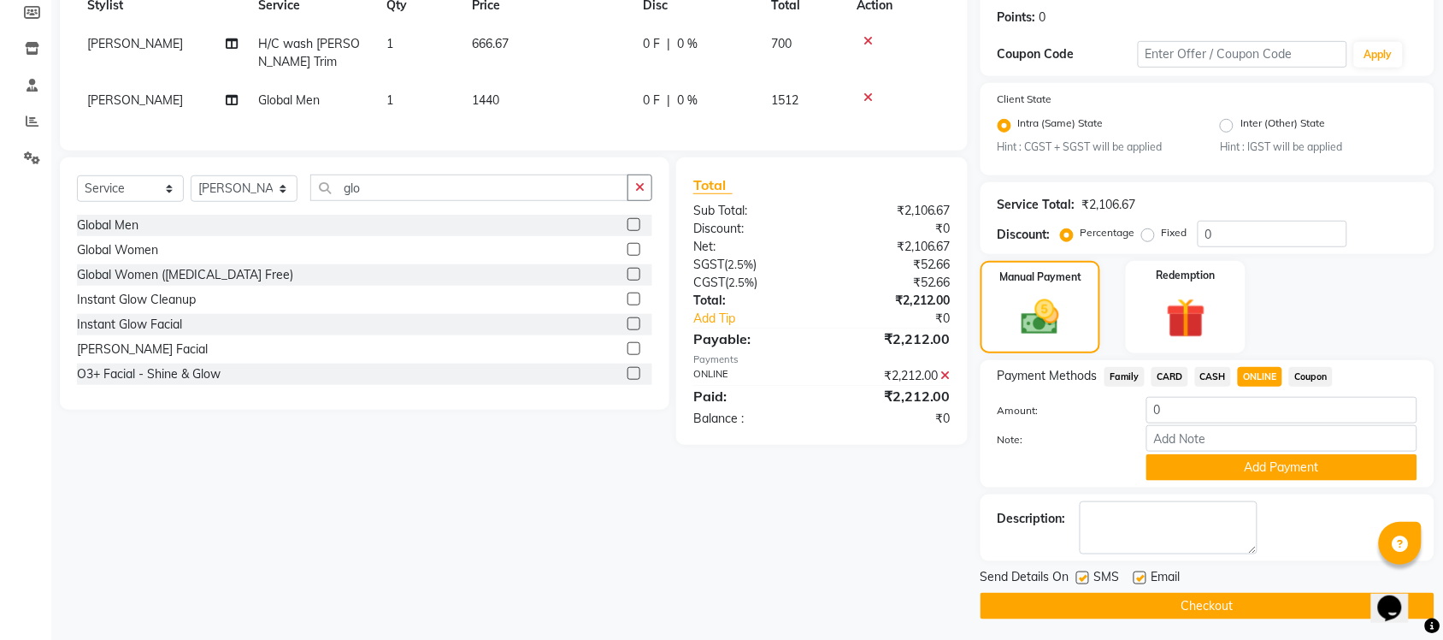
scroll to position [258, 0]
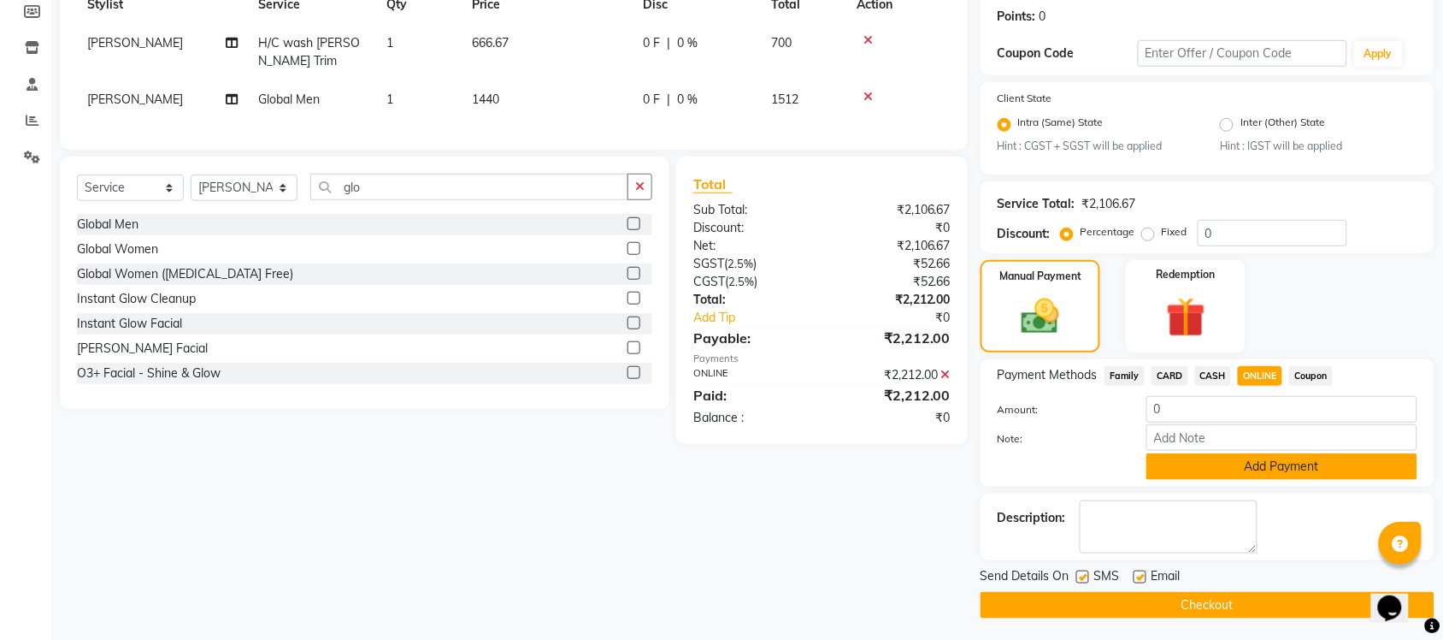
click at [1254, 460] on button "Add Payment" at bounding box center [1282, 466] width 271 height 27
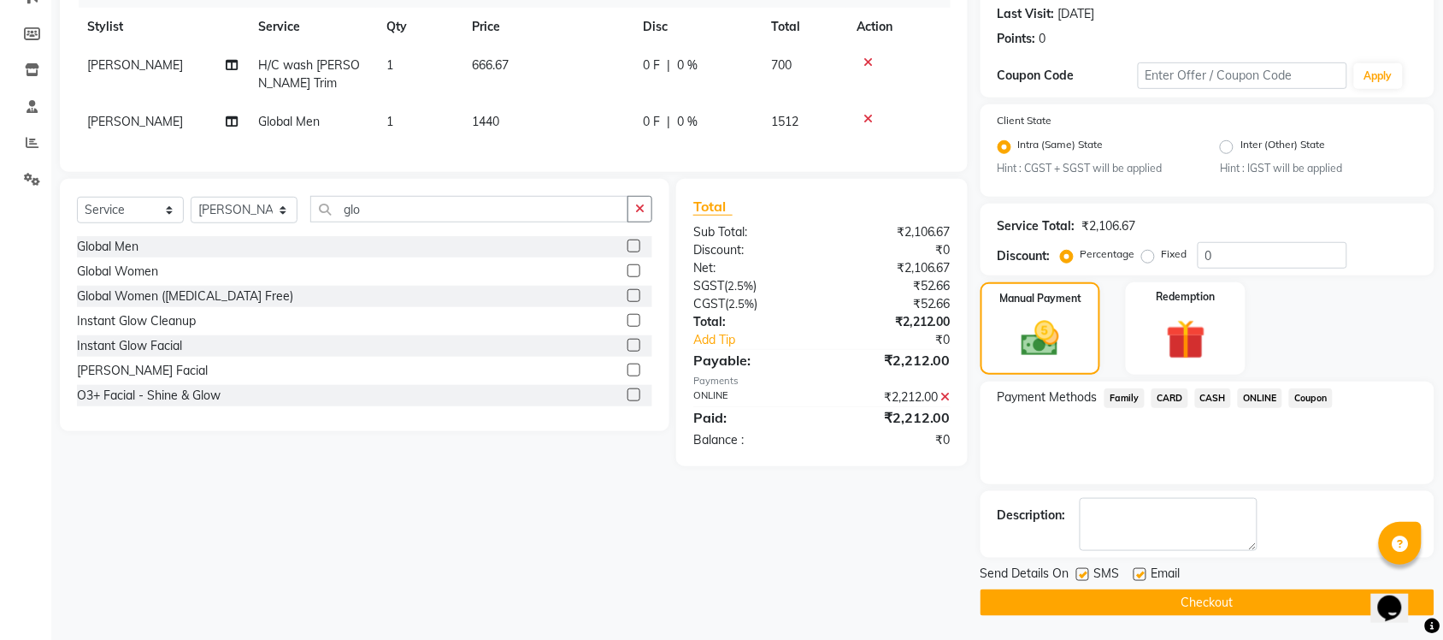
click at [1220, 589] on button "Checkout" at bounding box center [1208, 602] width 454 height 27
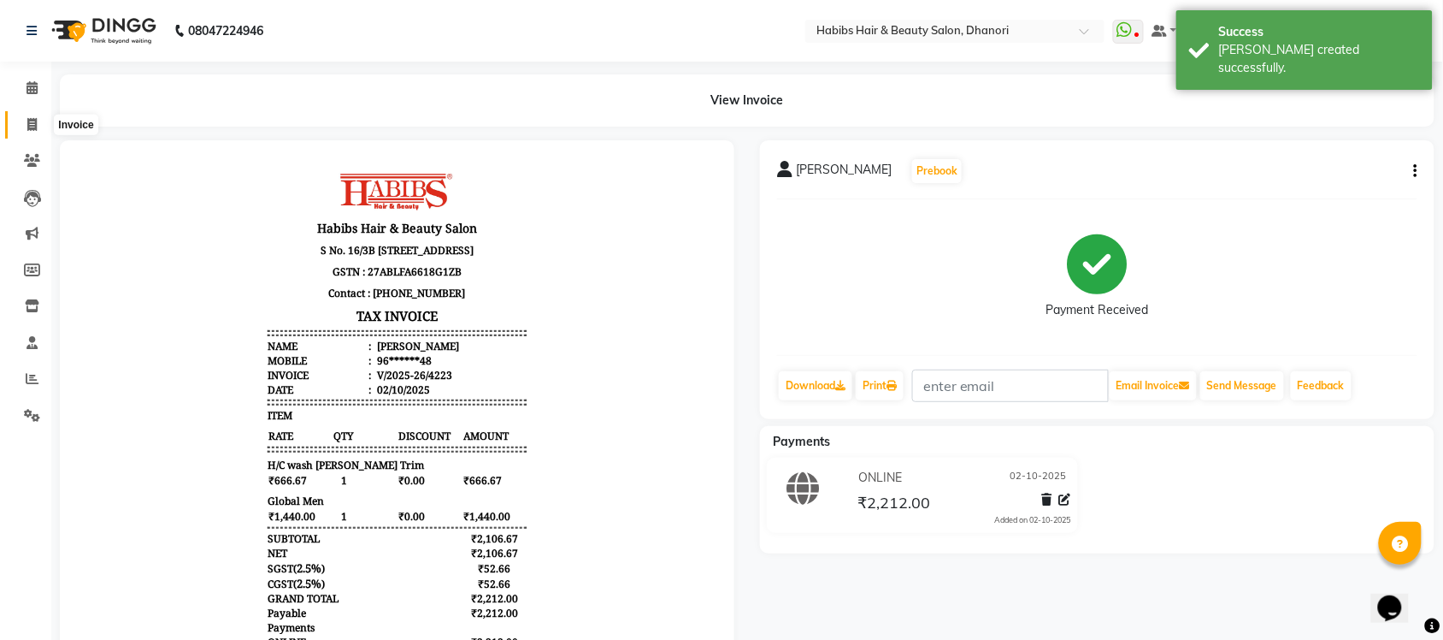
click at [17, 133] on span at bounding box center [32, 125] width 30 height 20
select select "service"
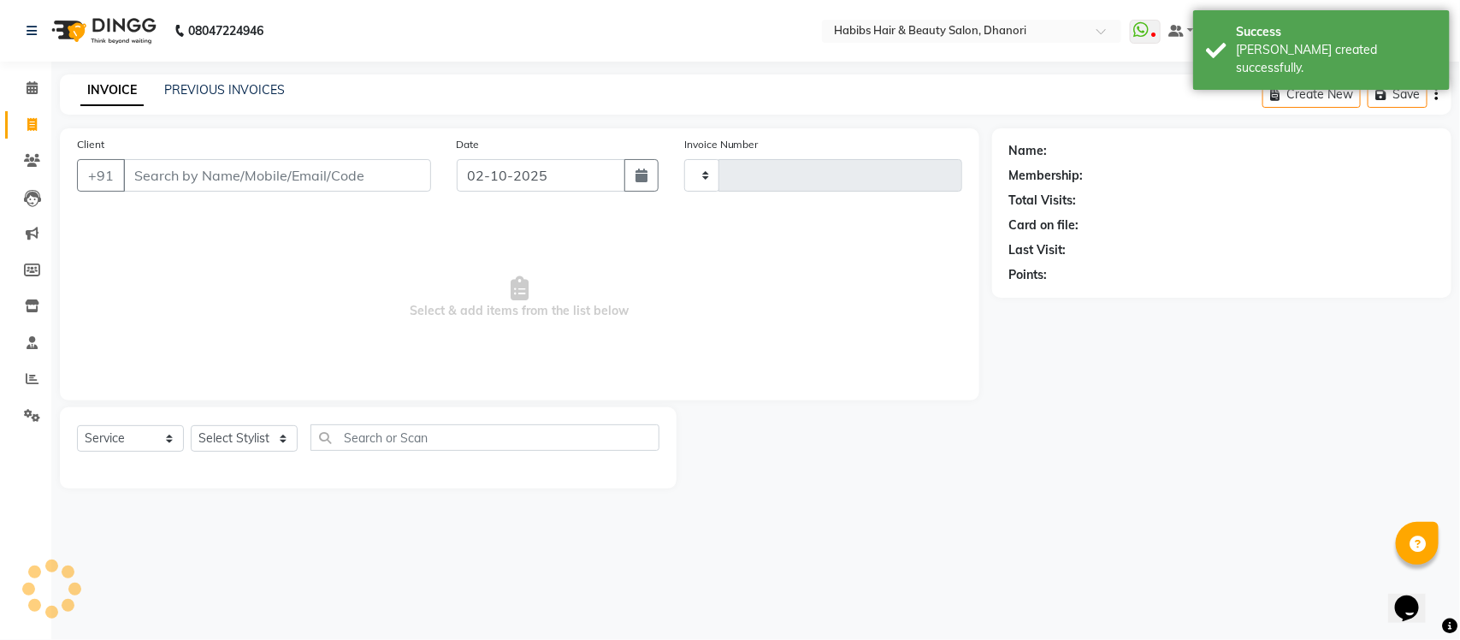
type input "4224"
select select "4967"
click at [44, 159] on span at bounding box center [32, 161] width 30 height 20
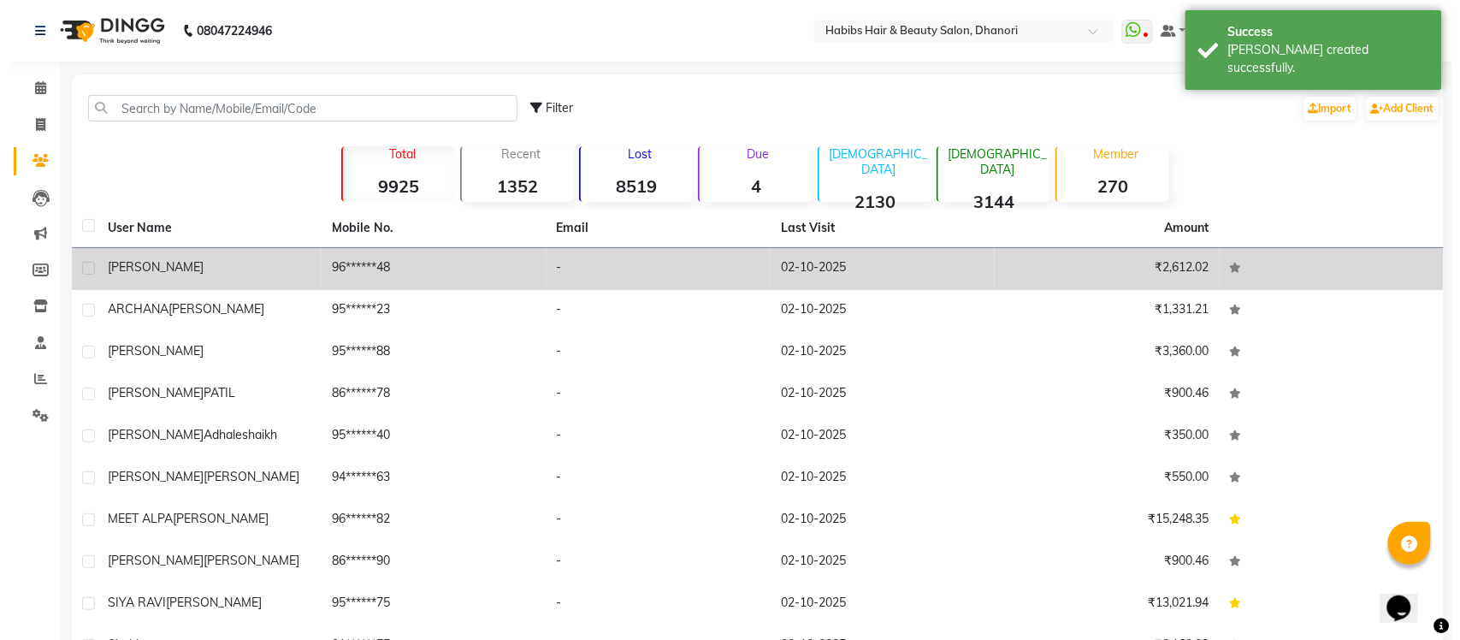
scroll to position [100, 0]
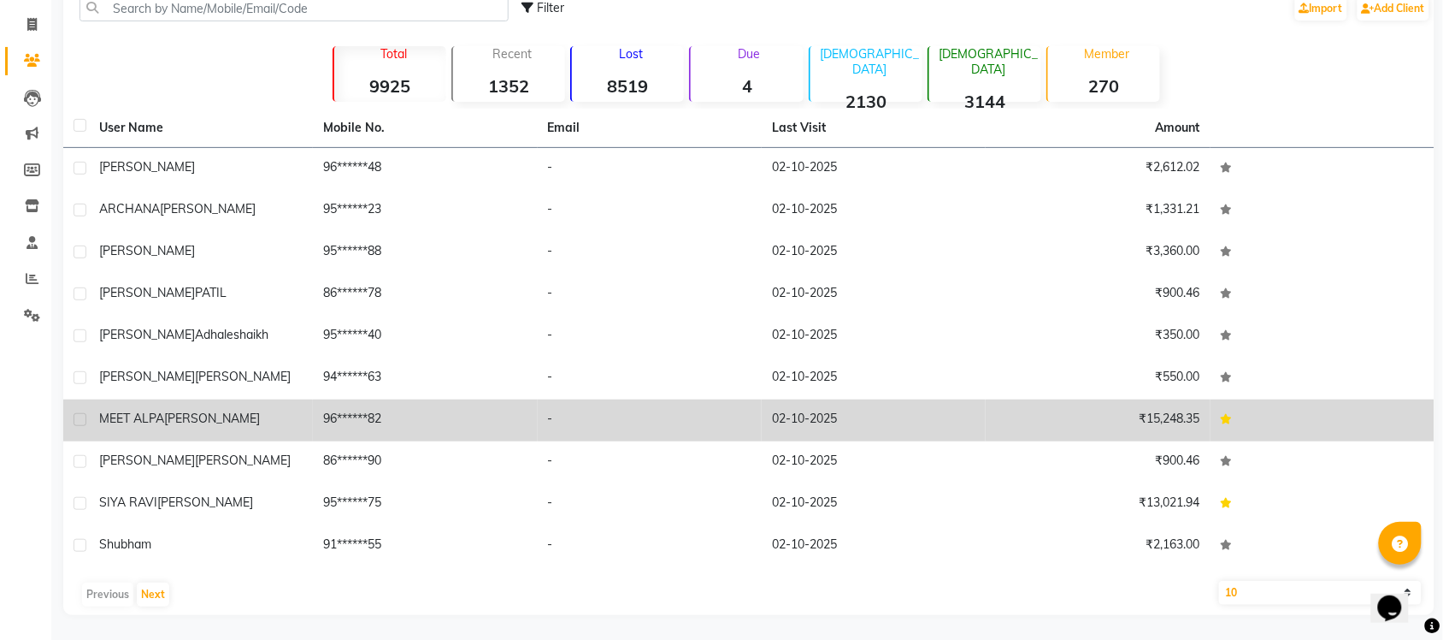
click at [180, 428] on td "MEET ALPA SANGHANI" at bounding box center [201, 420] width 224 height 42
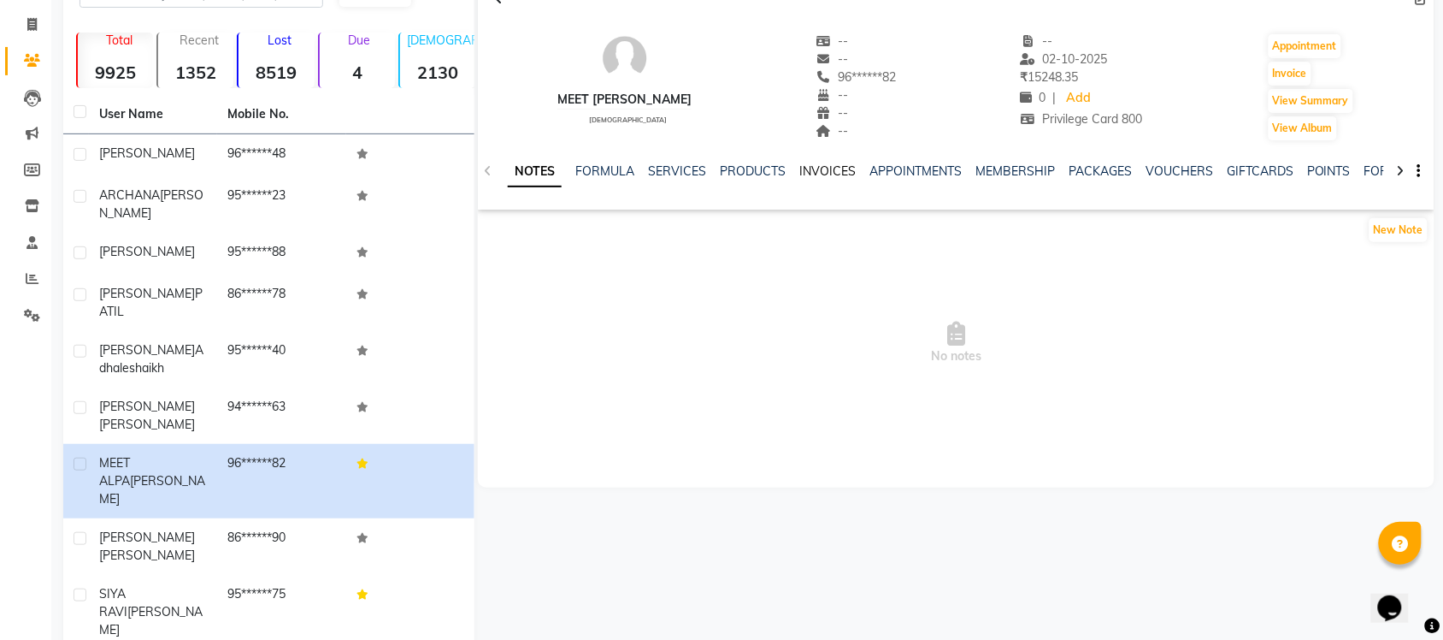
click at [800, 168] on link "INVOICES" at bounding box center [828, 170] width 56 height 15
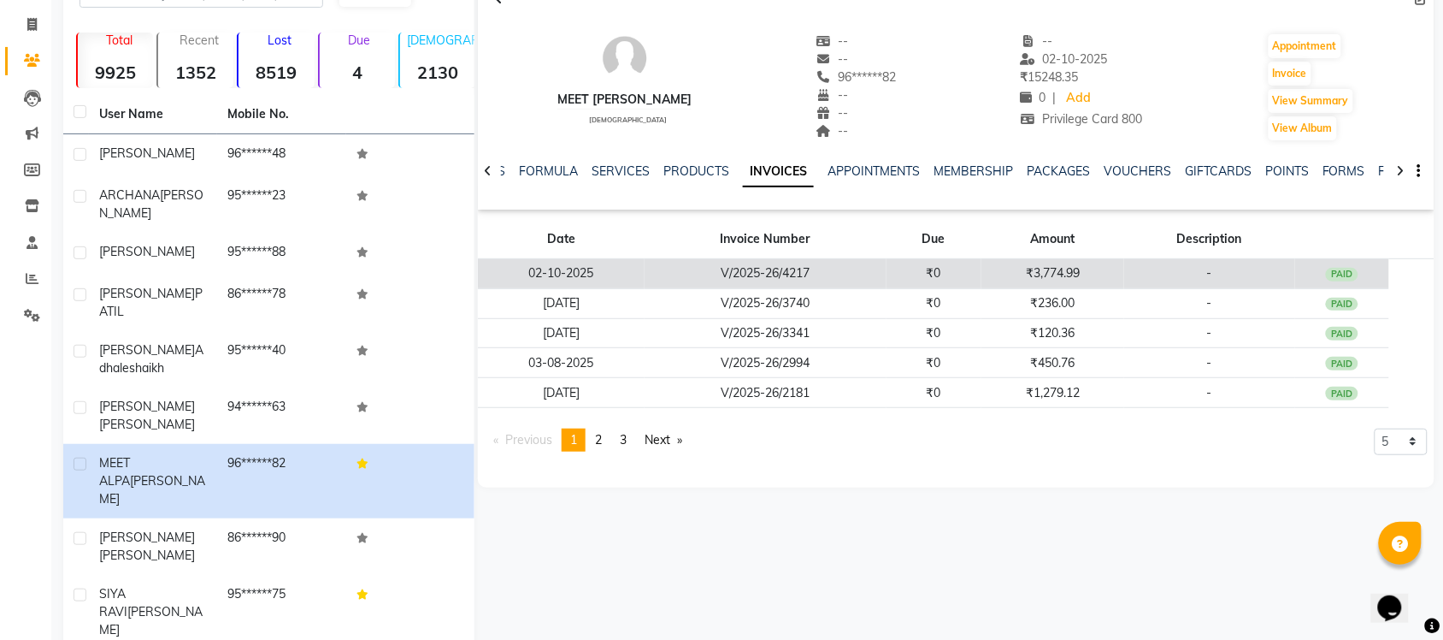
click at [783, 274] on td "V/2025-26/4217" at bounding box center [766, 274] width 242 height 30
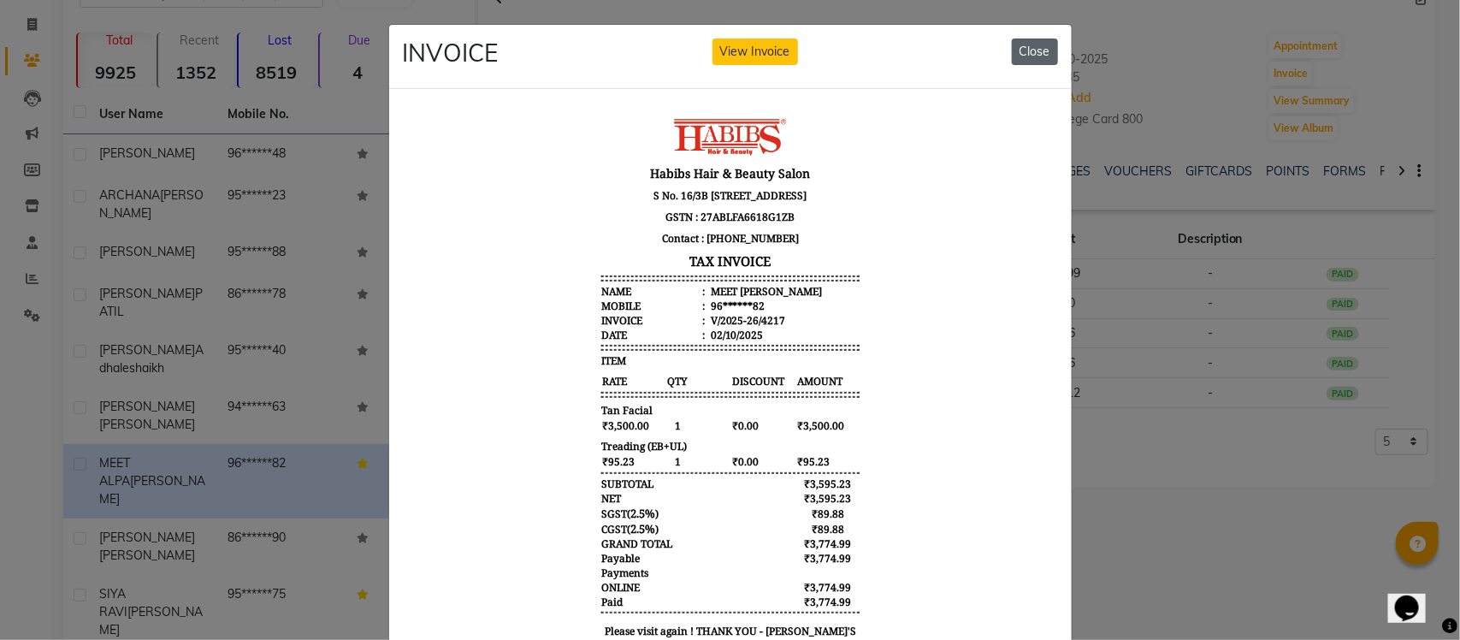
click at [1018, 50] on button "Close" at bounding box center [1035, 51] width 46 height 27
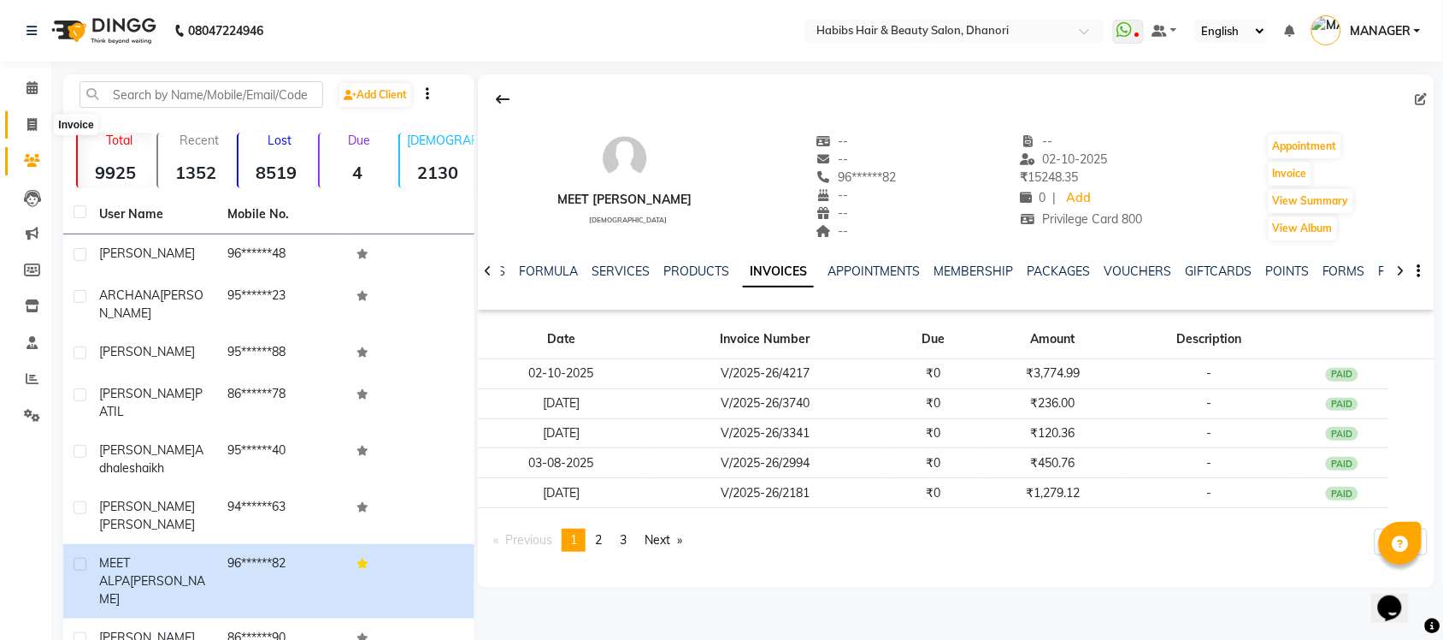
click at [20, 124] on span at bounding box center [32, 125] width 30 height 20
select select "service"
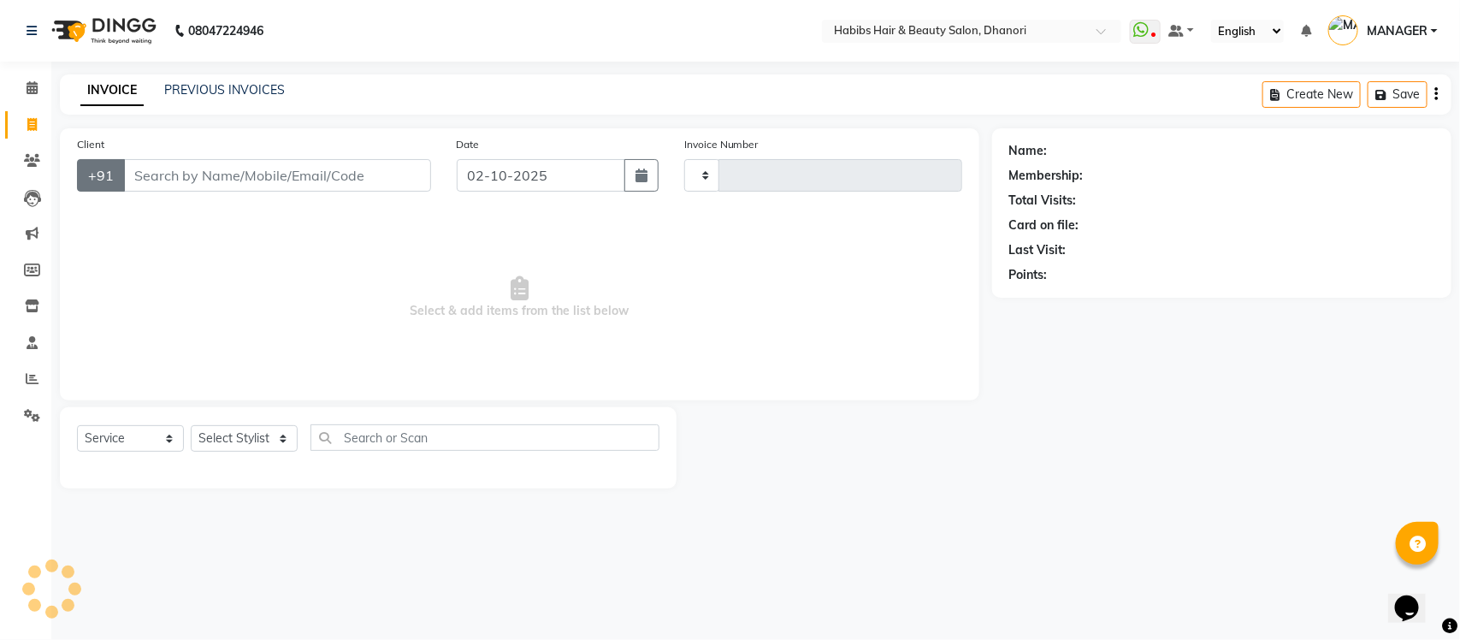
type input "4224"
select select "4967"
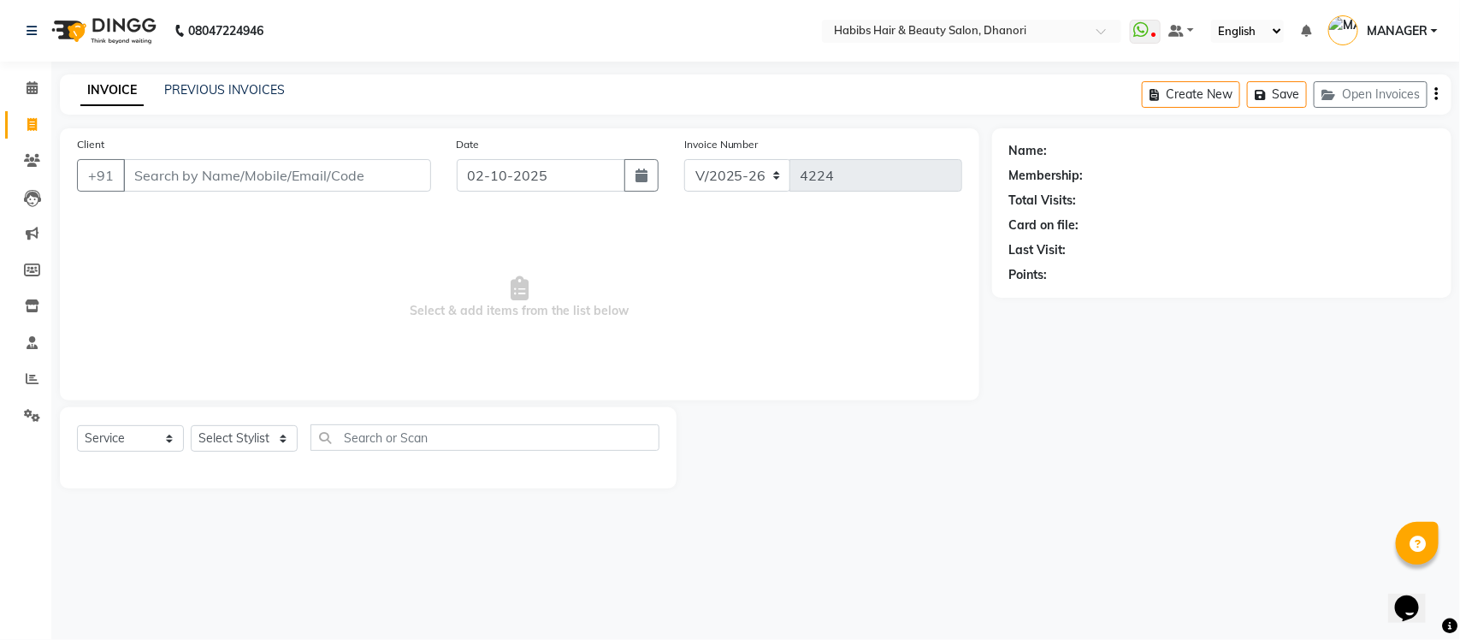
click at [131, 173] on input "Client" at bounding box center [277, 175] width 308 height 32
type input "9595354008"
click at [377, 167] on span "Add Client" at bounding box center [387, 175] width 68 height 17
select select "22"
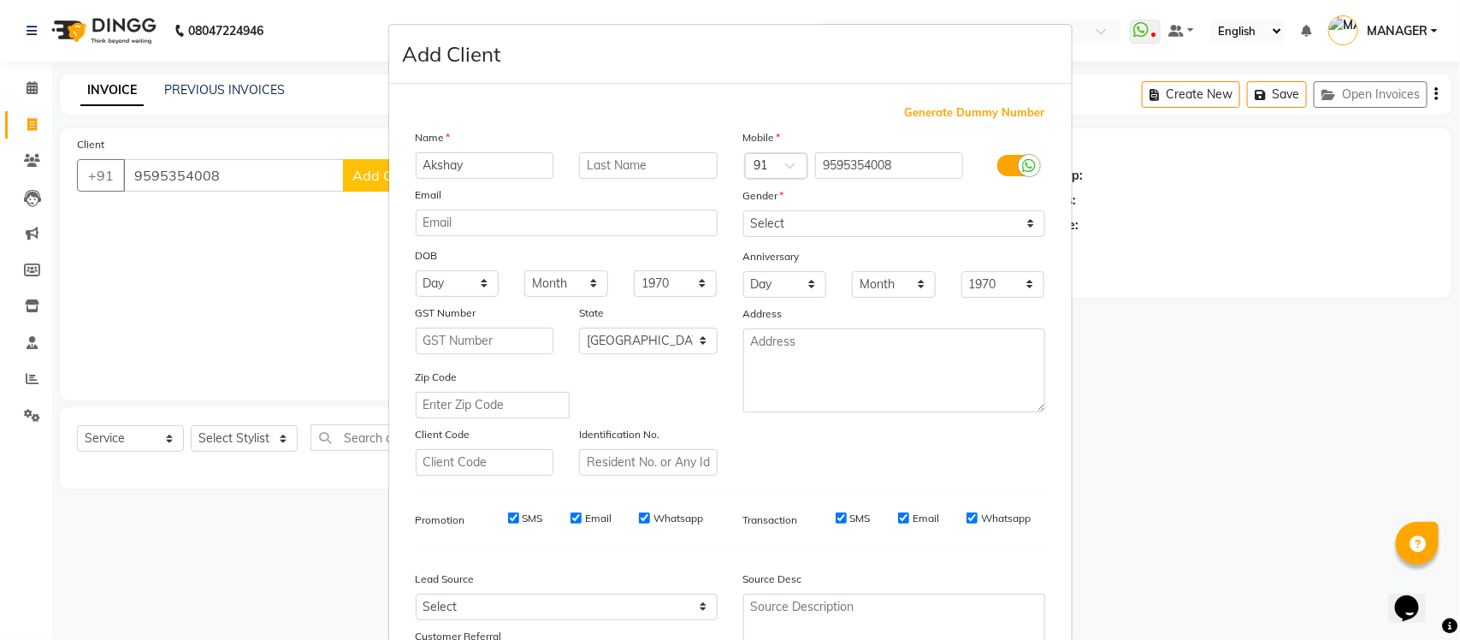
type input "Akshay"
click at [902, 221] on select "Select Male Female Other Prefer Not To Say" at bounding box center [894, 223] width 302 height 27
select select "male"
click at [743, 210] on select "Select Male Female Other Prefer Not To Say" at bounding box center [894, 223] width 302 height 27
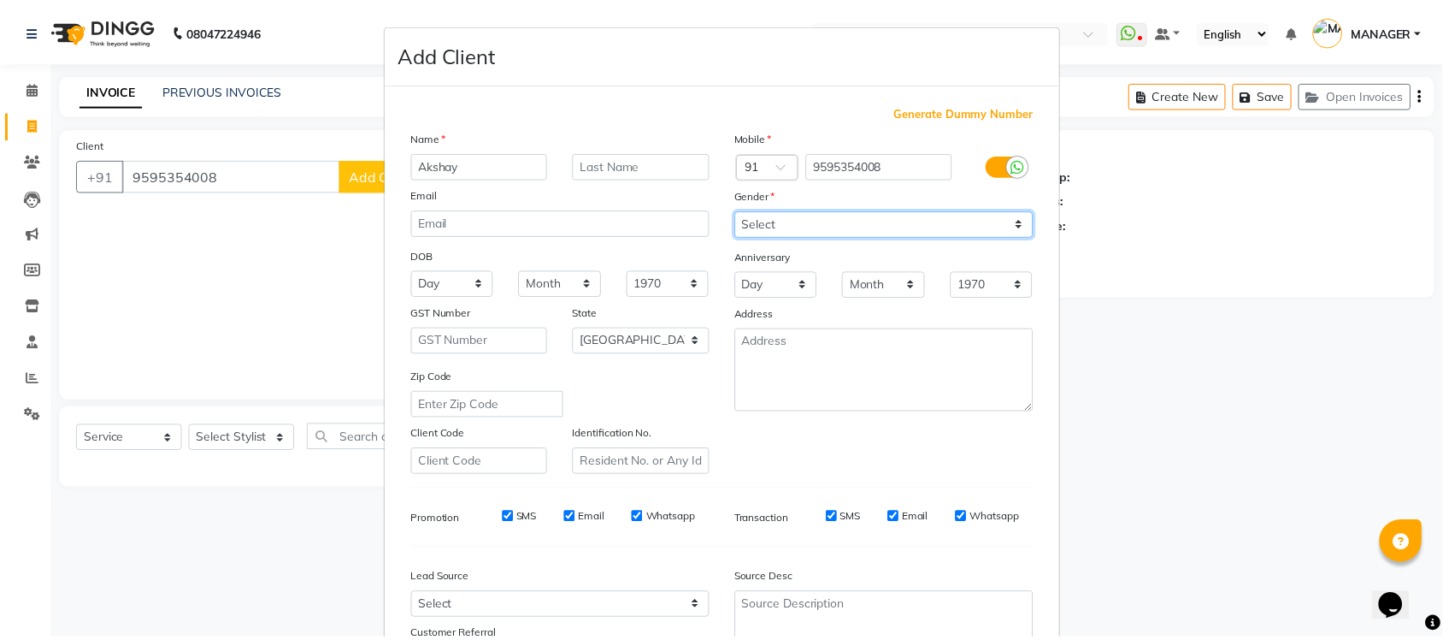
scroll to position [143, 0]
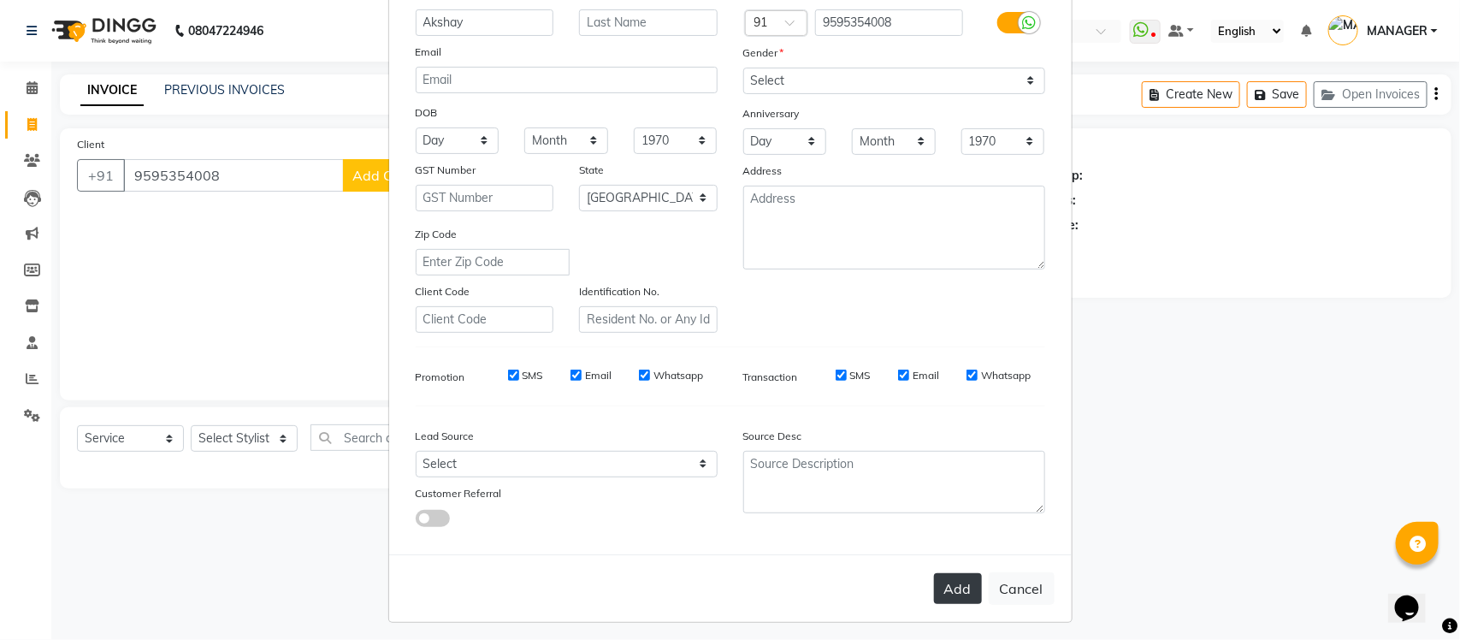
click at [953, 576] on button "Add" at bounding box center [958, 588] width 48 height 31
type input "95******08"
select select
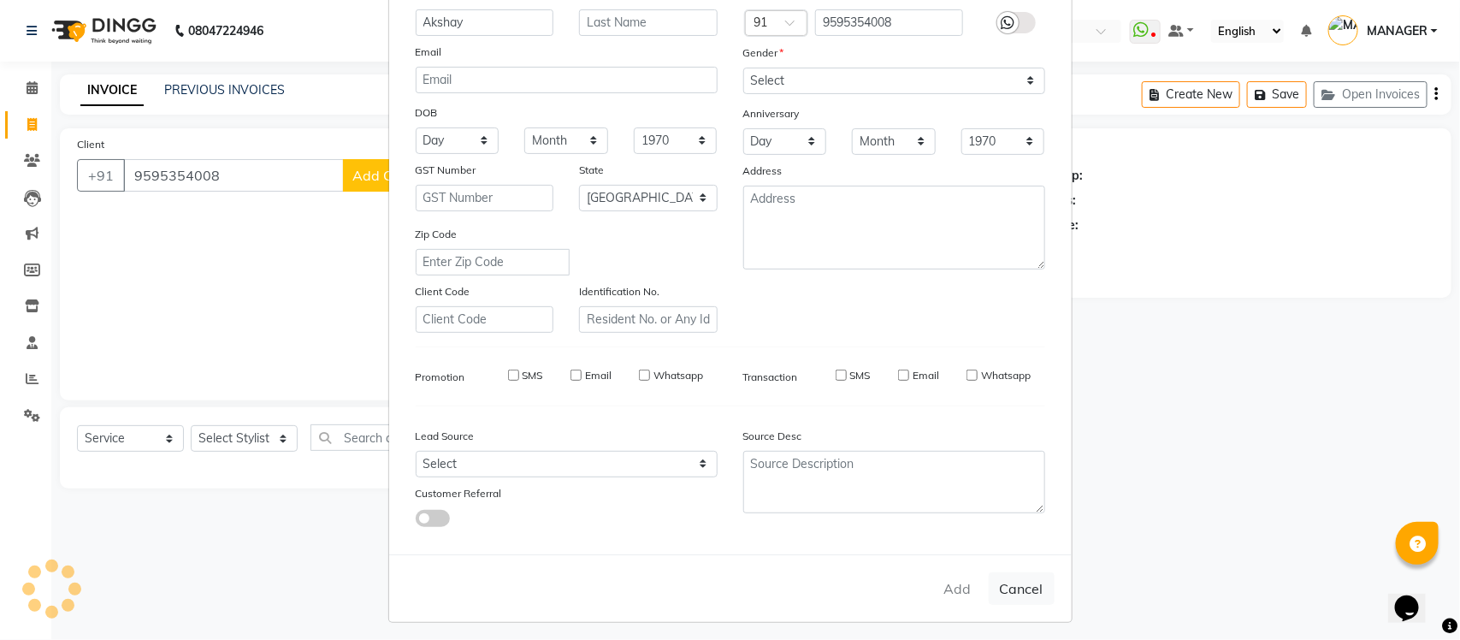
select select "null"
select select
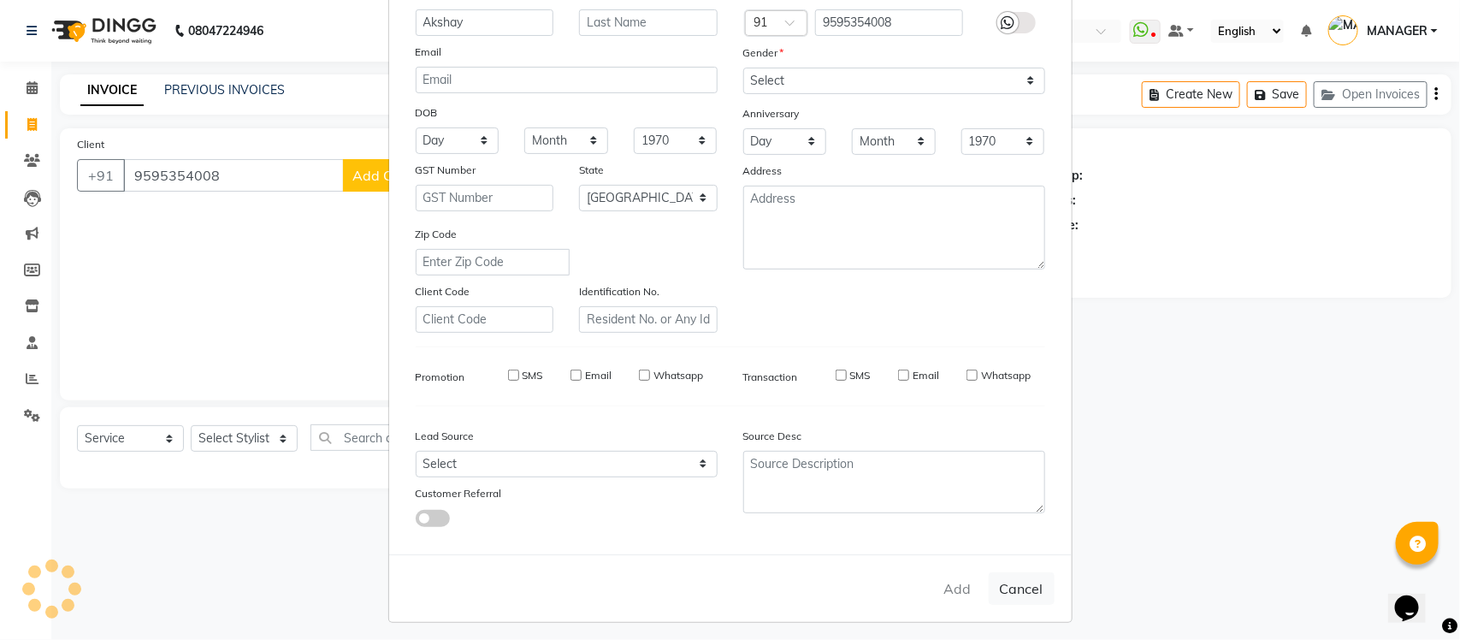
checkbox input "false"
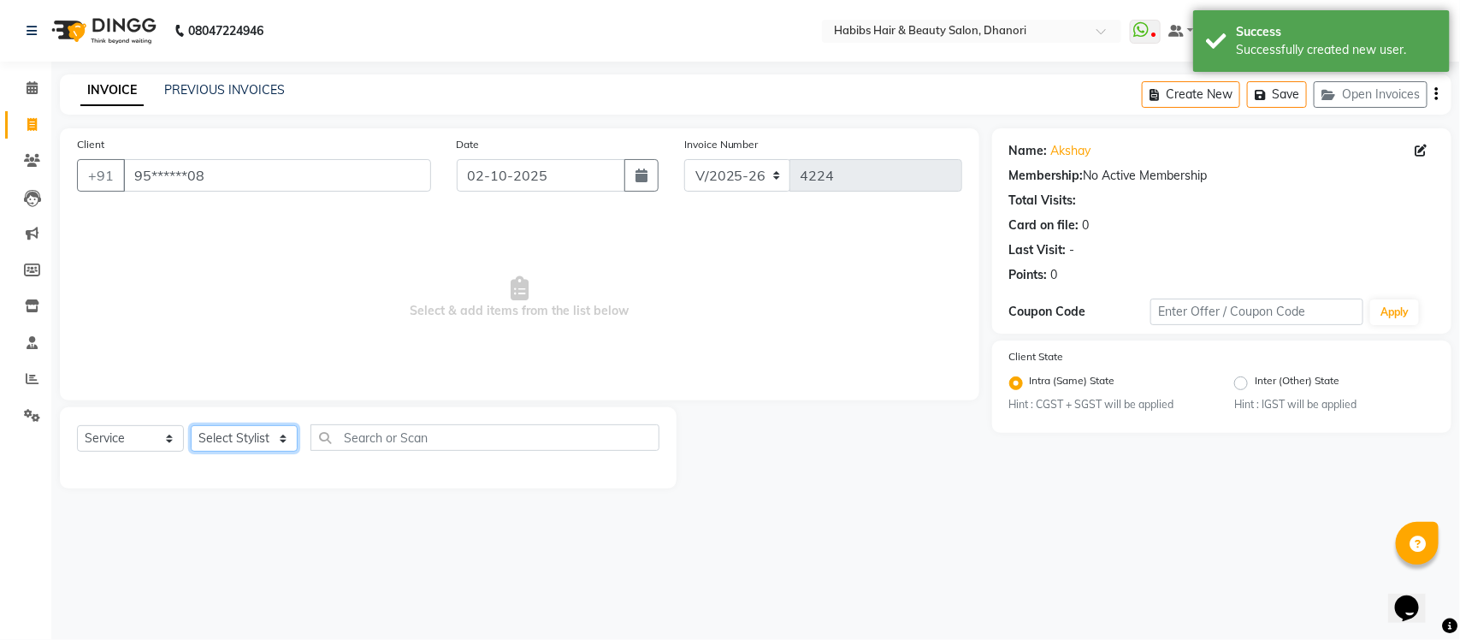
click at [257, 428] on select "Select Stylist Admin Alishan ARMAN Daksha DIVYA FAIZAN IRFAN MANAGER MUZAMMIL R…" at bounding box center [244, 438] width 107 height 27
select select "35846"
click at [191, 425] on select "Select Stylist Admin Alishan ARMAN Daksha DIVYA FAIZAN IRFAN MANAGER MUZAMMIL R…" at bounding box center [244, 438] width 107 height 27
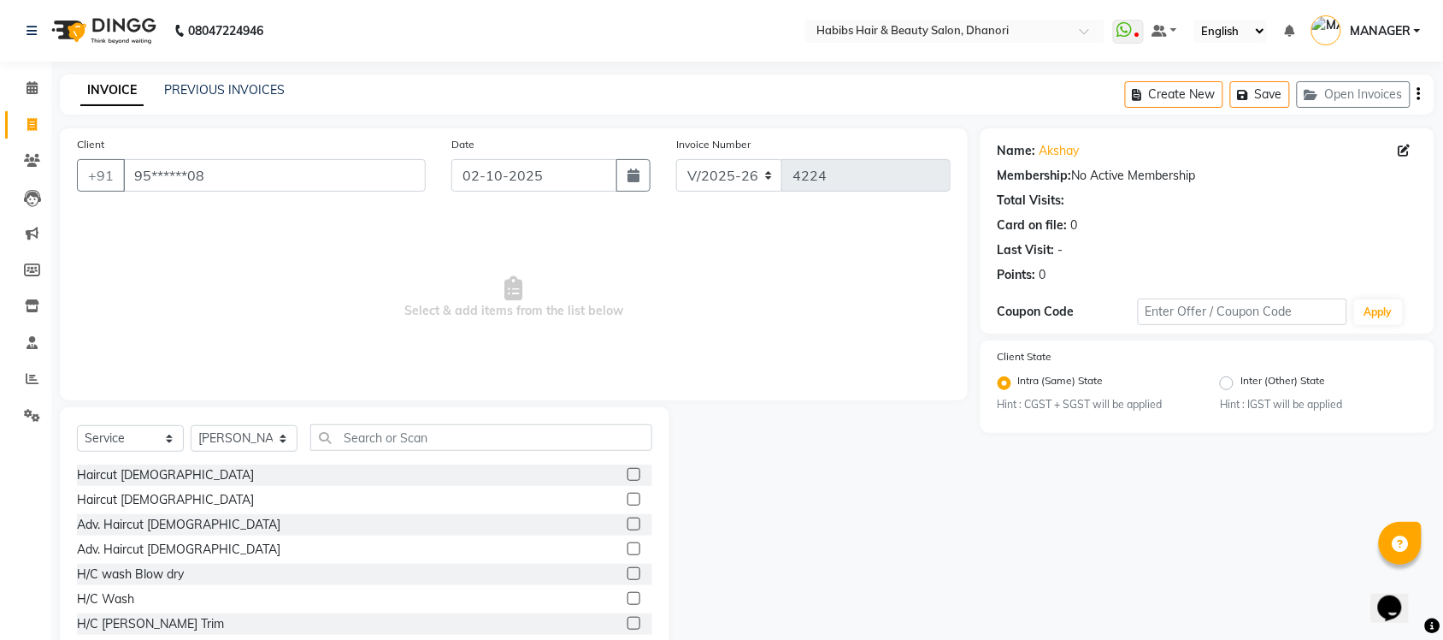
click at [628, 623] on label at bounding box center [634, 623] width 13 height 13
click at [628, 623] on input "checkbox" at bounding box center [633, 623] width 11 height 11
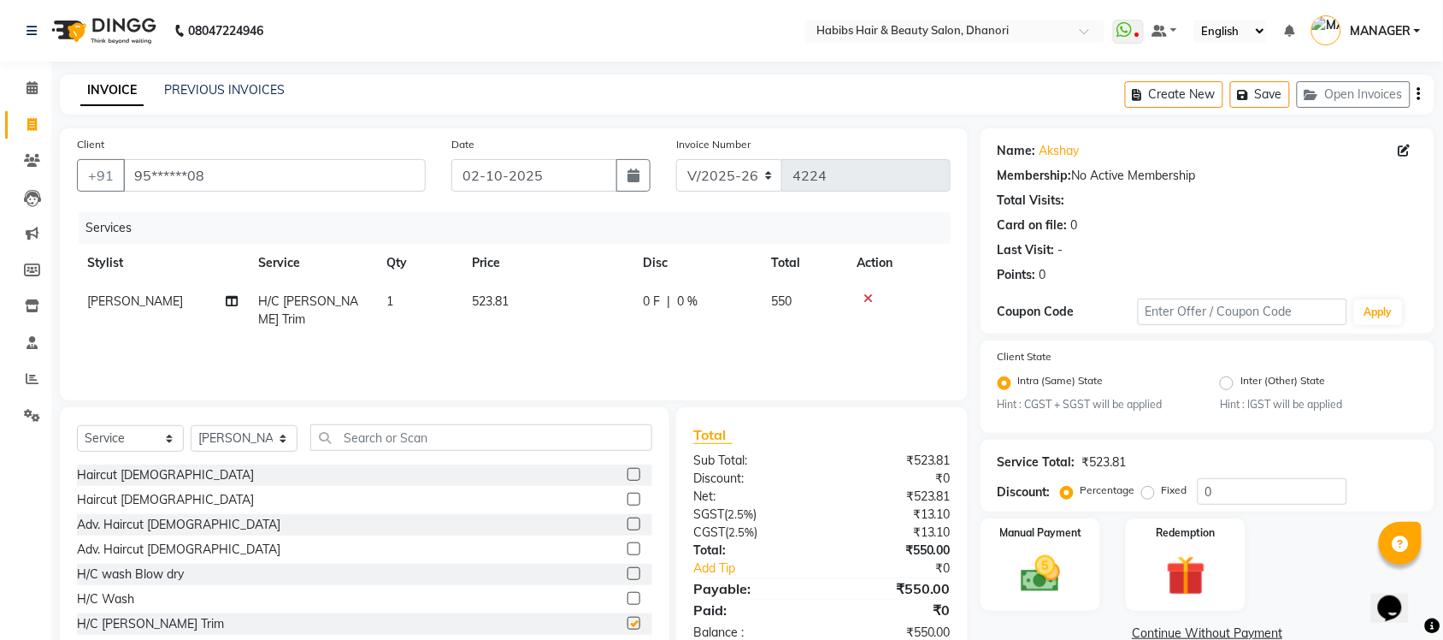
checkbox input "false"
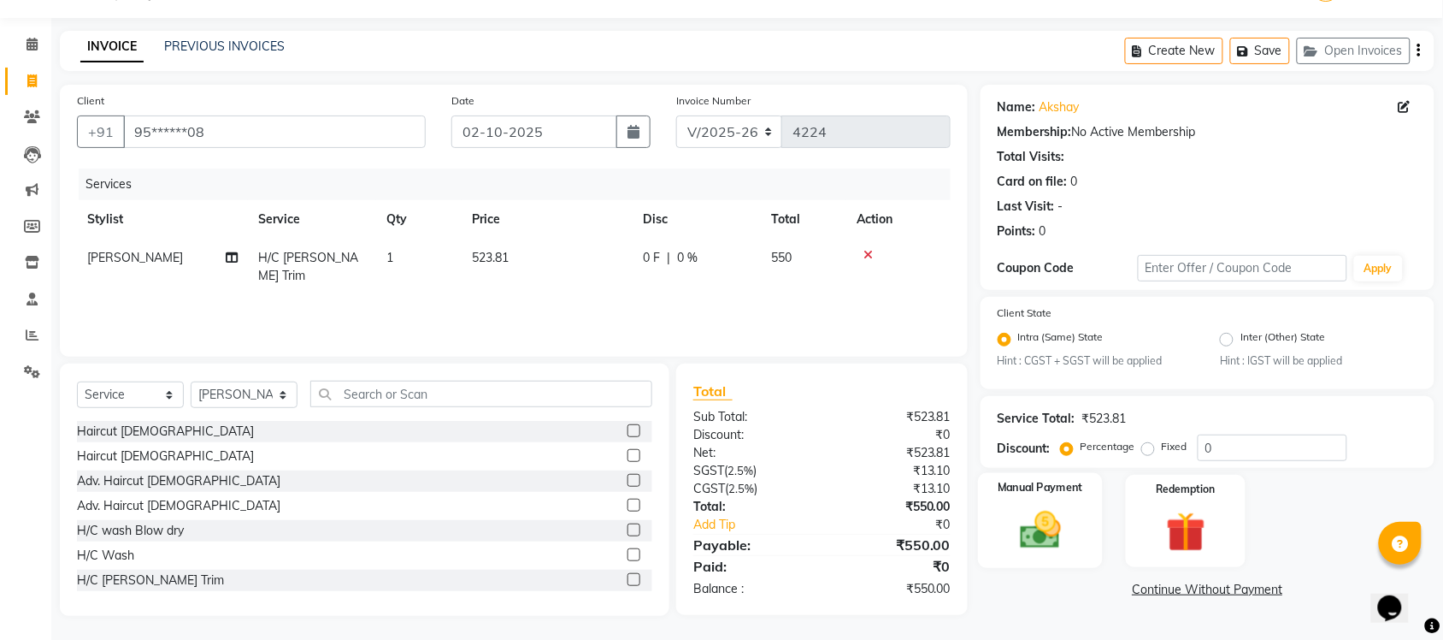
click at [990, 514] on div "Manual Payment" at bounding box center [1040, 521] width 125 height 96
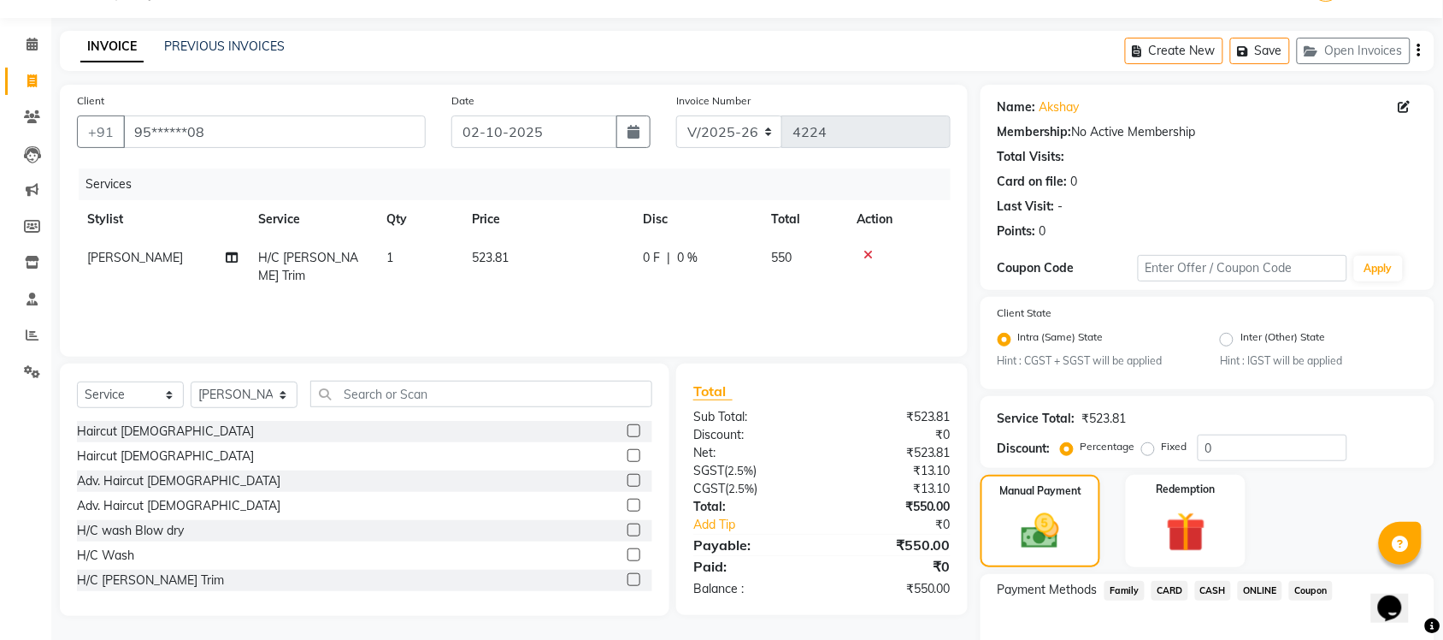
click at [1259, 591] on span "ONLINE" at bounding box center [1260, 591] width 44 height 20
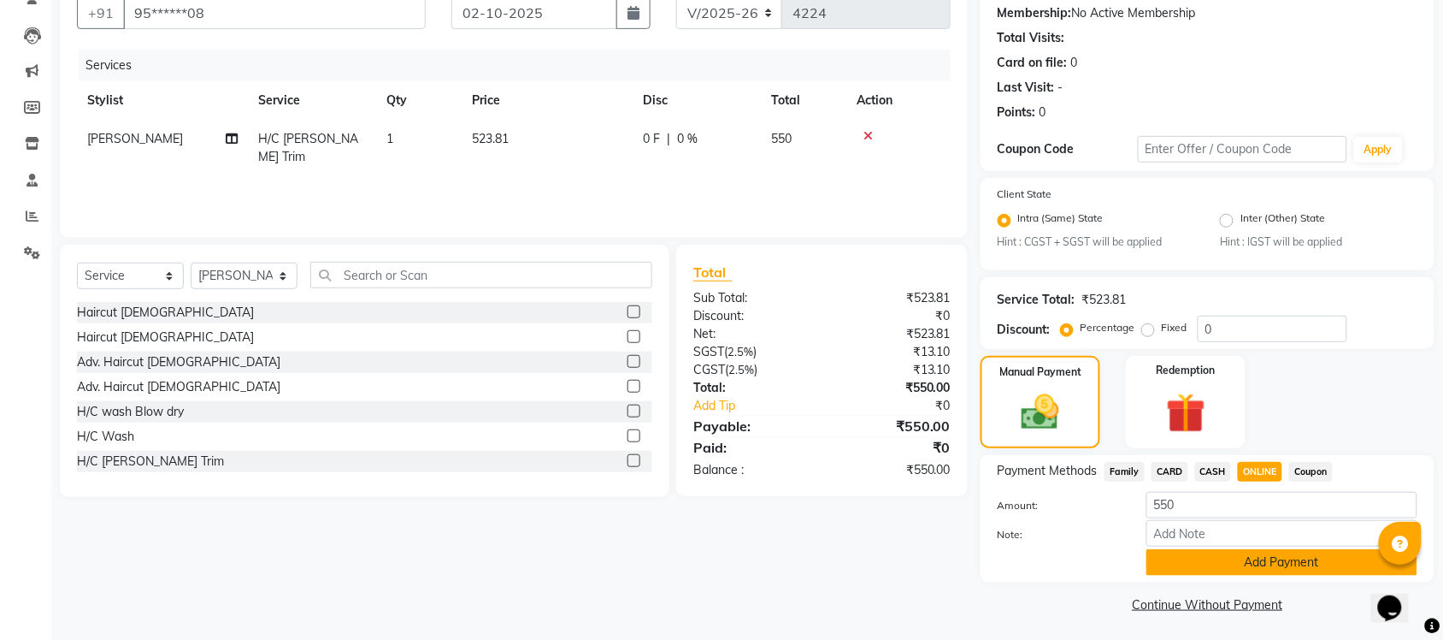
click at [1254, 565] on button "Add Payment" at bounding box center [1282, 562] width 271 height 27
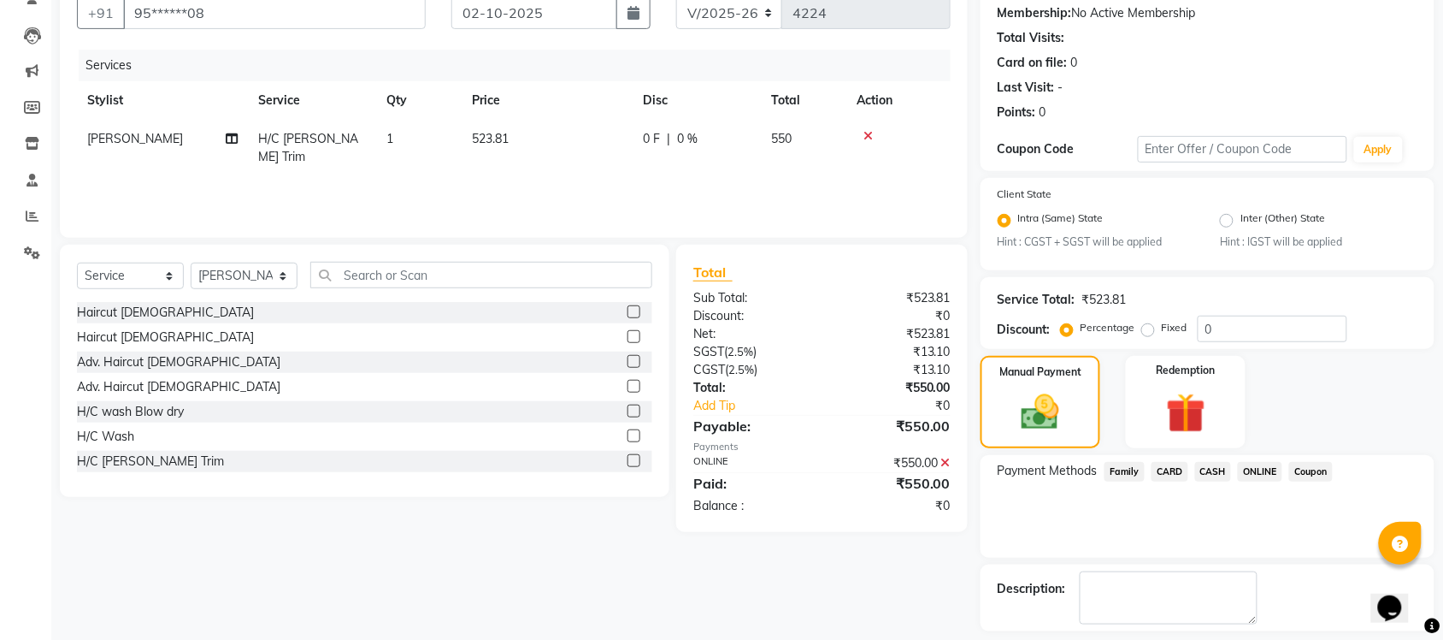
scroll to position [236, 0]
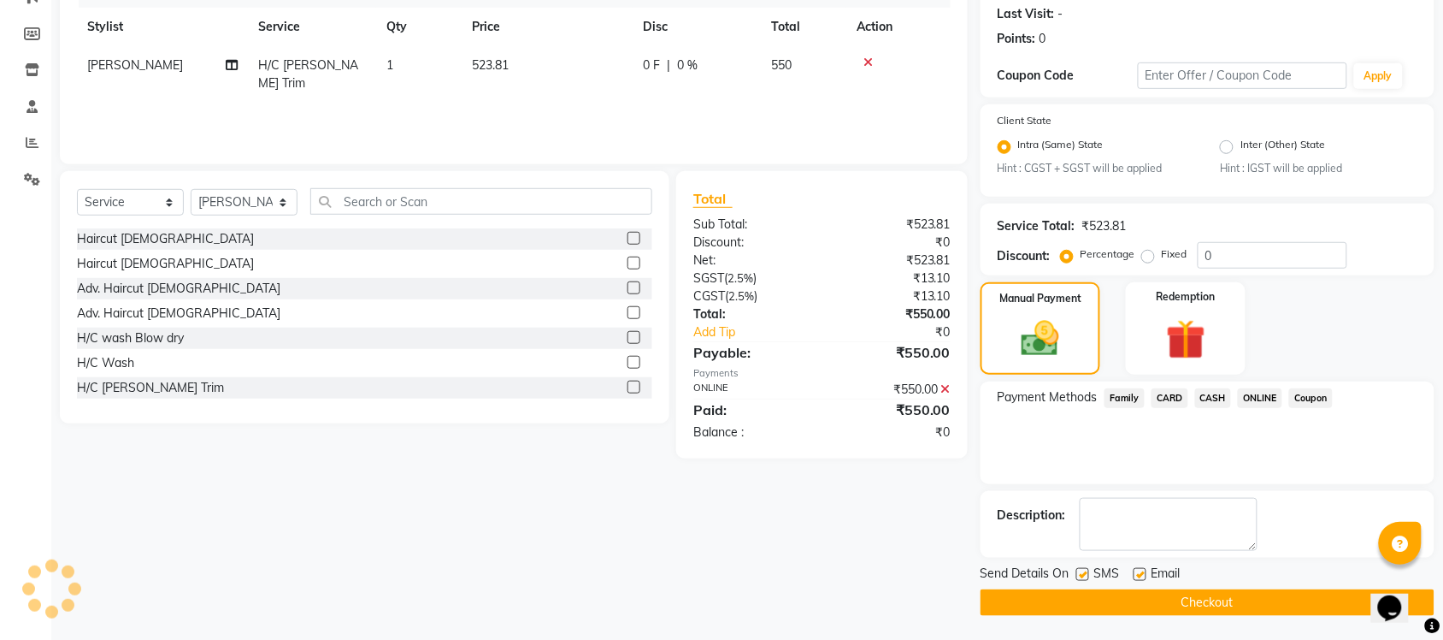
click at [1238, 596] on button "Checkout" at bounding box center [1208, 602] width 454 height 27
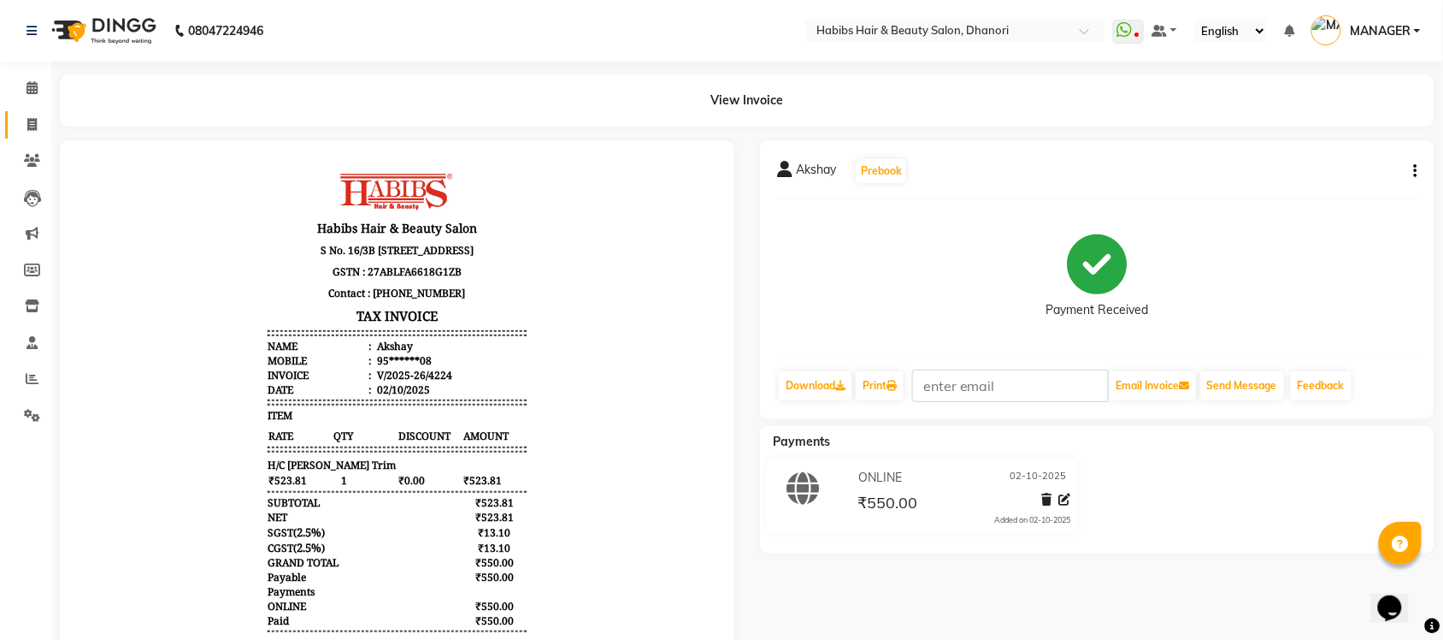
click at [15, 138] on link "Invoice" at bounding box center [25, 125] width 41 height 28
select select "service"
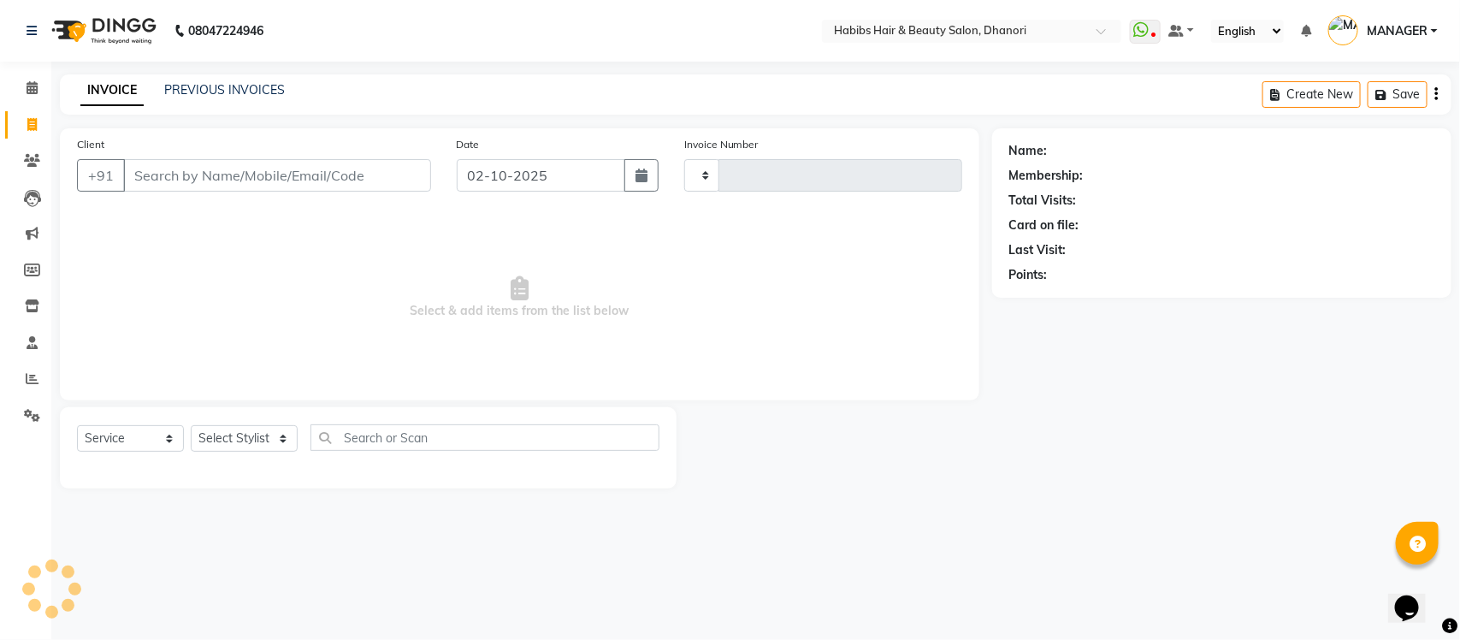
type input "4225"
select select "4967"
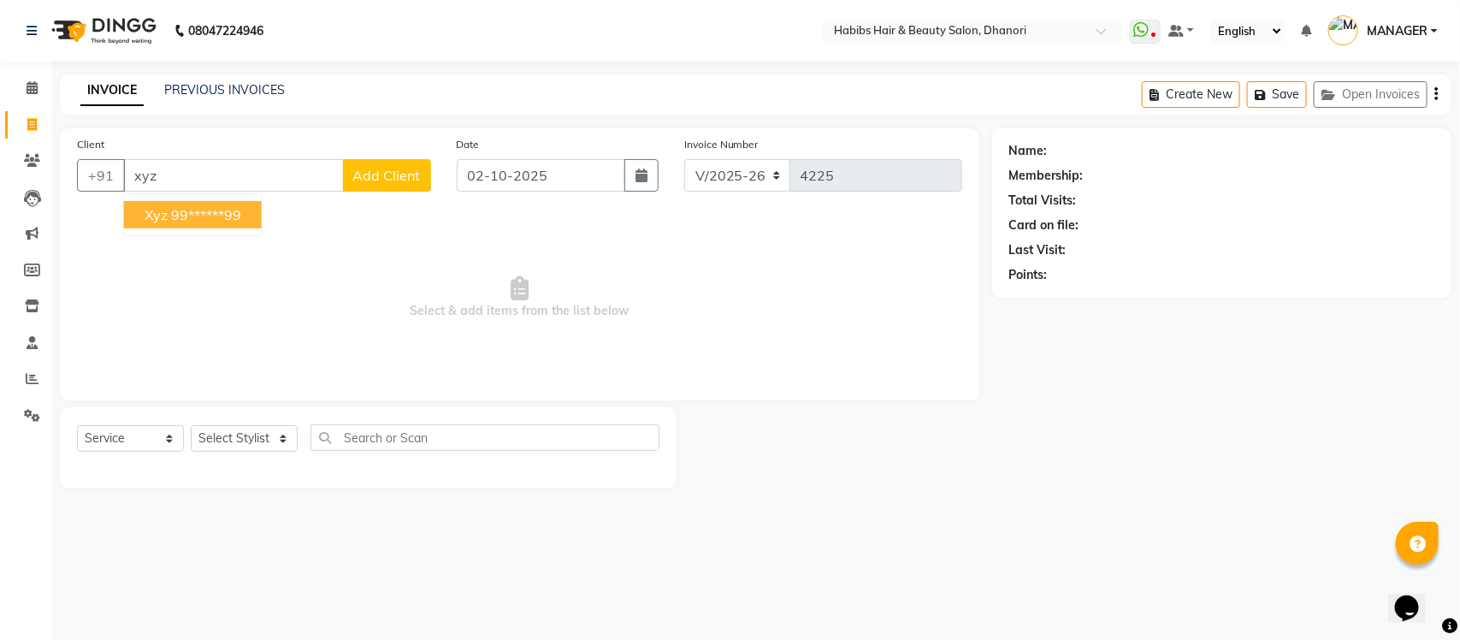
click at [225, 210] on ngb-highlight "99******99" at bounding box center [206, 214] width 70 height 17
type input "99******99"
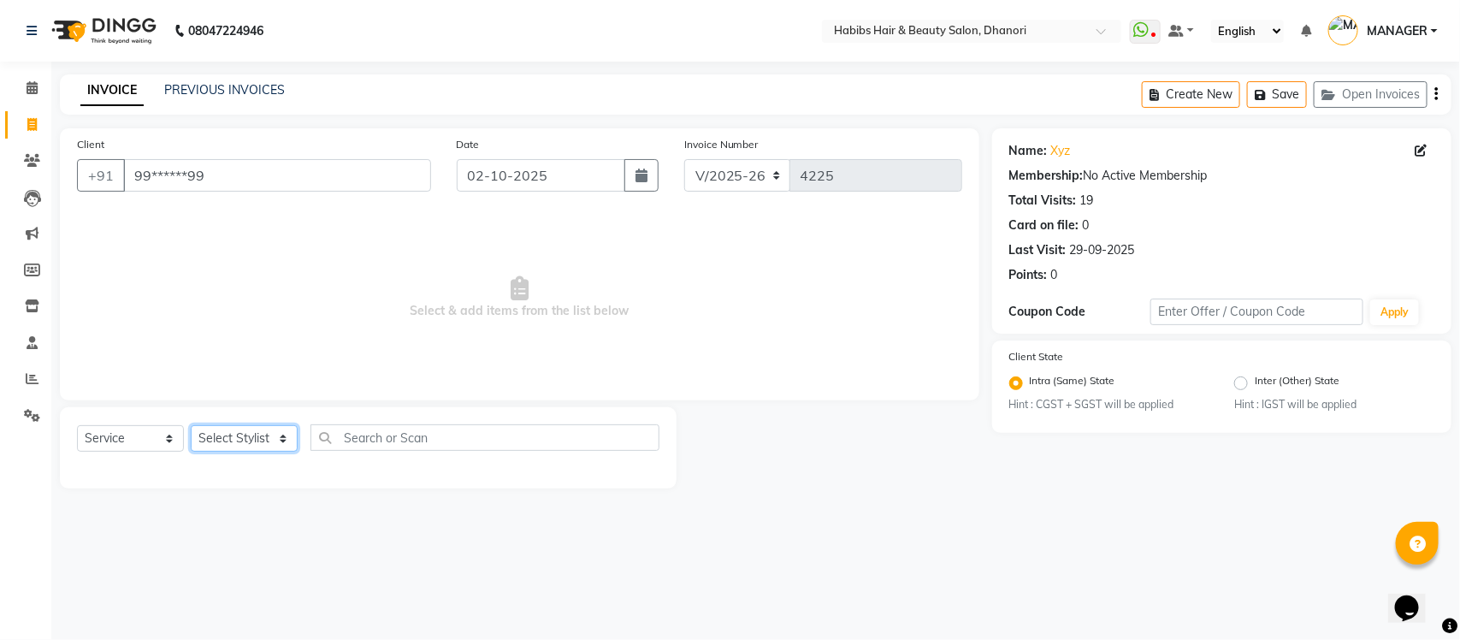
click at [242, 439] on select "Select Stylist Admin Alishan ARMAN Daksha DIVYA FAIZAN IRFAN MANAGER MUZAMMIL R…" at bounding box center [244, 438] width 107 height 27
select select "39984"
click at [191, 425] on select "Select Stylist Admin Alishan ARMAN Daksha DIVYA FAIZAN IRFAN MANAGER MUZAMMIL R…" at bounding box center [244, 438] width 107 height 27
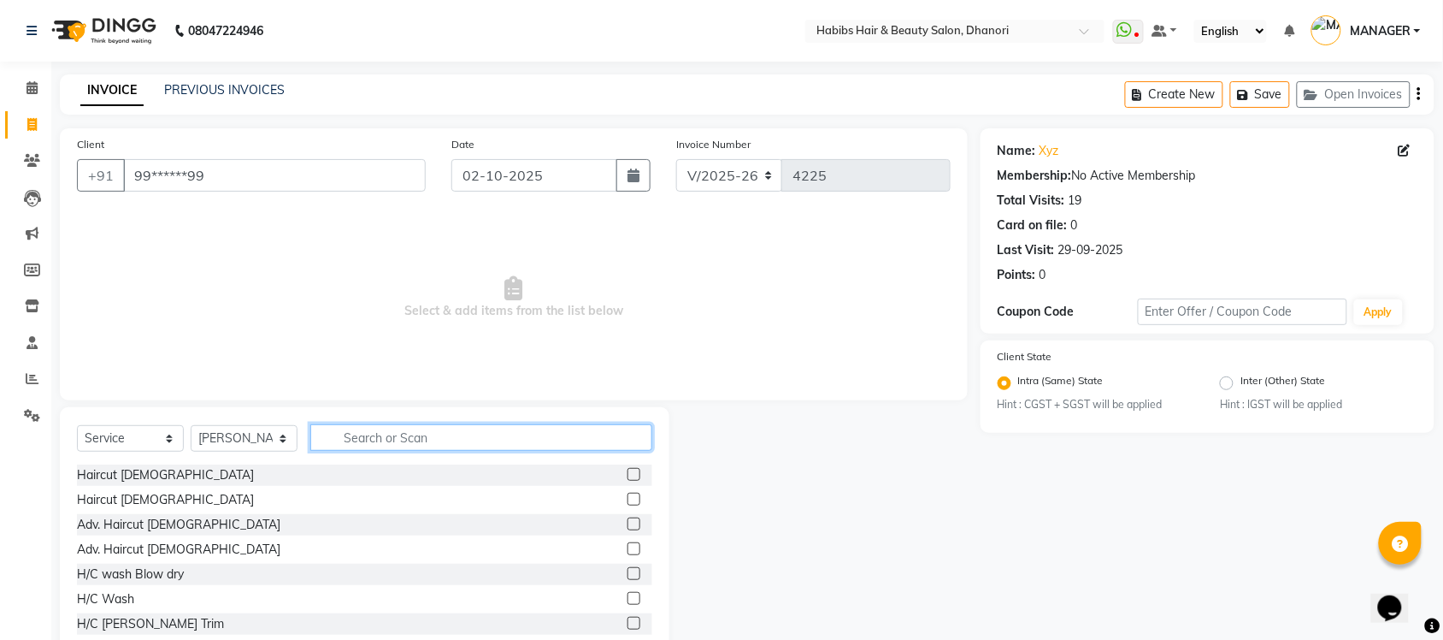
click at [407, 442] on input "text" at bounding box center [481, 437] width 342 height 27
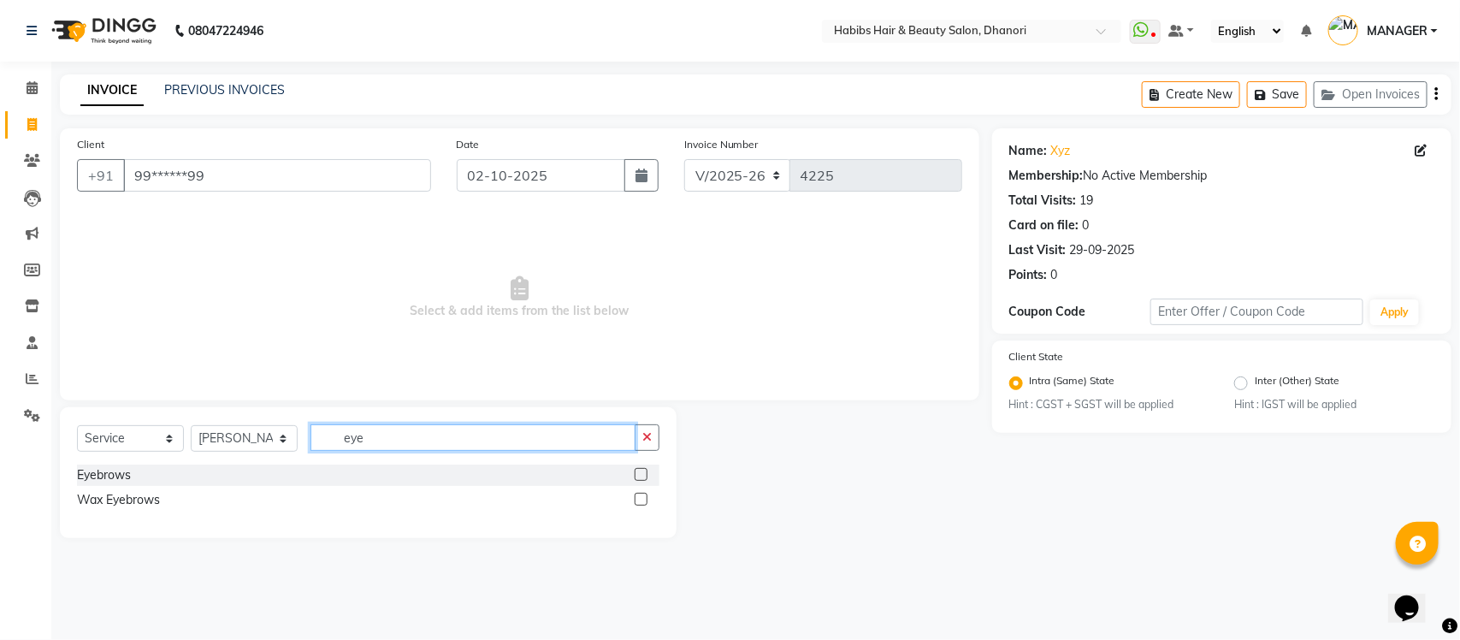
type input "eye"
click at [635, 475] on label at bounding box center [641, 474] width 13 height 13
click at [635, 475] on input "checkbox" at bounding box center [640, 474] width 11 height 11
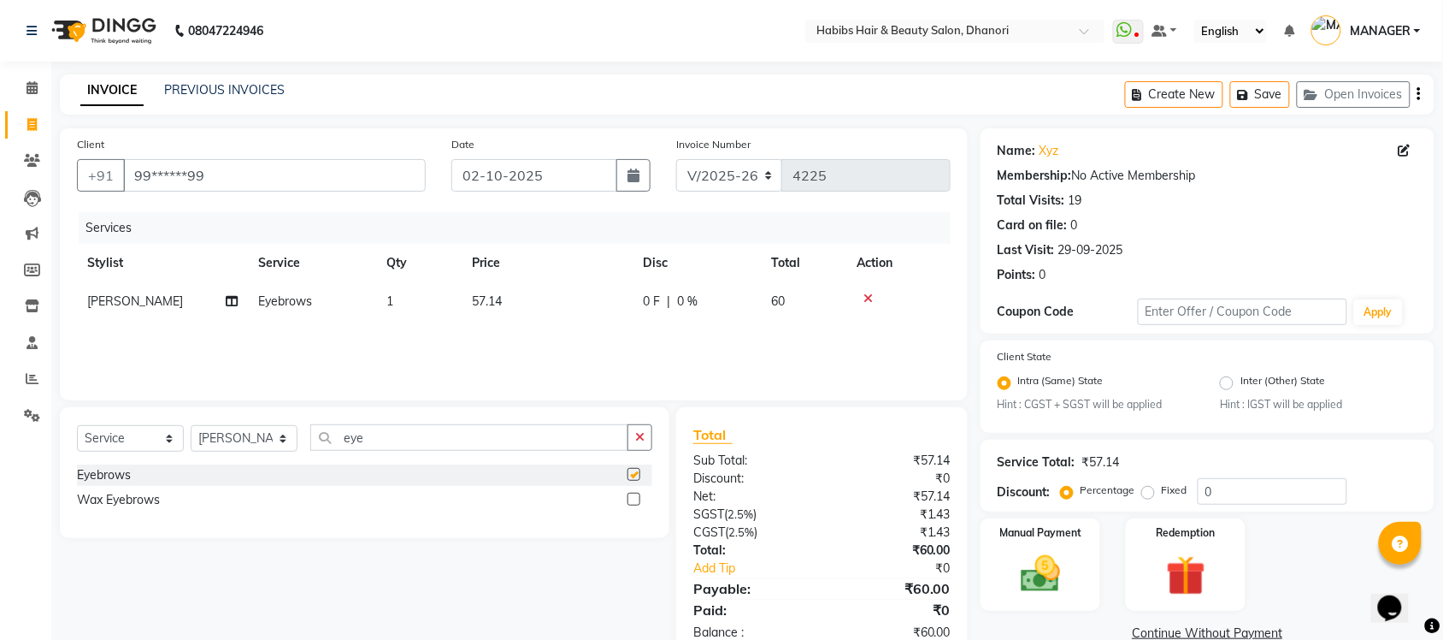
checkbox input "false"
click at [637, 432] on icon "button" at bounding box center [639, 437] width 9 height 12
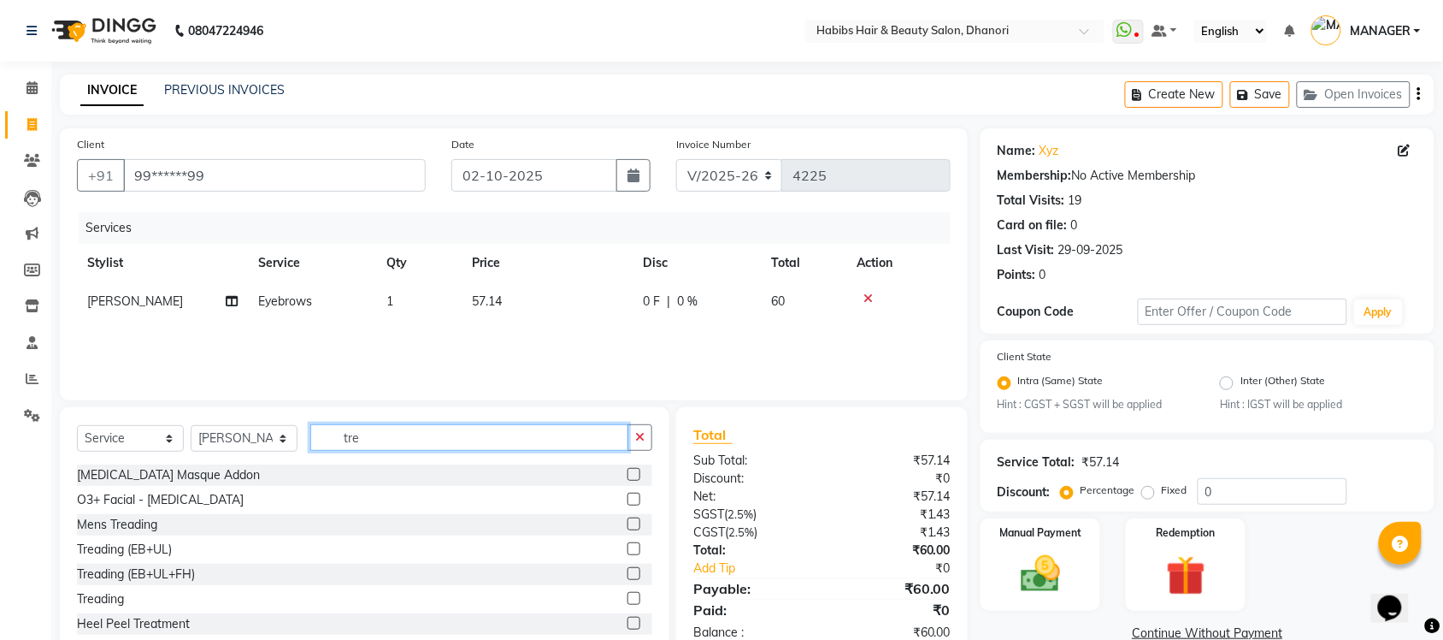
type input "tre"
click at [628, 543] on div at bounding box center [640, 549] width 25 height 21
click at [628, 543] on label at bounding box center [634, 548] width 13 height 13
click at [628, 544] on input "checkbox" at bounding box center [633, 549] width 11 height 11
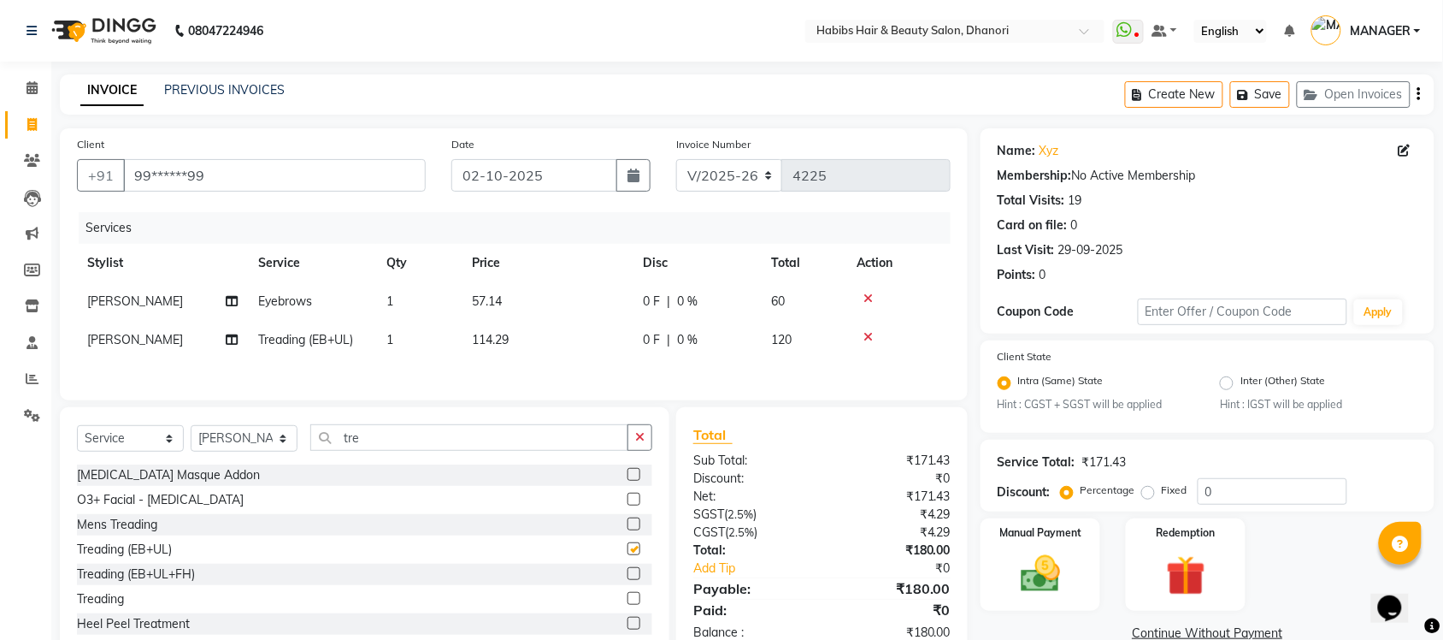
checkbox input "false"
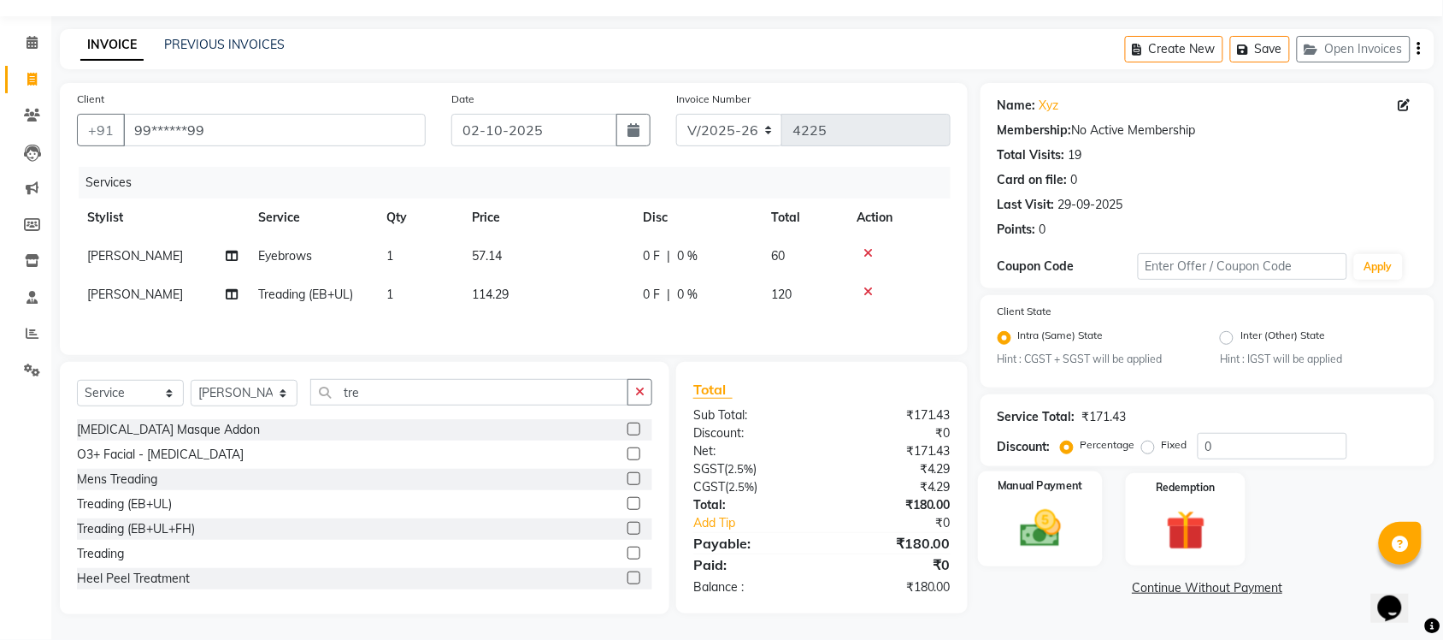
click at [1031, 514] on img at bounding box center [1040, 528] width 67 height 47
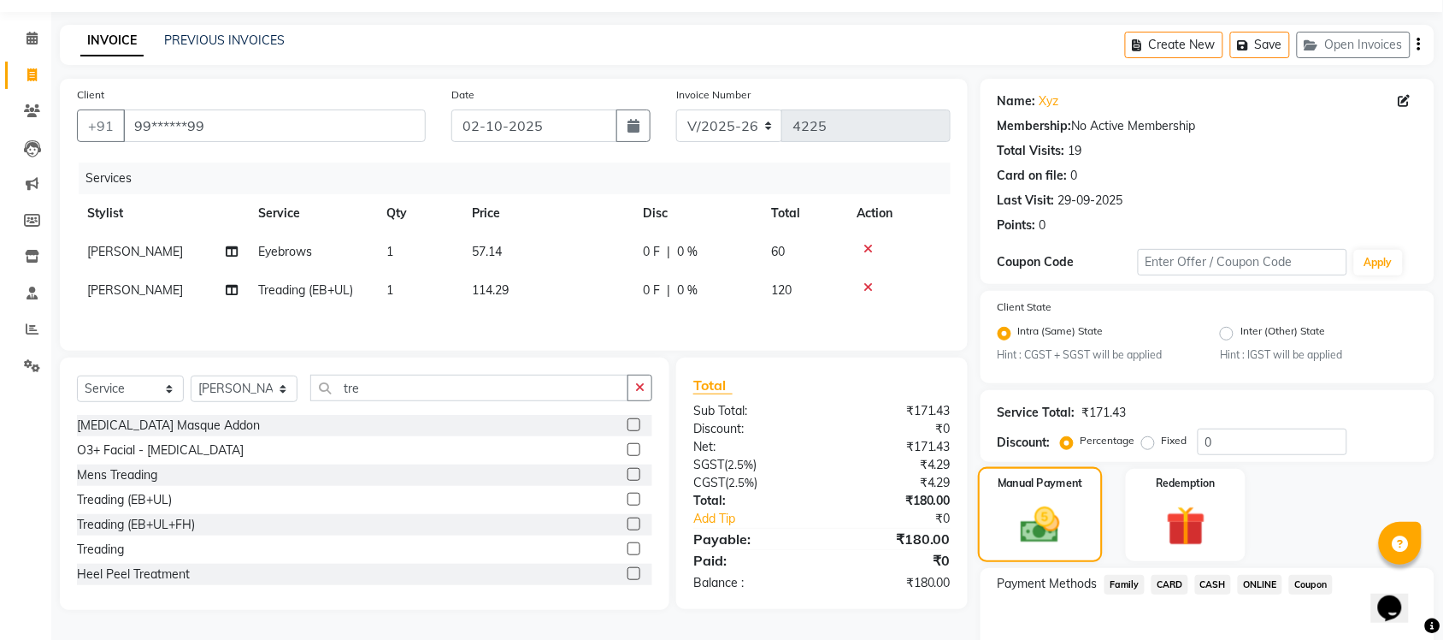
scroll to position [139, 0]
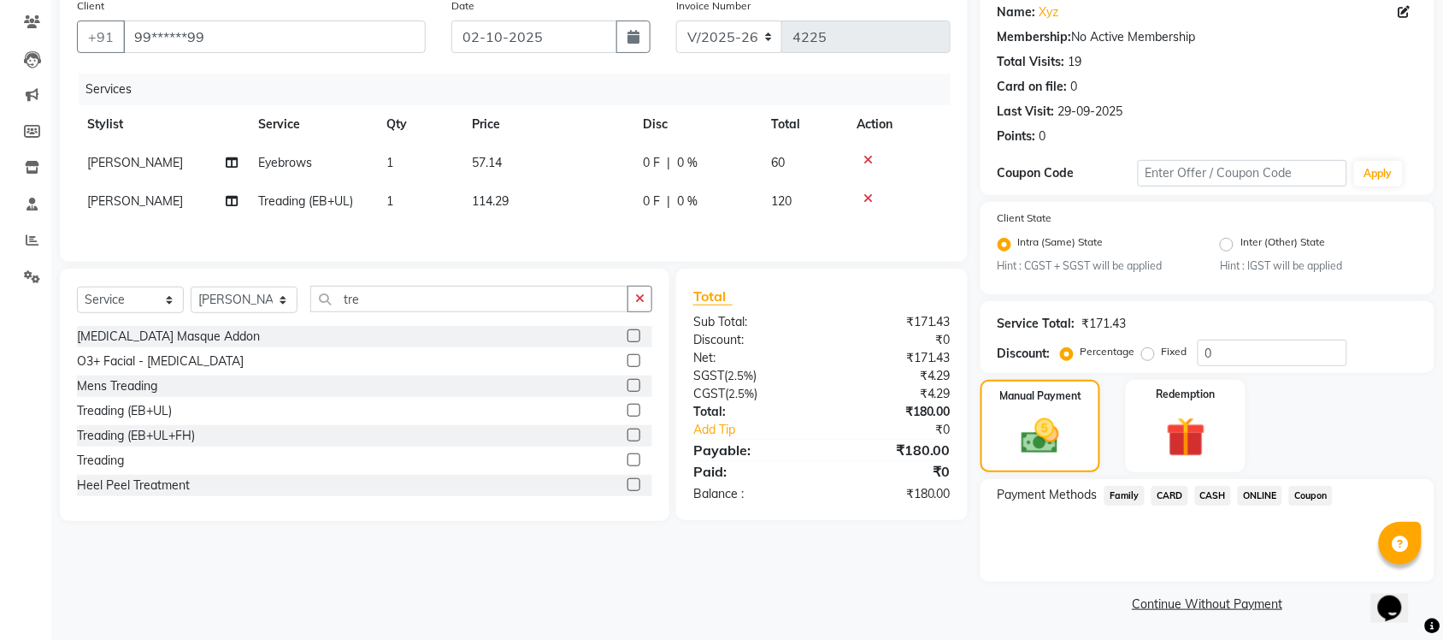
click at [1260, 497] on span "ONLINE" at bounding box center [1260, 496] width 44 height 20
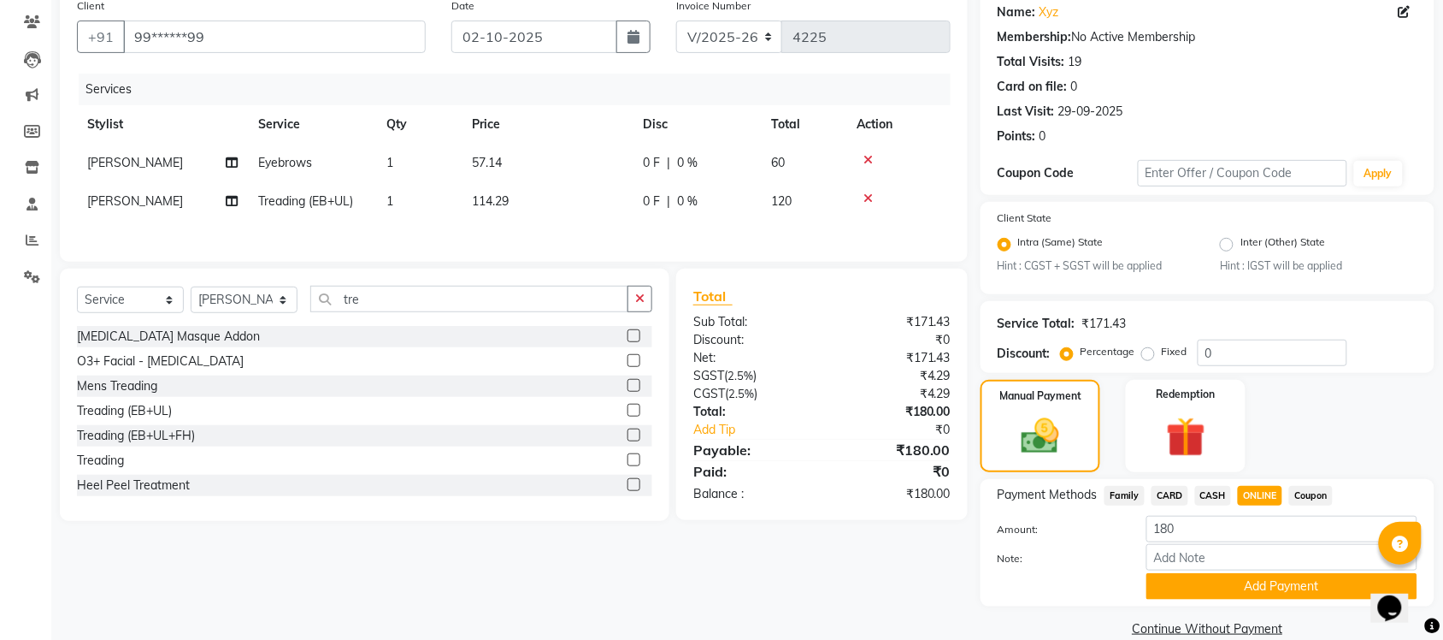
scroll to position [162, 0]
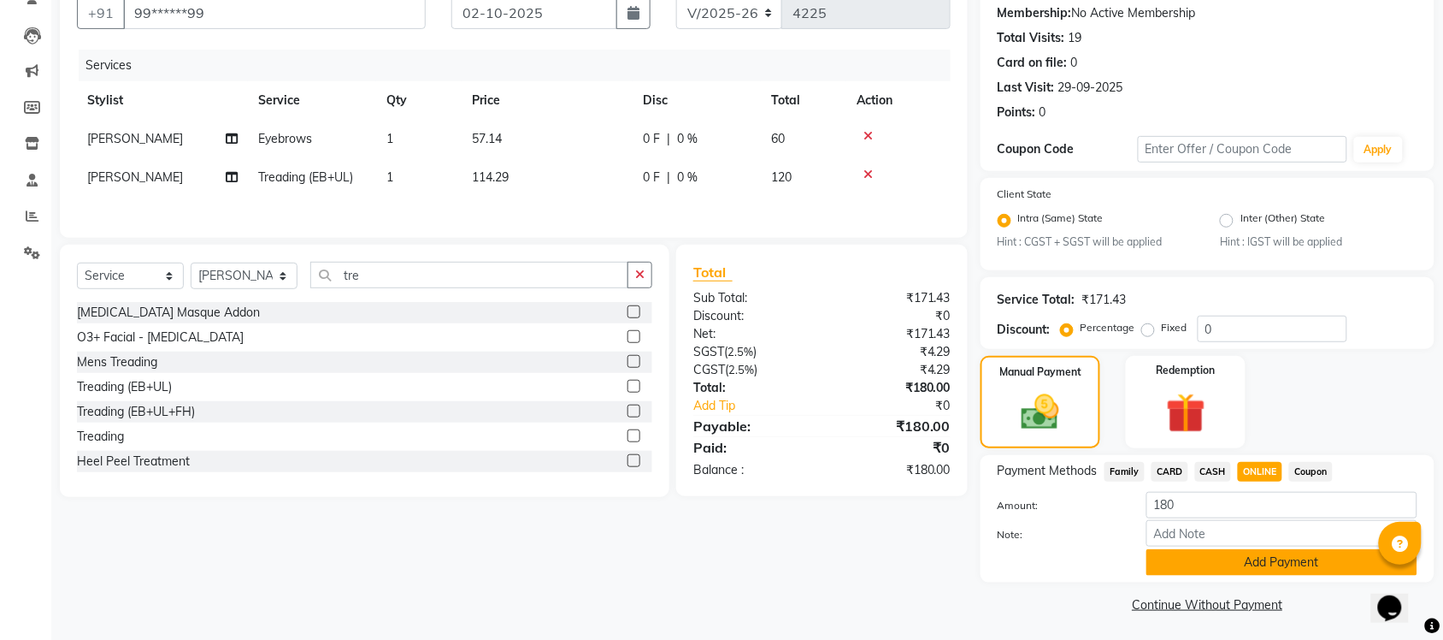
click at [1237, 563] on button "Add Payment" at bounding box center [1282, 562] width 271 height 27
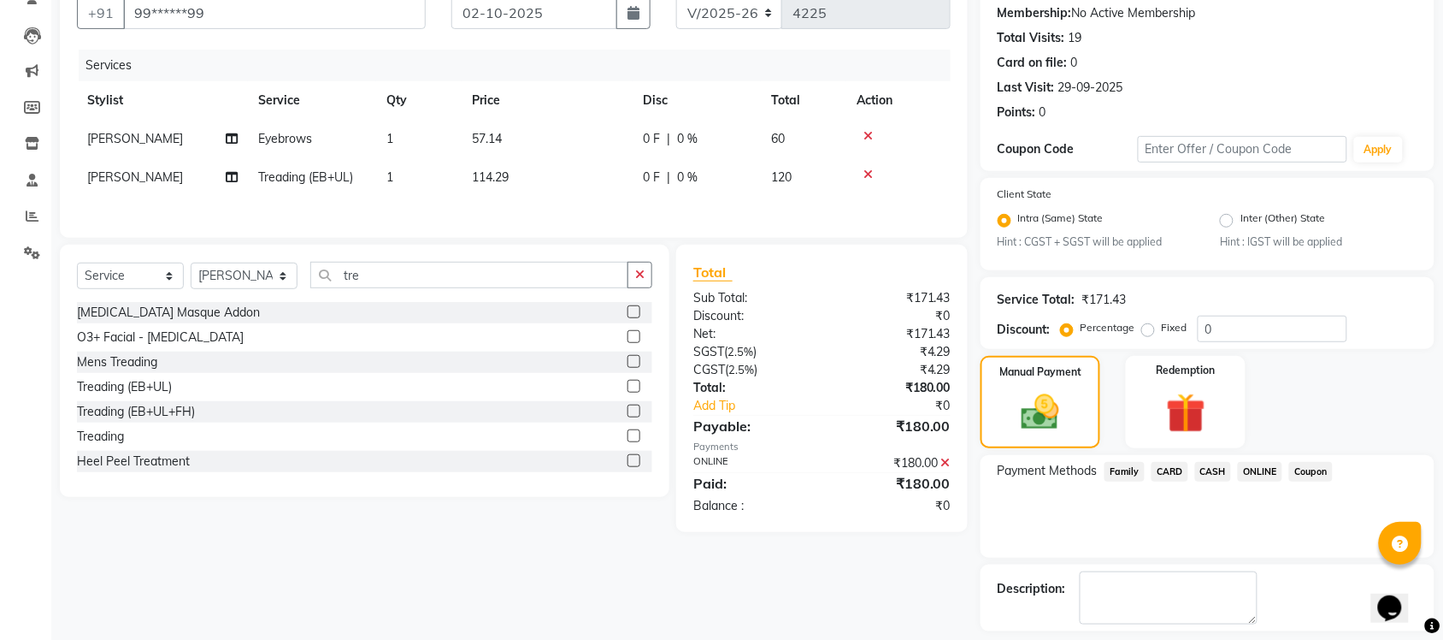
scroll to position [236, 0]
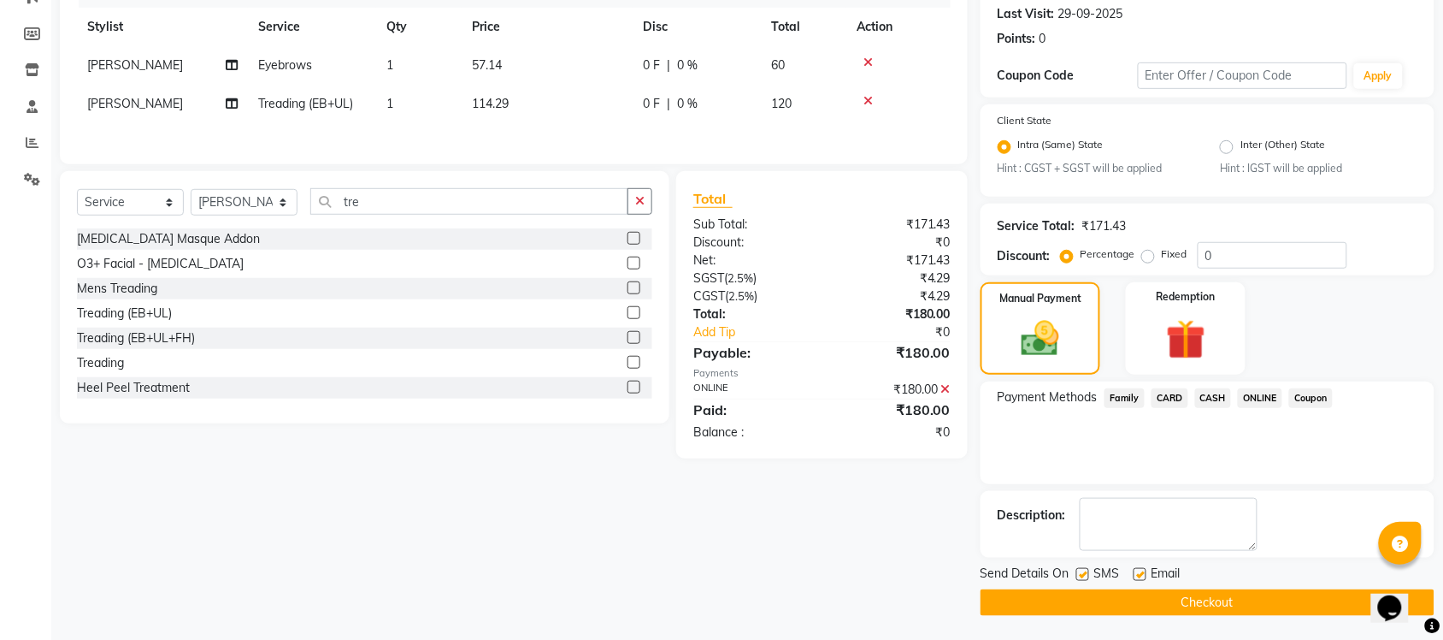
click at [1223, 600] on button "Checkout" at bounding box center [1208, 602] width 454 height 27
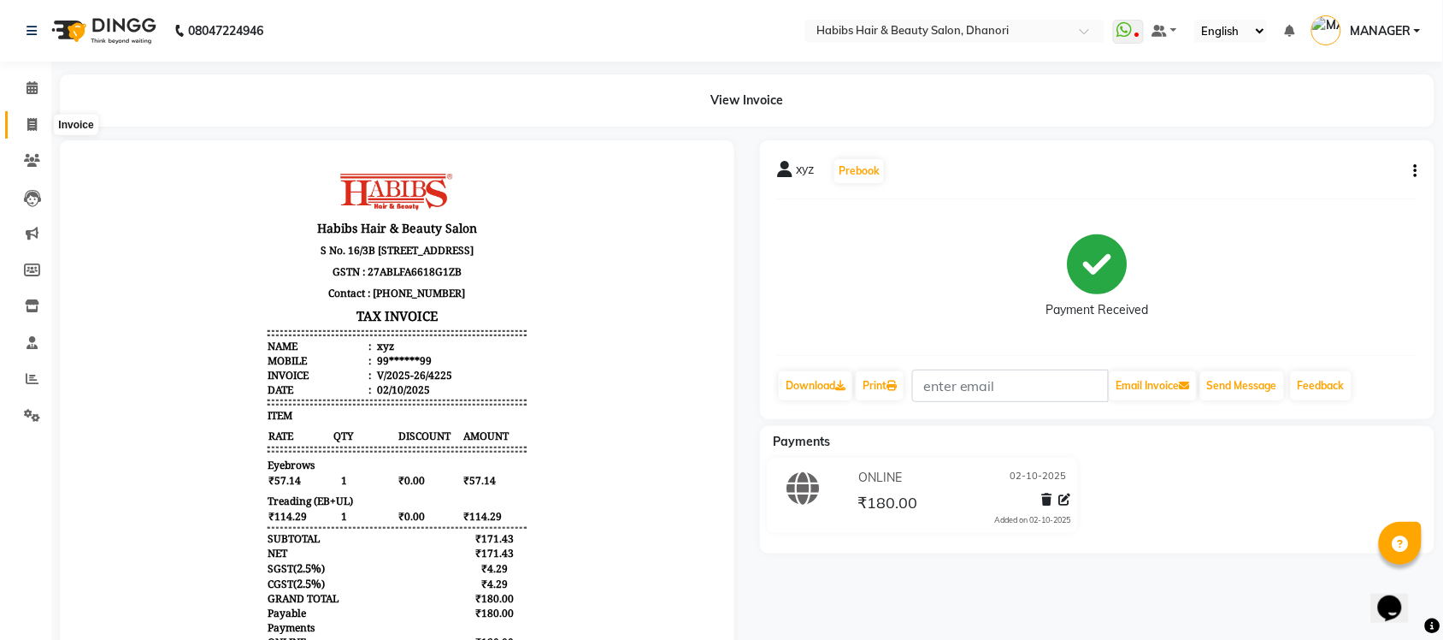
click at [32, 118] on icon at bounding box center [31, 124] width 9 height 13
select select "service"
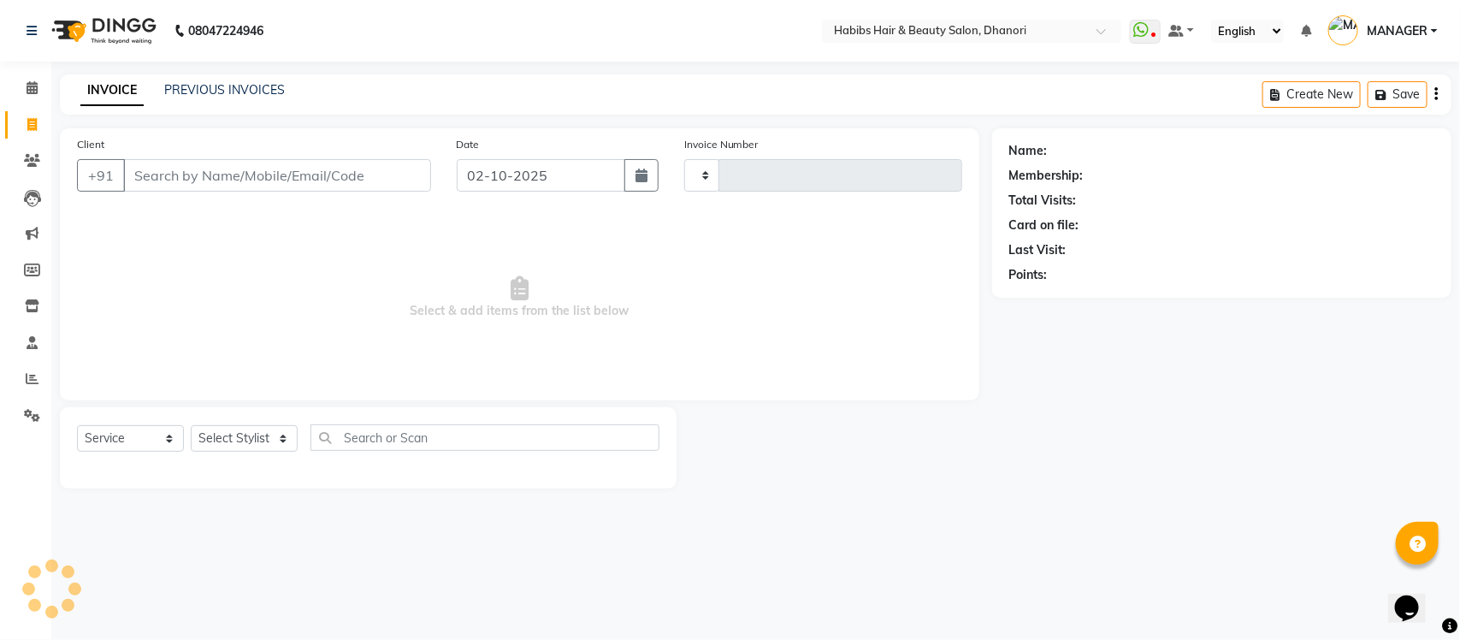
type input "4226"
select select "4967"
click at [199, 182] on input "Client" at bounding box center [277, 175] width 308 height 32
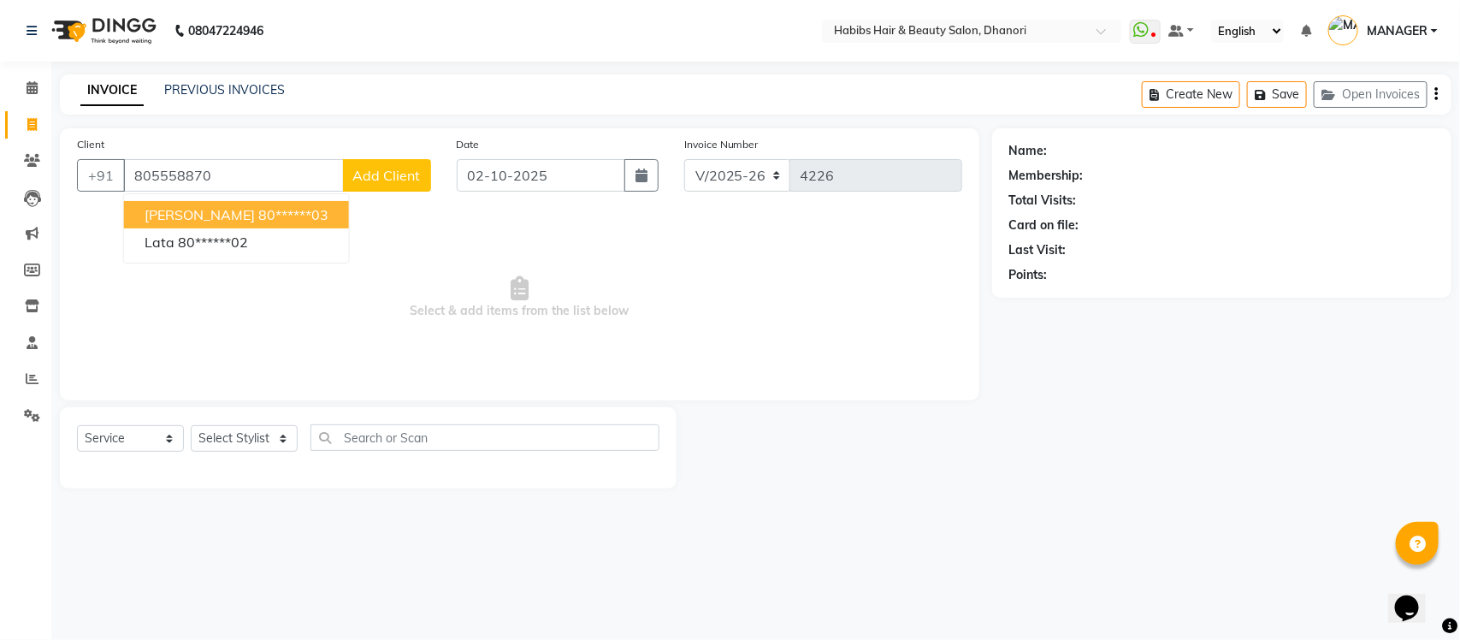
click at [198, 215] on span "SHEETAL SAKHRE" at bounding box center [200, 214] width 110 height 17
type input "80******03"
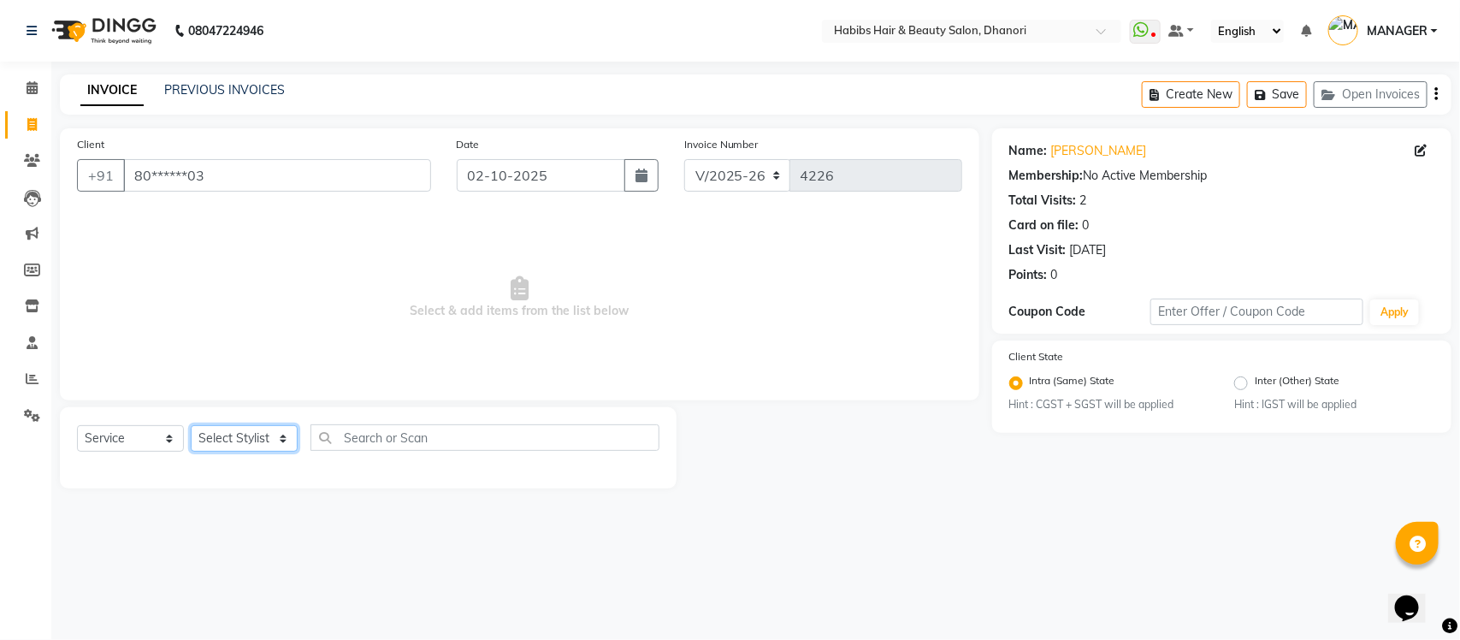
click at [212, 432] on select "Select Stylist Admin Alishan ARMAN Daksha DIVYA FAIZAN IRFAN MANAGER MUZAMMIL R…" at bounding box center [244, 438] width 107 height 27
select select "41588"
click at [191, 425] on select "Select Stylist Admin Alishan ARMAN Daksha DIVYA FAIZAN IRFAN MANAGER MUZAMMIL R…" at bounding box center [244, 438] width 107 height 27
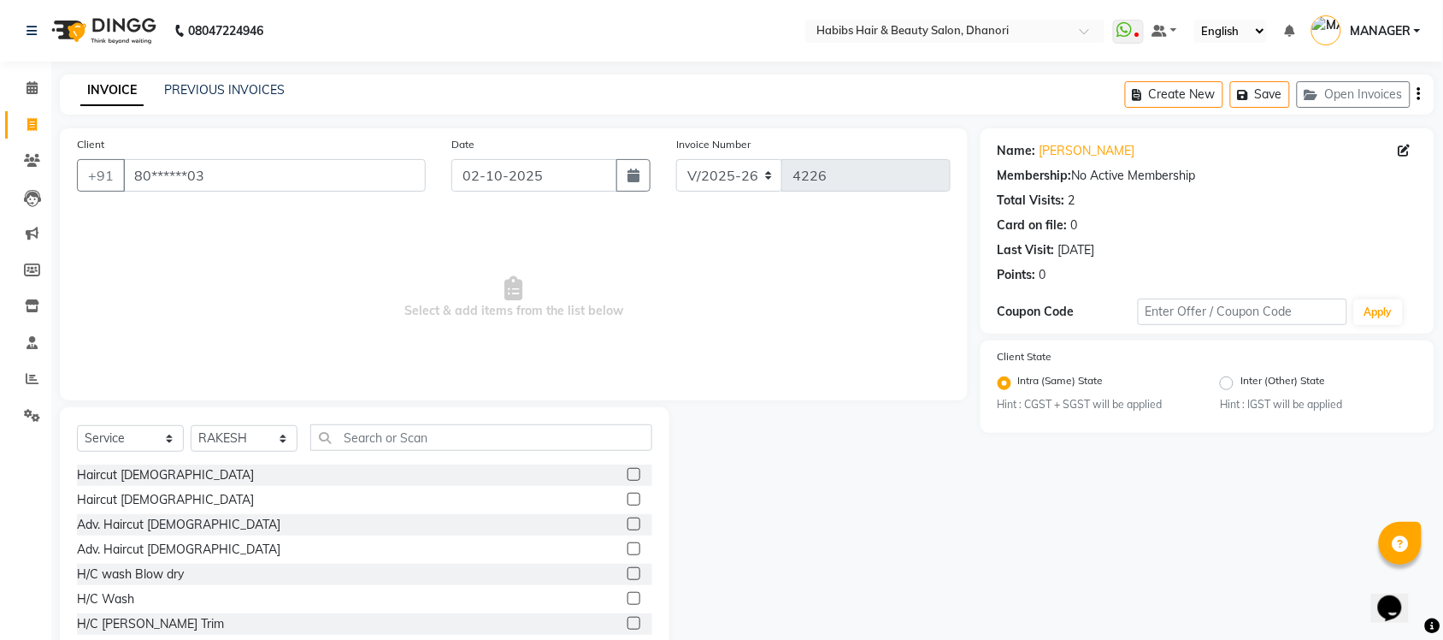
click at [628, 500] on label at bounding box center [634, 499] width 13 height 13
click at [628, 500] on input "checkbox" at bounding box center [633, 499] width 11 height 11
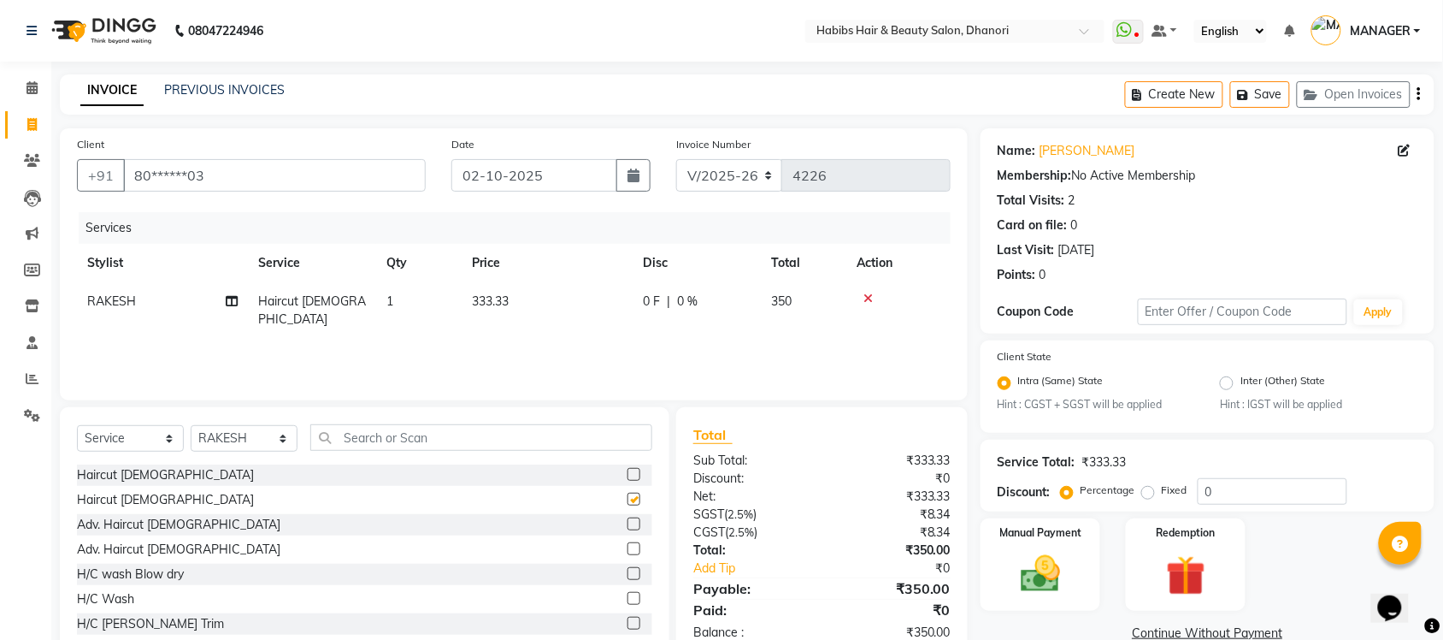
checkbox input "false"
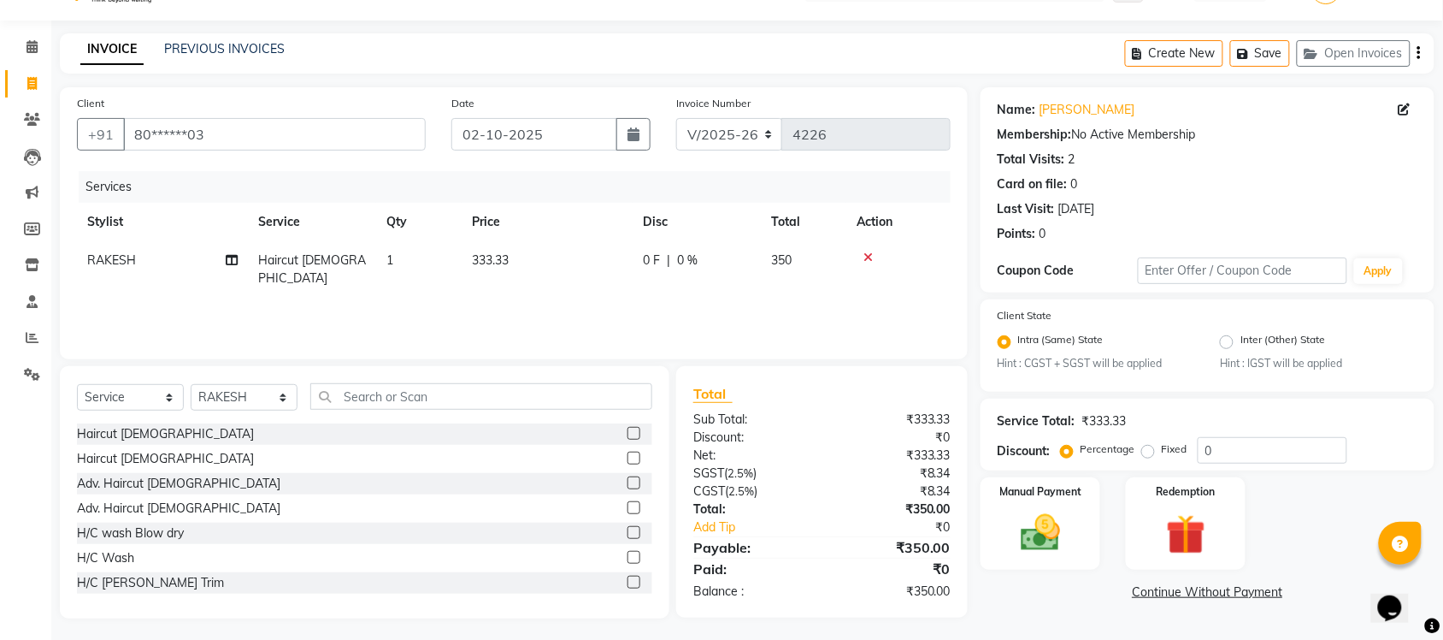
scroll to position [44, 0]
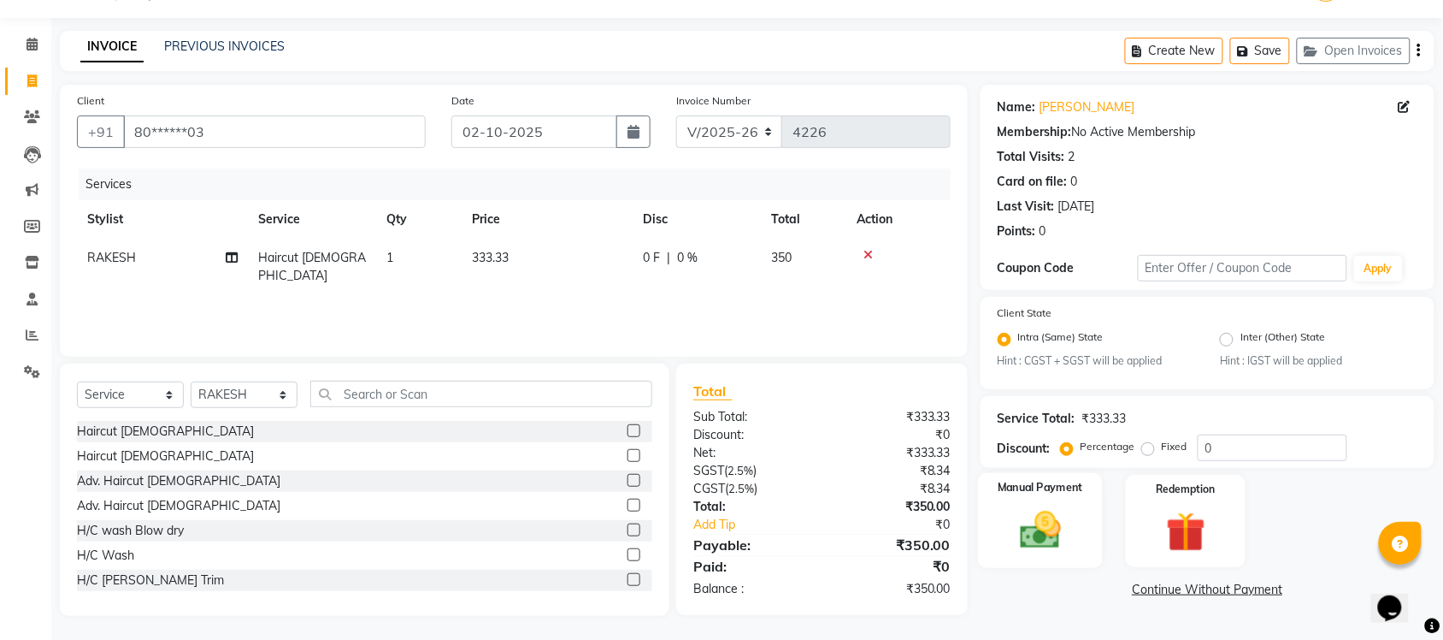
click at [1018, 517] on img at bounding box center [1040, 530] width 67 height 47
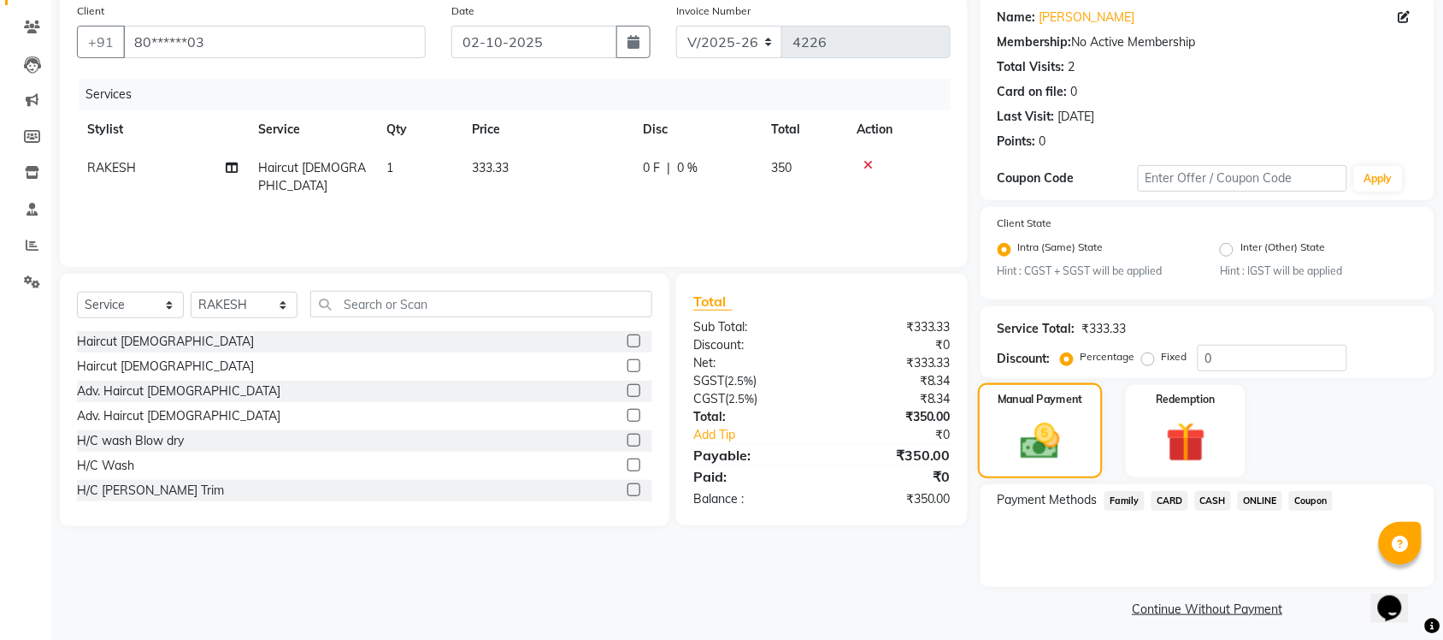
scroll to position [139, 0]
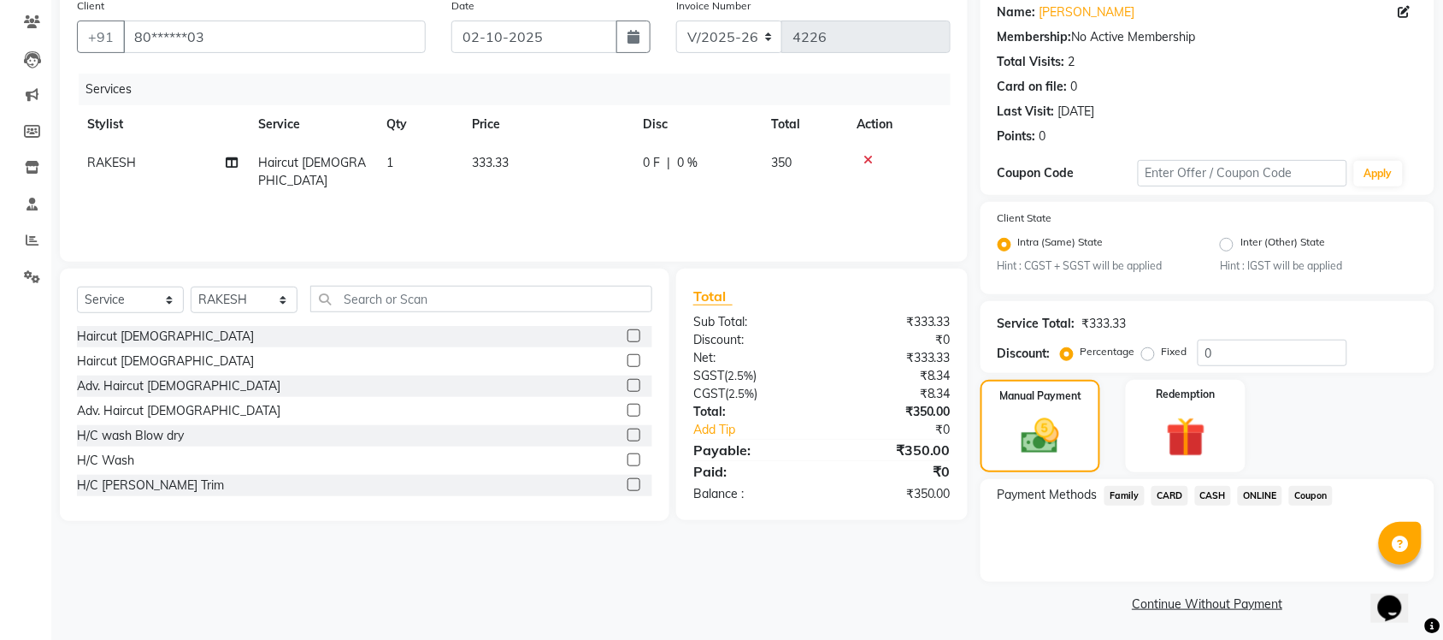
click at [1258, 488] on span "ONLINE" at bounding box center [1260, 496] width 44 height 20
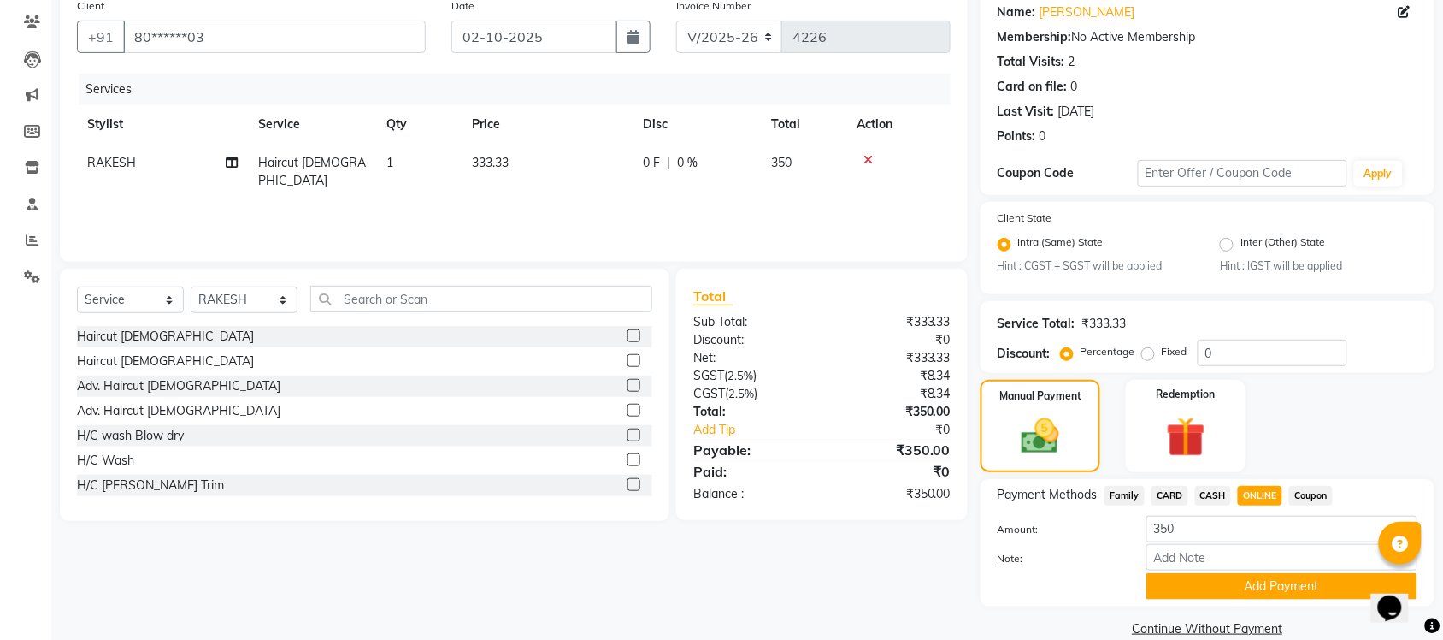
scroll to position [162, 0]
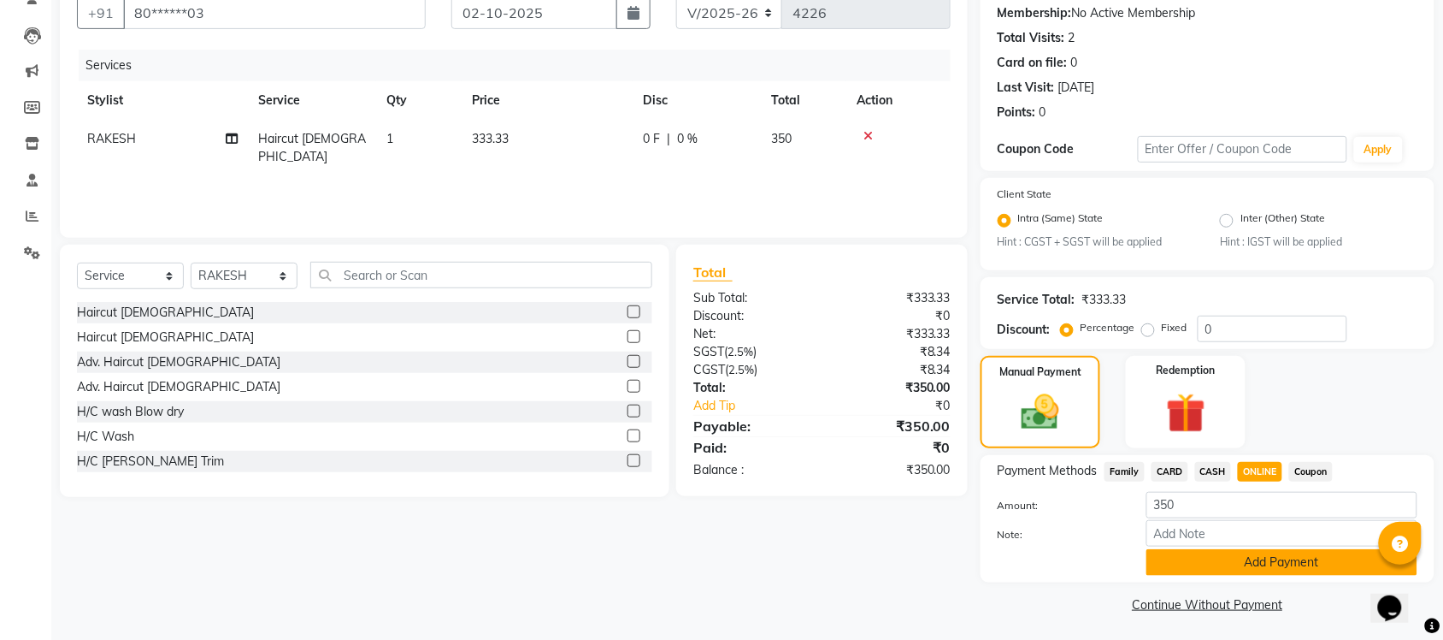
click at [1225, 570] on button "Add Payment" at bounding box center [1282, 562] width 271 height 27
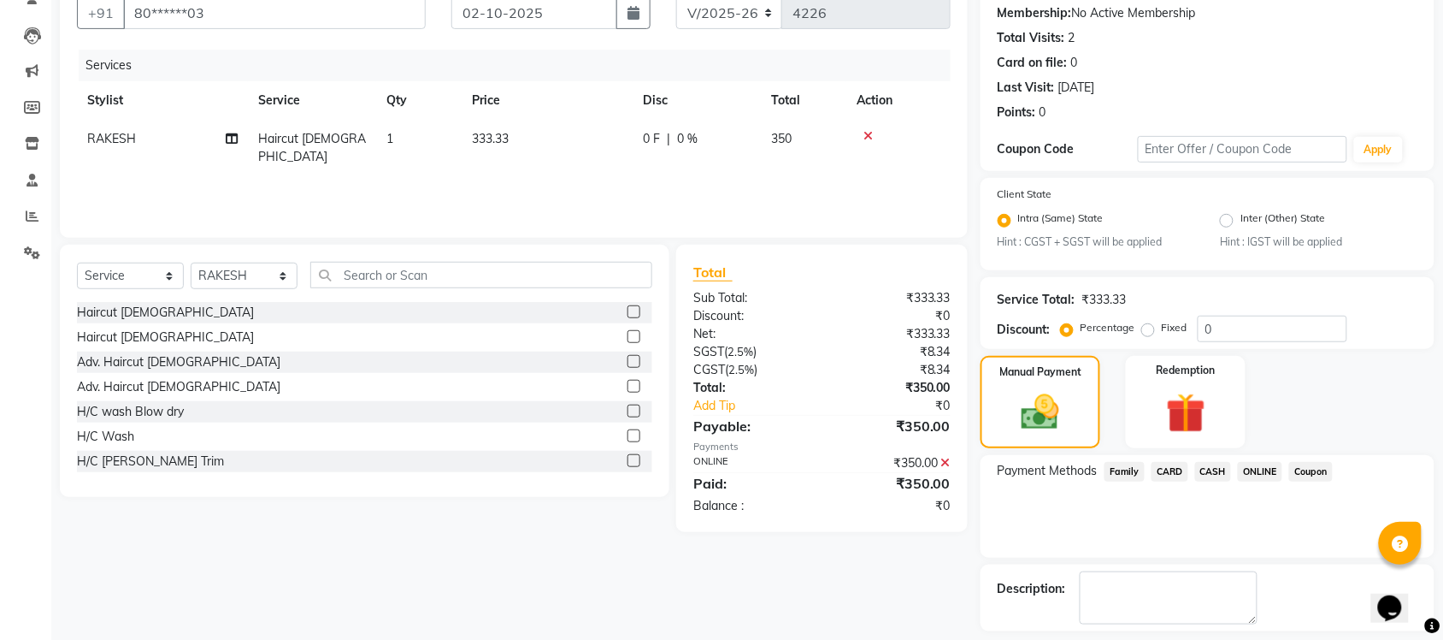
scroll to position [236, 0]
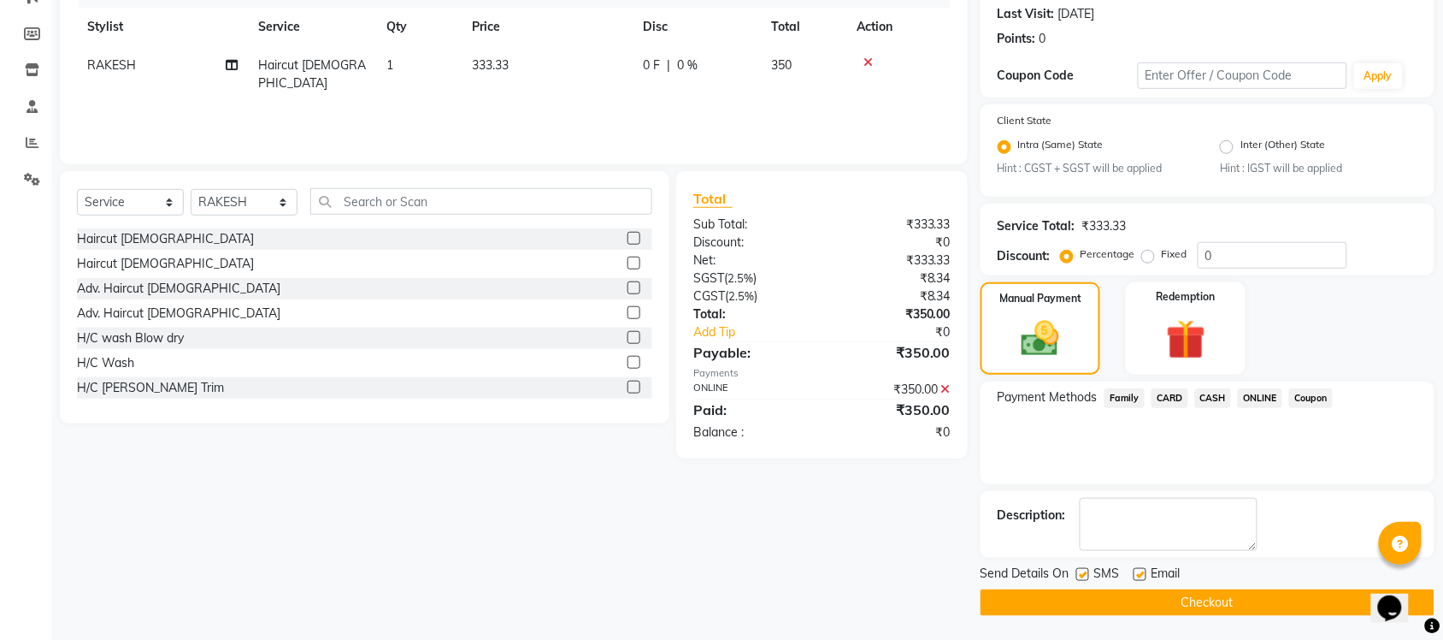
click at [1217, 592] on button "Checkout" at bounding box center [1208, 602] width 454 height 27
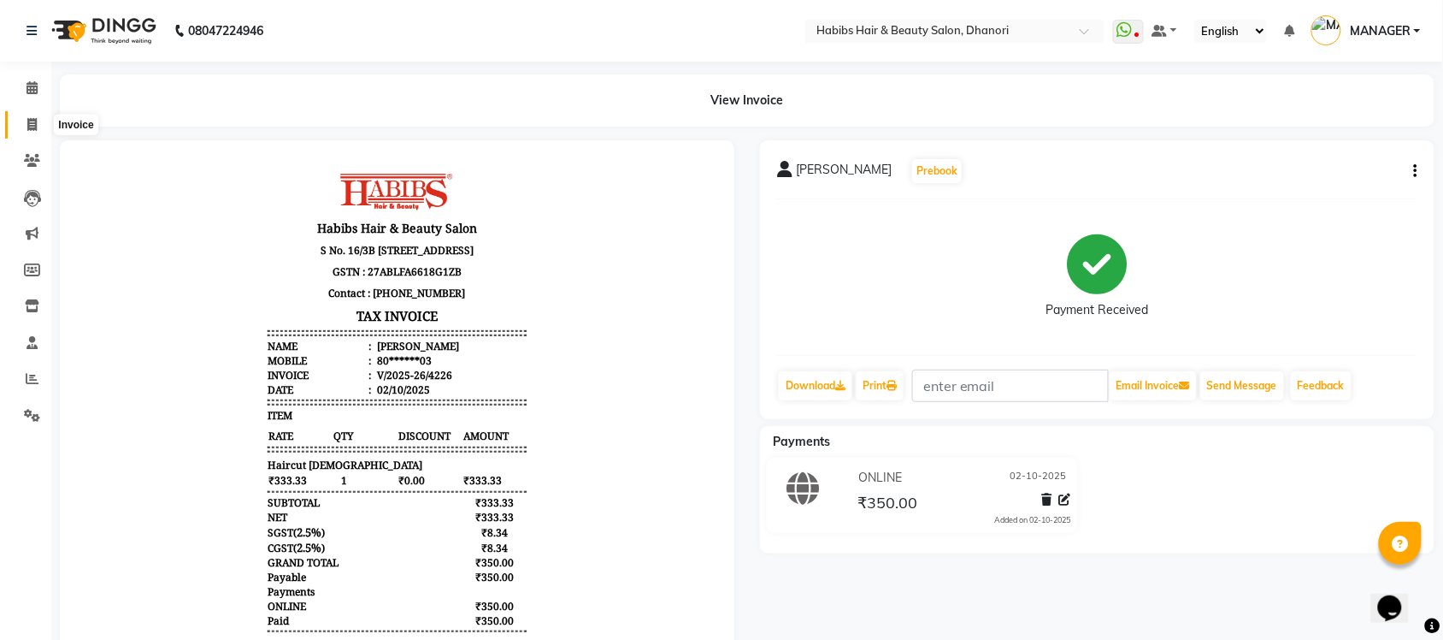
click at [30, 128] on icon at bounding box center [31, 124] width 9 height 13
select select "service"
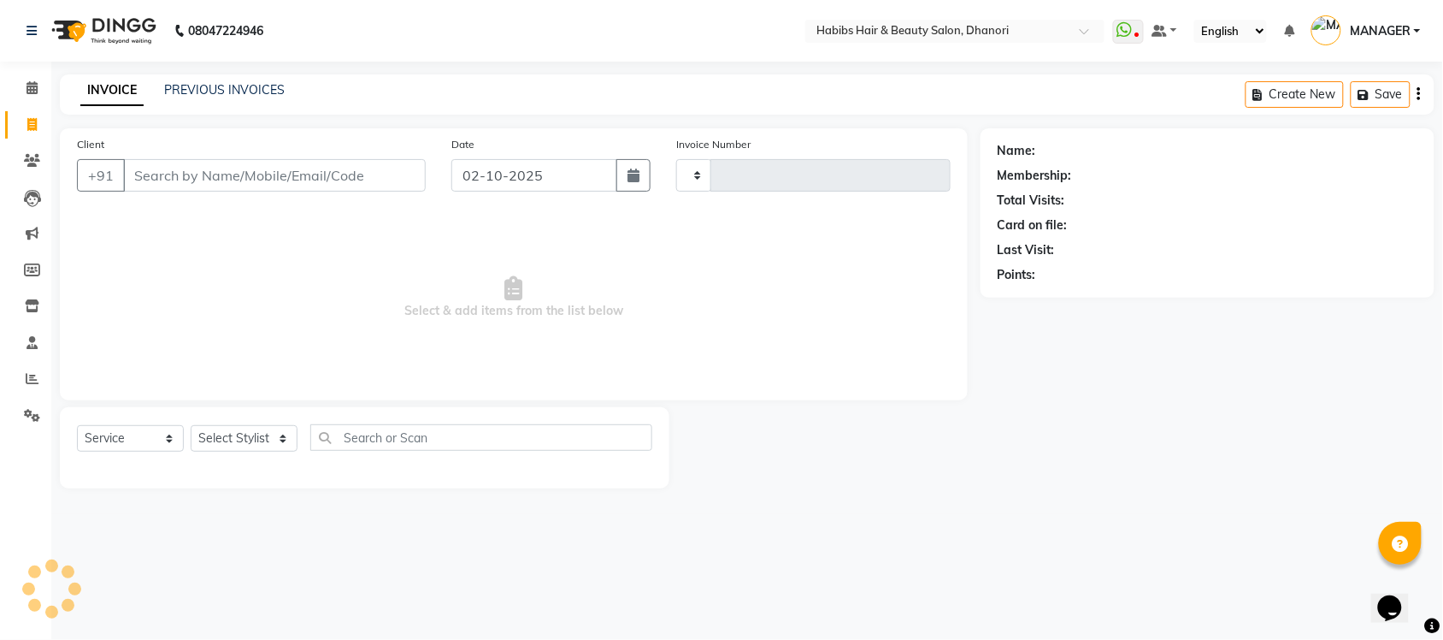
type input "4227"
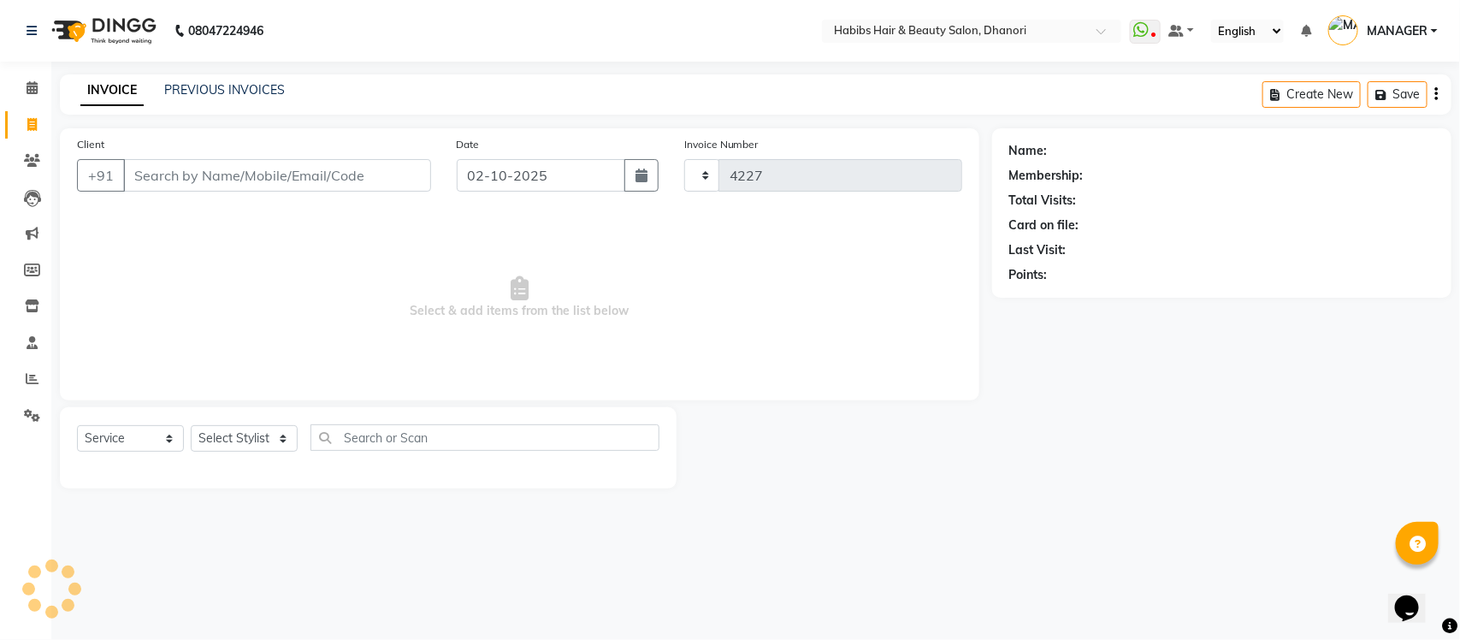
select select "4967"
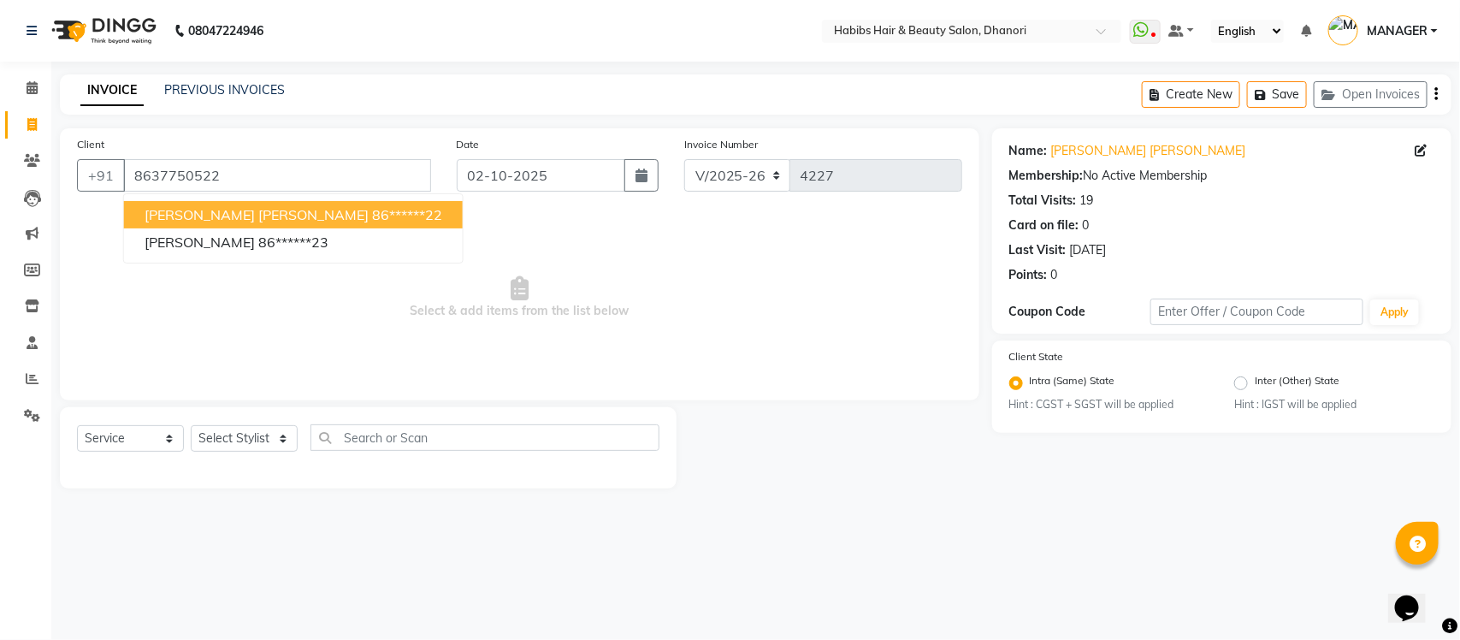
click at [372, 207] on ngb-highlight "86******22" at bounding box center [407, 214] width 70 height 17
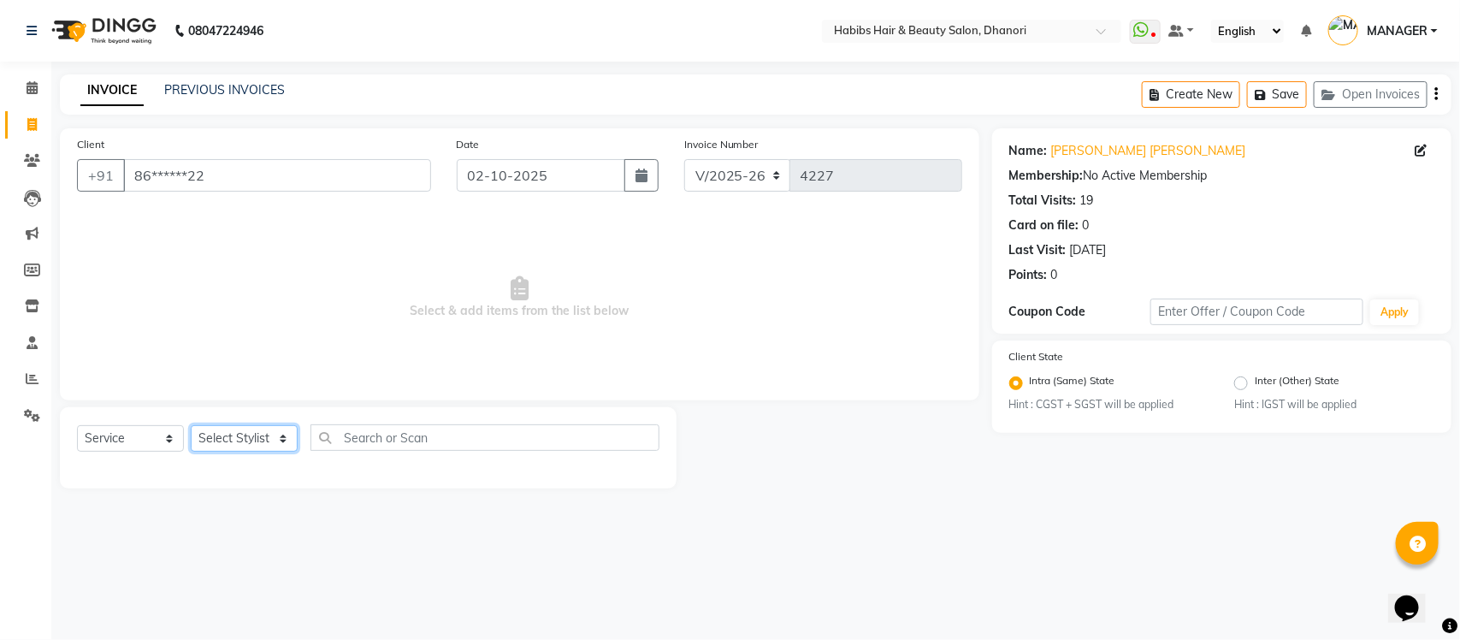
click at [272, 434] on select "Select Stylist Admin Alishan ARMAN Daksha DIVYA FAIZAN IRFAN MANAGER MUZAMMIL R…" at bounding box center [244, 438] width 107 height 27
click at [191, 425] on select "Select Stylist Admin Alishan ARMAN Daksha DIVYA FAIZAN IRFAN MANAGER MUZAMMIL R…" at bounding box center [244, 438] width 107 height 27
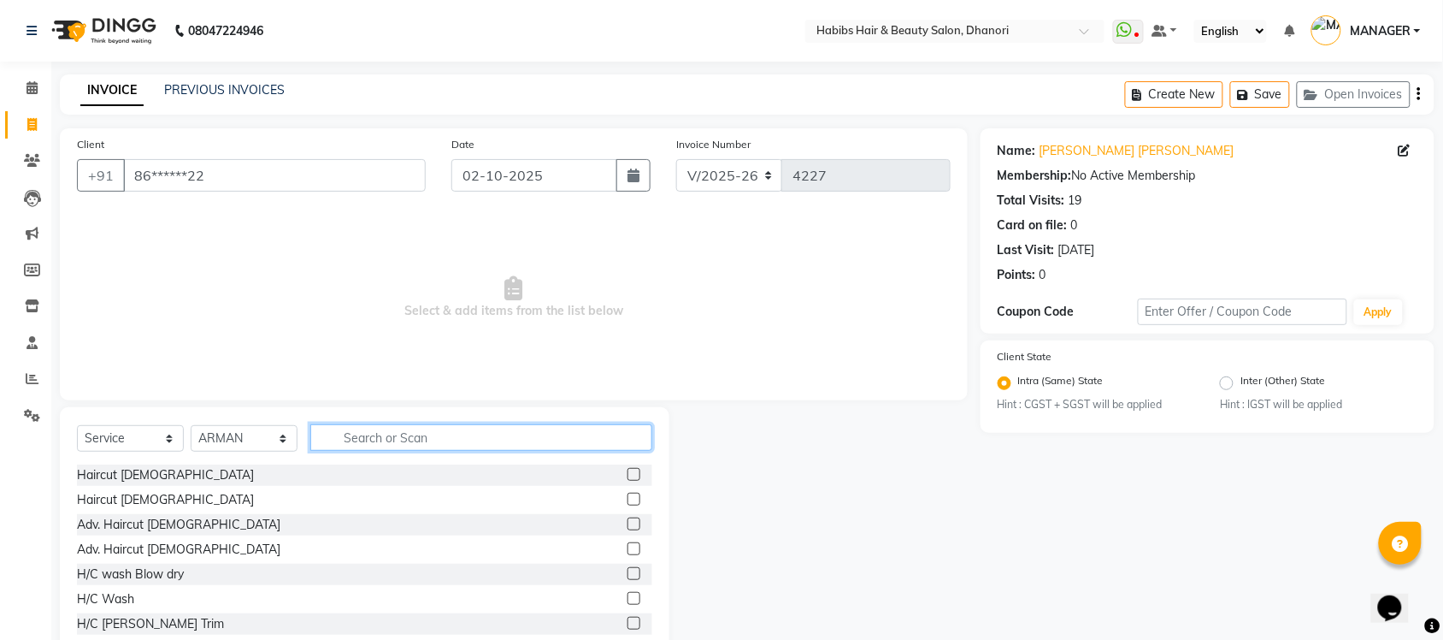
click at [428, 429] on input "text" at bounding box center [481, 437] width 342 height 27
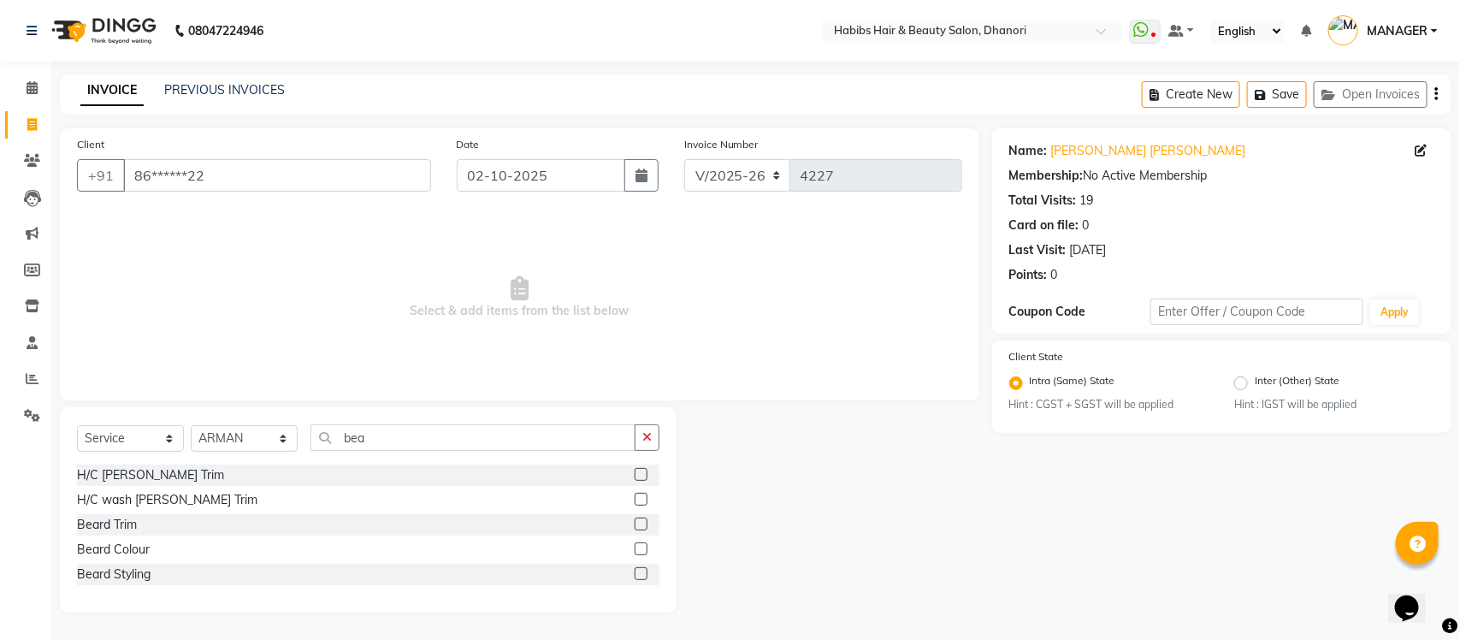
click at [642, 472] on label at bounding box center [641, 474] width 13 height 13
click at [642, 472] on input "checkbox" at bounding box center [640, 474] width 11 height 11
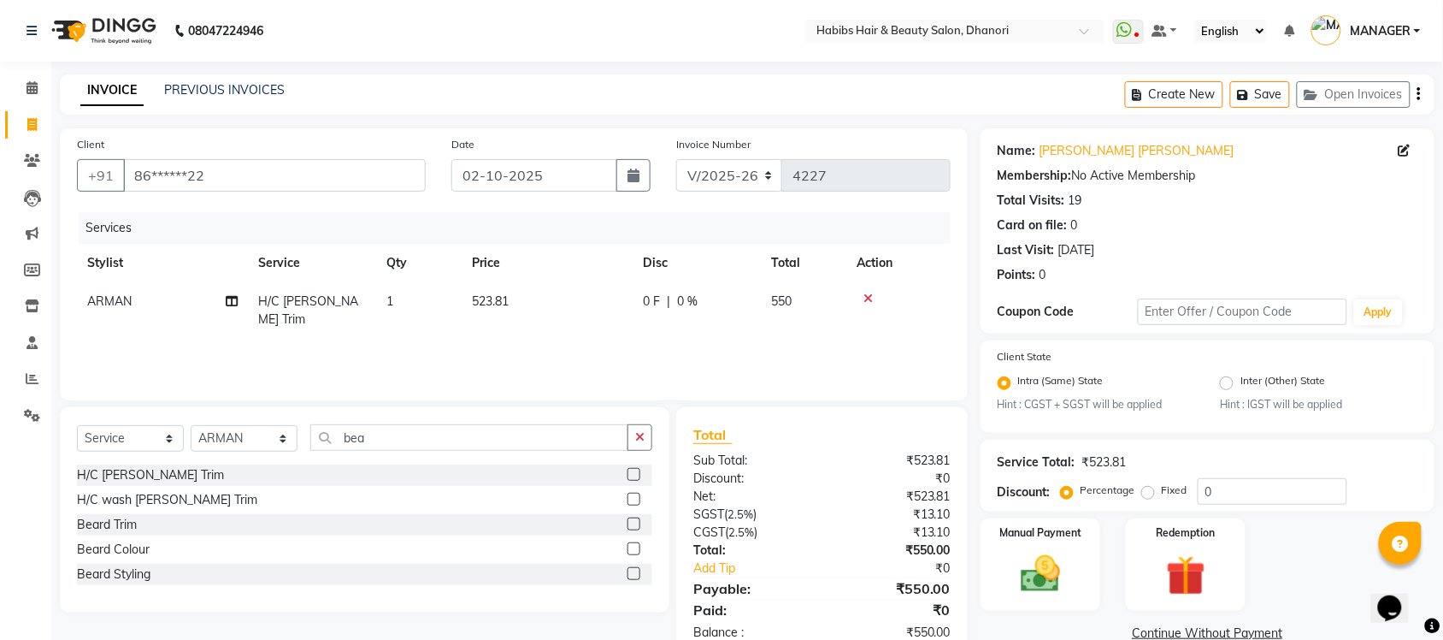
scroll to position [44, 0]
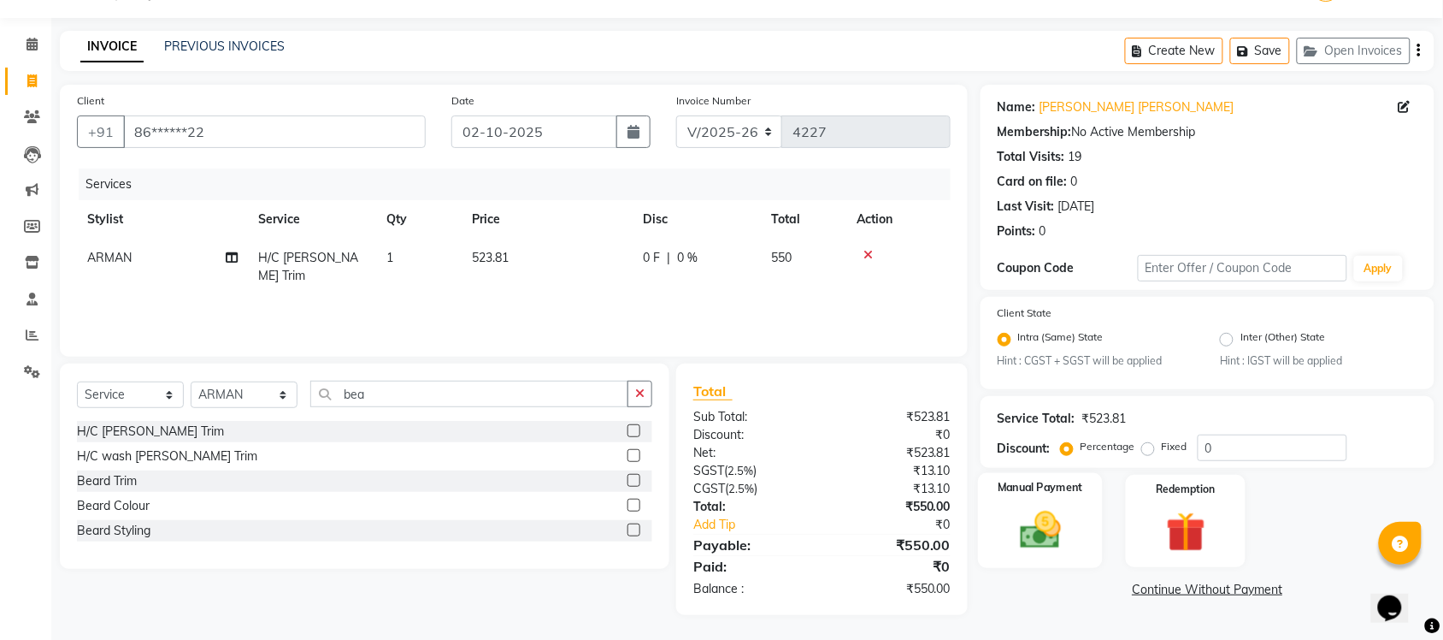
click at [1003, 506] on div "Manual Payment" at bounding box center [1040, 521] width 125 height 96
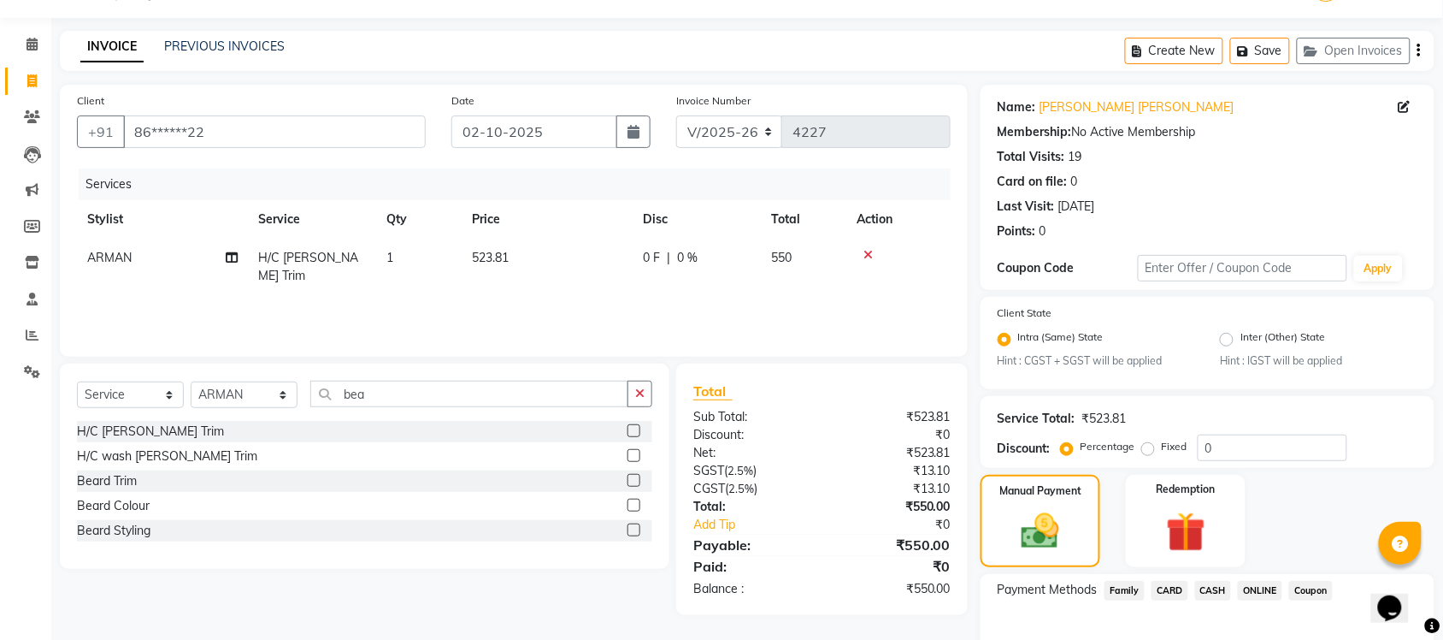
scroll to position [56, 0]
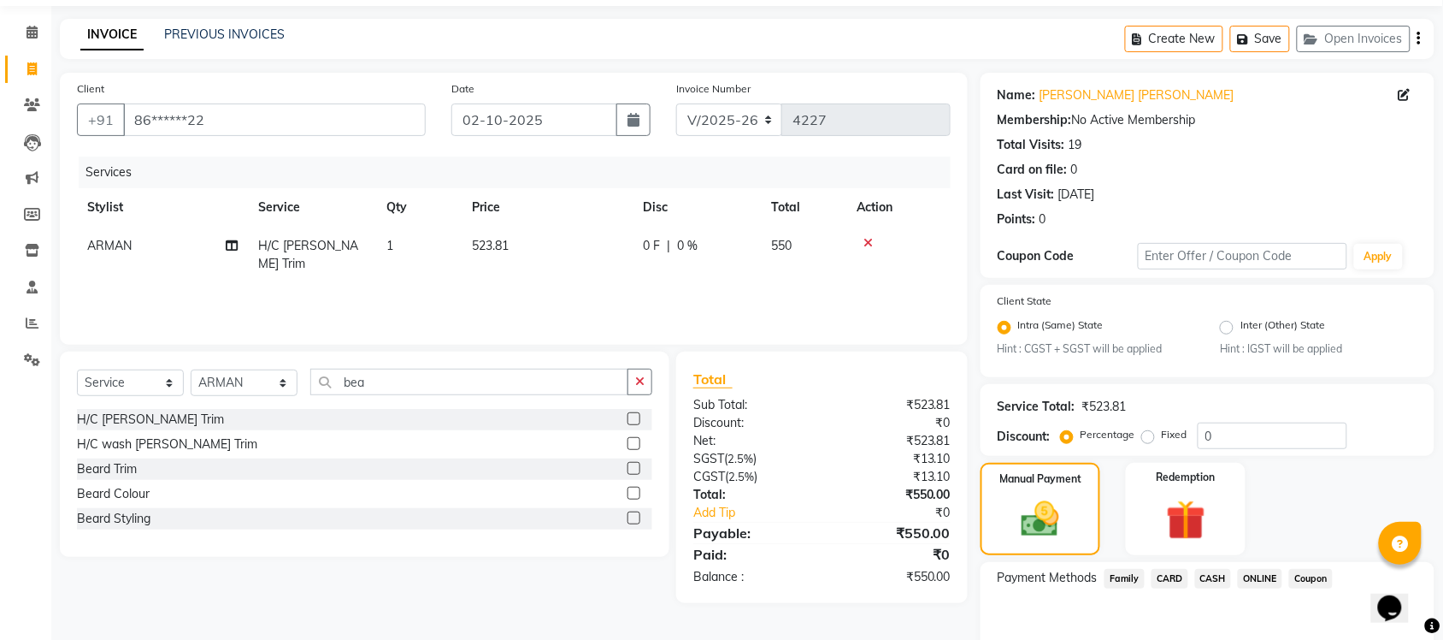
click at [1257, 575] on span "ONLINE" at bounding box center [1260, 579] width 44 height 20
click at [143, 386] on select "Select Service Product Membership Package Voucher Prepaid Gift Card" at bounding box center [130, 382] width 107 height 27
click at [77, 369] on select "Select Service Product Membership Package Voucher Prepaid Gift Card" at bounding box center [130, 382] width 107 height 27
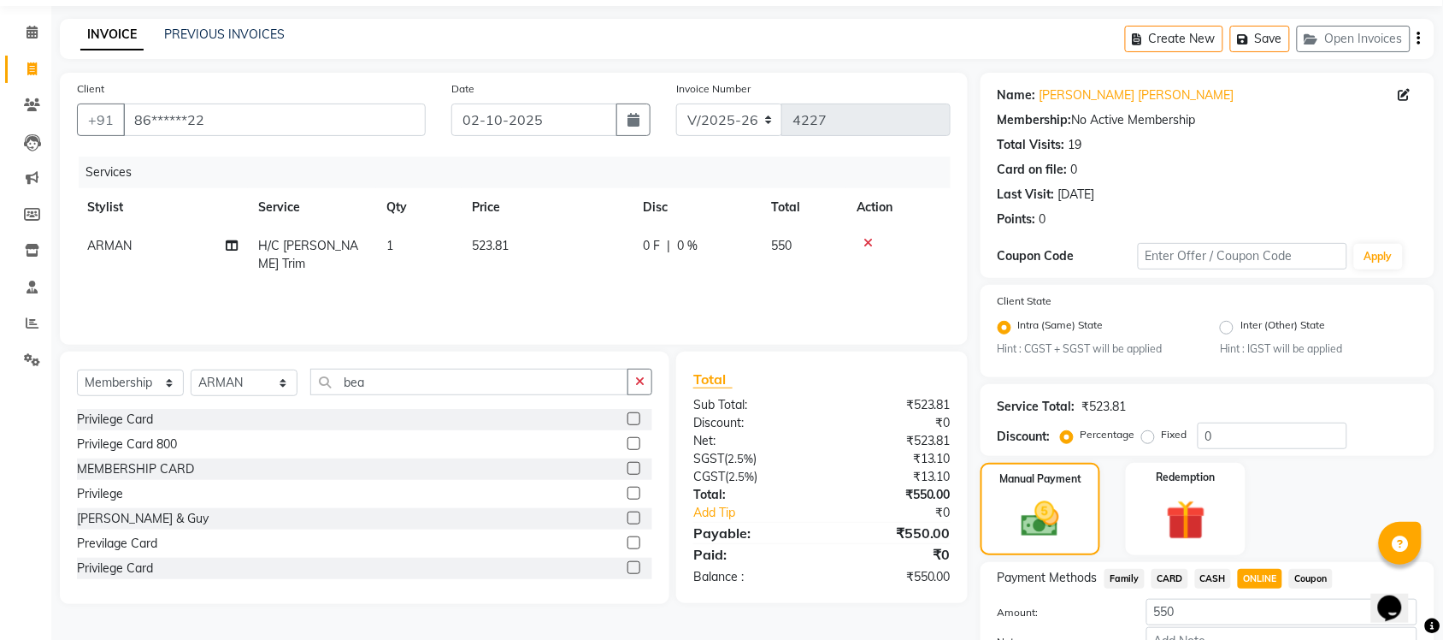
click at [628, 445] on label at bounding box center [634, 443] width 13 height 13
click at [628, 445] on input "checkbox" at bounding box center [633, 444] width 11 height 11
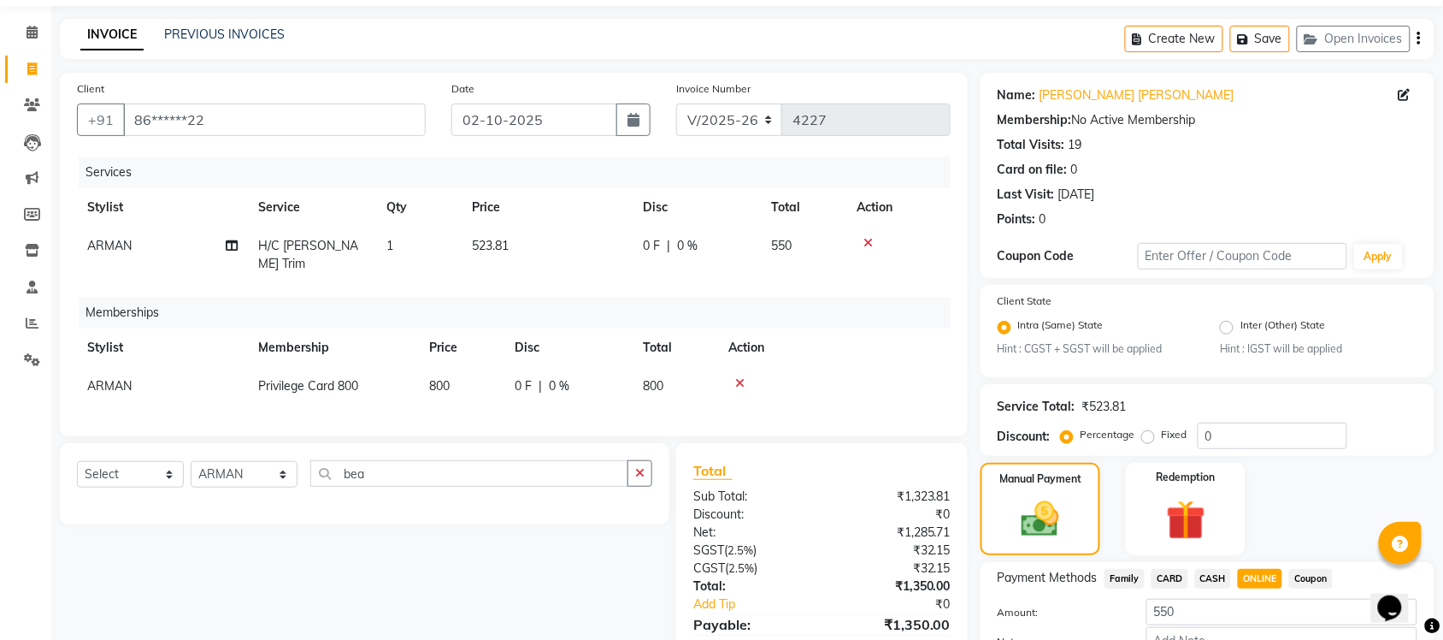
scroll to position [162, 0]
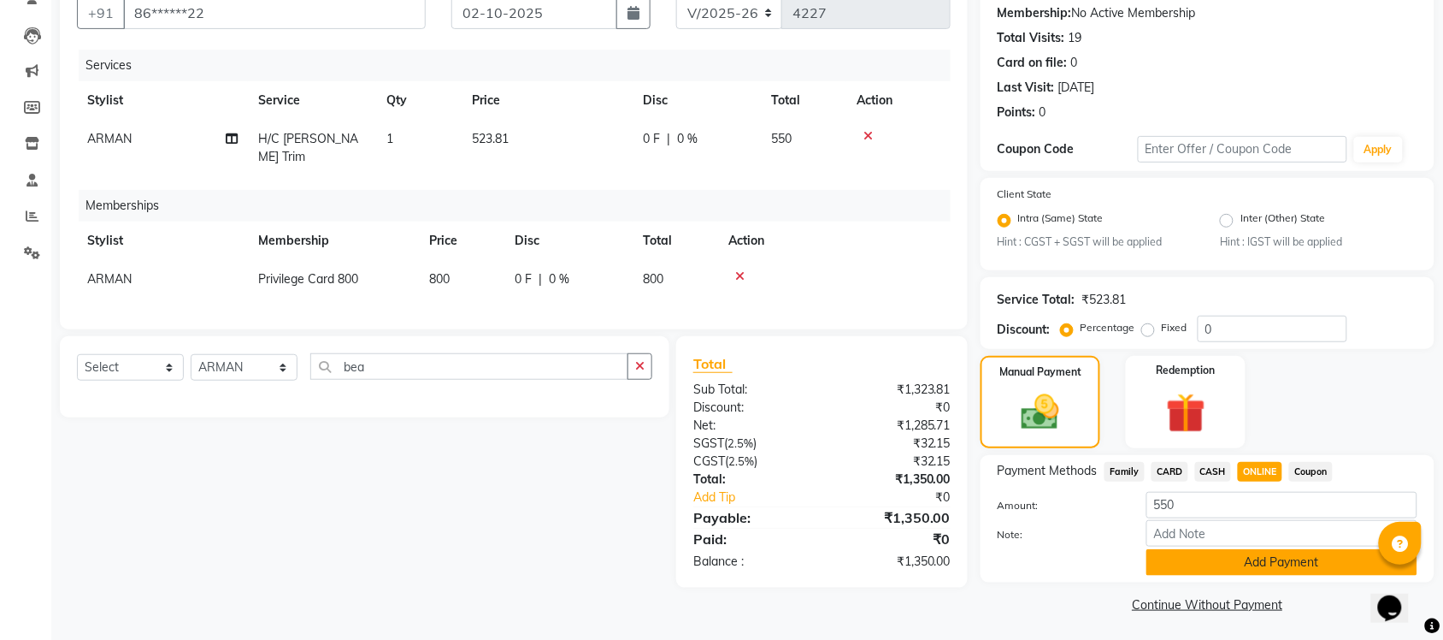
click at [1199, 557] on button "Add Payment" at bounding box center [1282, 562] width 271 height 27
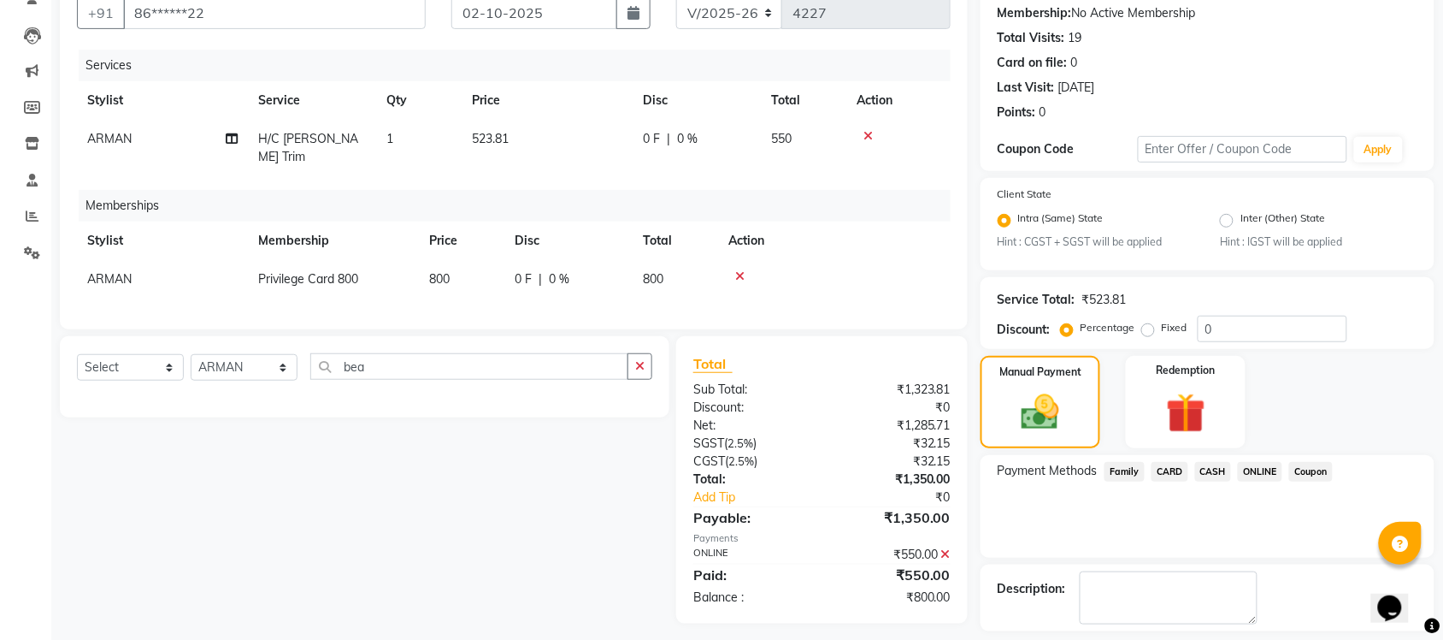
scroll to position [236, 0]
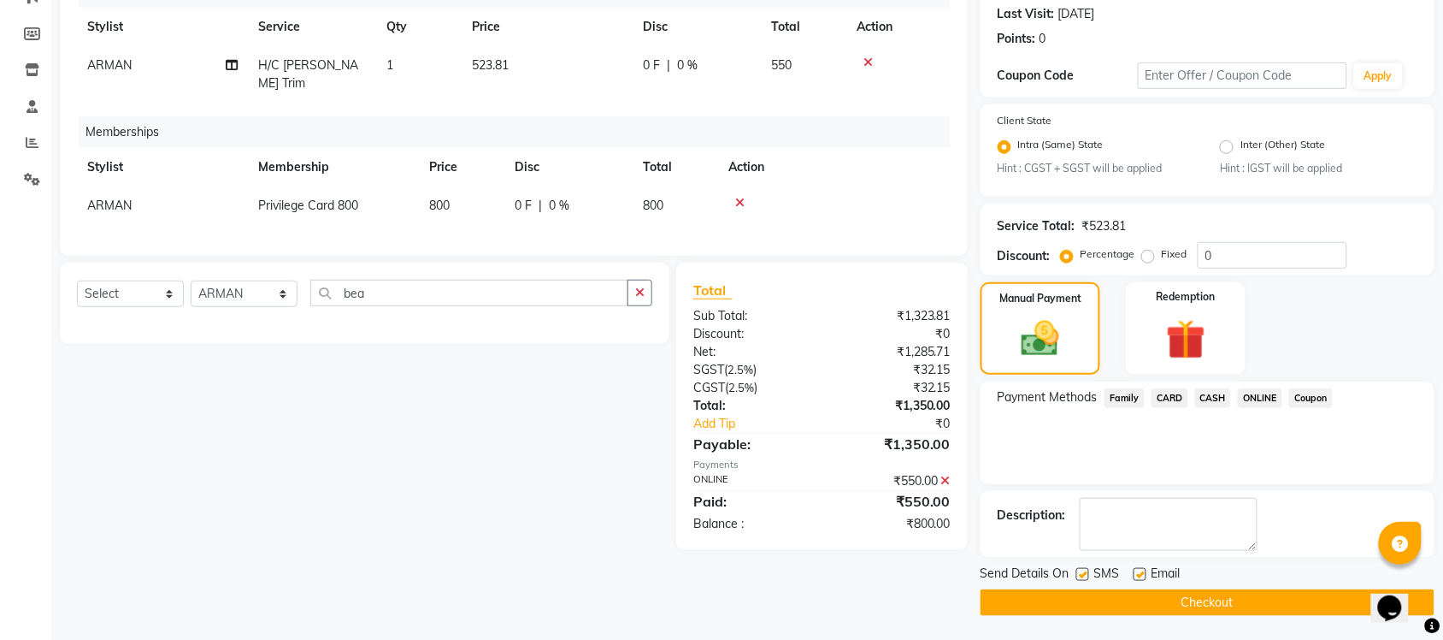
click at [1248, 395] on span "ONLINE" at bounding box center [1260, 398] width 44 height 20
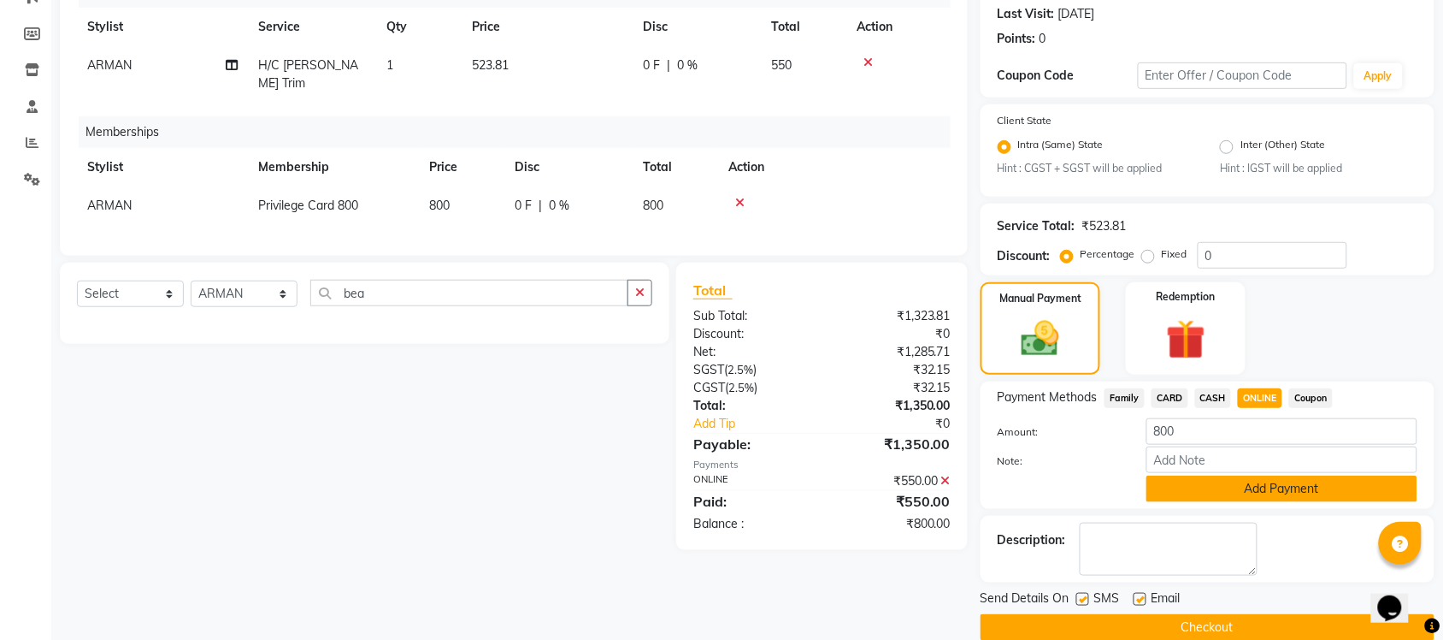
click at [1231, 487] on button "Add Payment" at bounding box center [1282, 488] width 271 height 27
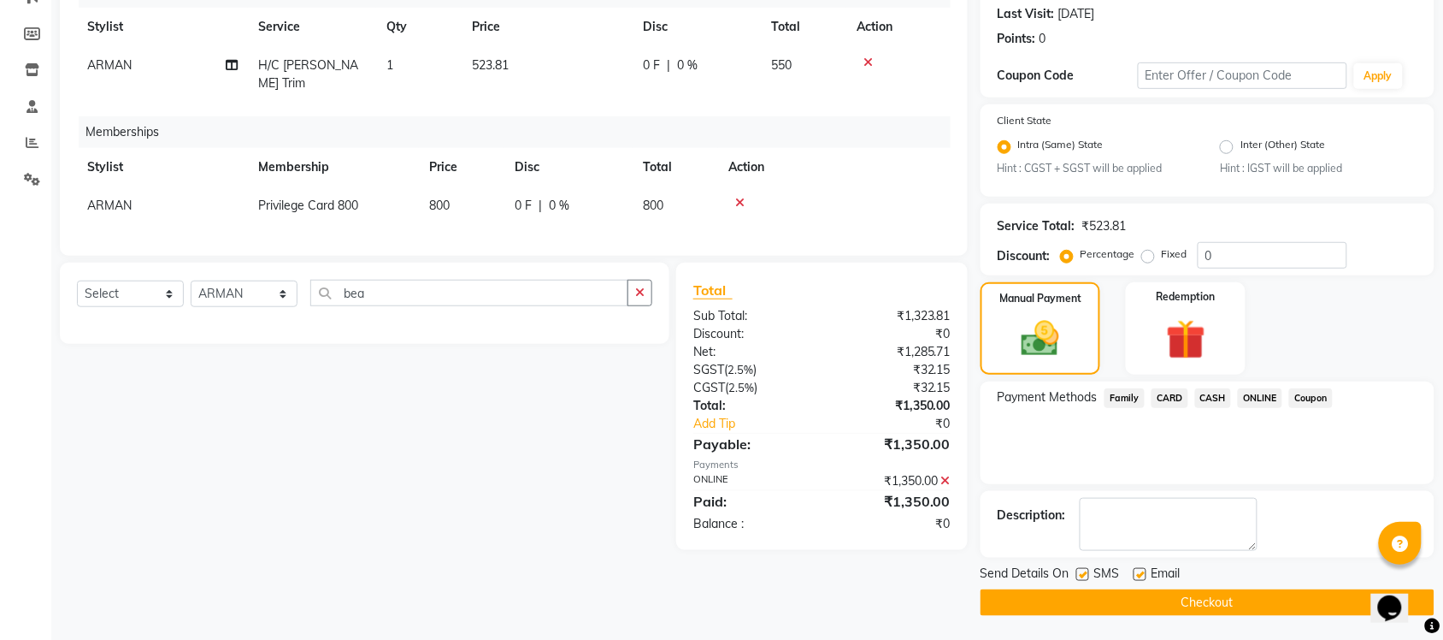
click at [1162, 252] on label "Fixed" at bounding box center [1175, 253] width 26 height 15
click at [1148, 252] on input "Fixed" at bounding box center [1152, 254] width 12 height 12
click at [1229, 262] on input "0" at bounding box center [1273, 255] width 150 height 27
click at [947, 475] on icon at bounding box center [946, 481] width 9 height 12
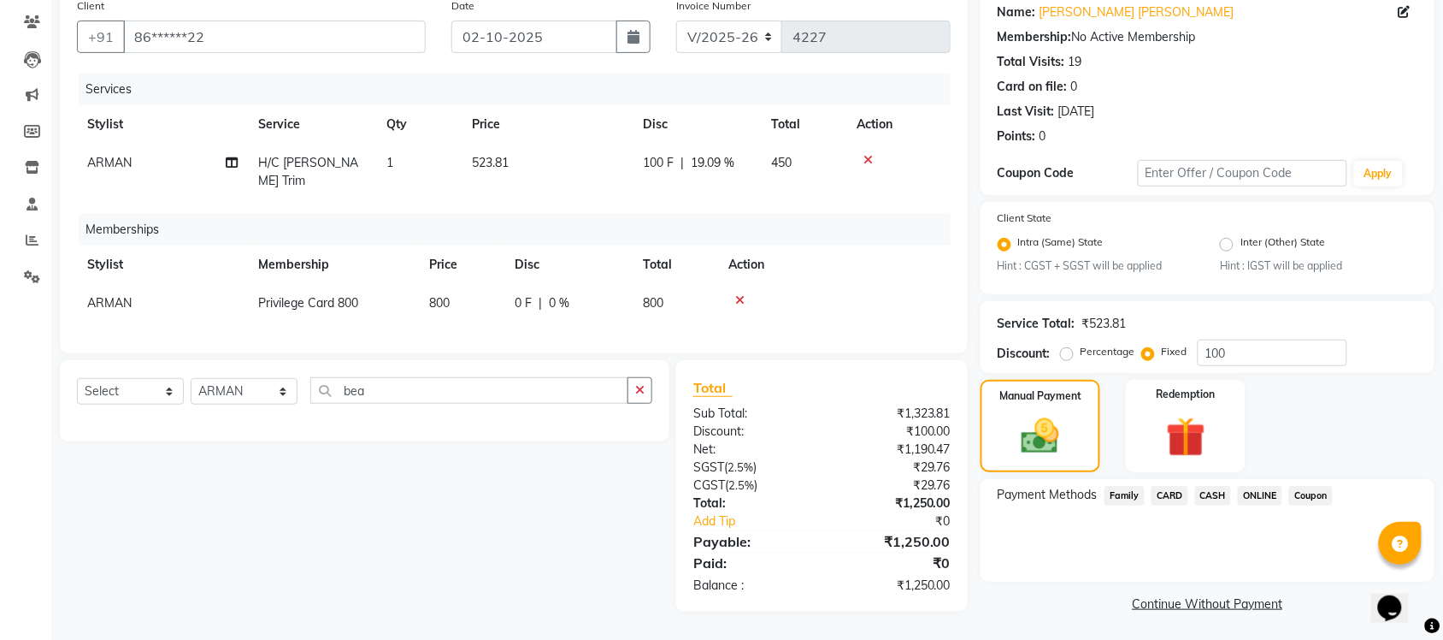
click at [1255, 489] on span "ONLINE" at bounding box center [1260, 496] width 44 height 20
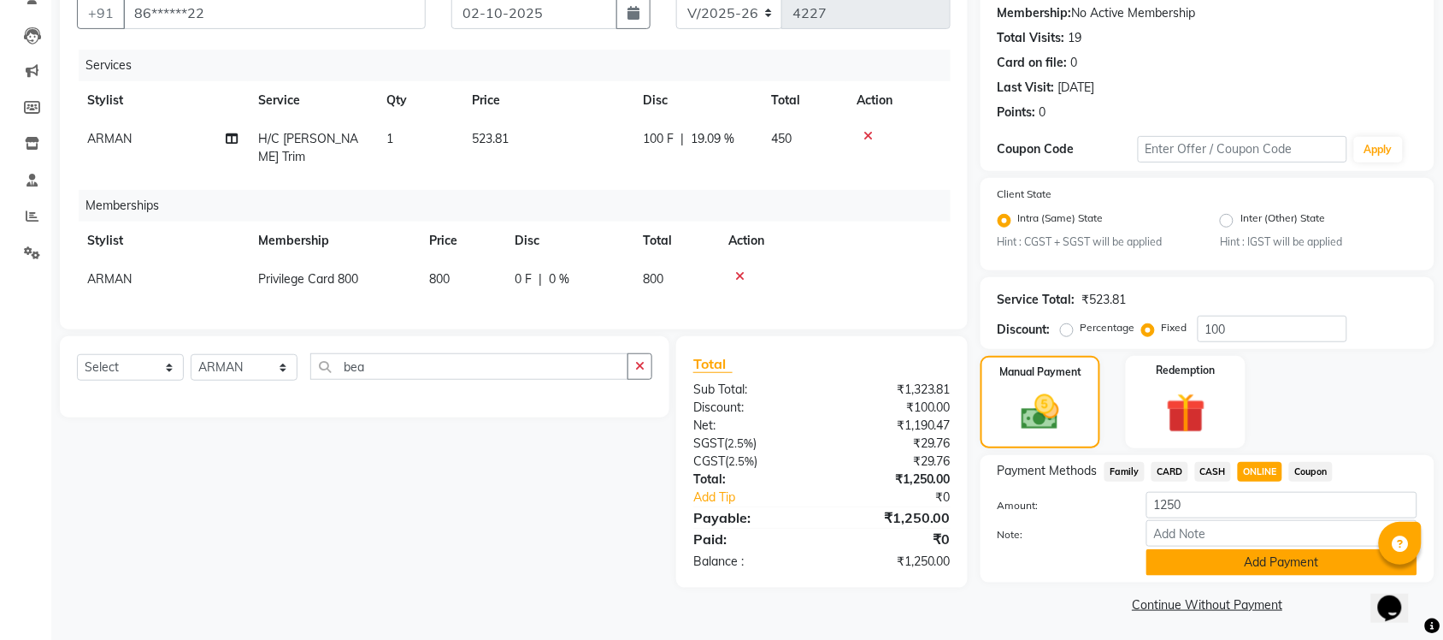
click at [1253, 558] on button "Add Payment" at bounding box center [1282, 562] width 271 height 27
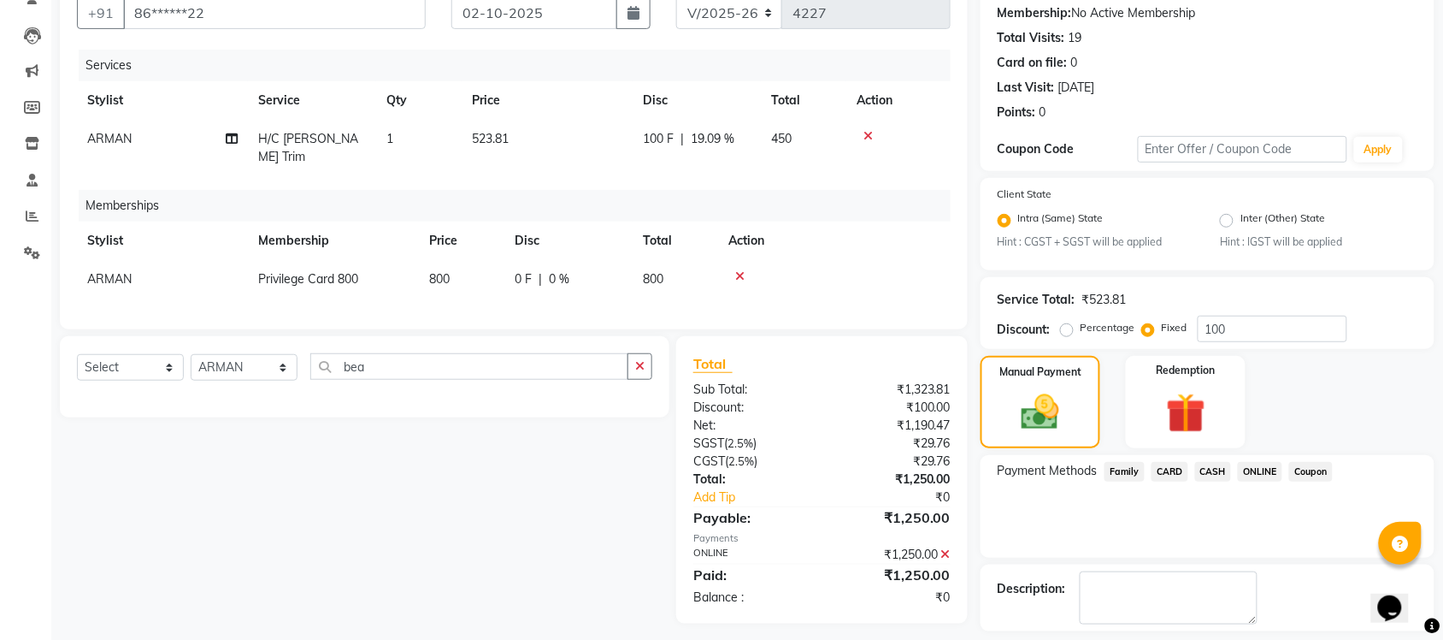
scroll to position [236, 0]
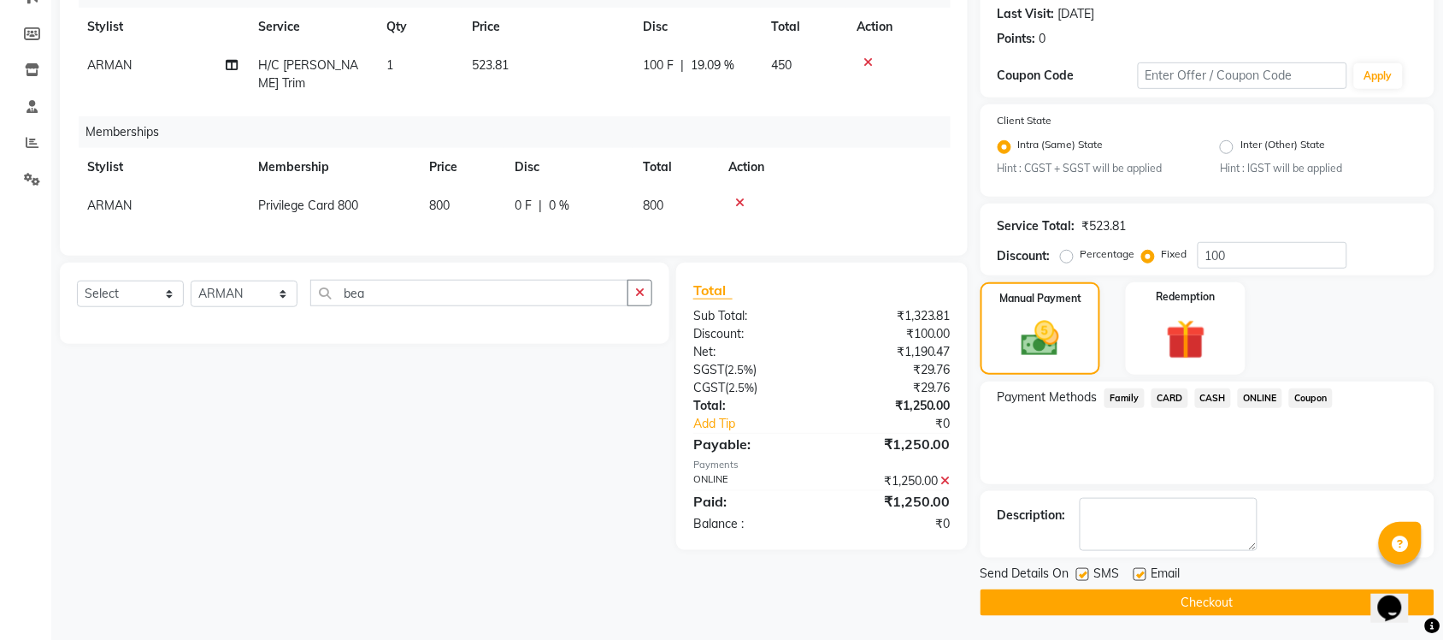
click at [1244, 605] on button "Checkout" at bounding box center [1208, 602] width 454 height 27
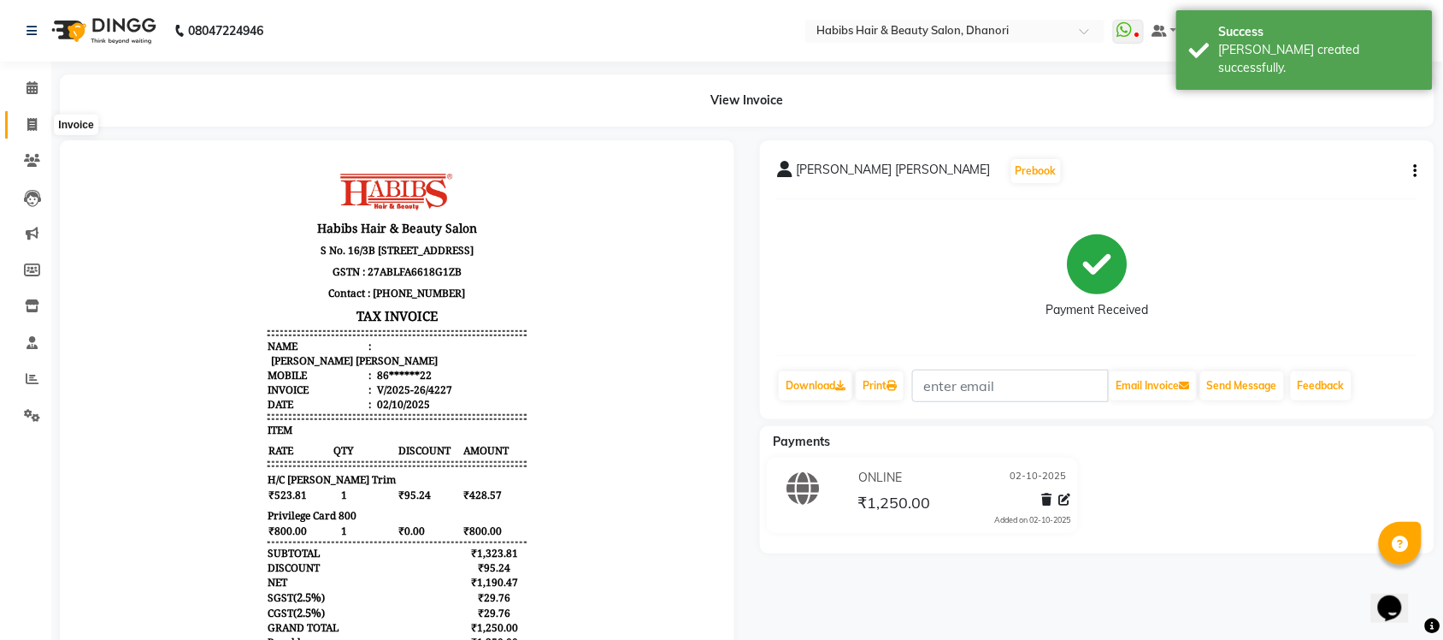
click at [21, 129] on span at bounding box center [32, 125] width 30 height 20
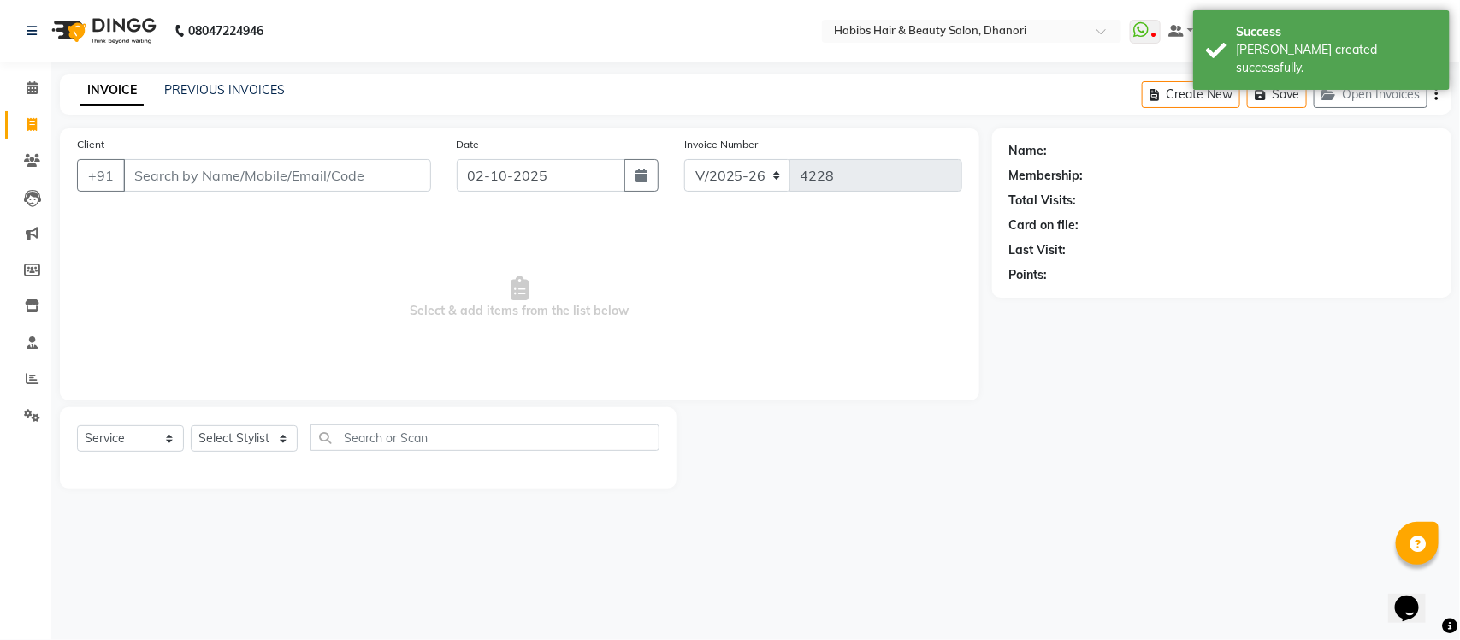
click at [235, 178] on input "Client" at bounding box center [277, 175] width 308 height 32
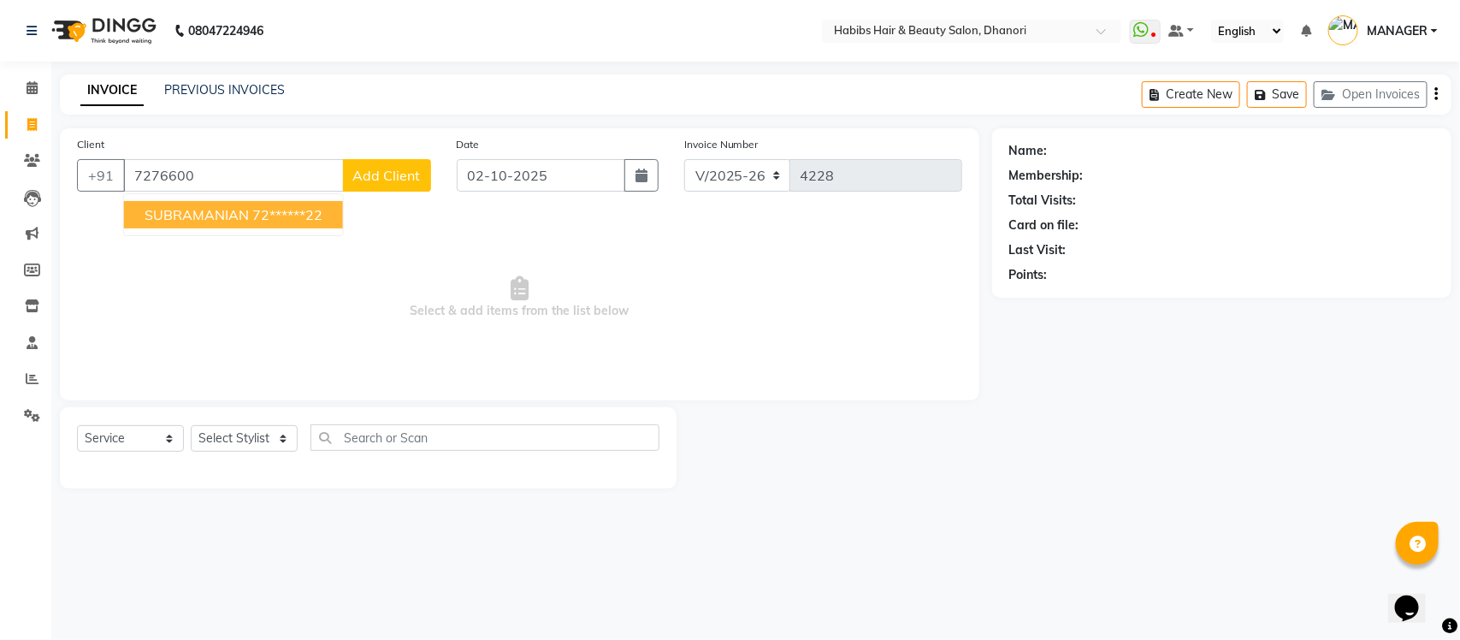
click at [236, 214] on span "SUBRAMANIAN" at bounding box center [197, 214] width 104 height 17
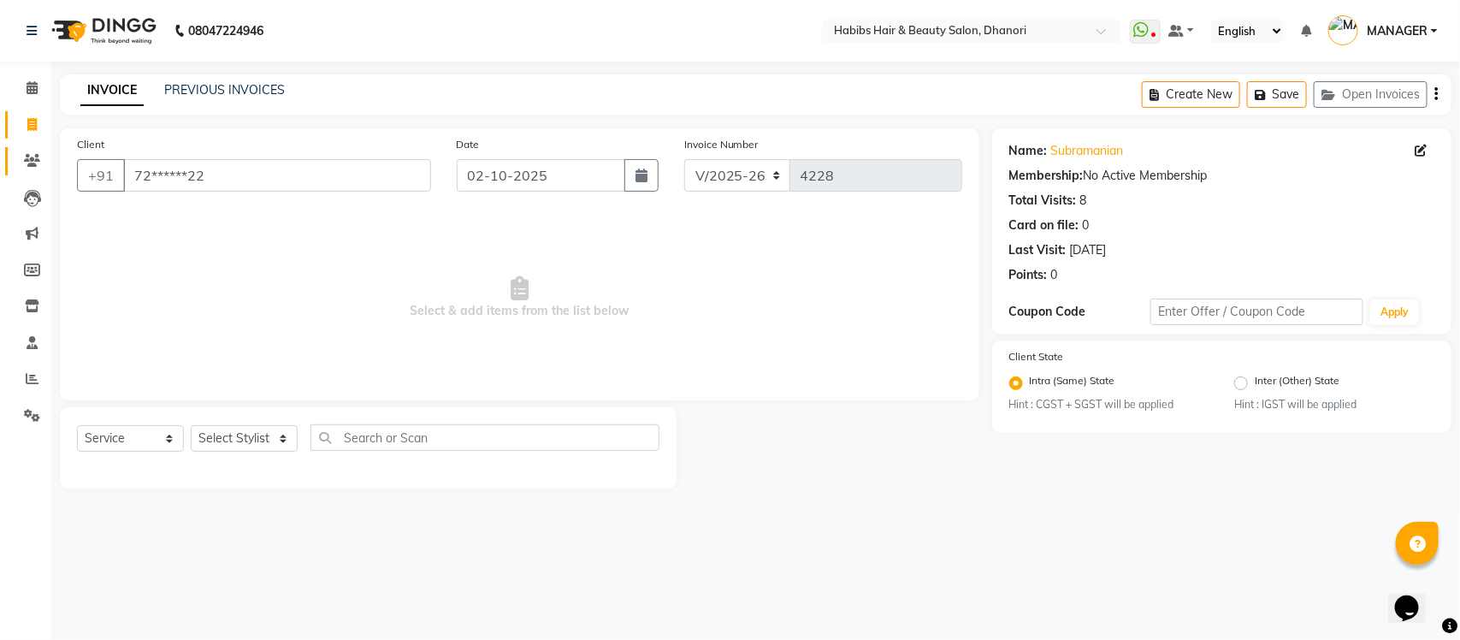
click at [27, 171] on link "Clients" at bounding box center [25, 161] width 41 height 28
click at [232, 447] on select "Select Stylist Admin Alishan ARMAN Daksha DIVYA FAIZAN IRFAN MANAGER MUZAMMIL R…" at bounding box center [244, 438] width 107 height 27
click at [191, 425] on select "Select Stylist Admin Alishan ARMAN Daksha DIVYA FAIZAN IRFAN MANAGER MUZAMMIL R…" at bounding box center [244, 438] width 107 height 27
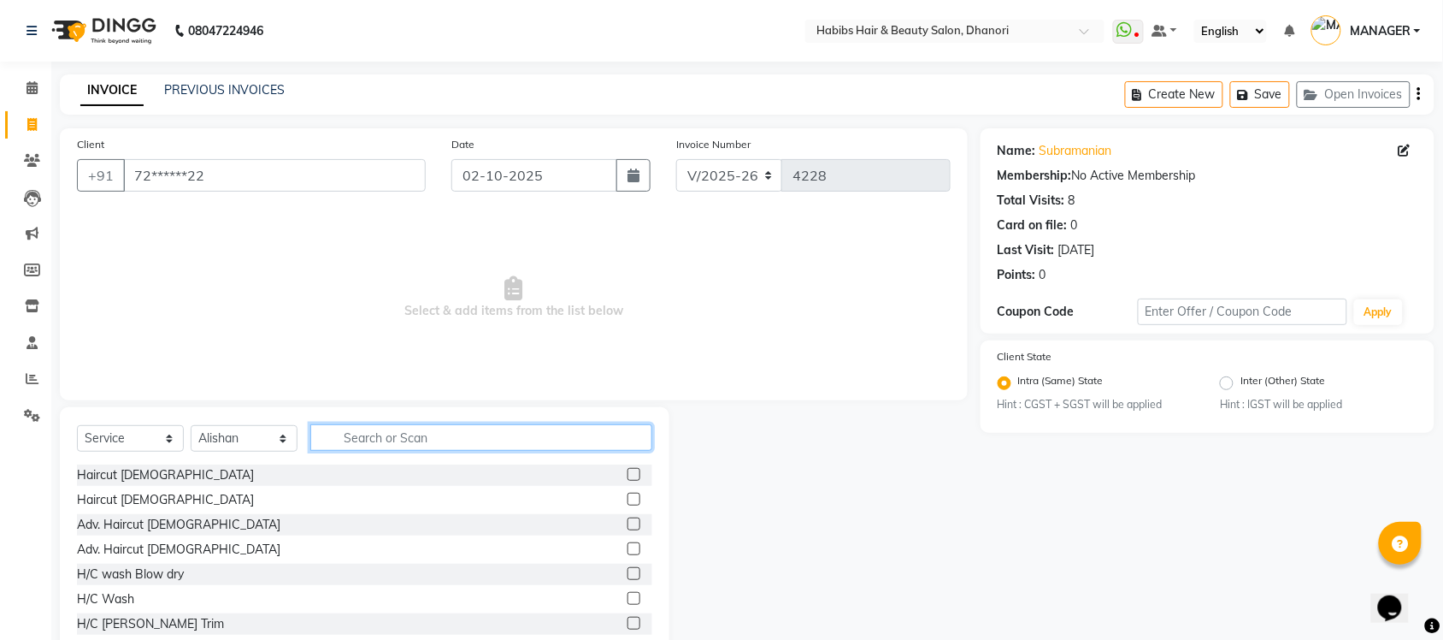
click at [398, 426] on input "text" at bounding box center [481, 437] width 342 height 27
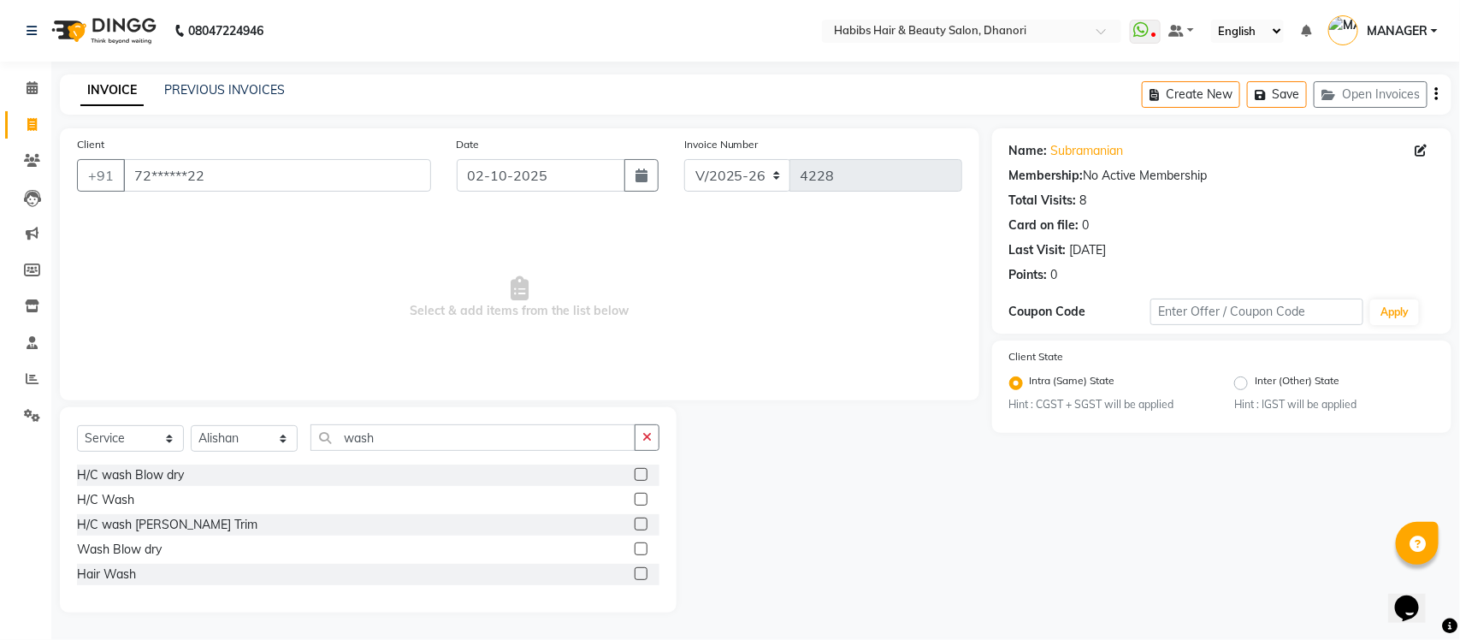
click at [643, 575] on label at bounding box center [641, 573] width 13 height 13
click at [643, 575] on input "checkbox" at bounding box center [640, 574] width 11 height 11
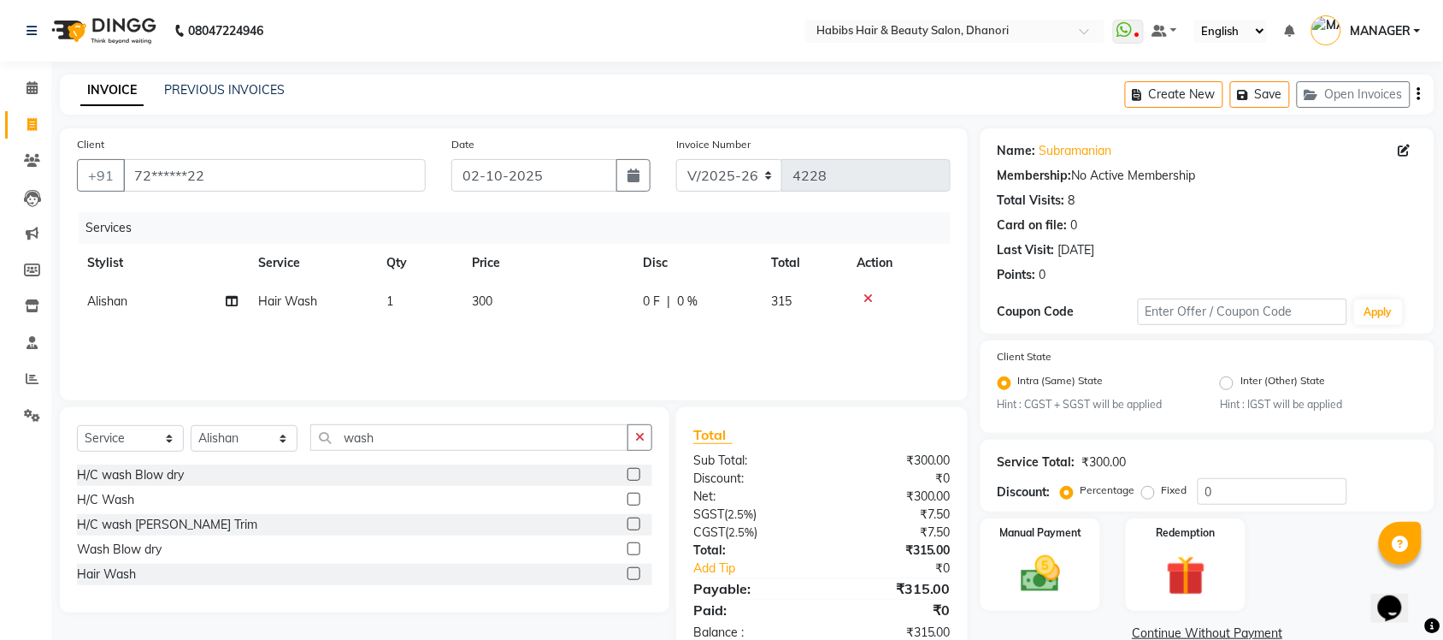
click at [506, 293] on td "300" at bounding box center [547, 301] width 171 height 38
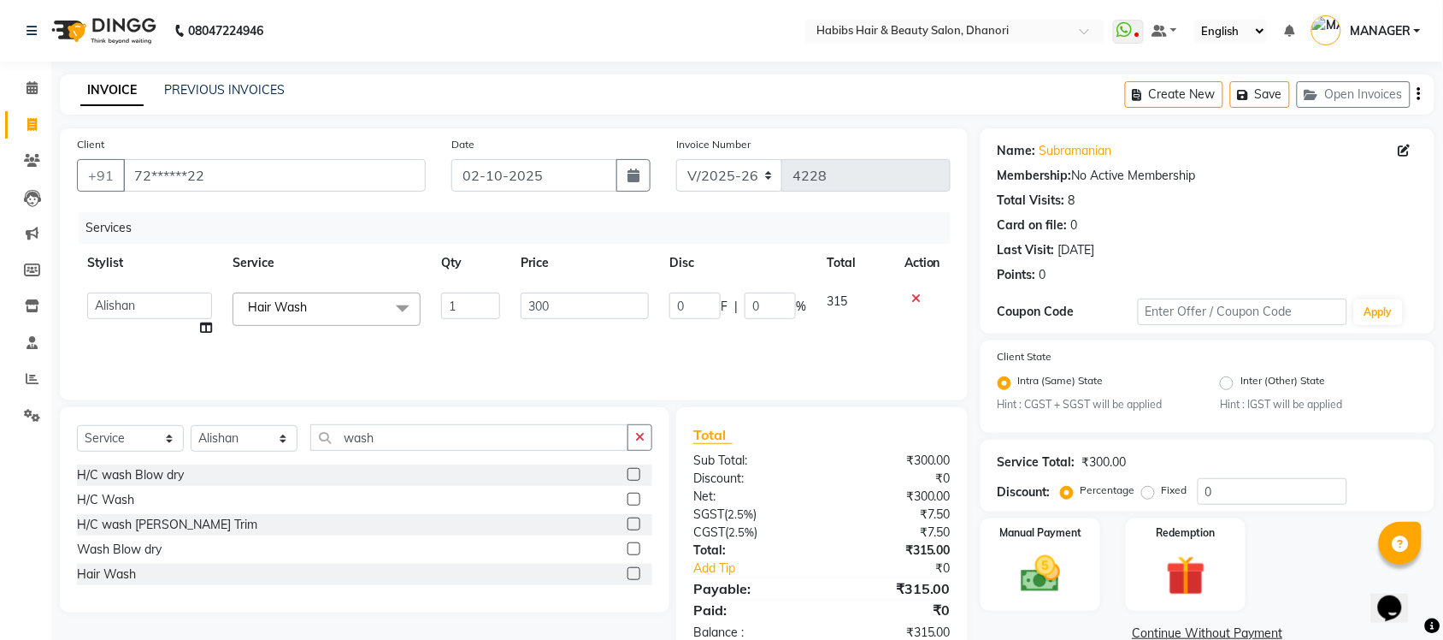
click at [506, 293] on td "1" at bounding box center [471, 314] width 80 height 65
click at [547, 297] on input "300" at bounding box center [585, 305] width 128 height 27
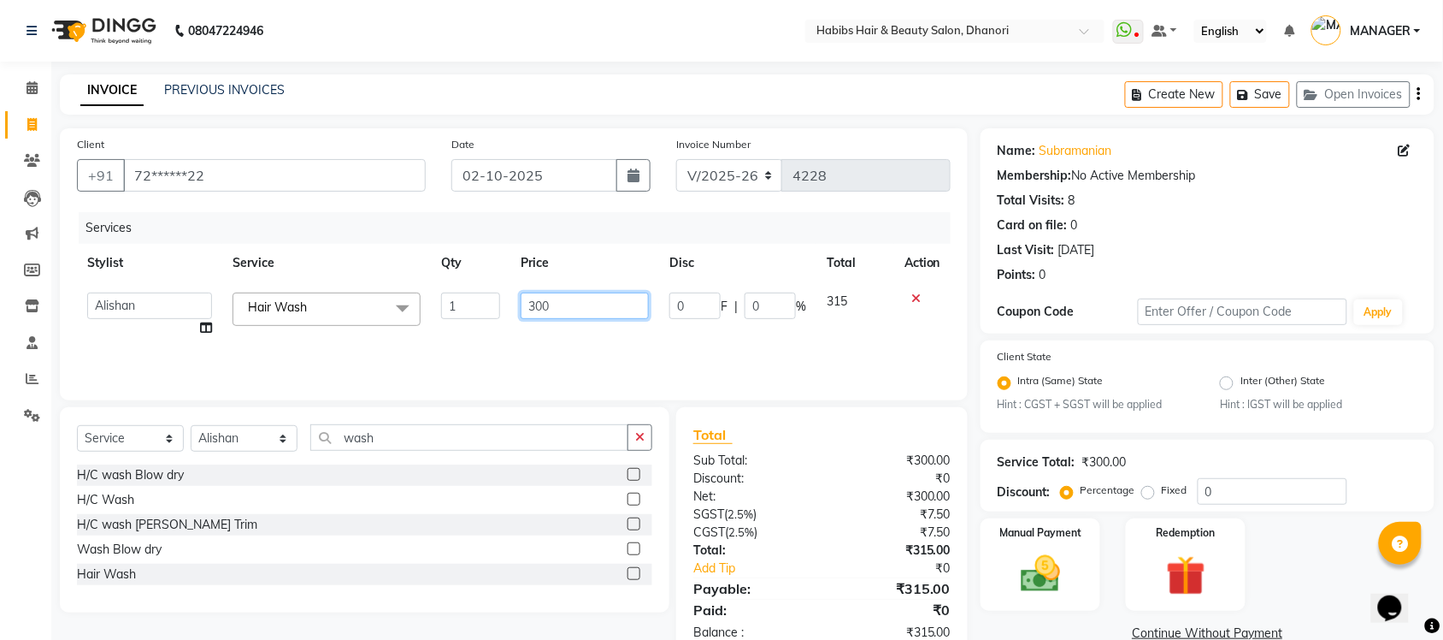
click at [547, 297] on input "300" at bounding box center [585, 305] width 128 height 27
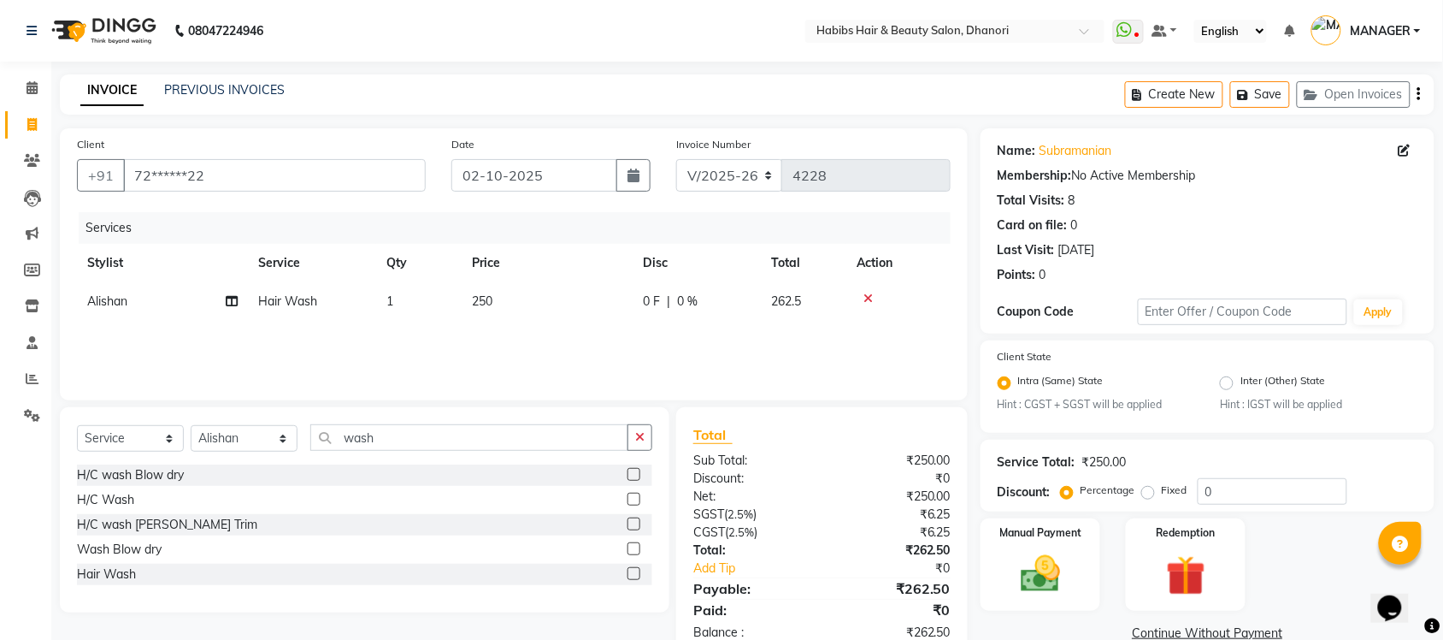
click at [537, 352] on div "Services Stylist Service Qty Price Disc Total Action Alishan Hair Wash 1 250 0 …" at bounding box center [514, 297] width 874 height 171
click at [1095, 557] on div "Manual Payment" at bounding box center [1040, 565] width 125 height 96
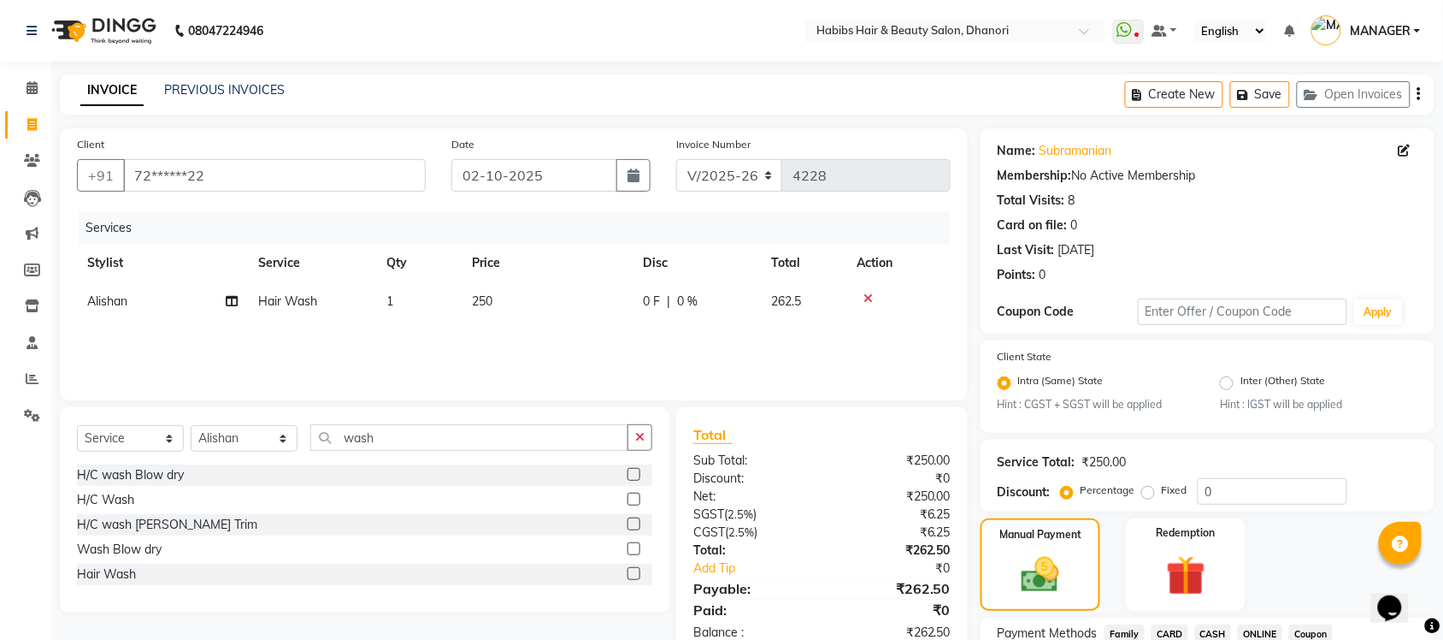
click at [1263, 635] on span "ONLINE" at bounding box center [1260, 634] width 44 height 20
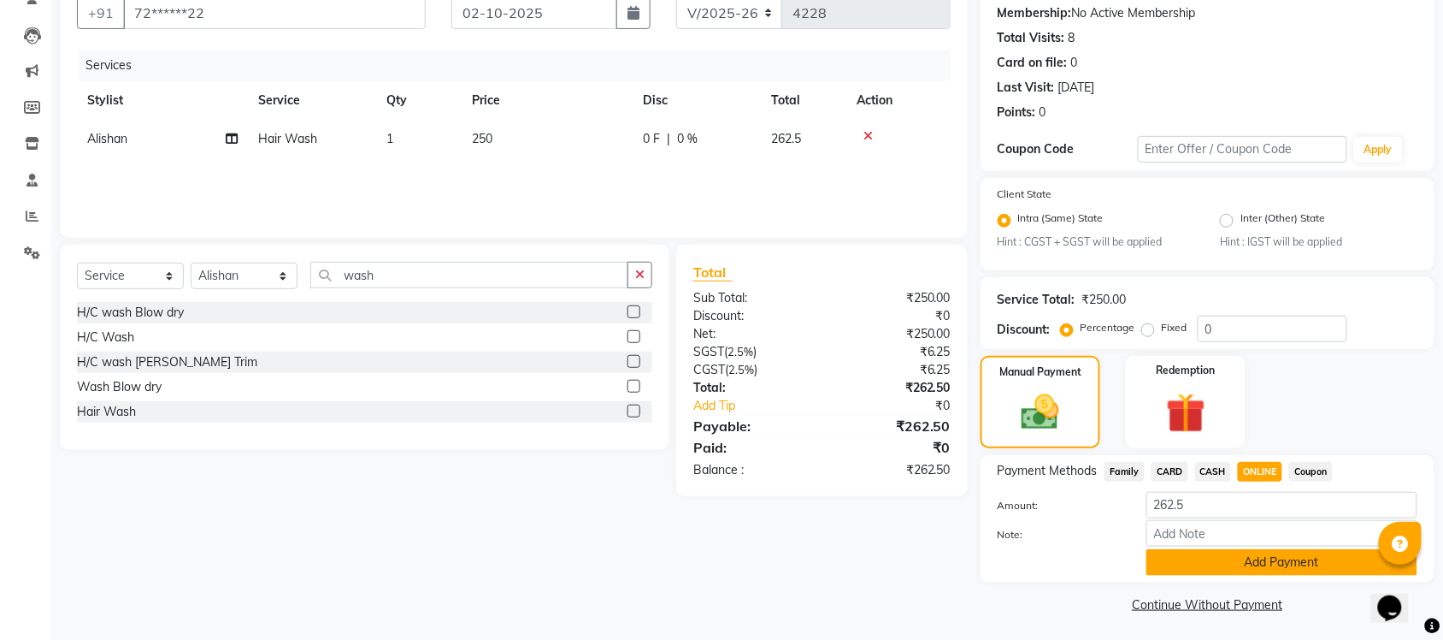
click at [1267, 563] on button "Add Payment" at bounding box center [1282, 562] width 271 height 27
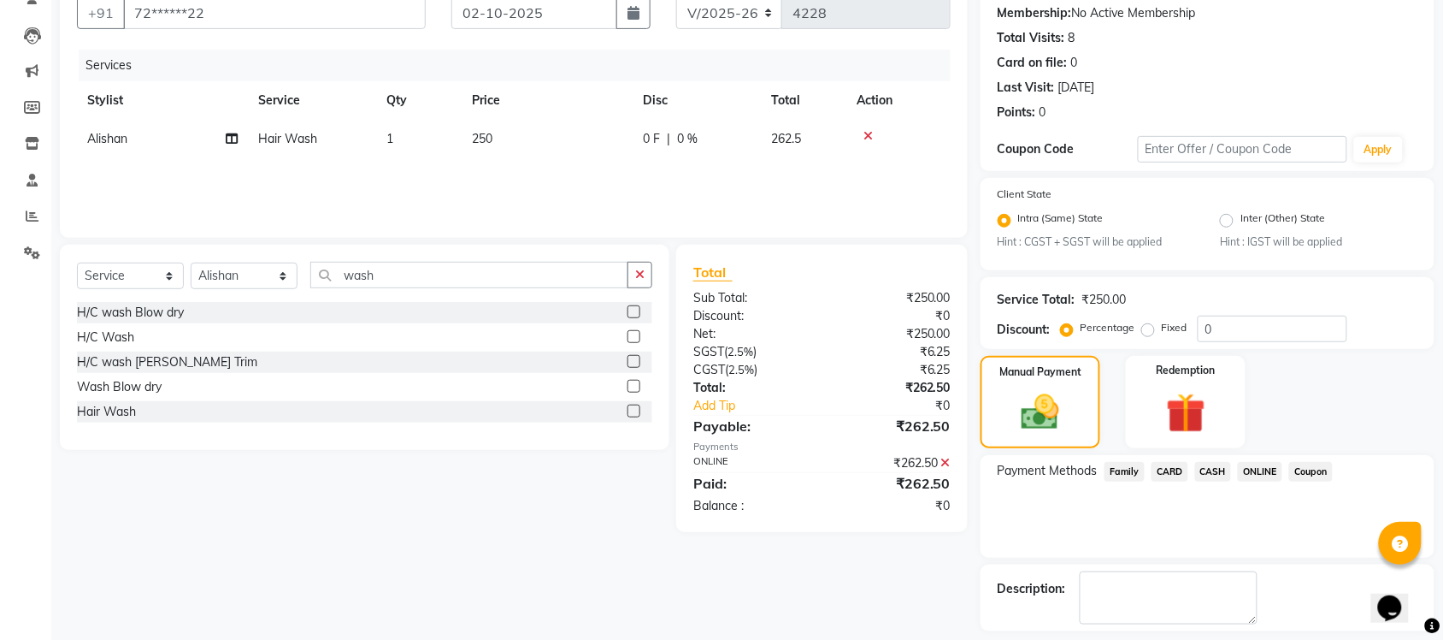
scroll to position [236, 0]
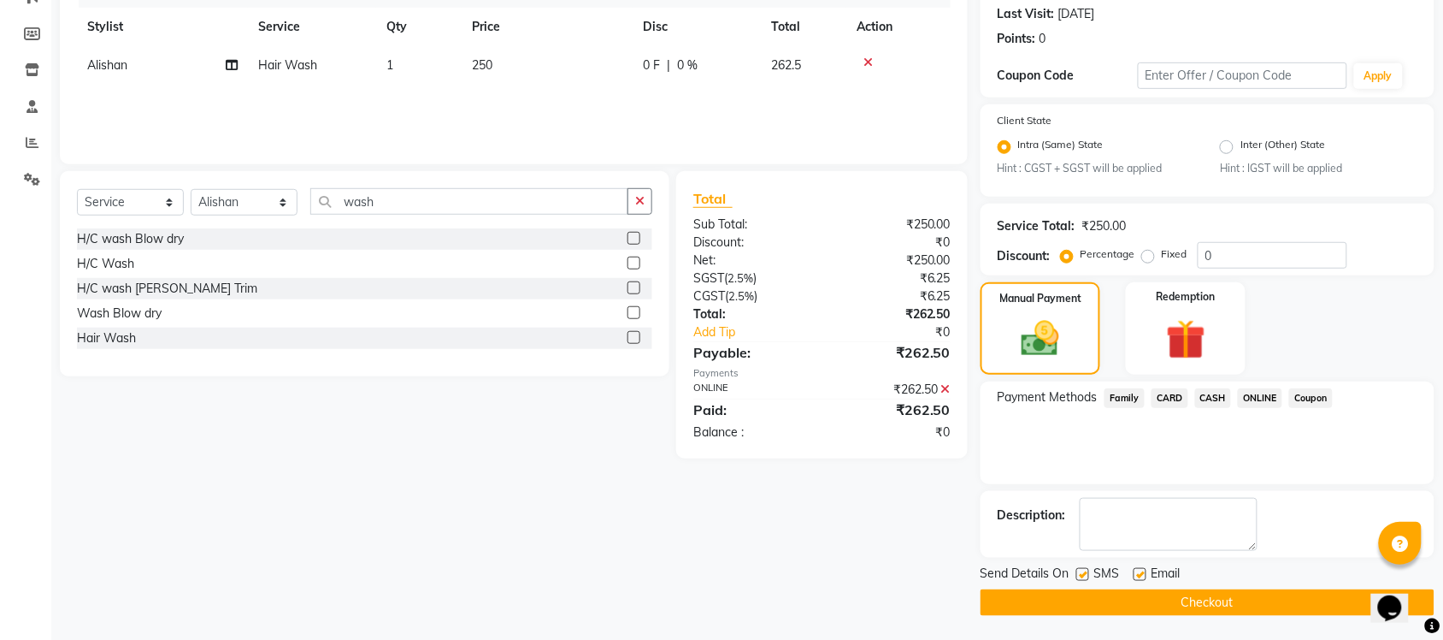
click at [1254, 596] on button "Checkout" at bounding box center [1208, 602] width 454 height 27
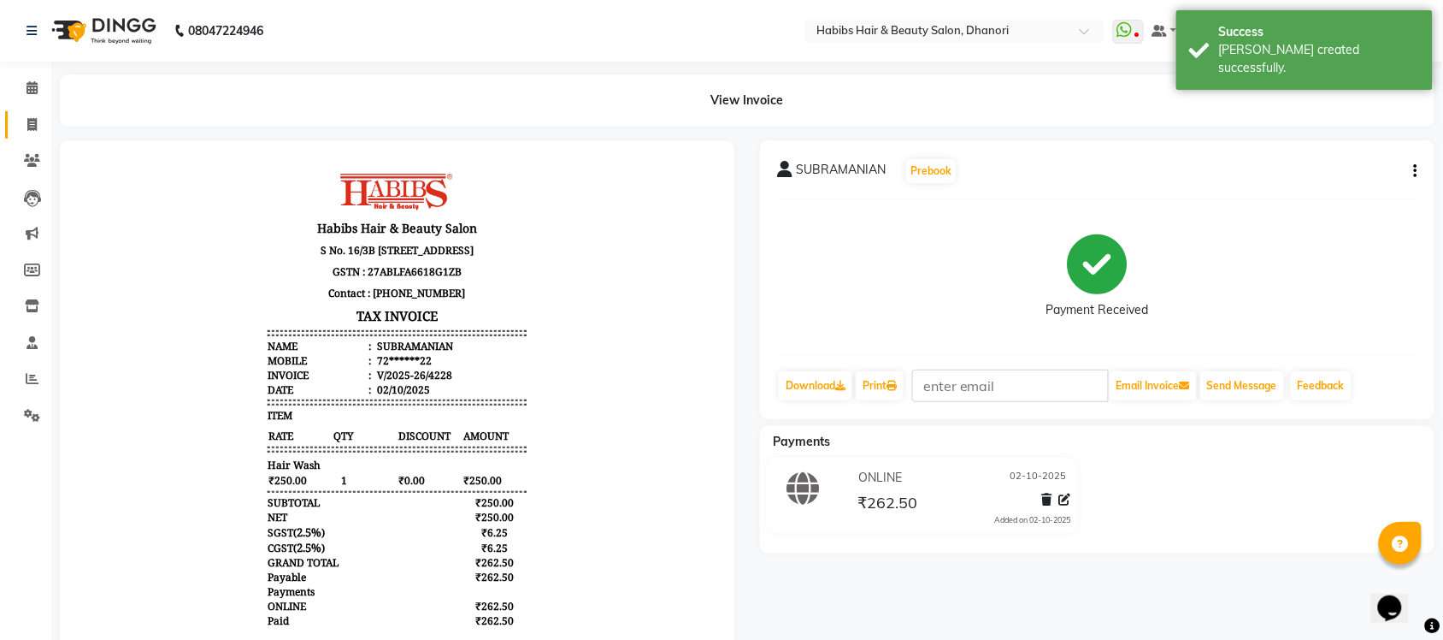
click at [30, 134] on link "Invoice" at bounding box center [25, 125] width 41 height 28
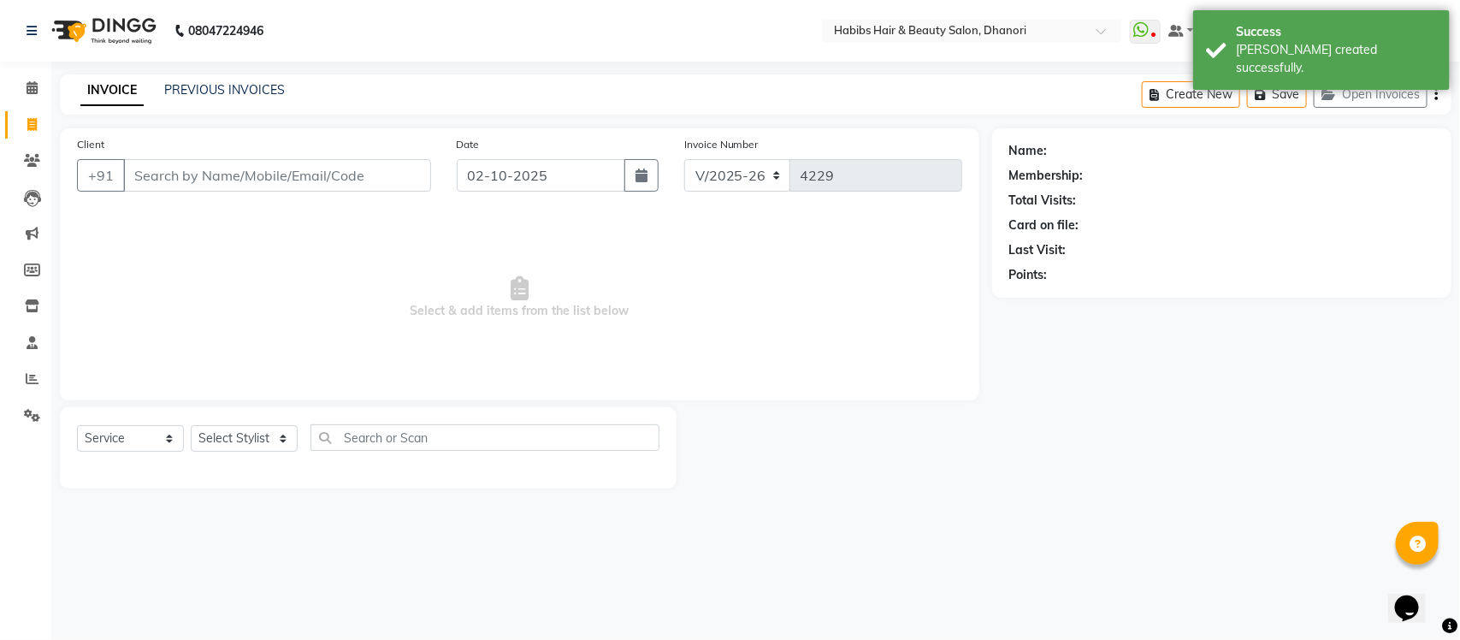
click at [270, 151] on div "Client +91" at bounding box center [254, 170] width 380 height 70
click at [267, 175] on input "Client" at bounding box center [277, 175] width 308 height 32
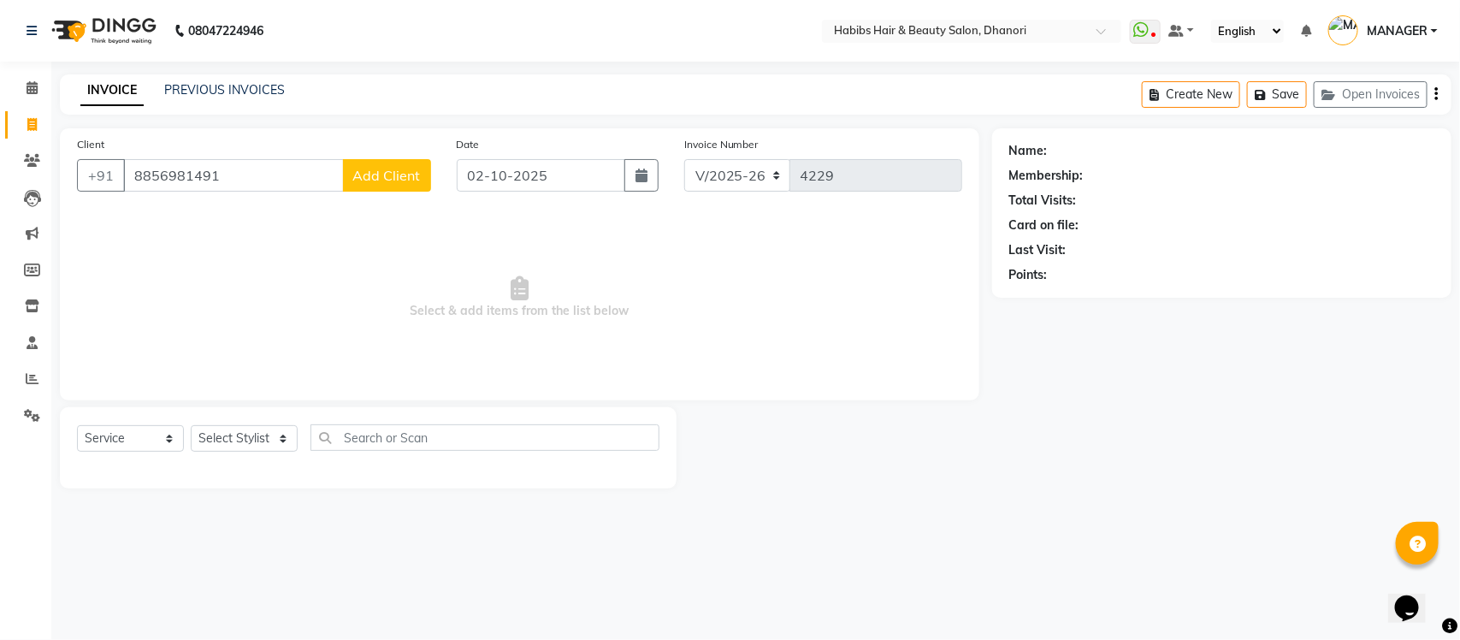
click at [396, 162] on button "Add Client" at bounding box center [387, 175] width 88 height 32
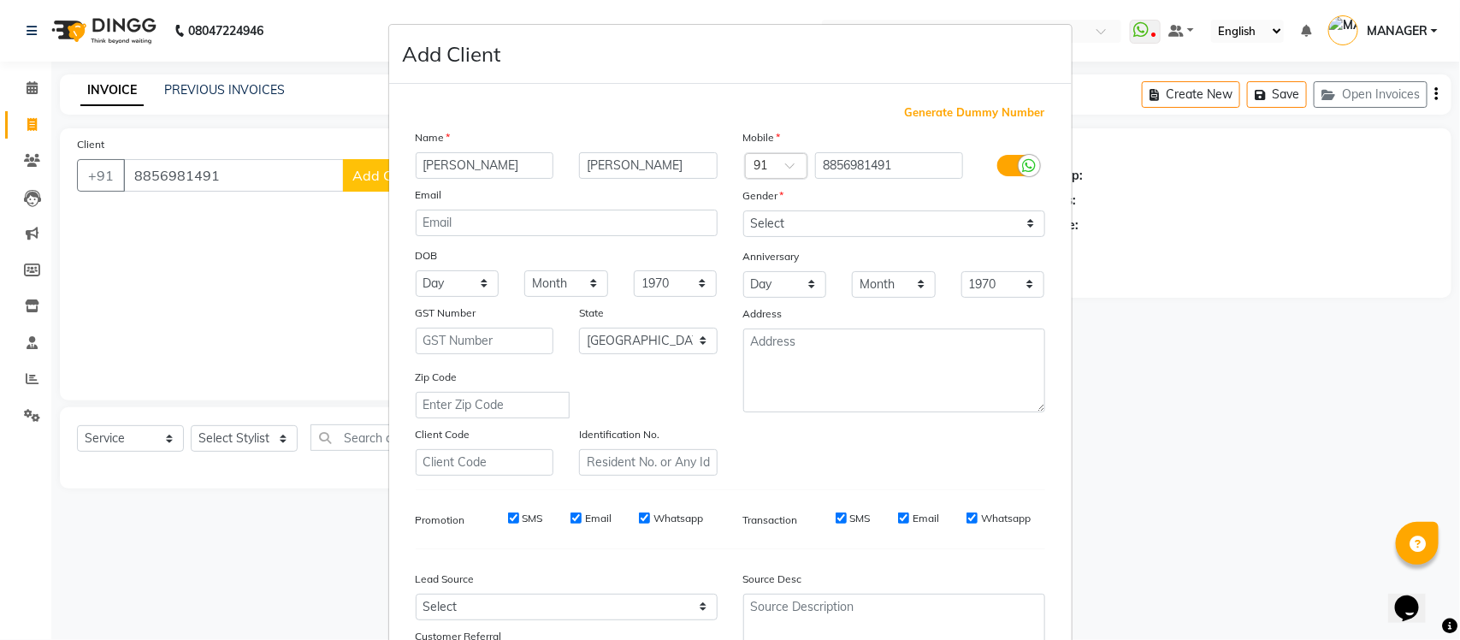
click at [855, 236] on div "Mobile Country Code × 91 8856981491 Gender Select Male Female Other Prefer Not …" at bounding box center [894, 301] width 328 height 347
click at [848, 223] on select "Select Male Female Other Prefer Not To Say" at bounding box center [894, 223] width 302 height 27
click at [743, 210] on select "Select Male Female Other Prefer Not To Say" at bounding box center [894, 223] width 302 height 27
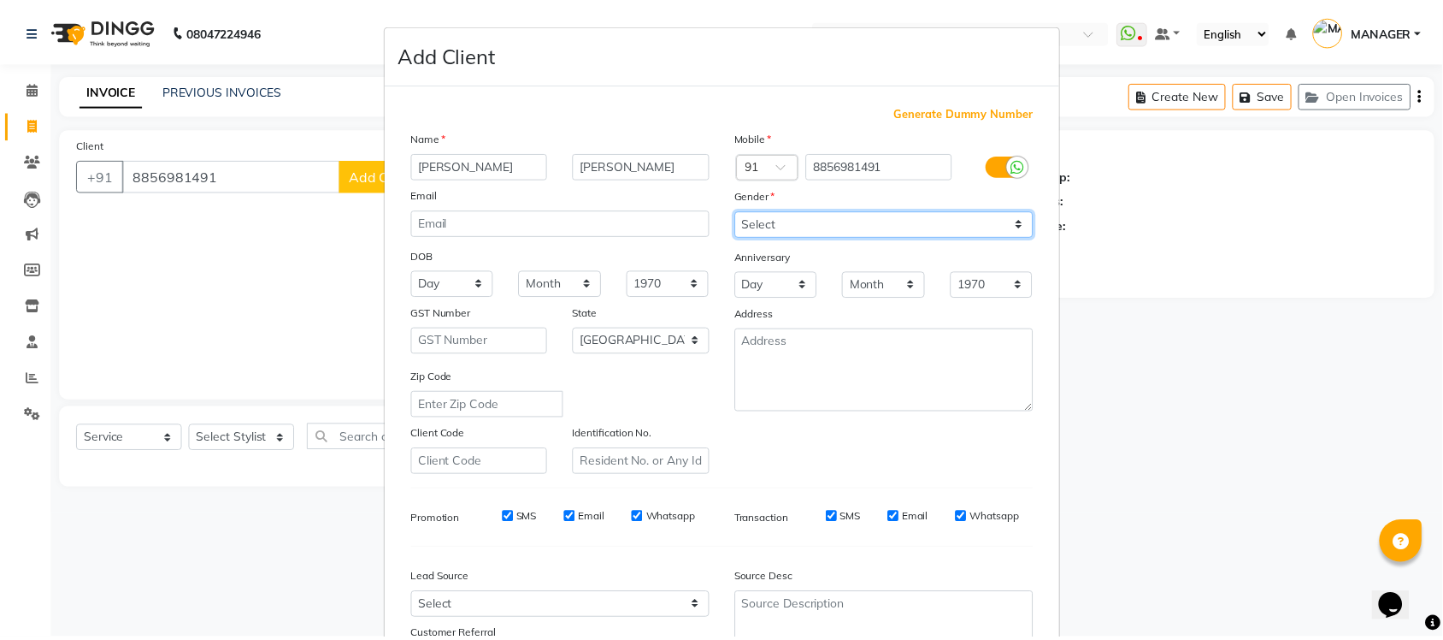
scroll to position [143, 0]
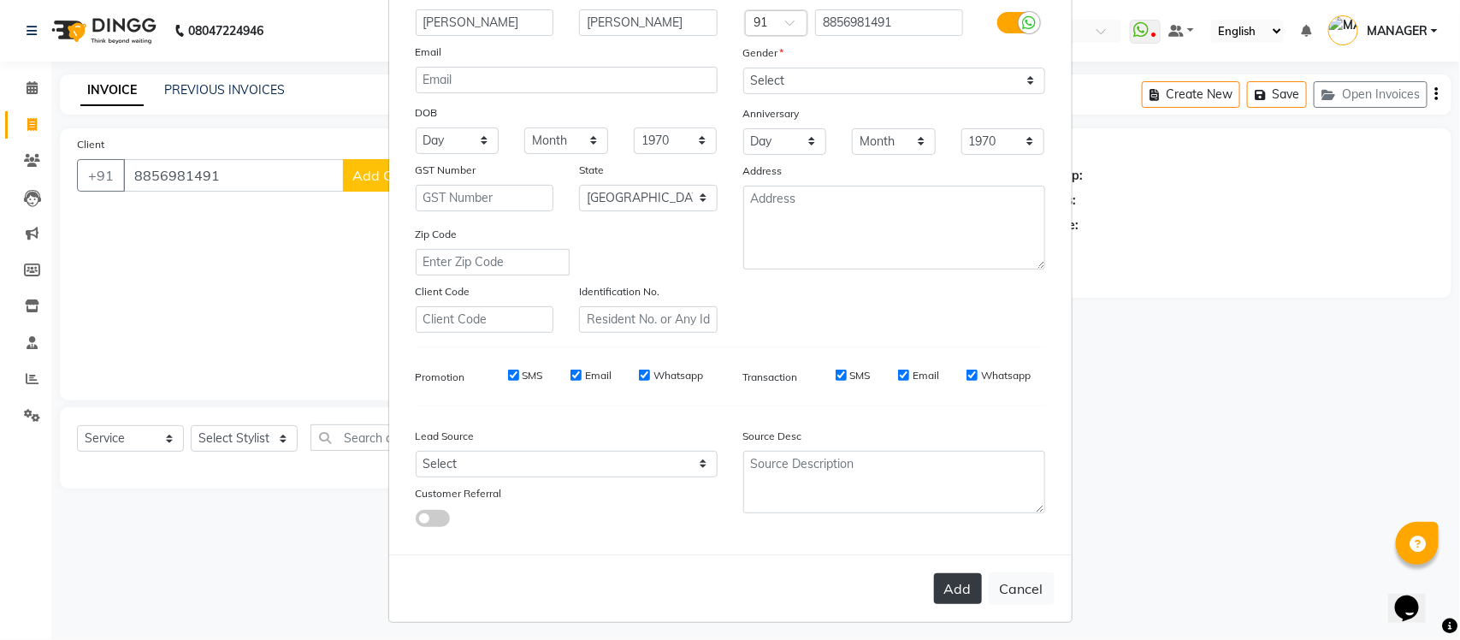
click at [934, 573] on button "Add" at bounding box center [958, 588] width 48 height 31
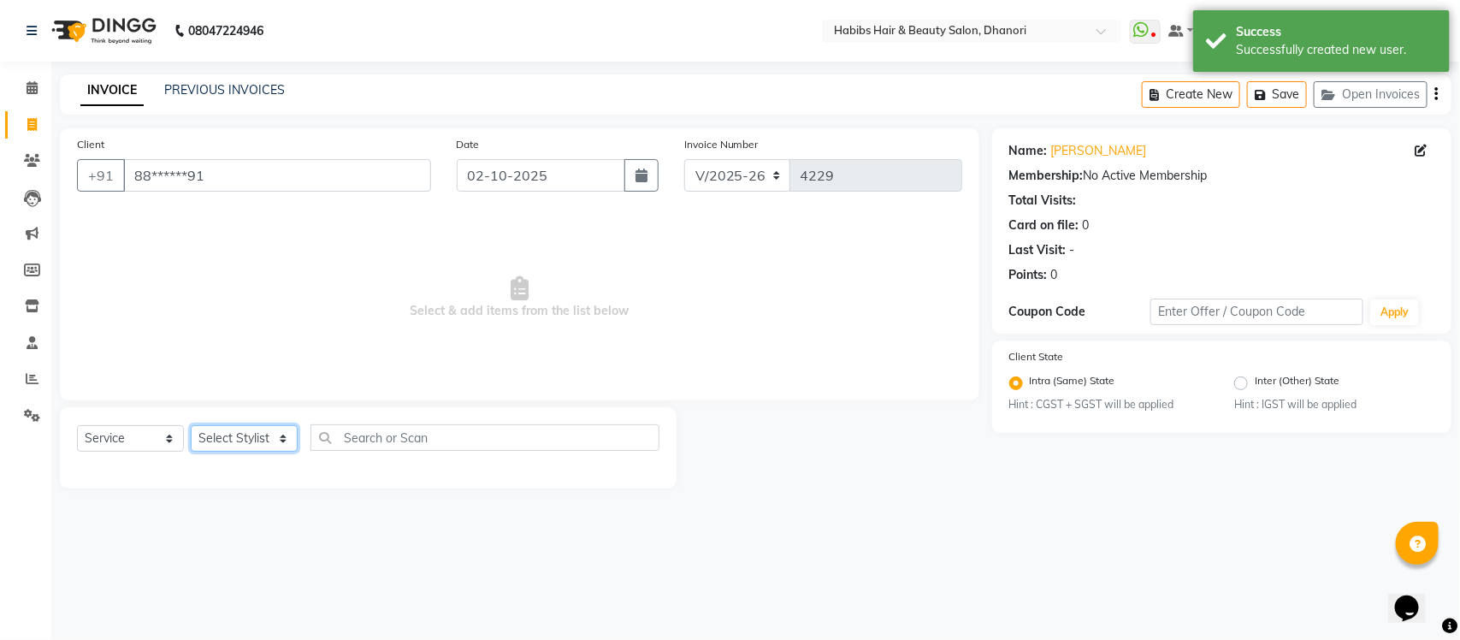
click at [245, 433] on select "Select Stylist Admin Alishan ARMAN Daksha DIVYA FAIZAN IRFAN MANAGER MUZAMMIL R…" at bounding box center [244, 438] width 107 height 27
click at [191, 425] on select "Select Stylist Admin Alishan ARMAN Daksha DIVYA FAIZAN IRFAN MANAGER MUZAMMIL R…" at bounding box center [244, 438] width 107 height 27
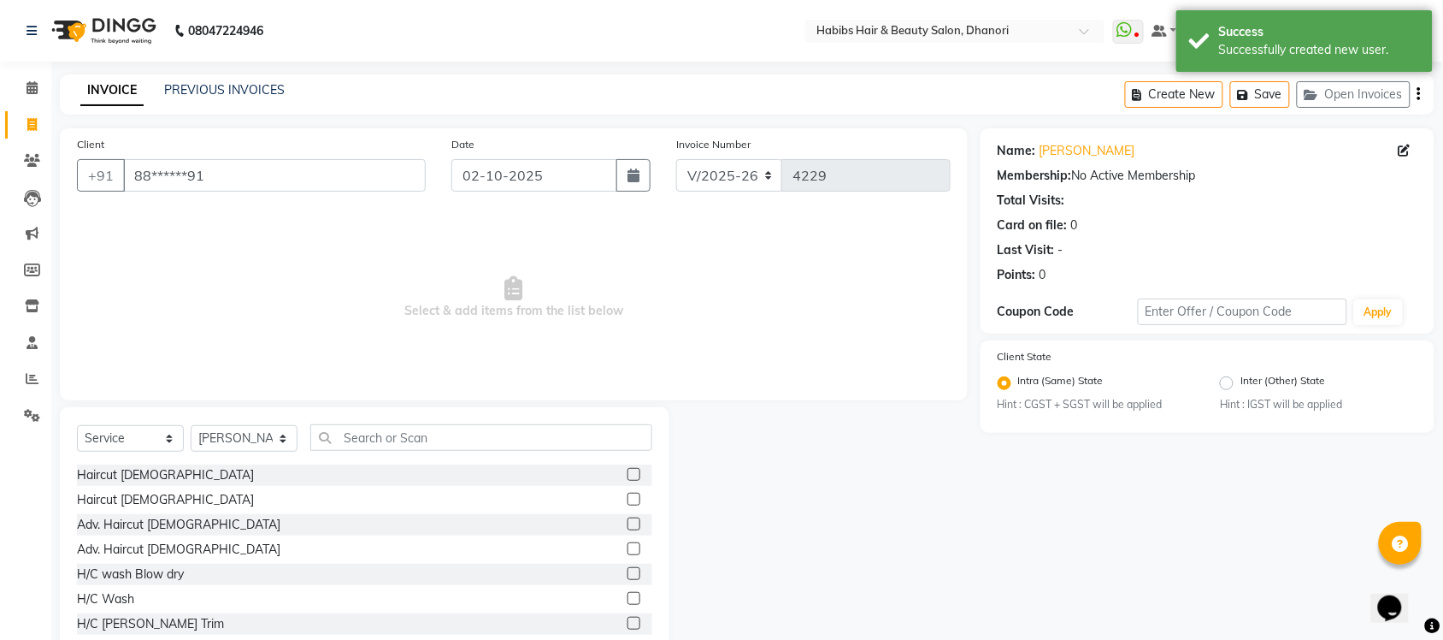
click at [628, 498] on label at bounding box center [634, 499] width 13 height 13
click at [628, 498] on input "checkbox" at bounding box center [633, 499] width 11 height 11
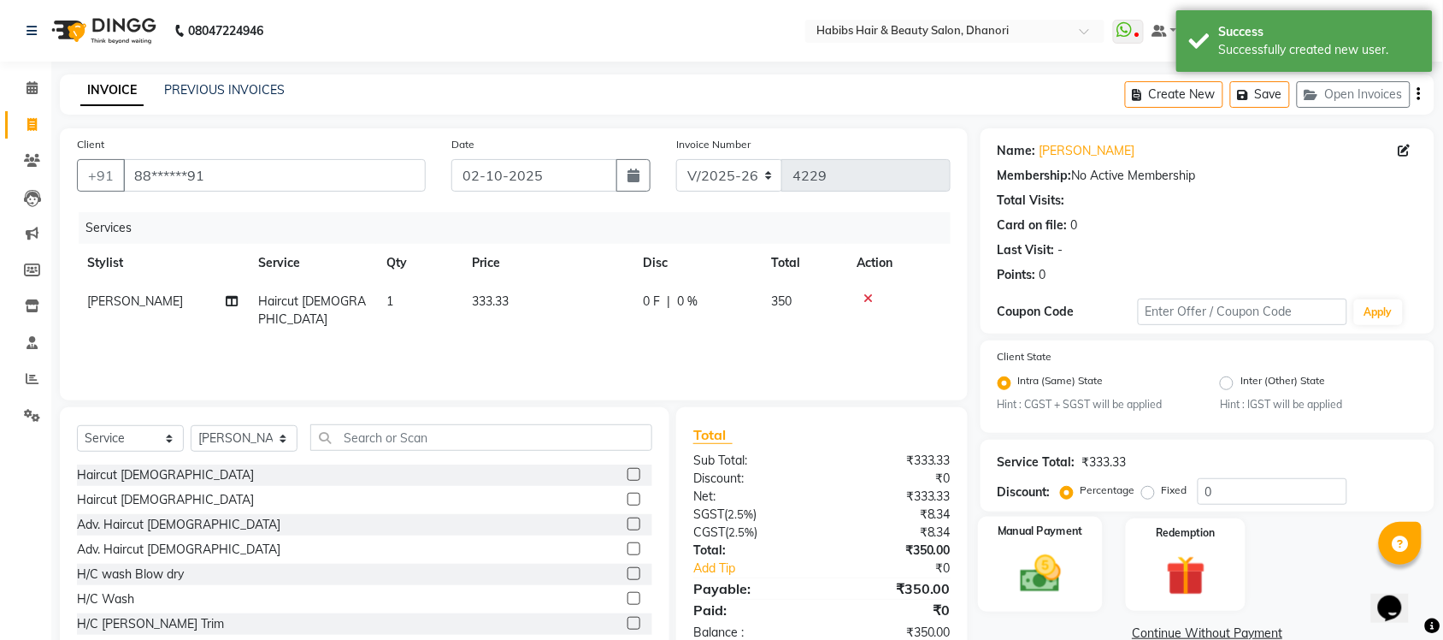
scroll to position [44, 0]
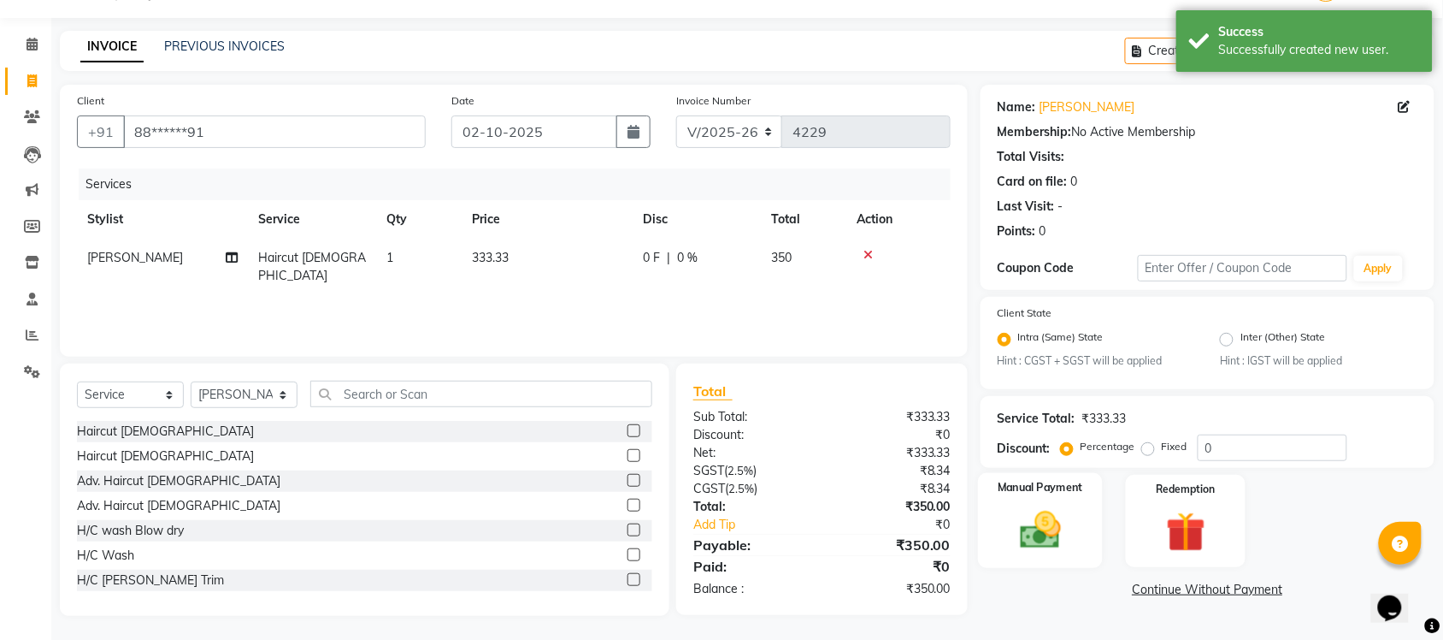
click at [1042, 523] on img at bounding box center [1040, 530] width 67 height 47
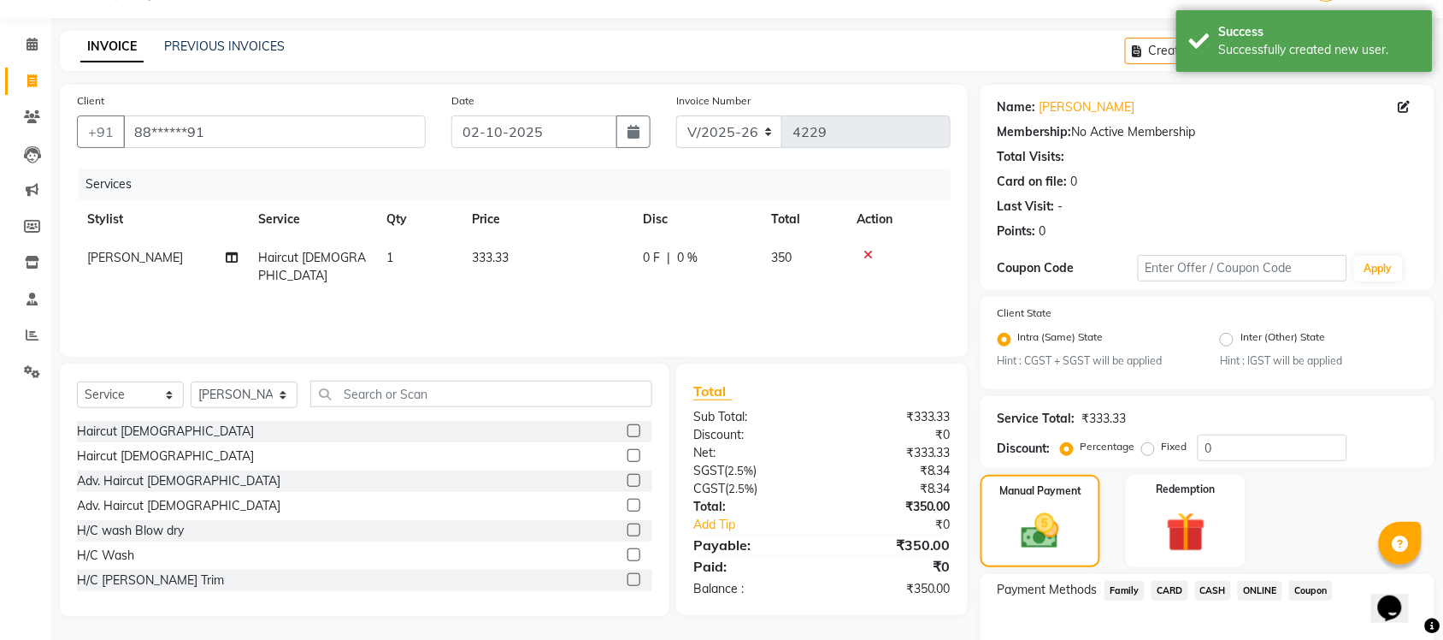
click at [1260, 581] on span "ONLINE" at bounding box center [1260, 591] width 44 height 20
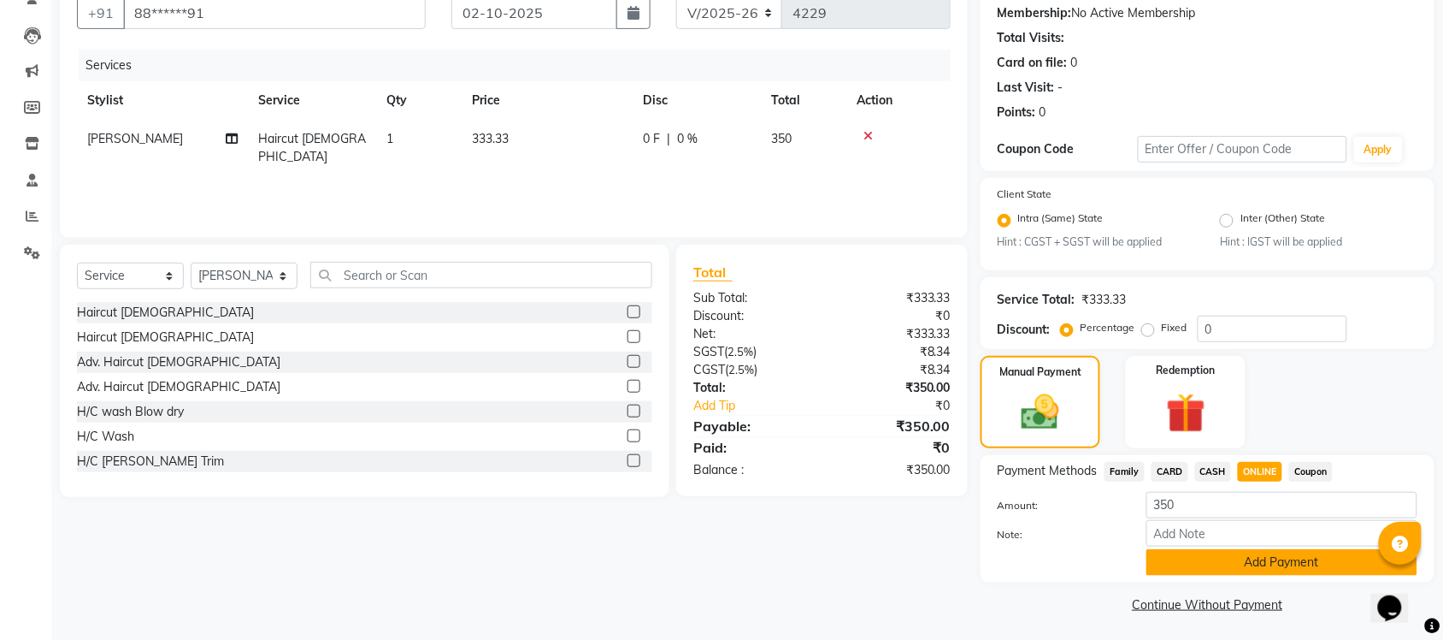
click at [1249, 558] on button "Add Payment" at bounding box center [1282, 562] width 271 height 27
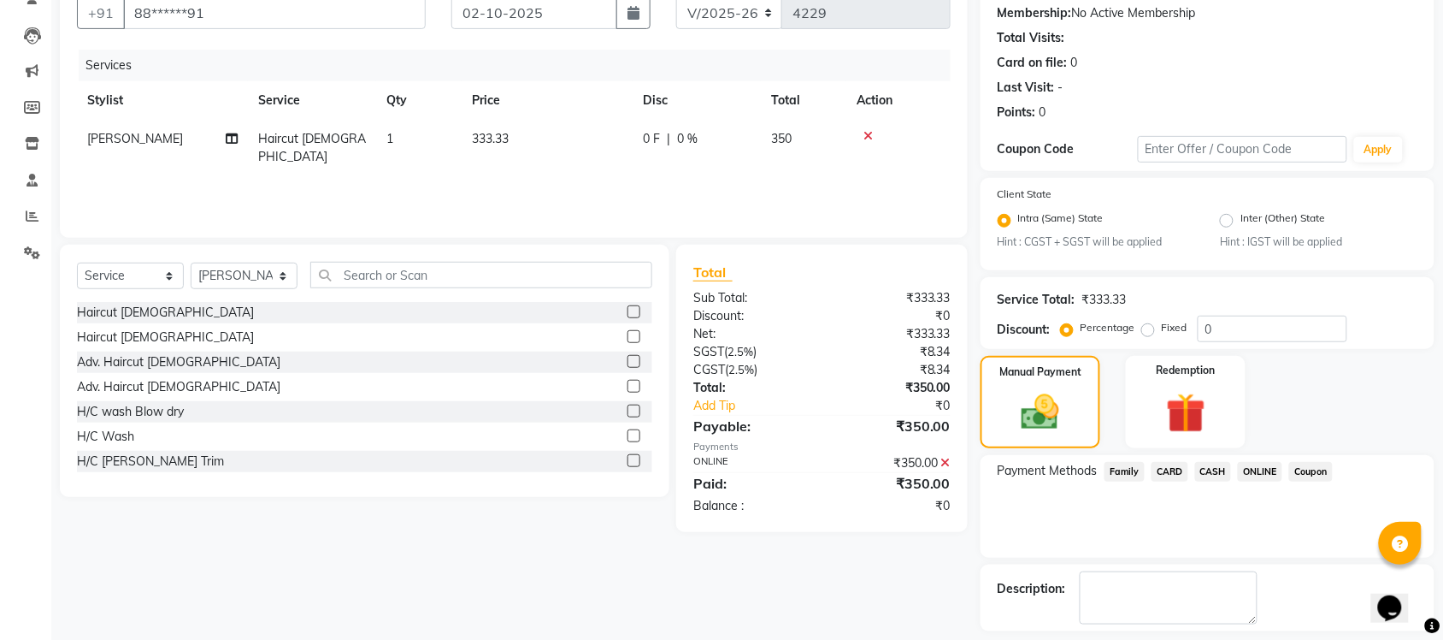
scroll to position [236, 0]
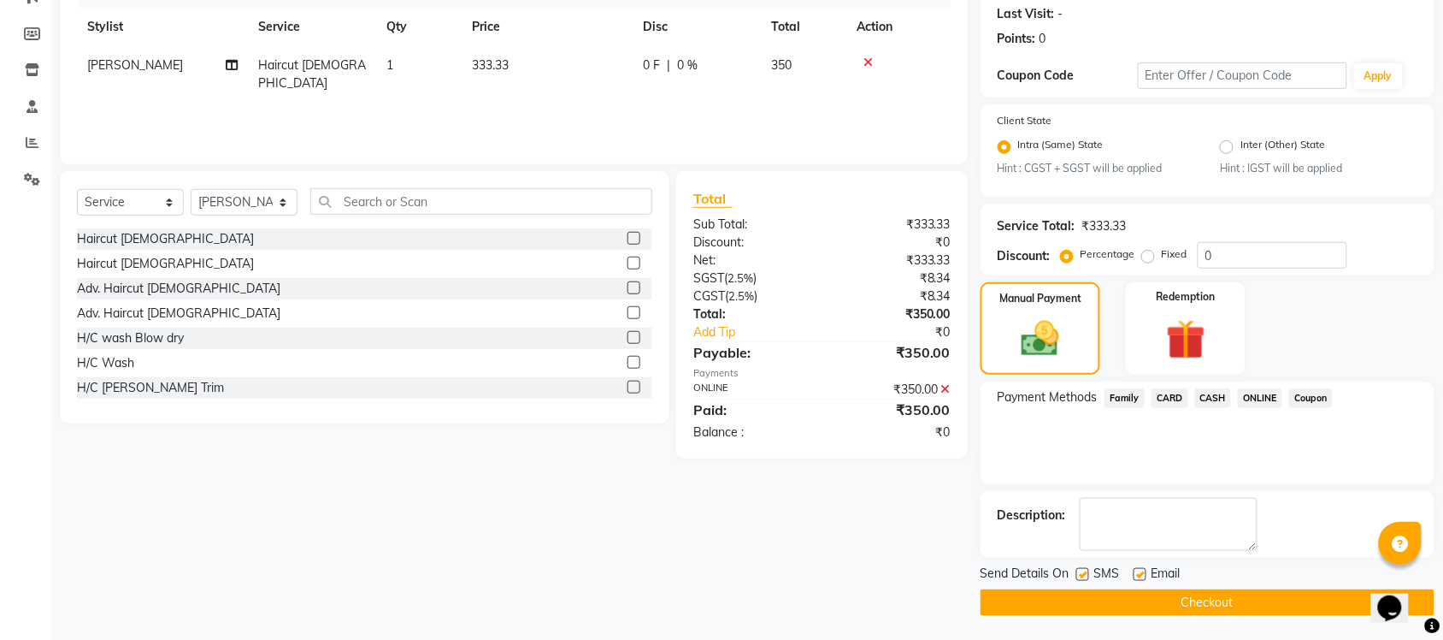
click at [1208, 612] on button "Checkout" at bounding box center [1208, 602] width 454 height 27
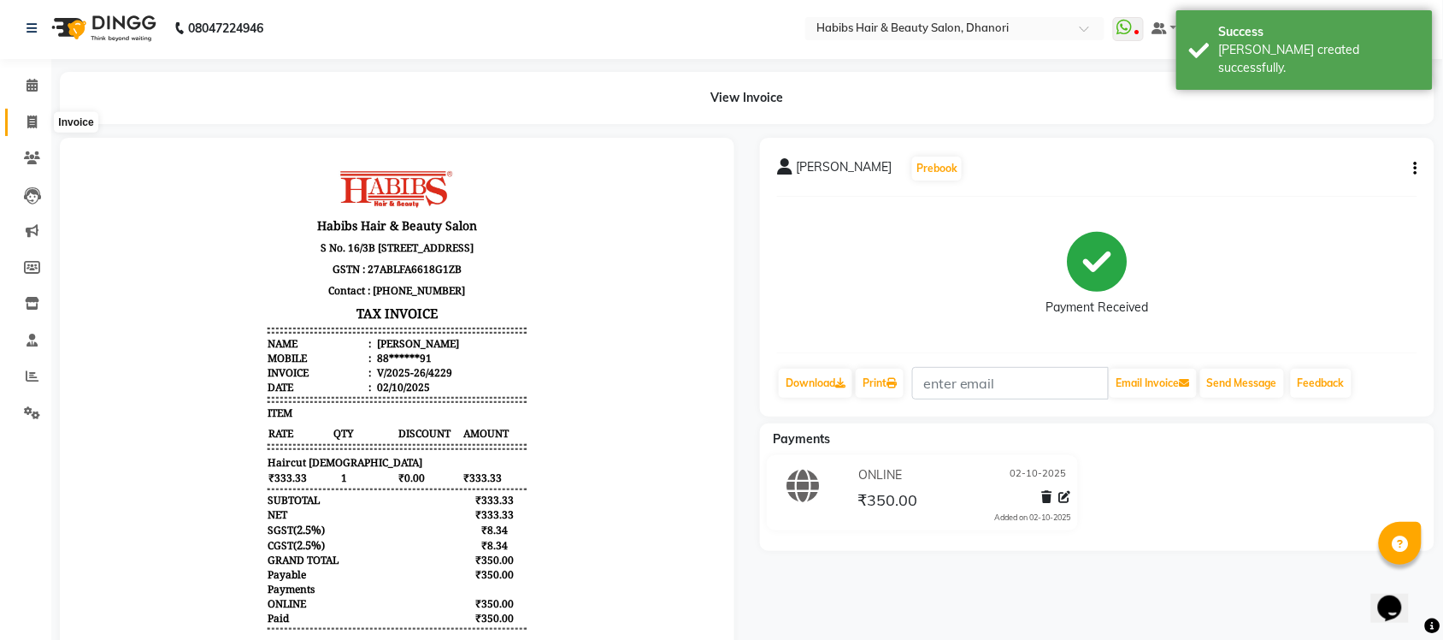
click at [31, 113] on span at bounding box center [32, 123] width 30 height 20
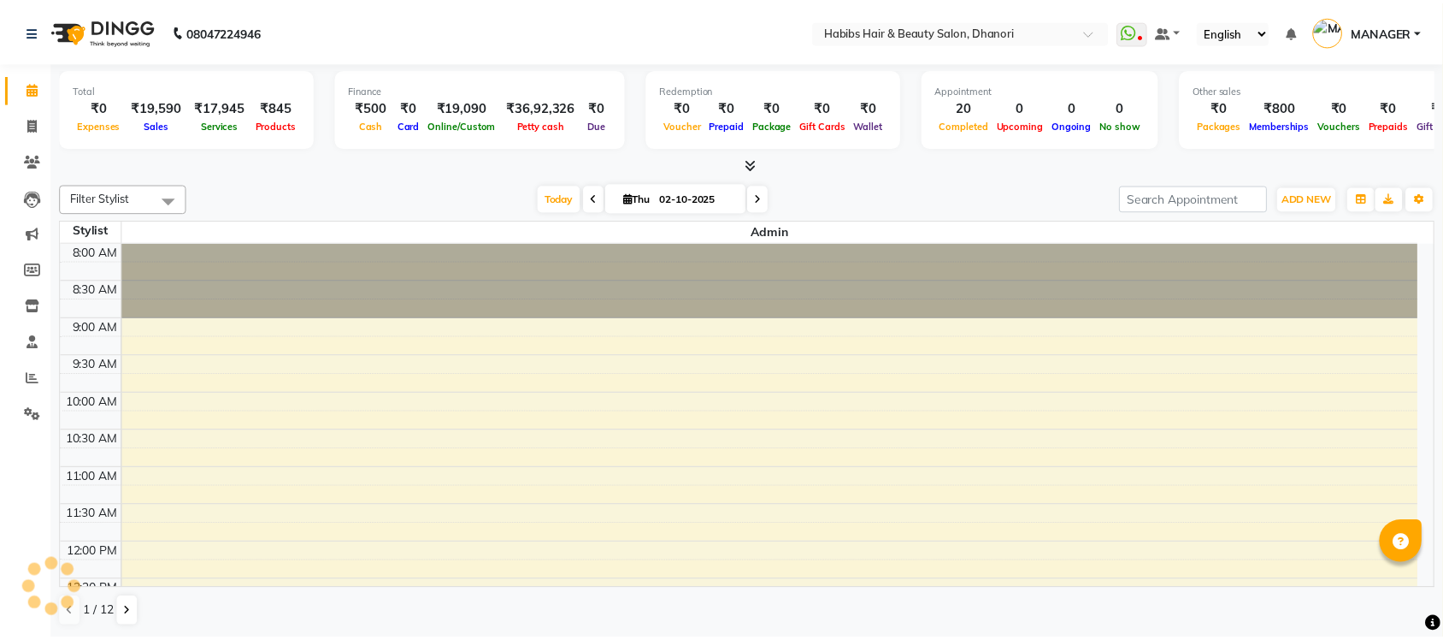
scroll to position [610, 0]
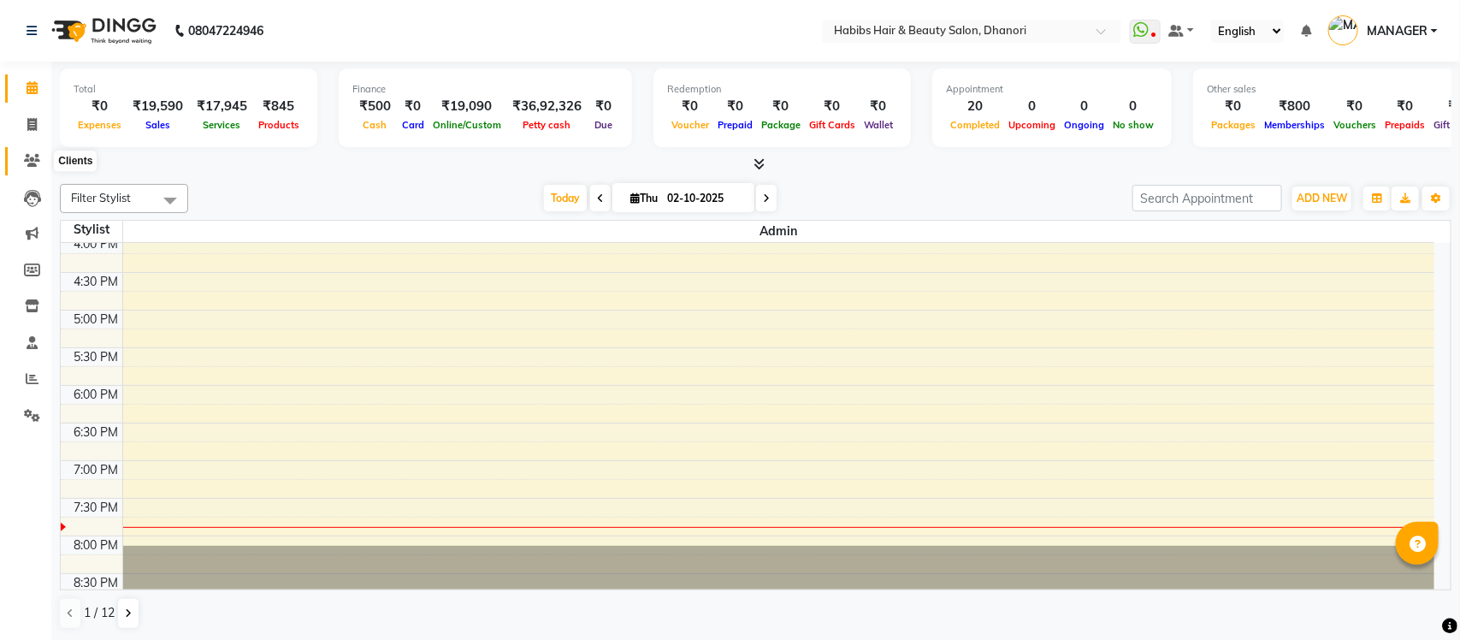
click at [24, 158] on icon at bounding box center [32, 160] width 16 height 13
